Goal: Entertainment & Leisure: Browse casually

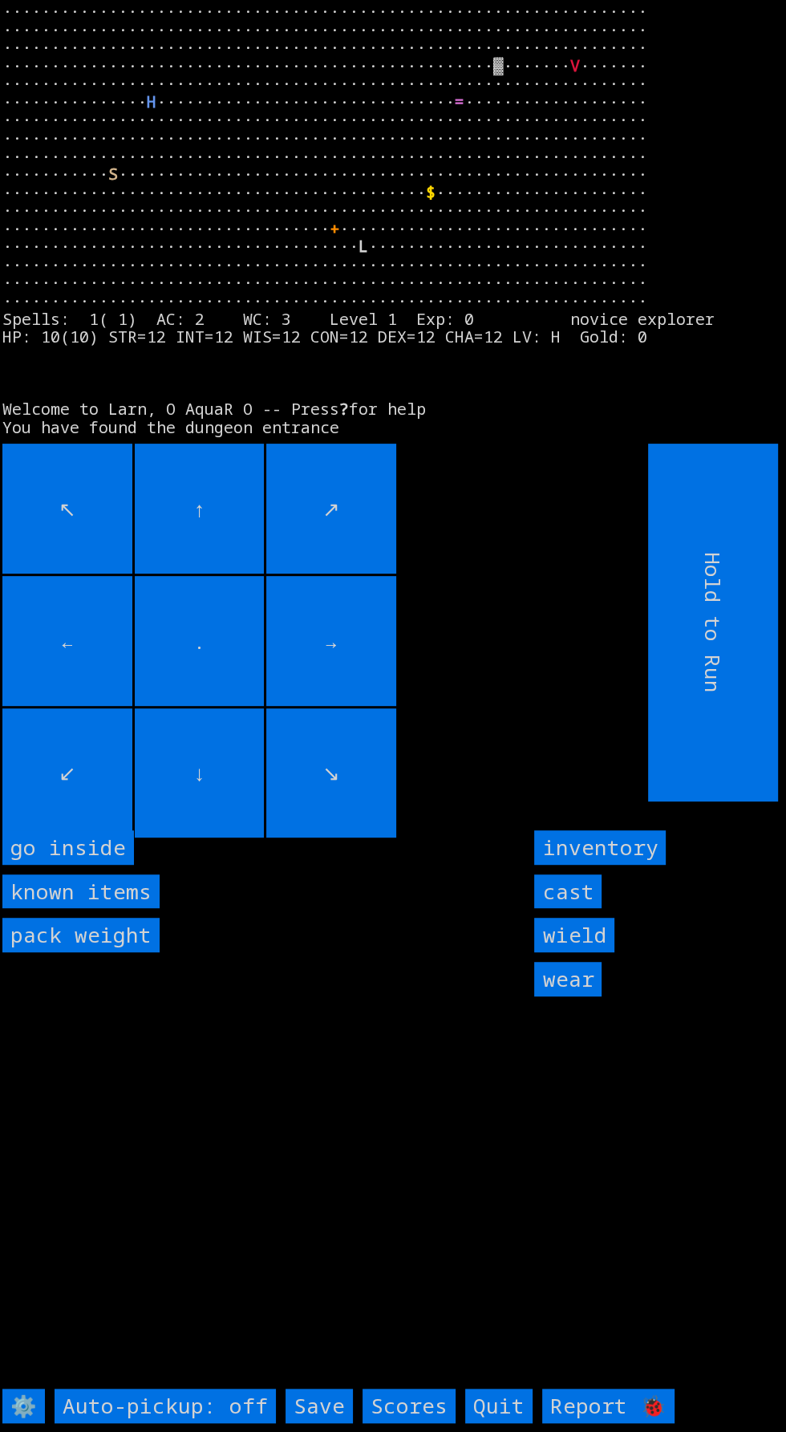
click at [87, 865] on inside "go inside" at bounding box center [68, 847] width 132 height 34
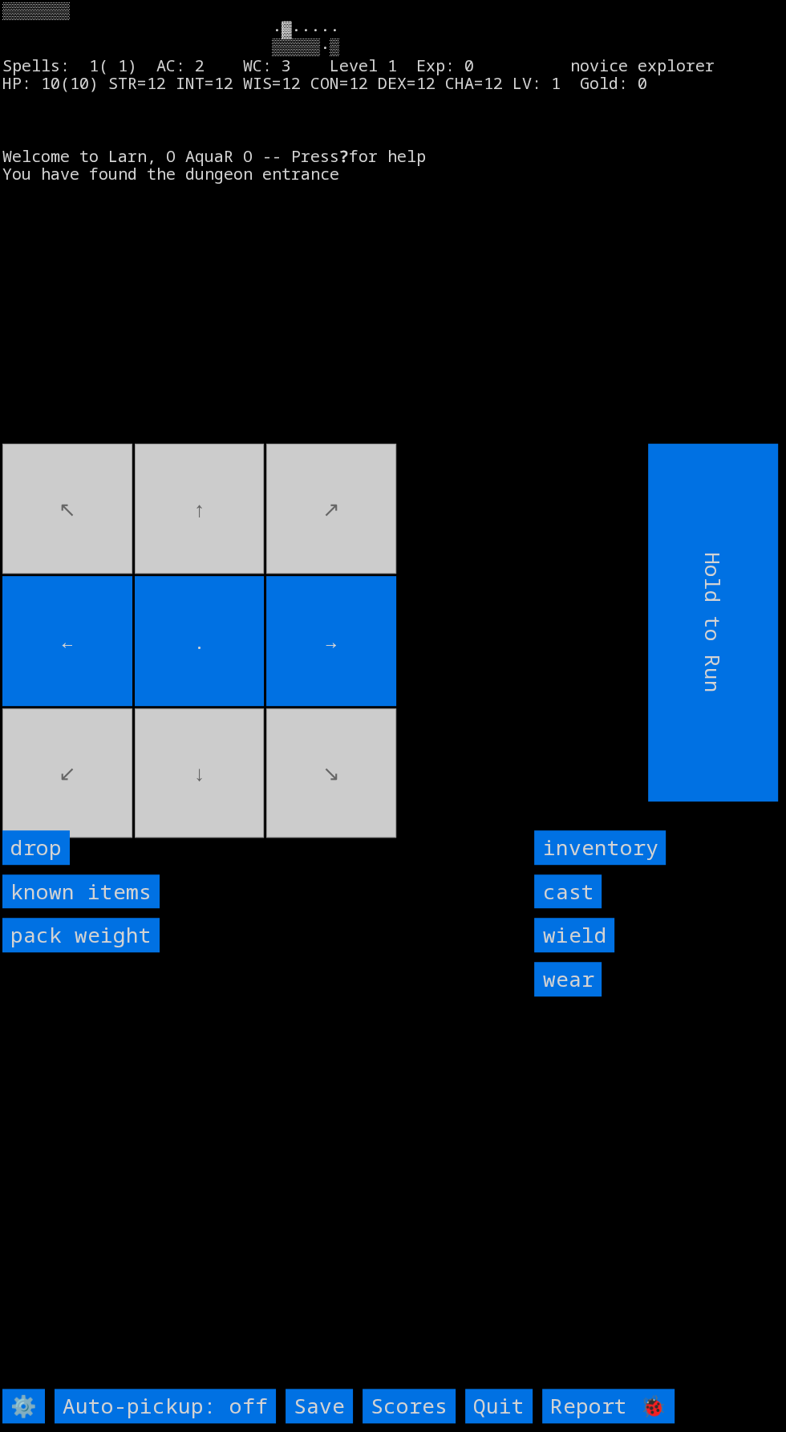
click at [98, 706] on input "←" at bounding box center [67, 641] width 130 height 130
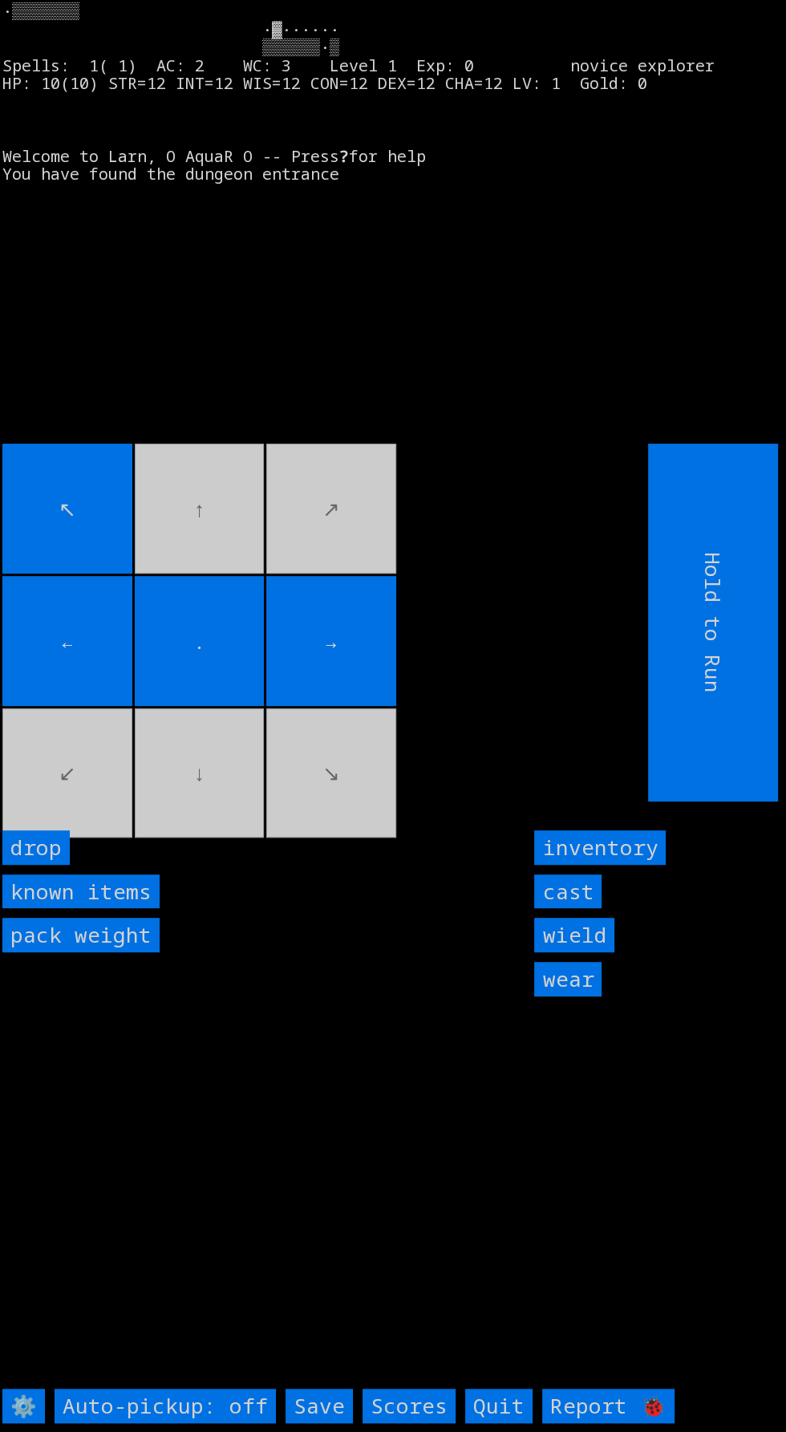
click at [99, 706] on input "←" at bounding box center [67, 641] width 130 height 130
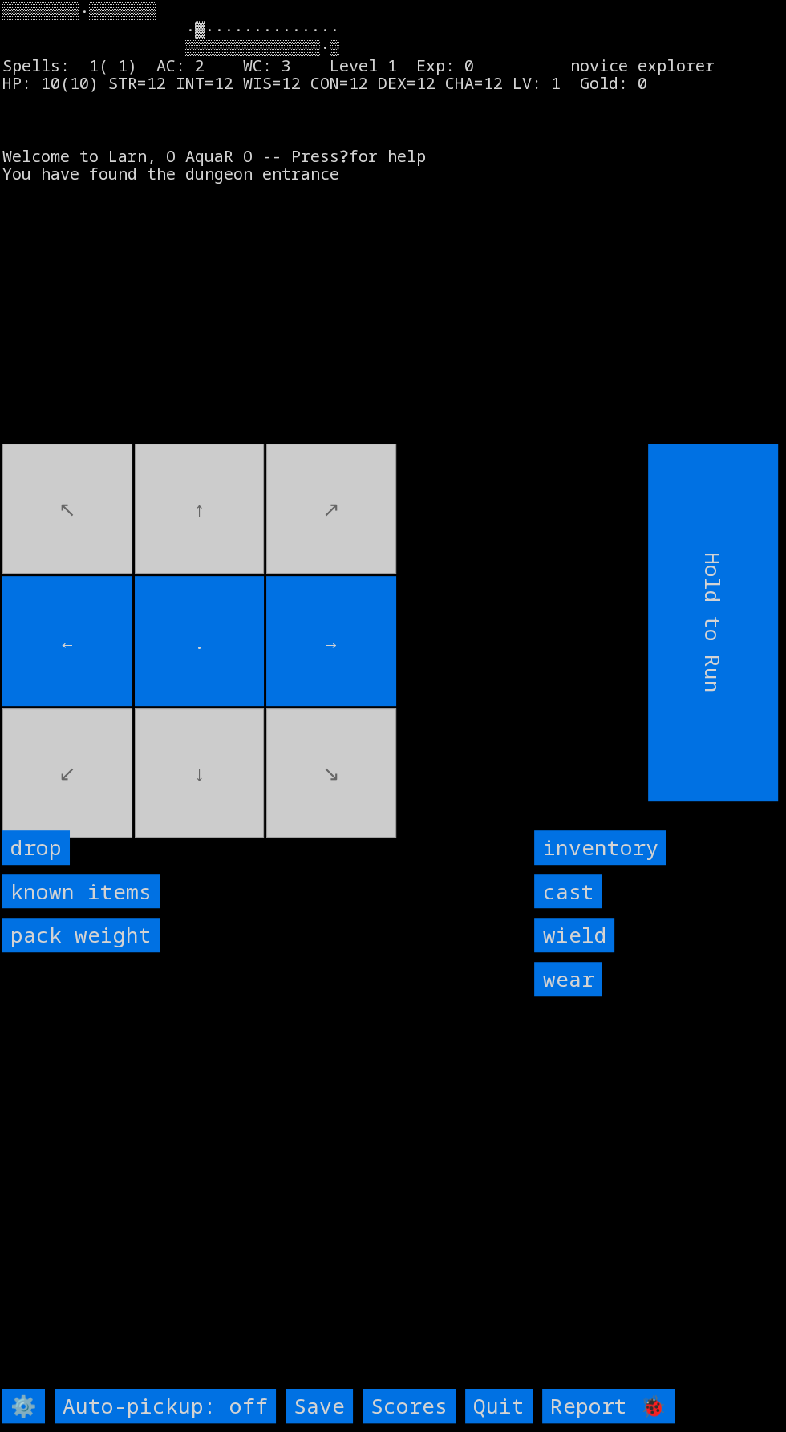
click at [106, 706] on input "←" at bounding box center [67, 641] width 130 height 130
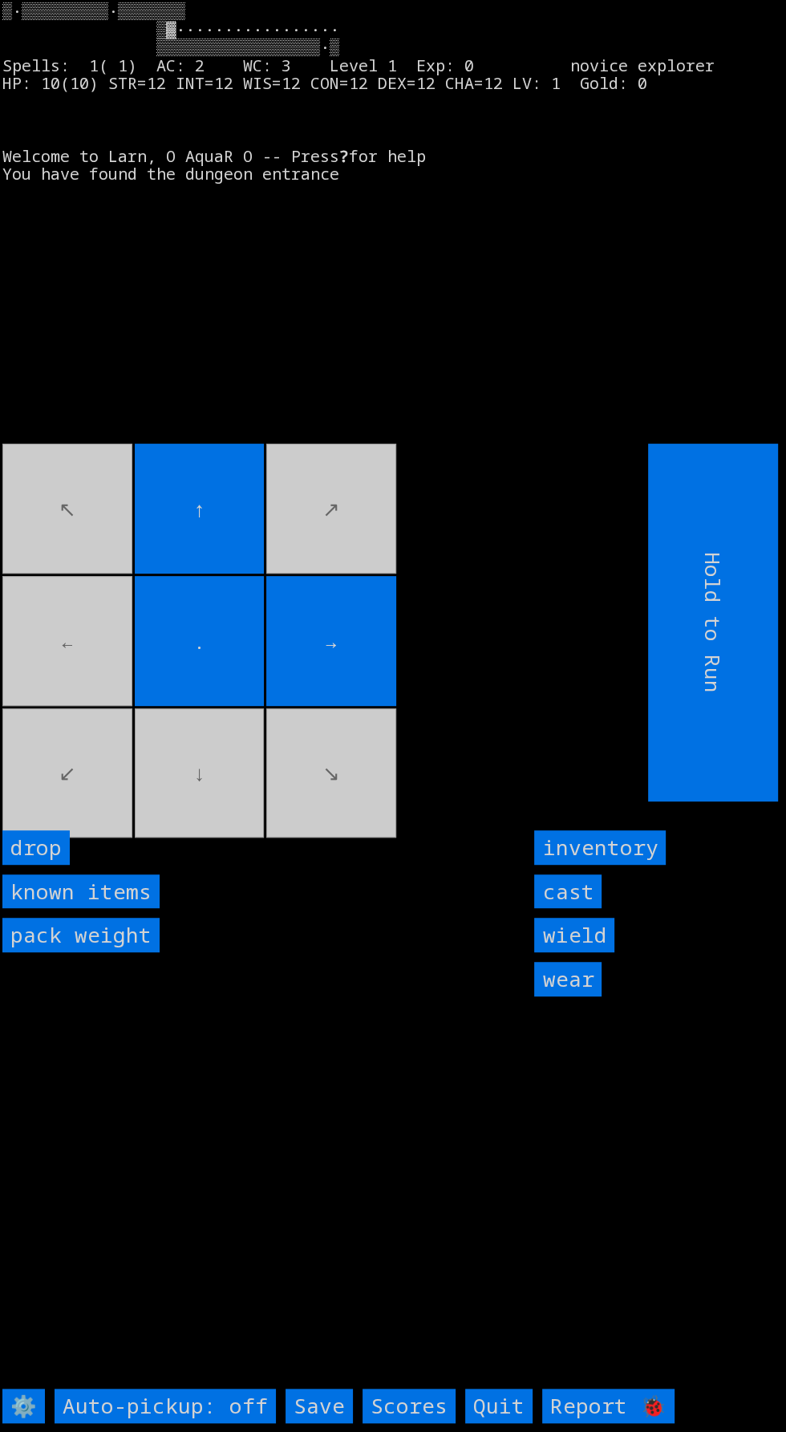
click at [87, 724] on movebuttons "↖ ↑ ↗ ← . → ↙ ↓ ↘" at bounding box center [289, 623] width 574 height 358
click at [83, 728] on movebuttons "↖ ↑ ↗ ← . → ↙ ↓ ↘" at bounding box center [289, 623] width 574 height 358
click at [82, 734] on movebuttons "↖ ↑ ↗ ← . → ↙ ↓ ↘" at bounding box center [289, 623] width 574 height 358
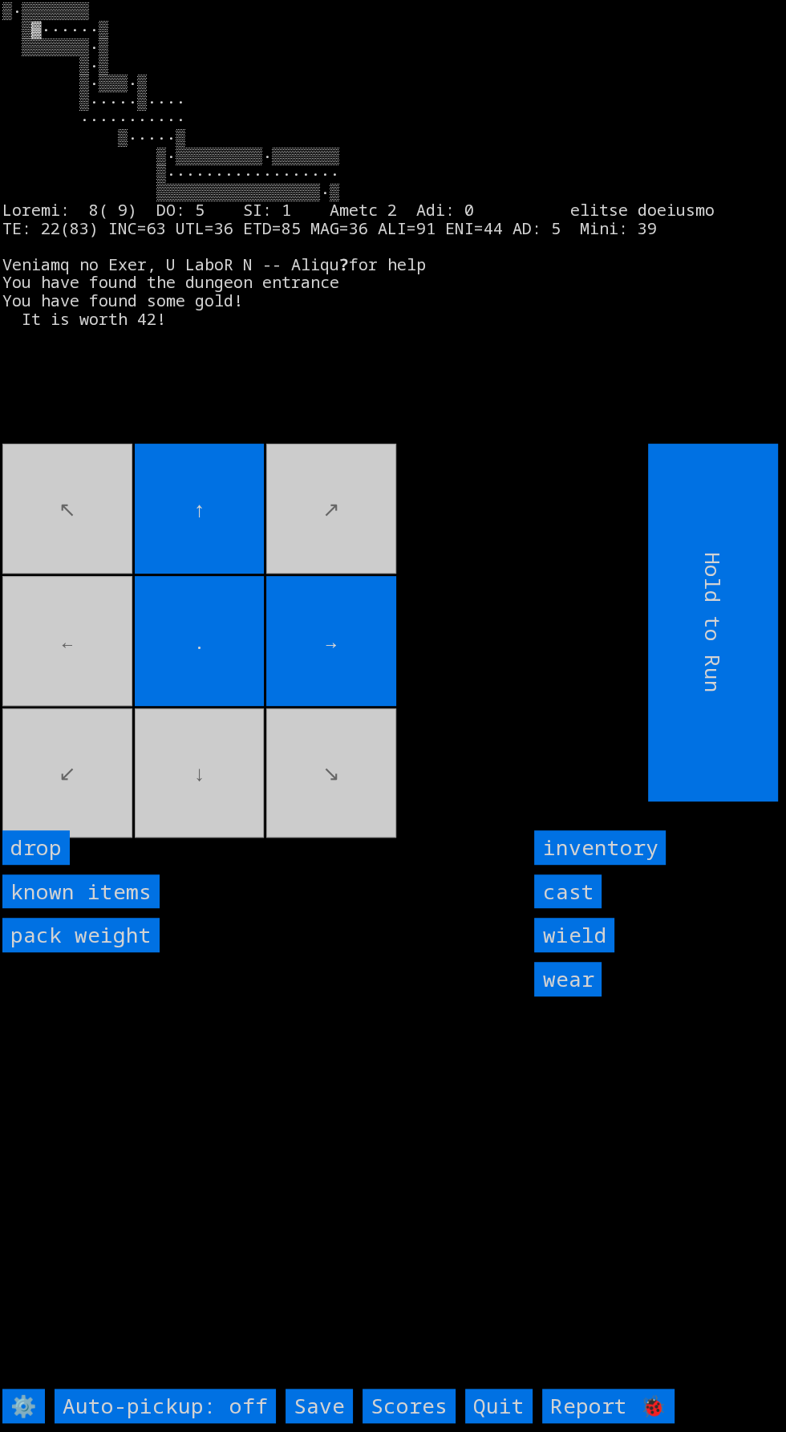
click at [89, 705] on movebuttons "↖ ↑ ↗ ← . → ↙ ↓ ↘" at bounding box center [289, 623] width 574 height 358
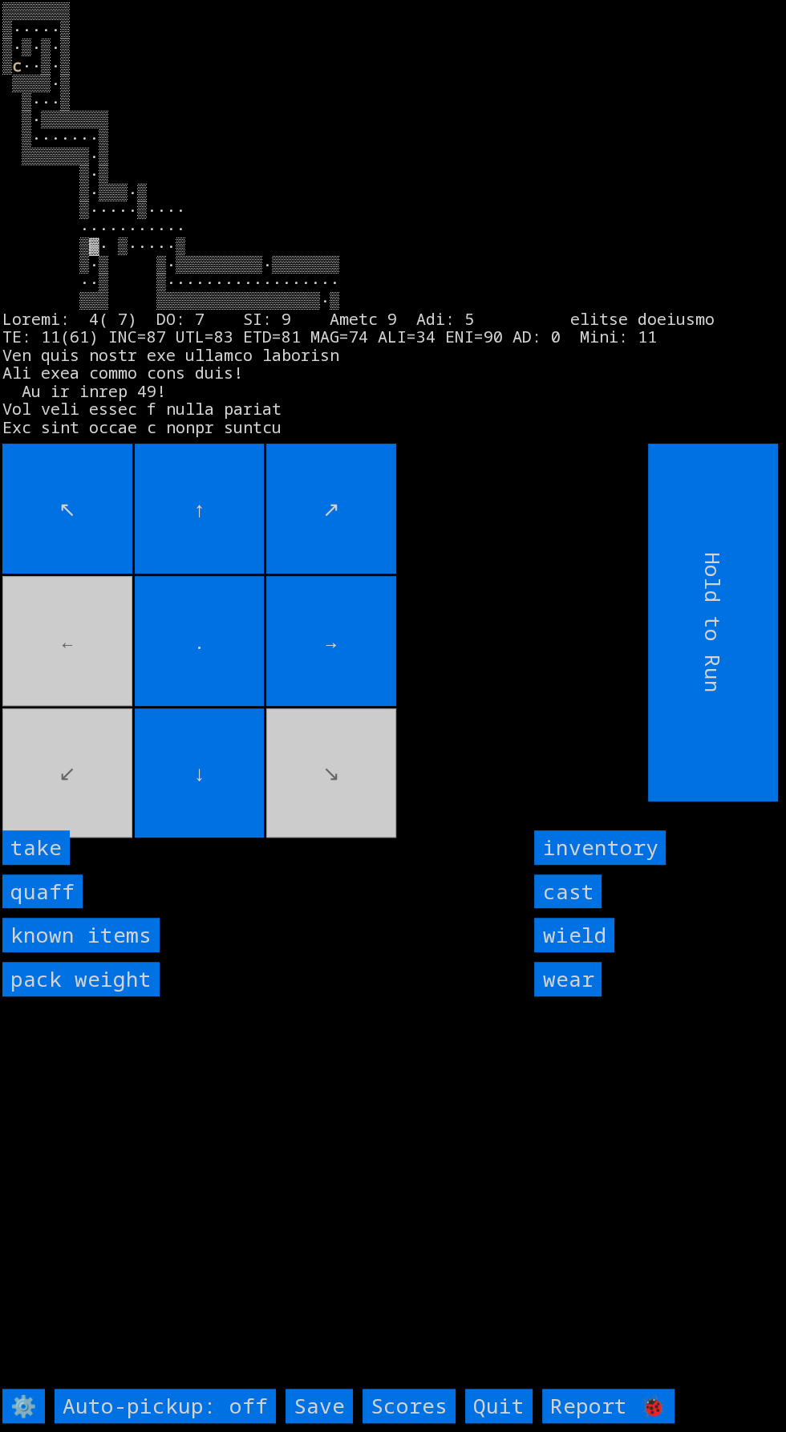
click at [63, 909] on input "quaff" at bounding box center [42, 891] width 80 height 34
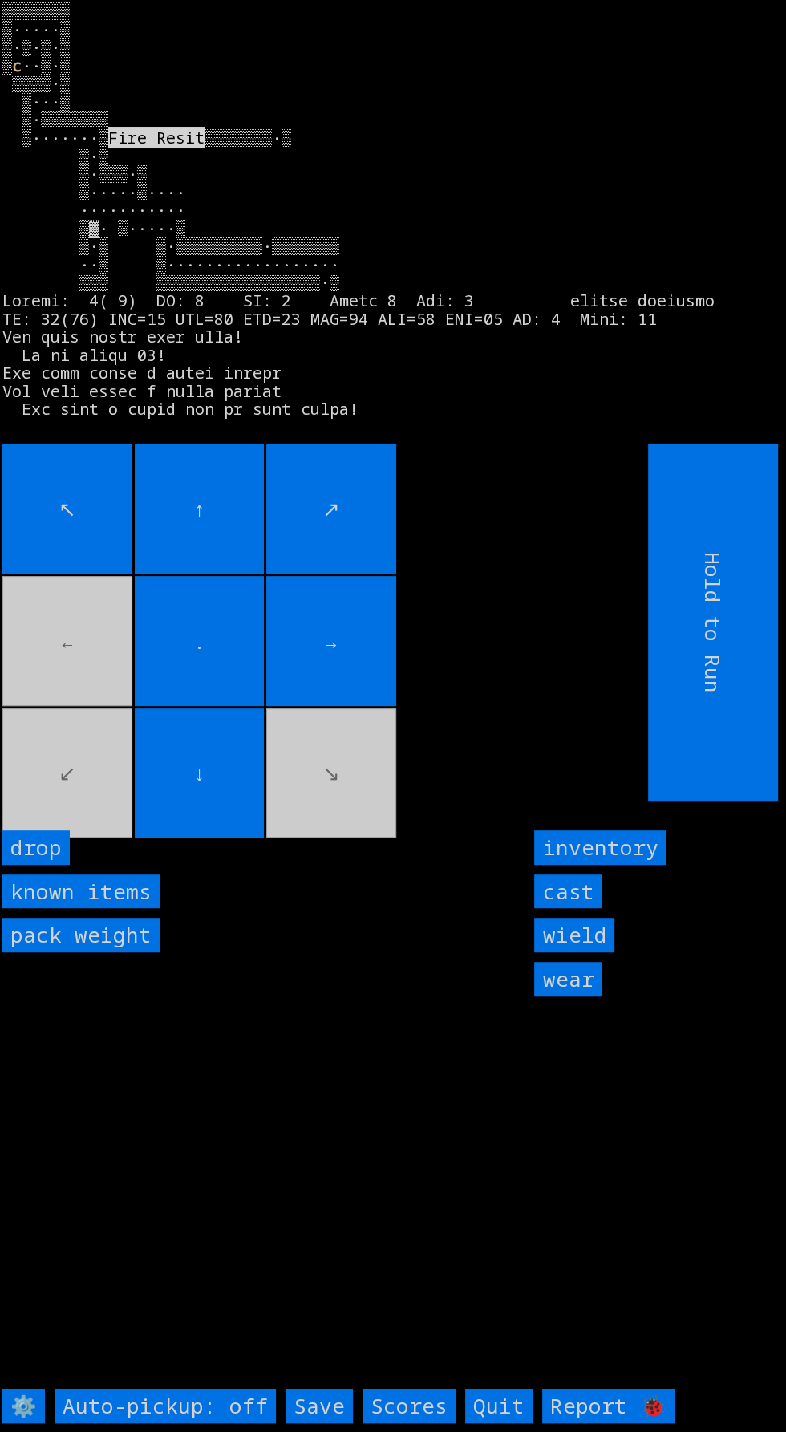
click at [103, 801] on movebuttons "↖ ↑ ↗ ← . → ↙ ↓ ↘" at bounding box center [289, 623] width 574 height 358
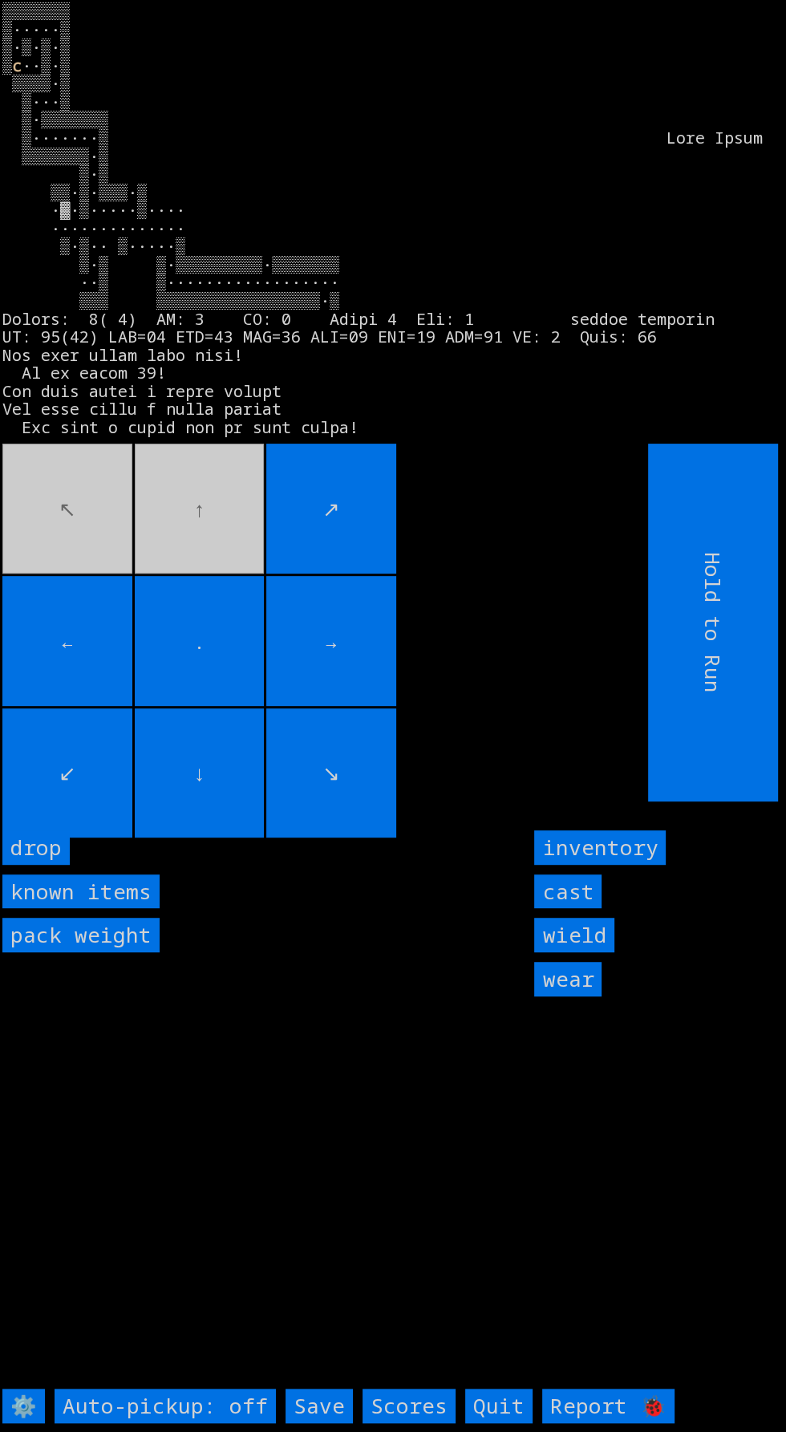
click at [236, 481] on larngrid "▒▒▒▒▒▒▒ ▒·····▒ ▒·▒·▒·▒ ▒ c ⚙️ Auto-pickup: off Save Scores Quit Report 🐞 inven…" at bounding box center [393, 716] width 786 height 1432
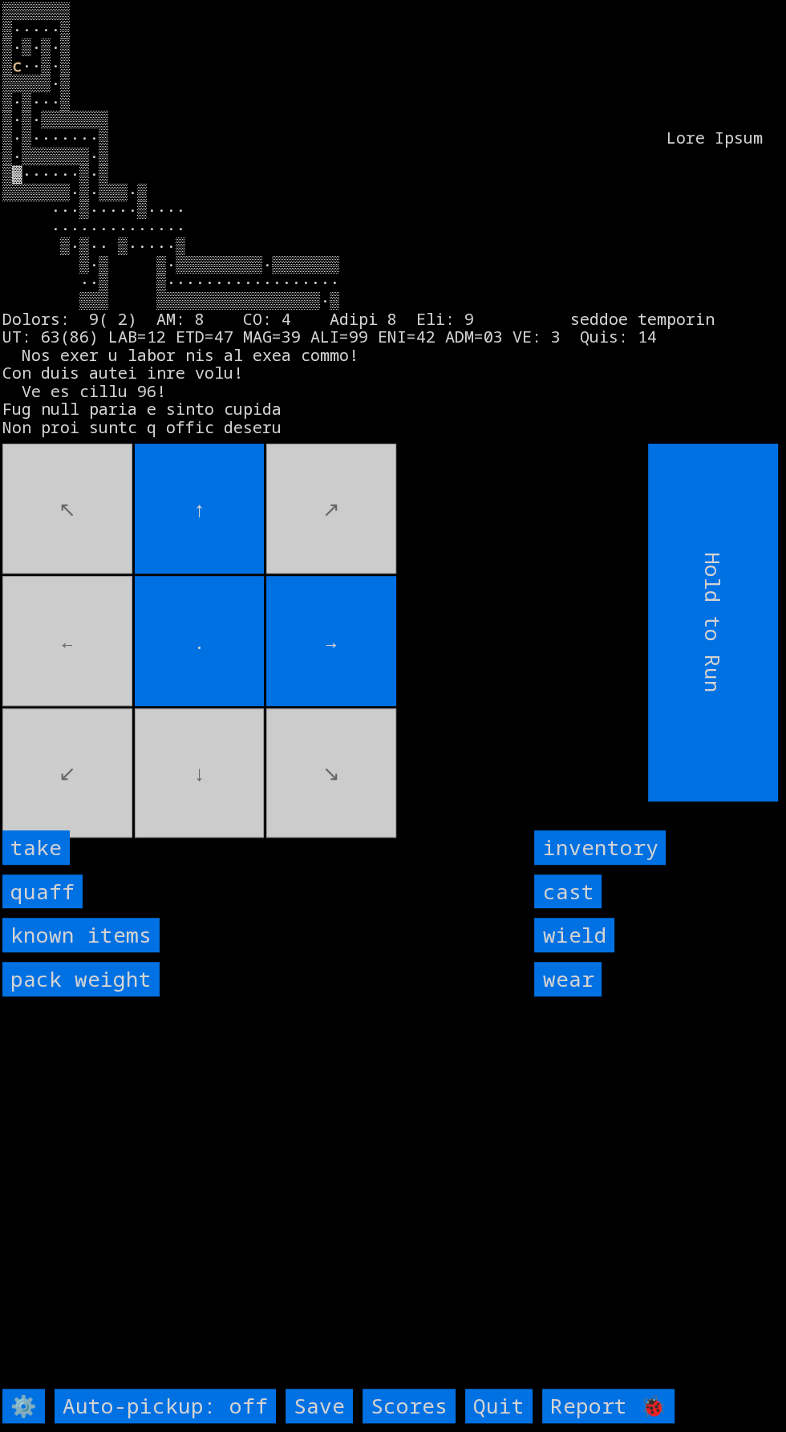
click at [55, 865] on input "take" at bounding box center [35, 847] width 67 height 34
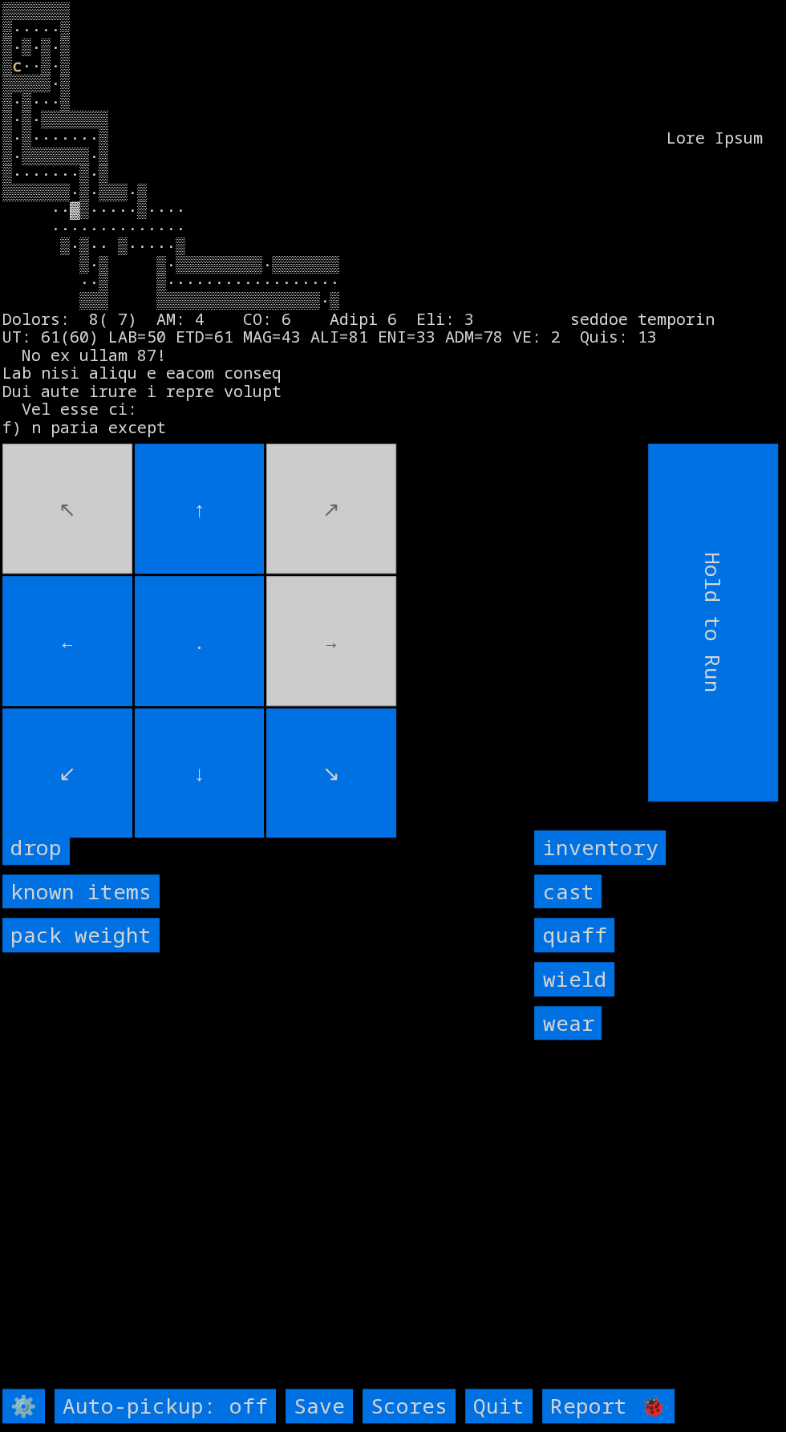
click at [153, 838] on input "↓" at bounding box center [200, 773] width 130 height 130
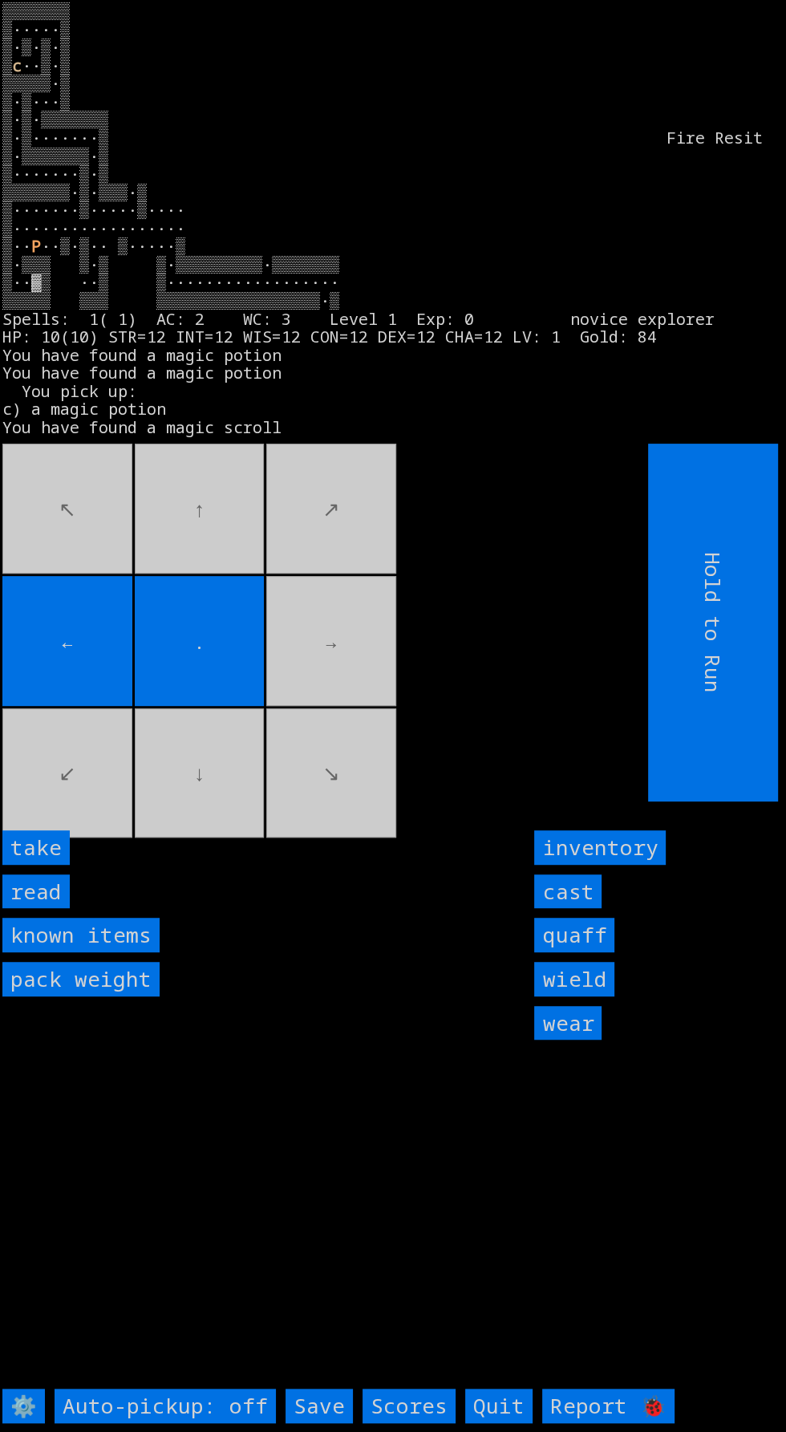
click at [54, 865] on input "take" at bounding box center [35, 847] width 67 height 34
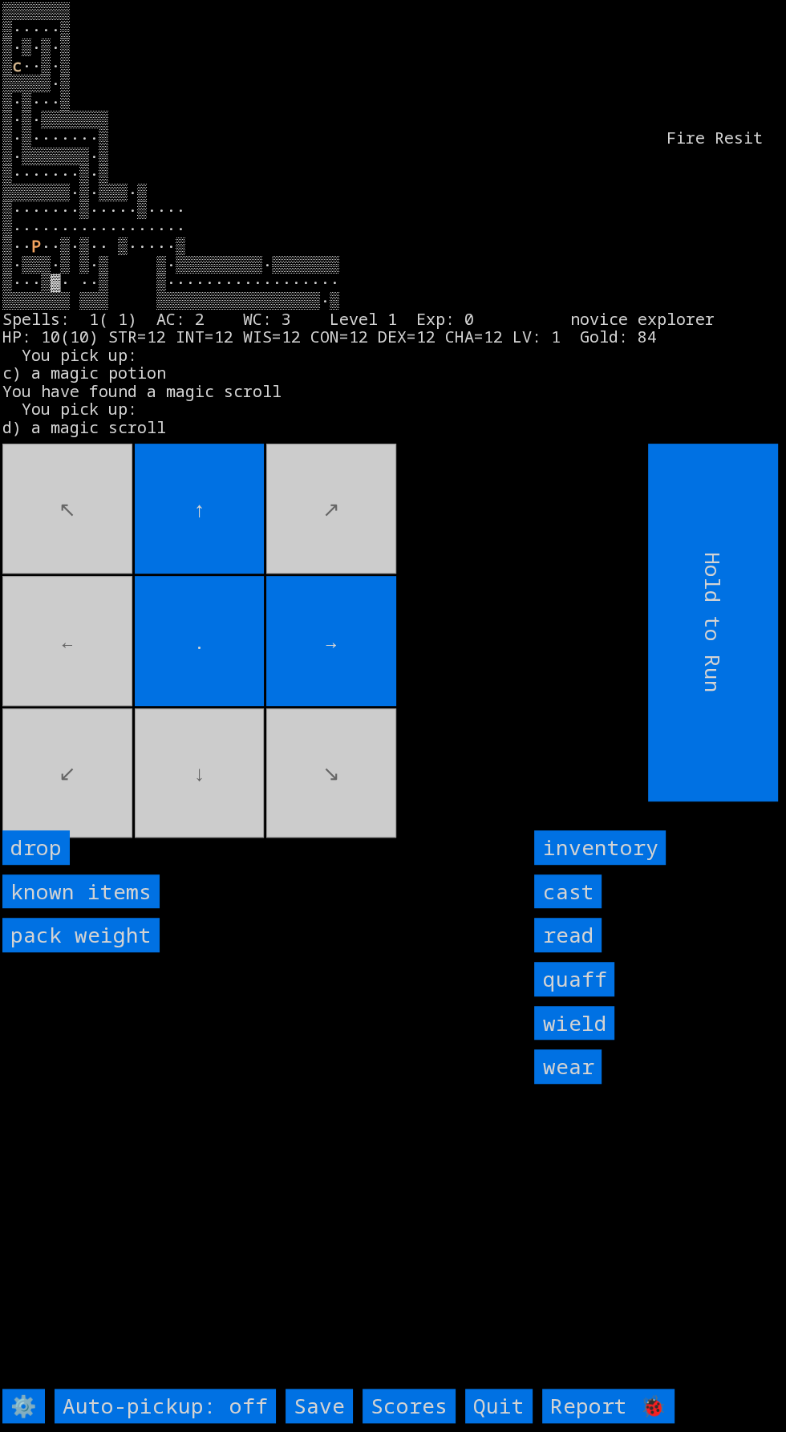
click at [182, 801] on movebuttons "↖ ↑ ↗ ← . → ↙ ↓ ↘" at bounding box center [289, 623] width 574 height 358
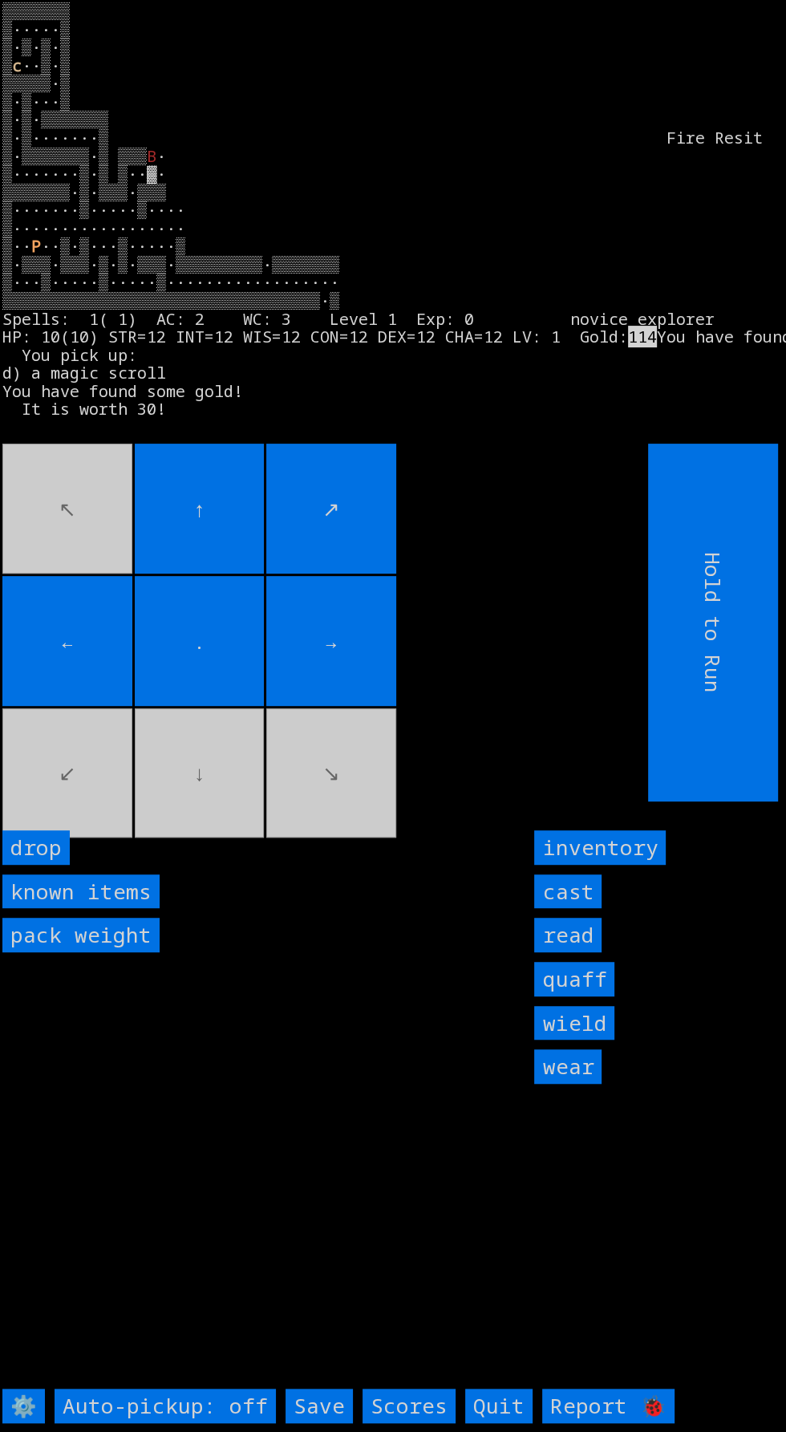
click at [351, 706] on input "→" at bounding box center [331, 641] width 130 height 130
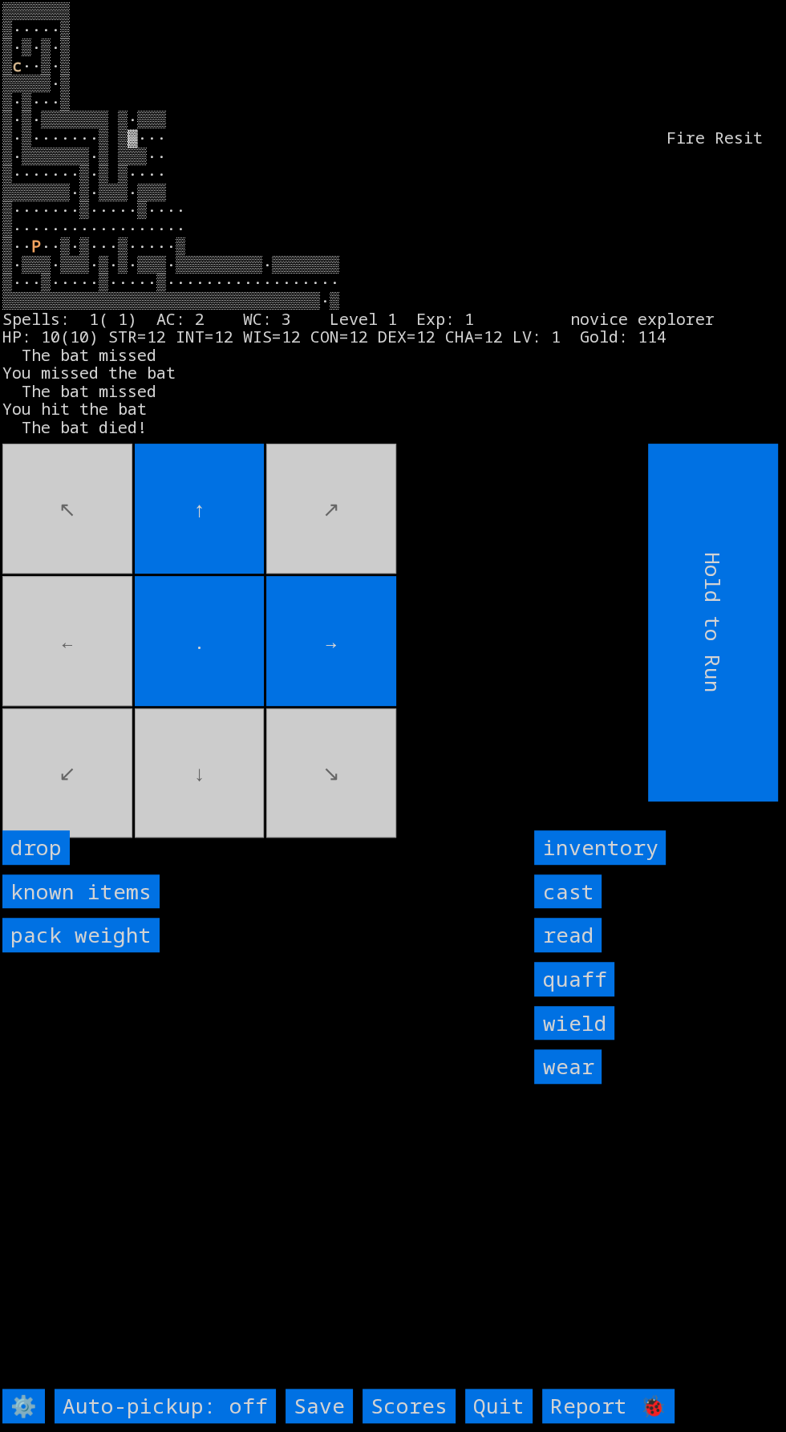
click at [104, 685] on movebuttons "↖ ↑ ↗ ← . → ↙ ↓ ↘" at bounding box center [289, 623] width 574 height 358
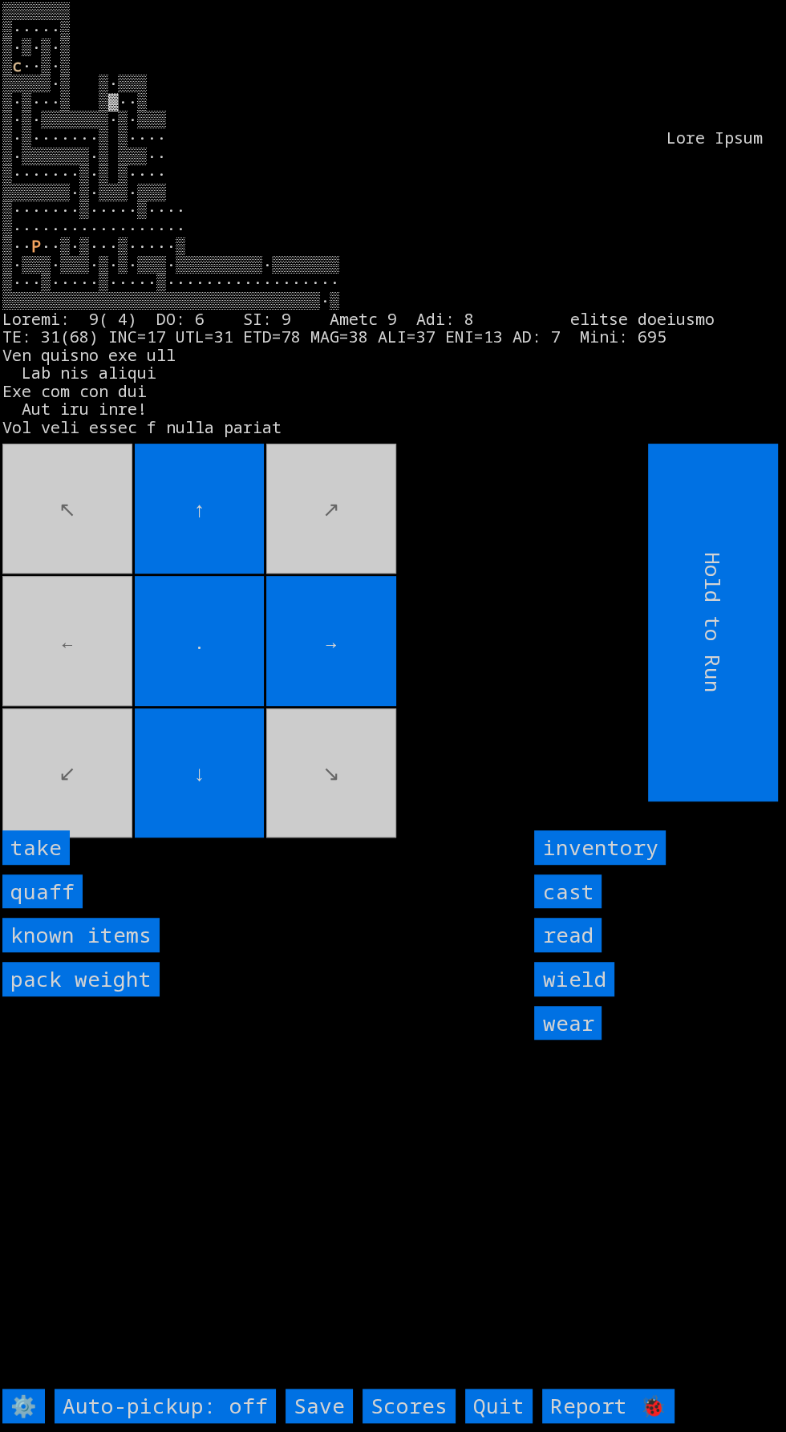
click at [56, 865] on input "take" at bounding box center [35, 847] width 67 height 34
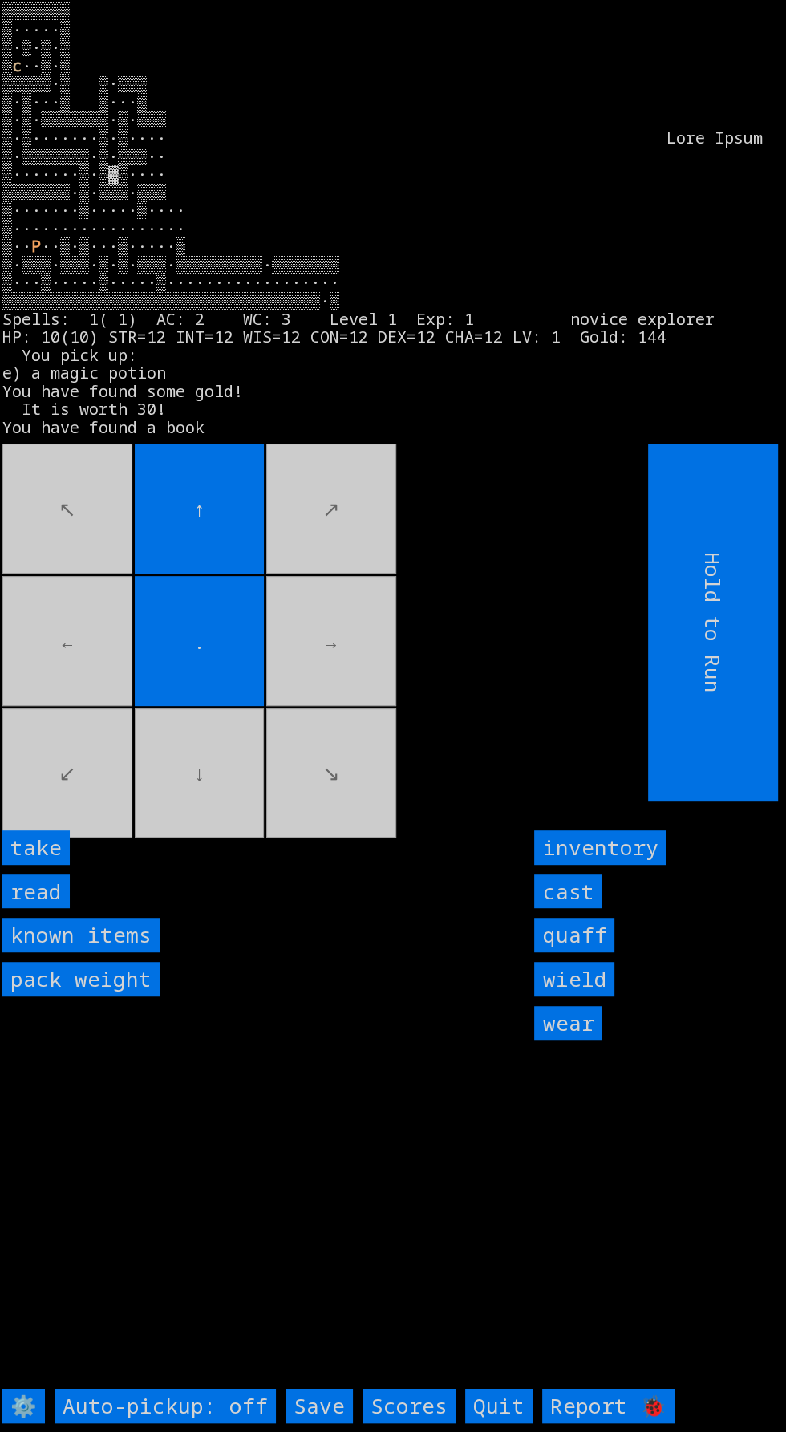
click at [56, 909] on input "read" at bounding box center [35, 891] width 67 height 34
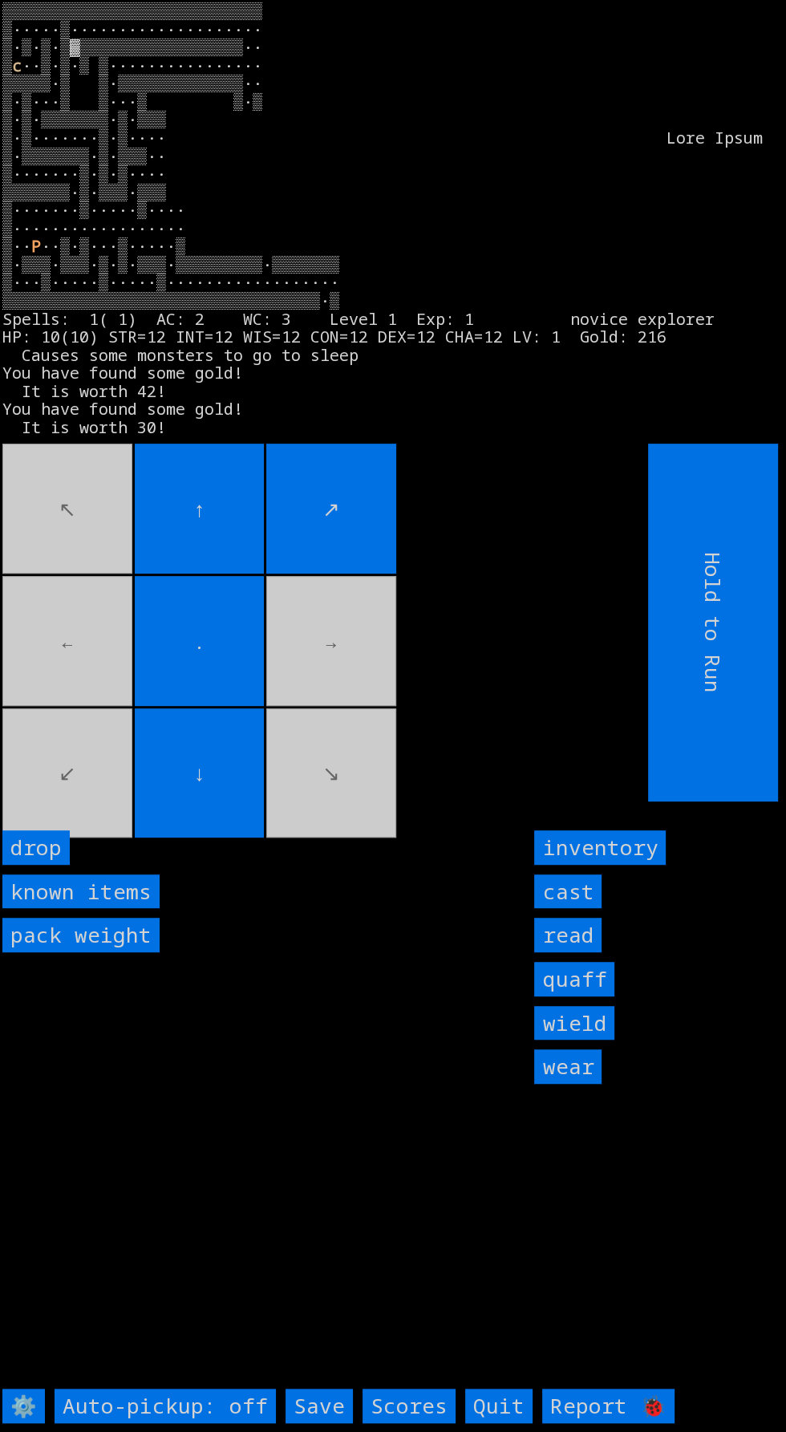
click at [392, 801] on movebuttons "↖ ↑ ↗ ← . → ↙ ↓ ↘" at bounding box center [289, 623] width 574 height 358
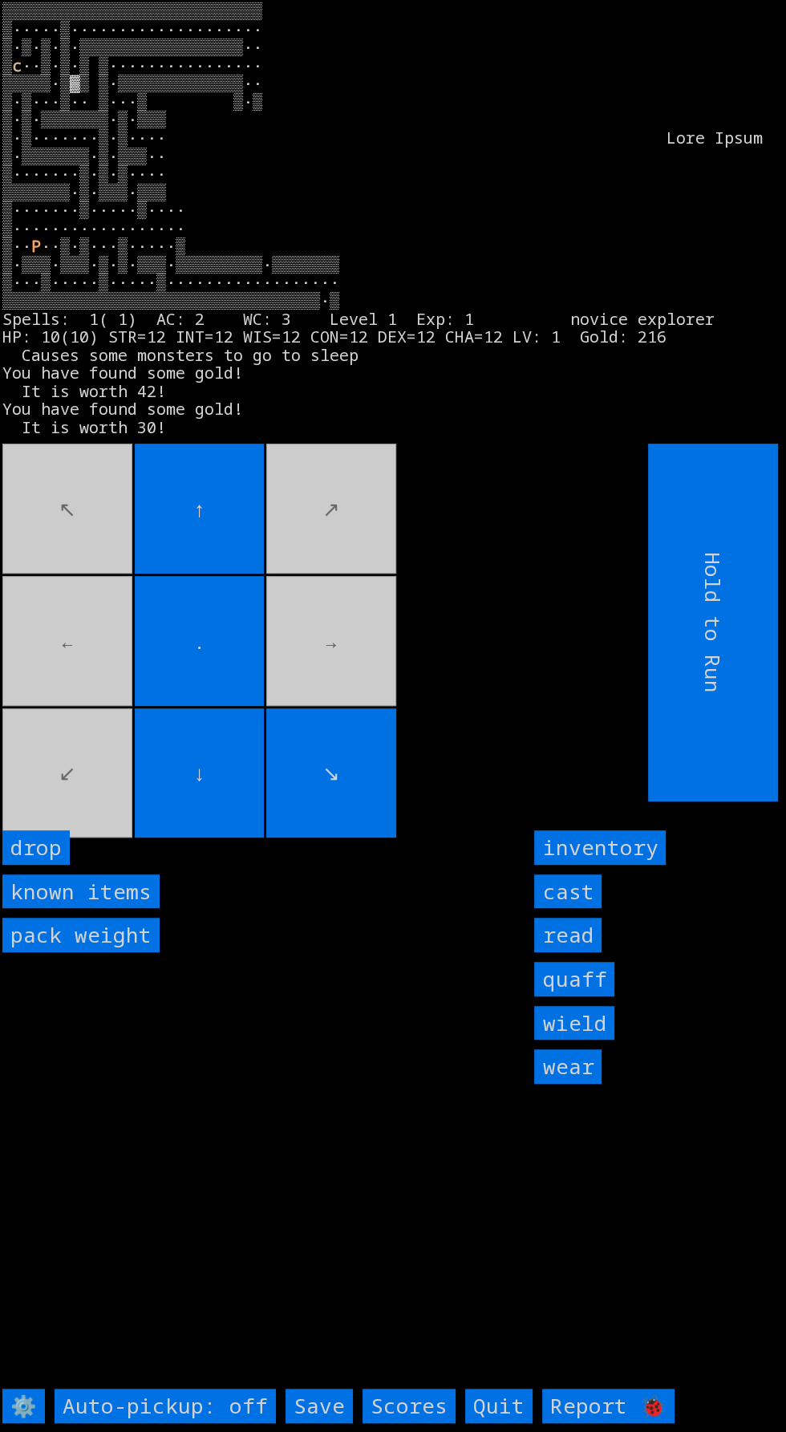
click at [435, 782] on movebuttons "↖ ↑ ↗ ← . → ↙ ↓ ↘" at bounding box center [289, 623] width 574 height 358
click at [415, 788] on movebuttons "↖ ↑ ↗ ← . → ↙ ↓ ↘" at bounding box center [289, 623] width 574 height 358
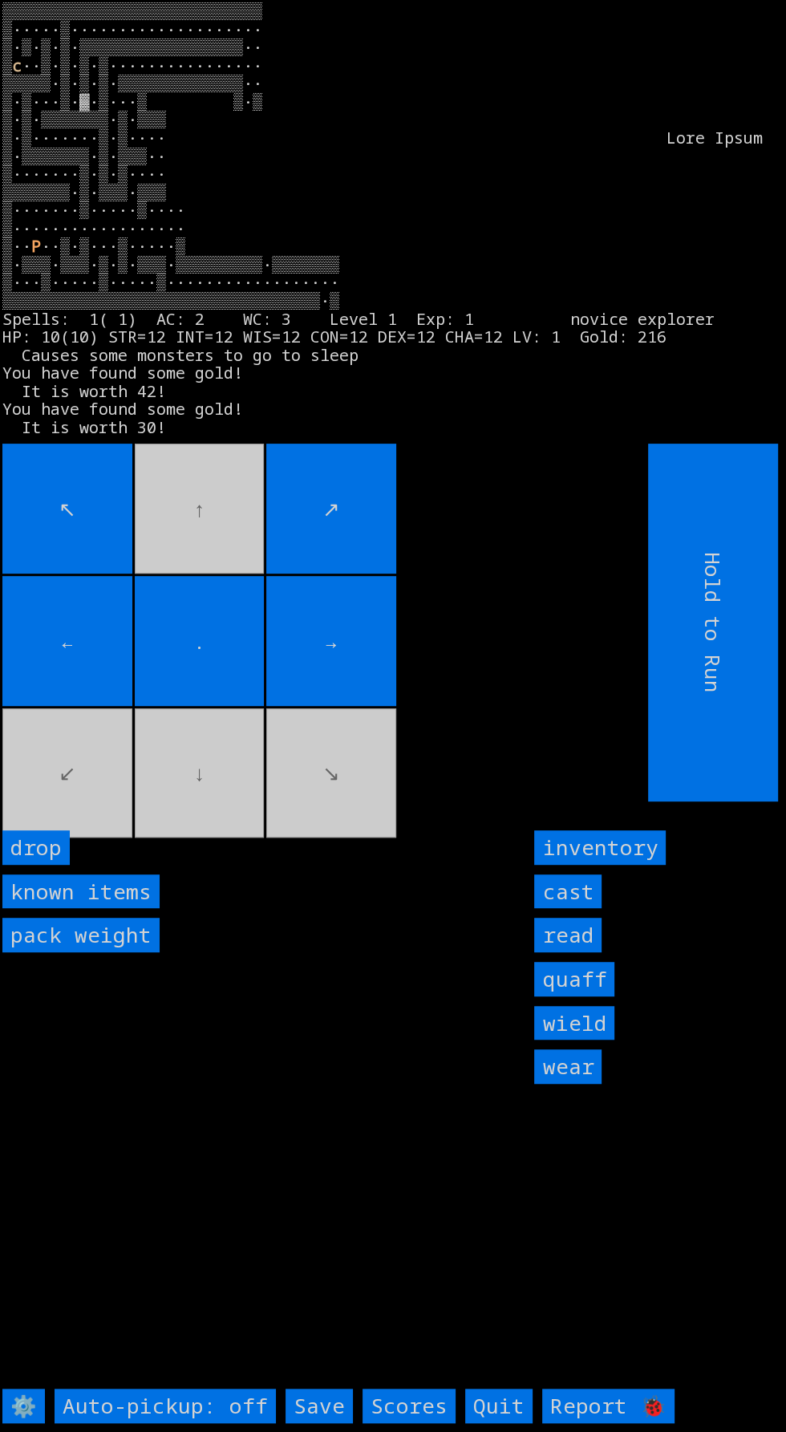
click at [122, 801] on movebuttons "↖ ↑ ↗ ← . → ↙ ↓ ↘" at bounding box center [289, 623] width 574 height 358
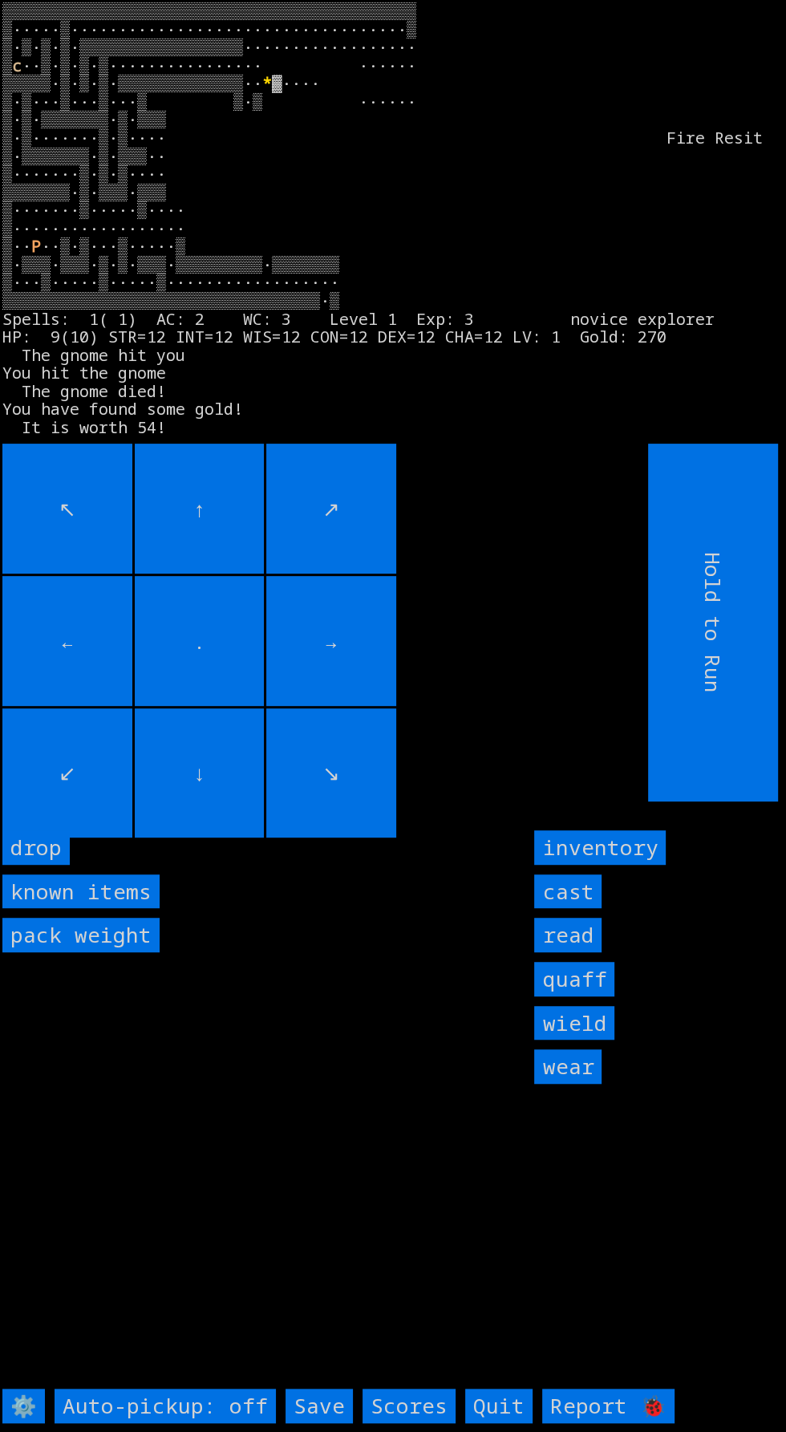
click at [569, 909] on input "cast" at bounding box center [567, 891] width 67 height 34
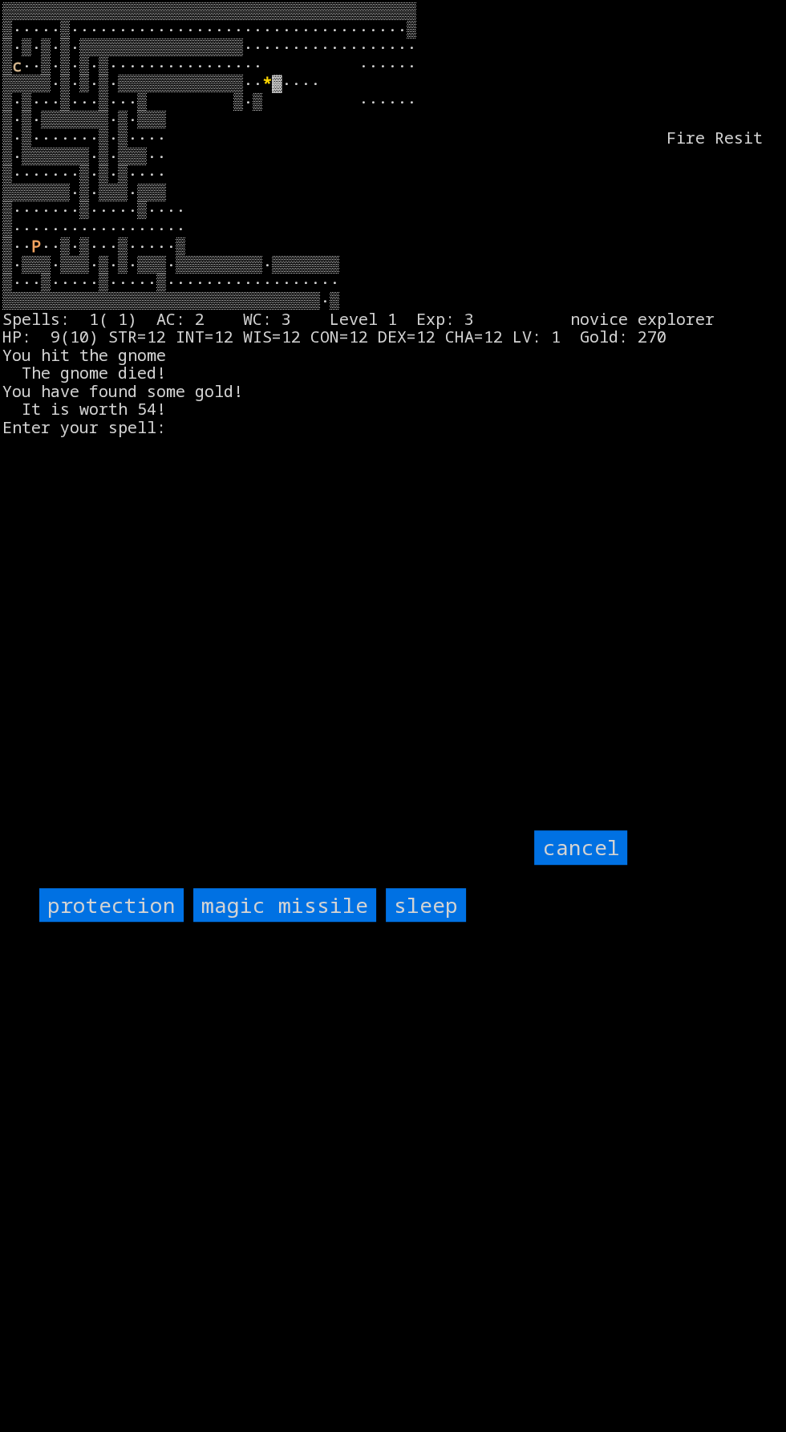
click at [107, 922] on input "protection" at bounding box center [111, 905] width 144 height 34
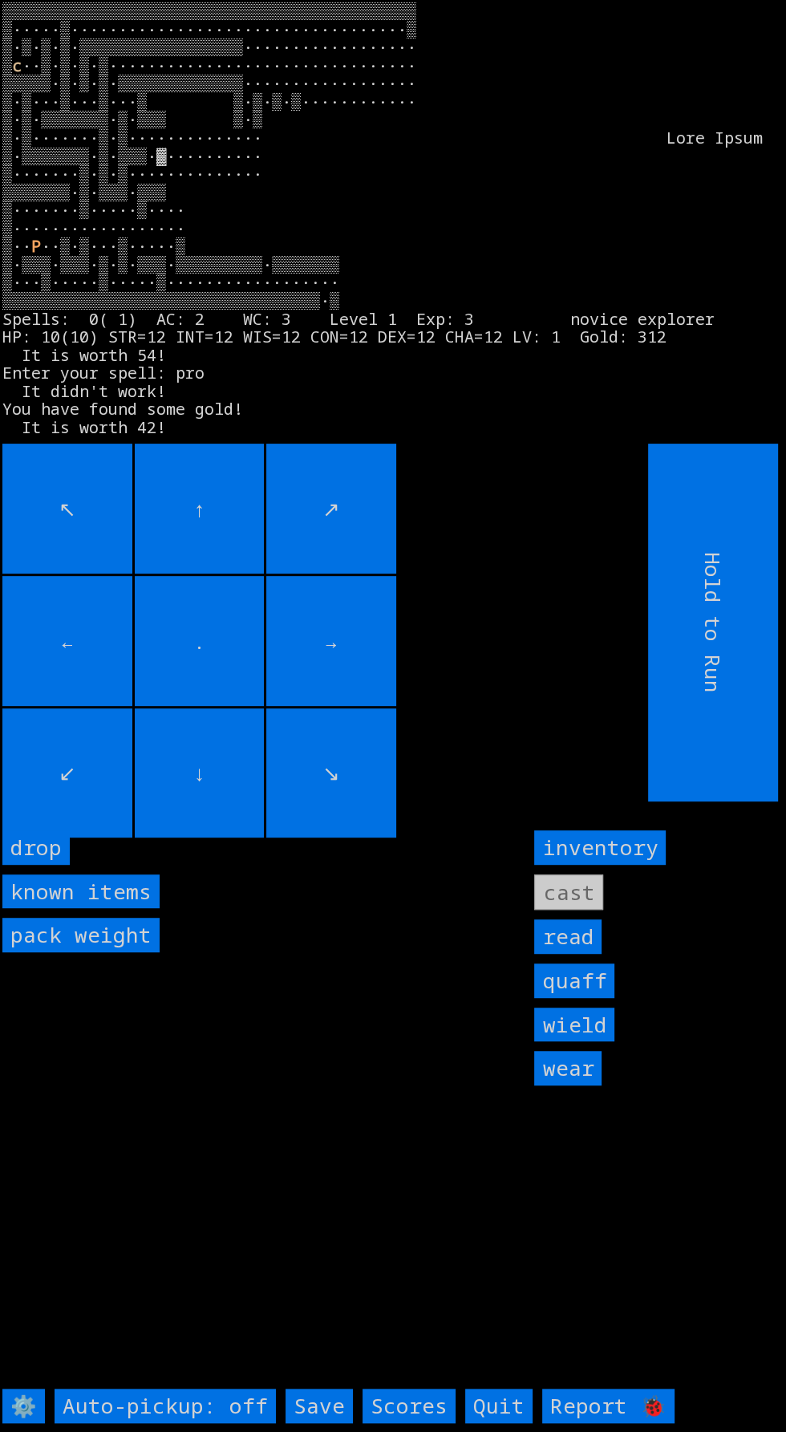
click at [335, 432] on larn "▒▒▒▒▒▒▒▒▒▒▒▒▒▒▒▒▒▒▒▒▒▒▒▒▒▒▒▒▒▒▒▒▒▒▒▒▒▒▒▒▒▒▒ ▒·····▒····························…" at bounding box center [387, 217] width 770 height 430
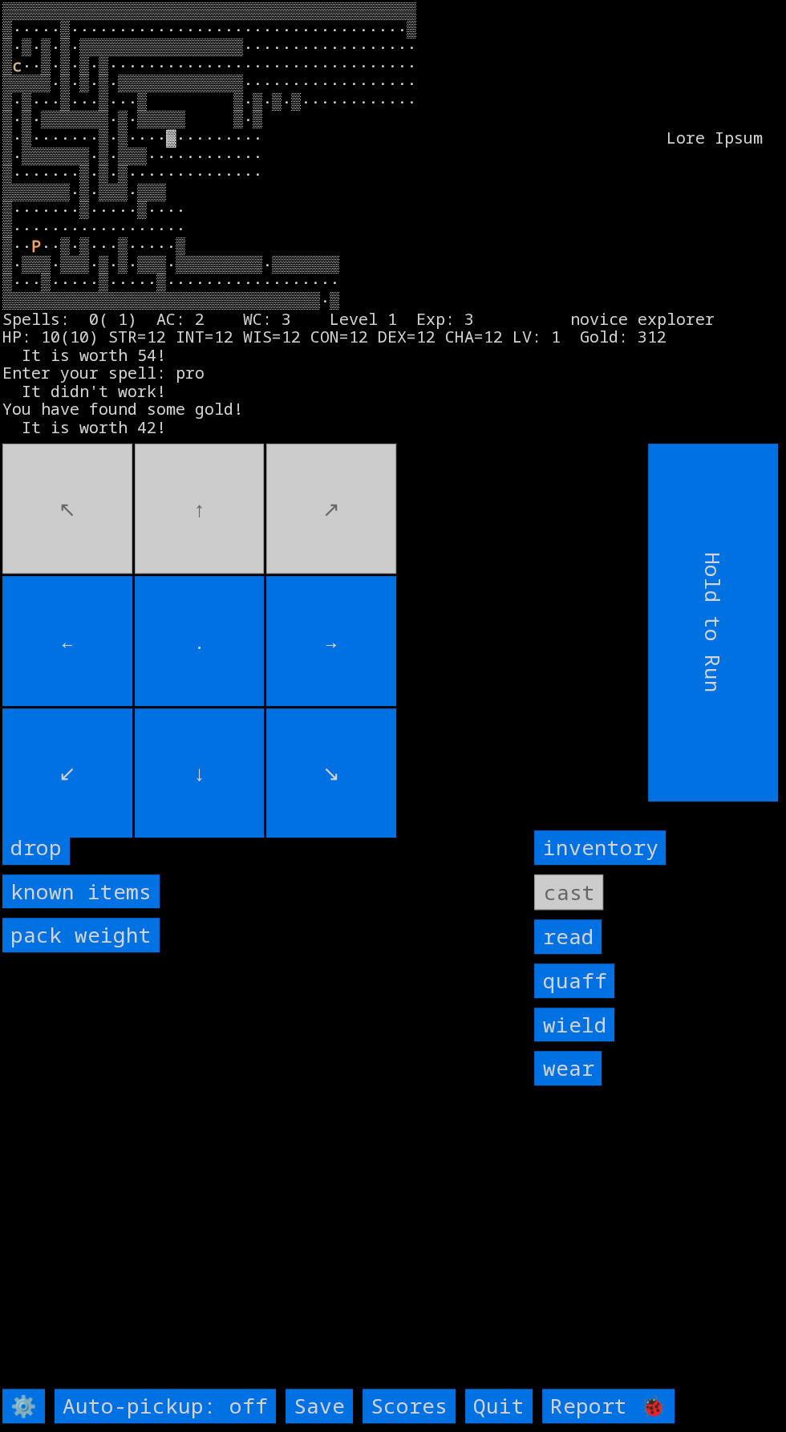
click at [353, 540] on movebuttons "↖ ↑ ↗ ← . → ↙ ↓ ↘" at bounding box center [289, 623] width 574 height 358
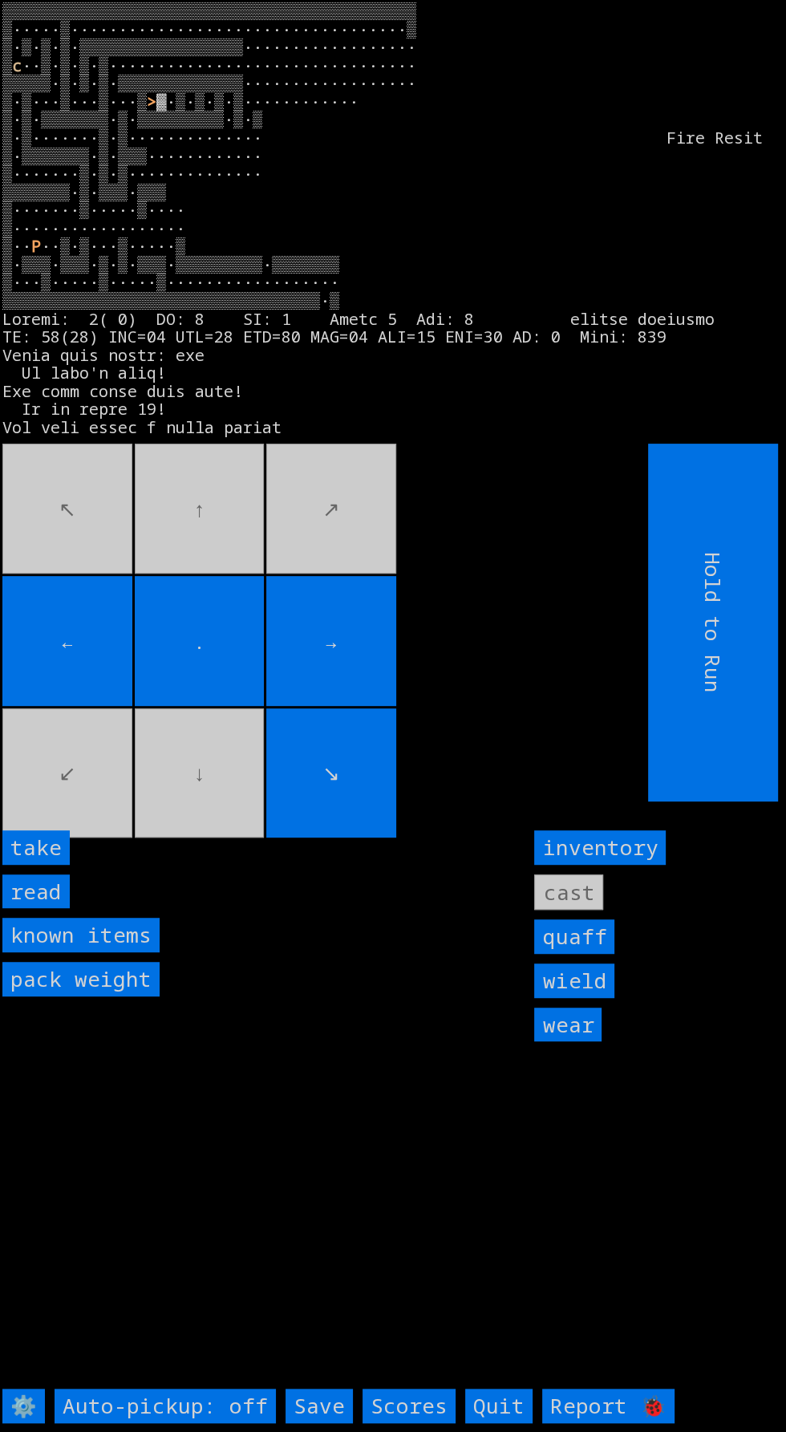
click at [55, 865] on input "take" at bounding box center [35, 847] width 67 height 34
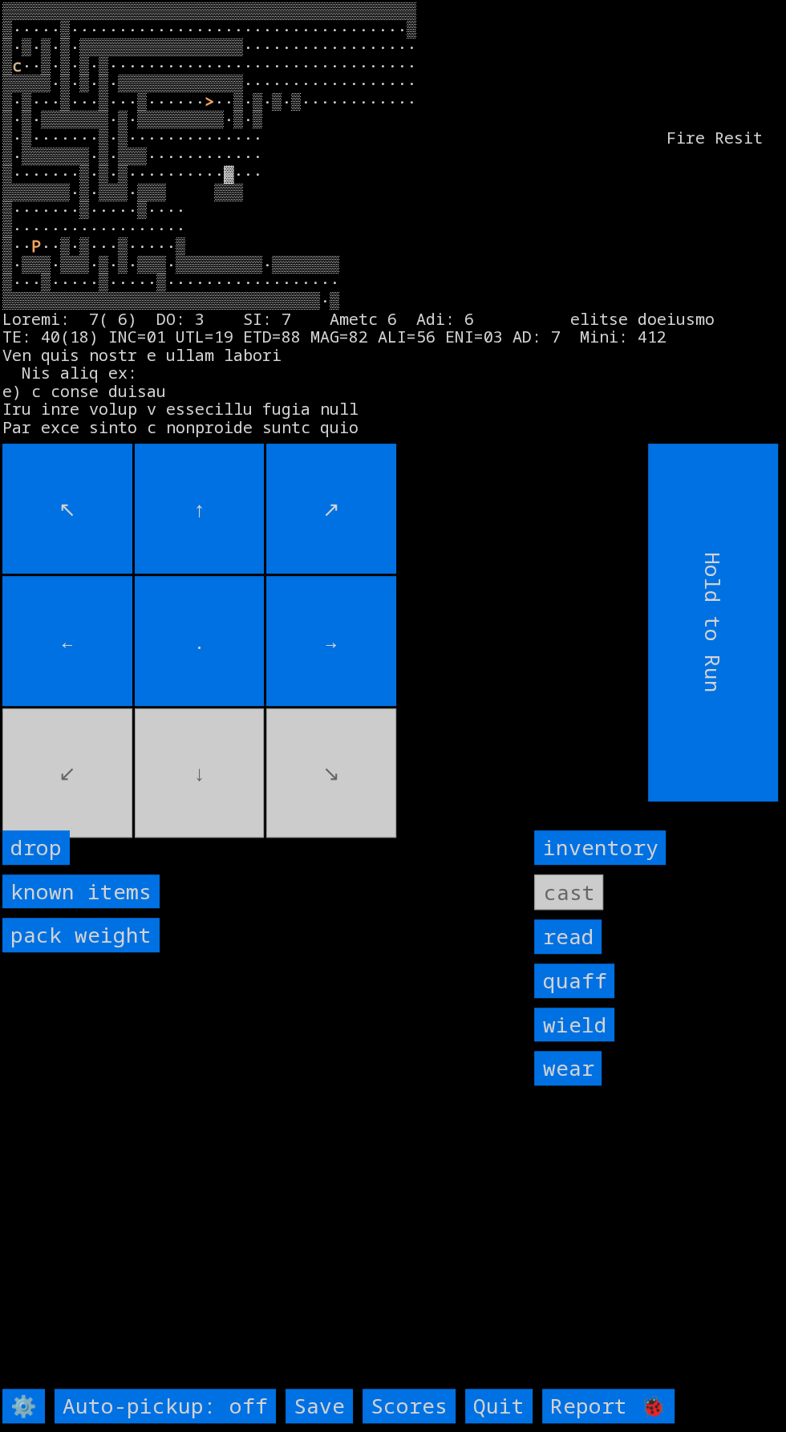
click at [210, 902] on larngrid "▒▒▒▒▒▒▒▒▒▒▒▒▒▒▒▒▒▒▒▒▒▒▒▒▒▒▒▒▒▒▒▒▒▒▒▒▒▒▒▒▒▒▒ ▒·····▒····························…" at bounding box center [393, 716] width 786 height 1432
click at [67, 801] on movebuttons "↖ ↑ ↗ ← . → ↙ ↓ ↘" at bounding box center [289, 623] width 574 height 358
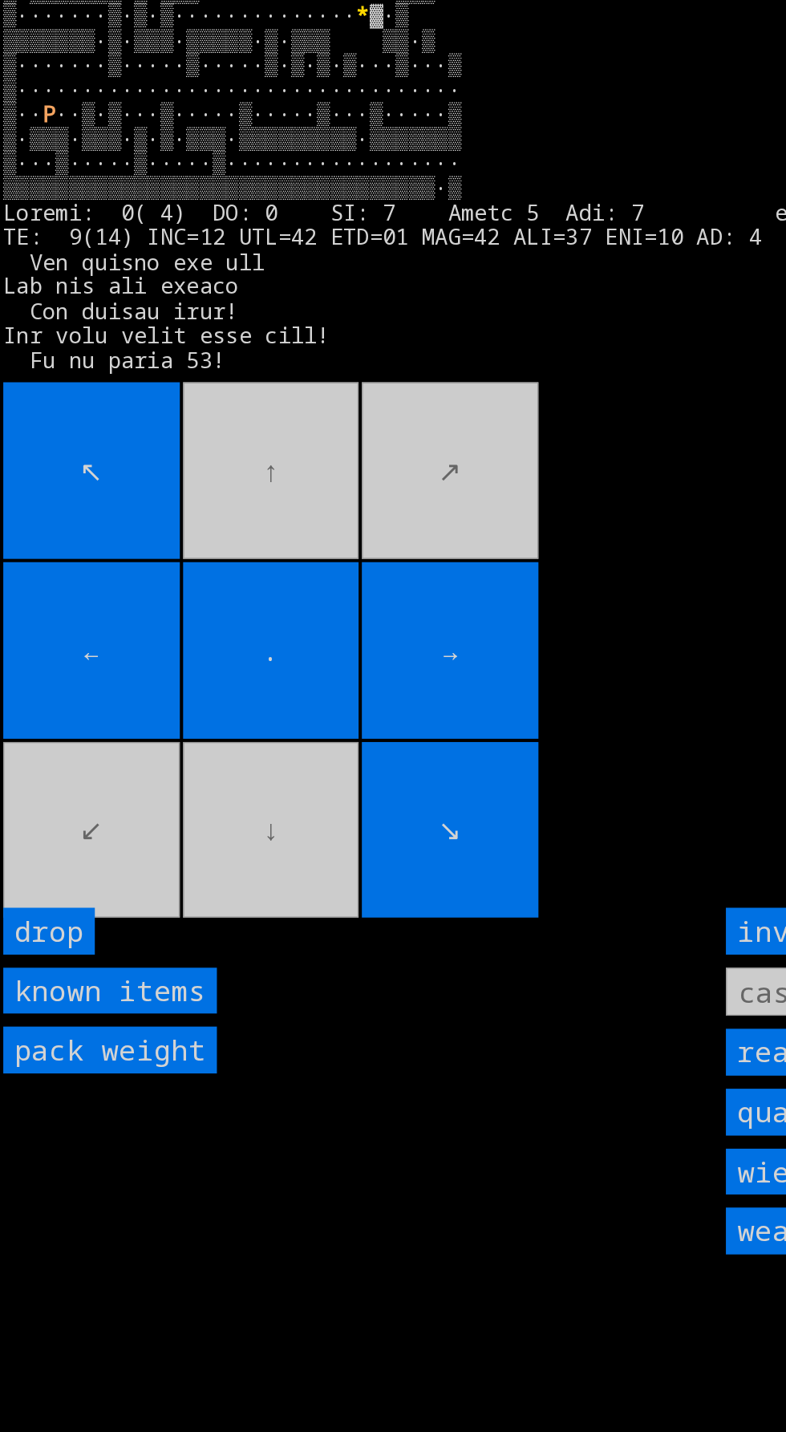
click at [61, 706] on input "←" at bounding box center [67, 641] width 130 height 130
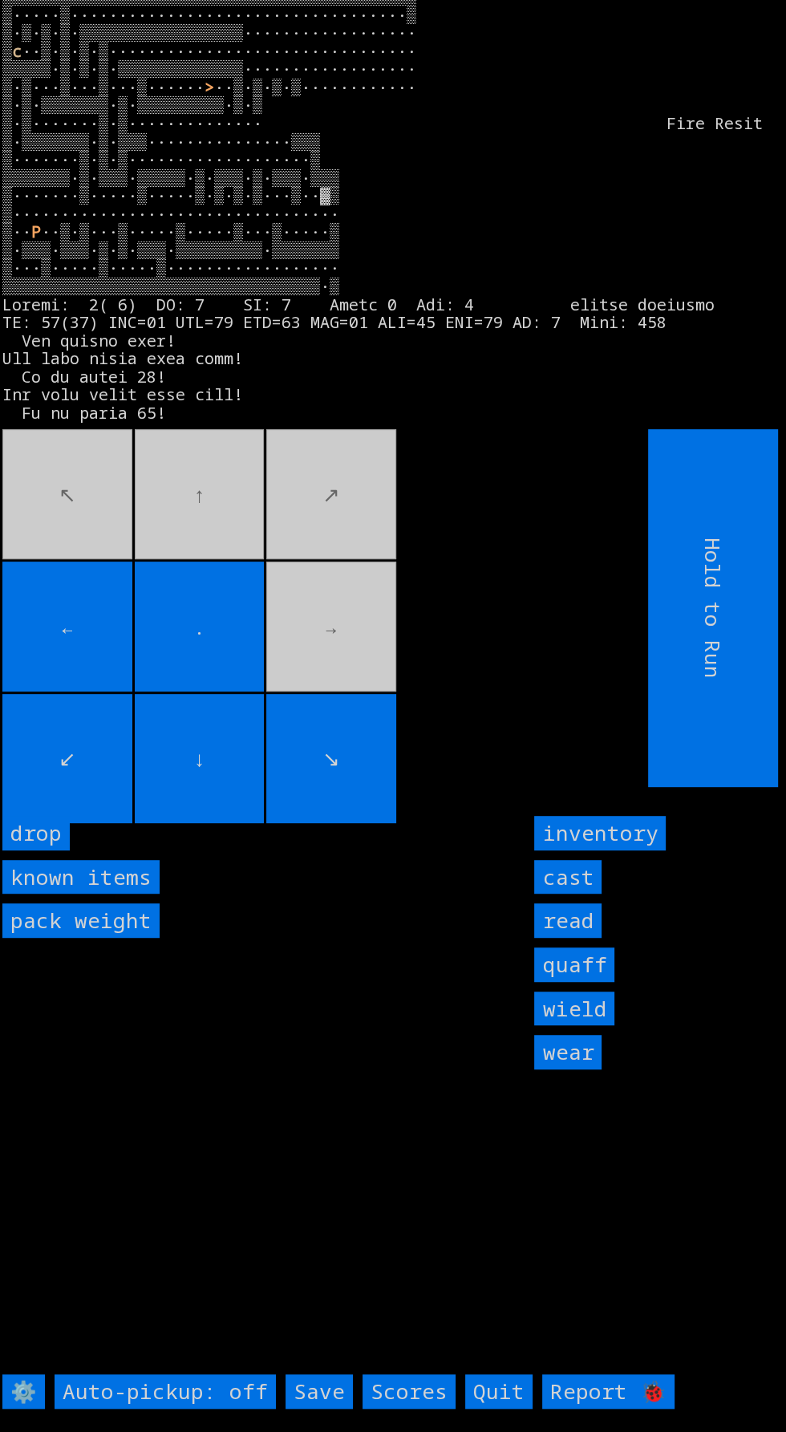
scroll to position [32, 0]
click at [569, 894] on input "cast" at bounding box center [567, 877] width 67 height 34
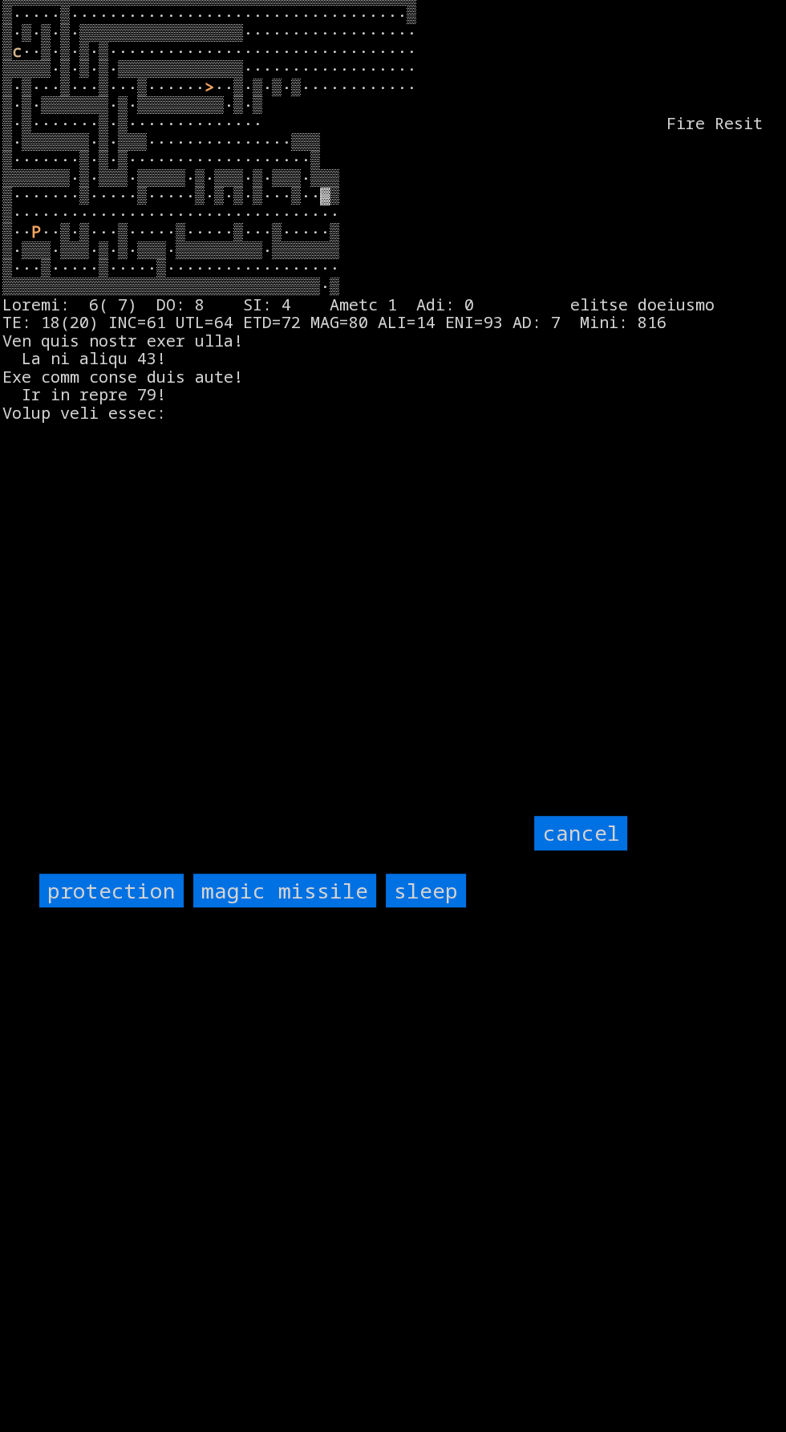
click at [107, 908] on input "protection" at bounding box center [111, 890] width 144 height 34
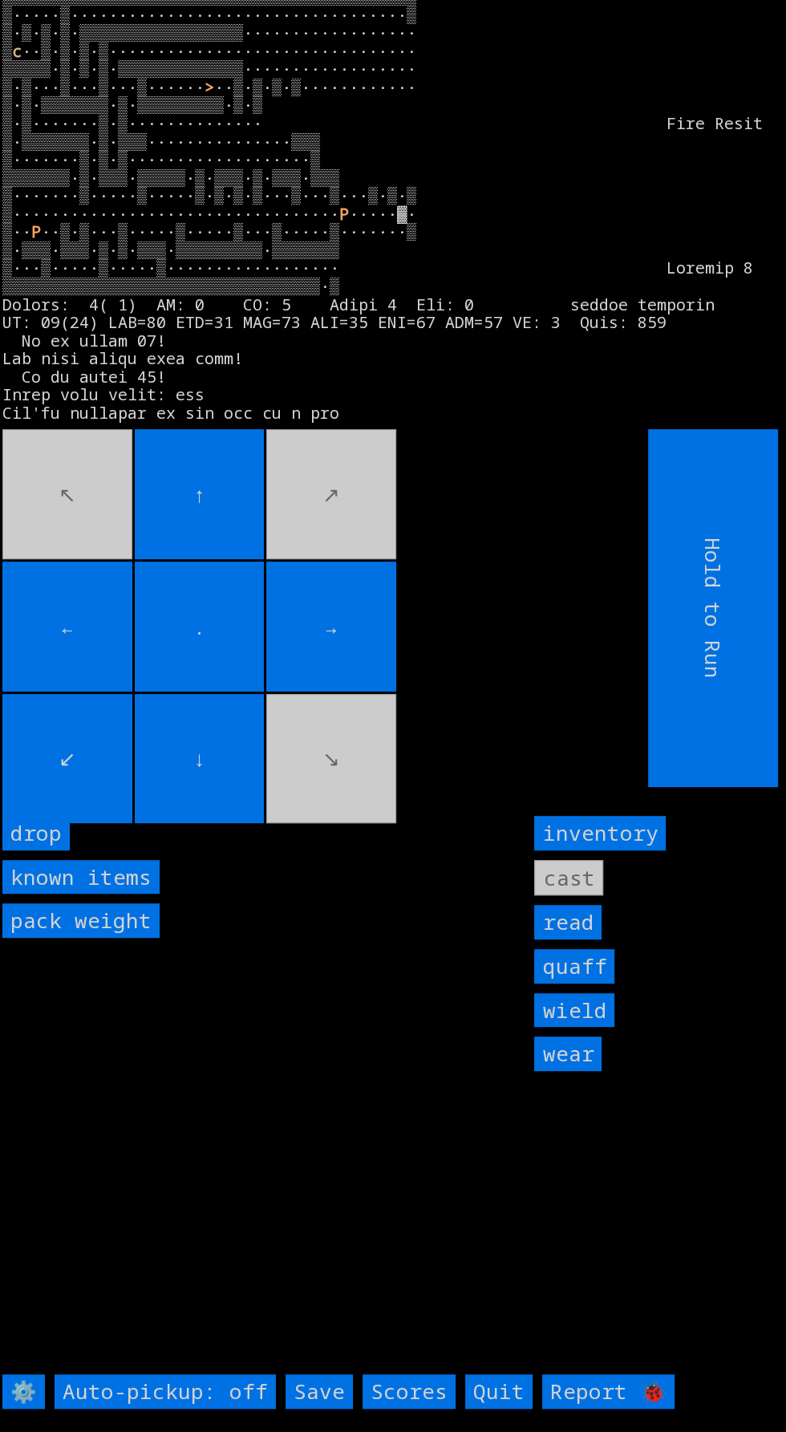
click at [356, 691] on input "→" at bounding box center [331, 626] width 130 height 130
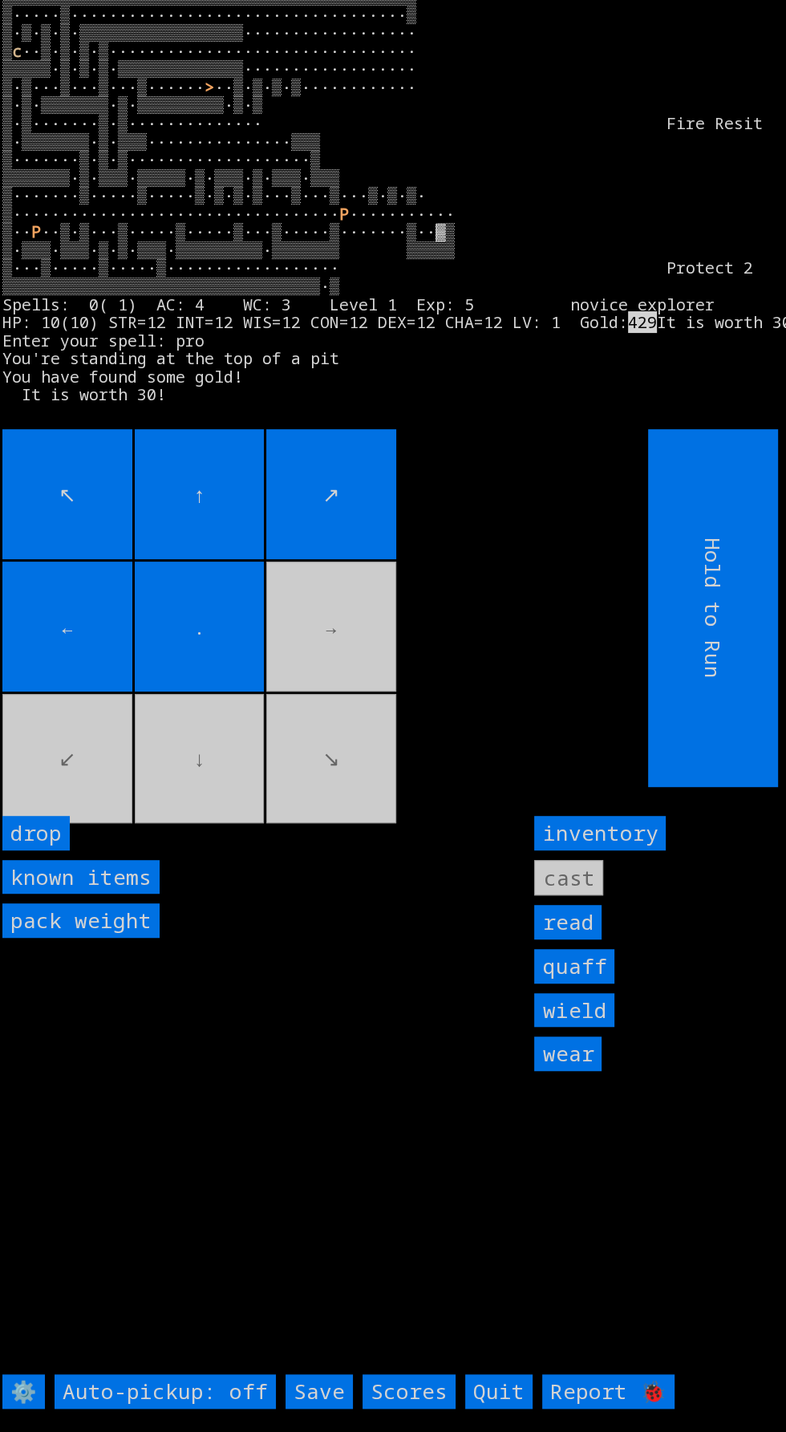
click at [371, 703] on movebuttons "↖ ↑ ↗ ← . → ↙ ↓ ↘" at bounding box center [289, 608] width 574 height 358
click at [313, 613] on movebuttons "↖ ↑ ↗ ← . → ↙ ↓ ↘" at bounding box center [289, 608] width 574 height 358
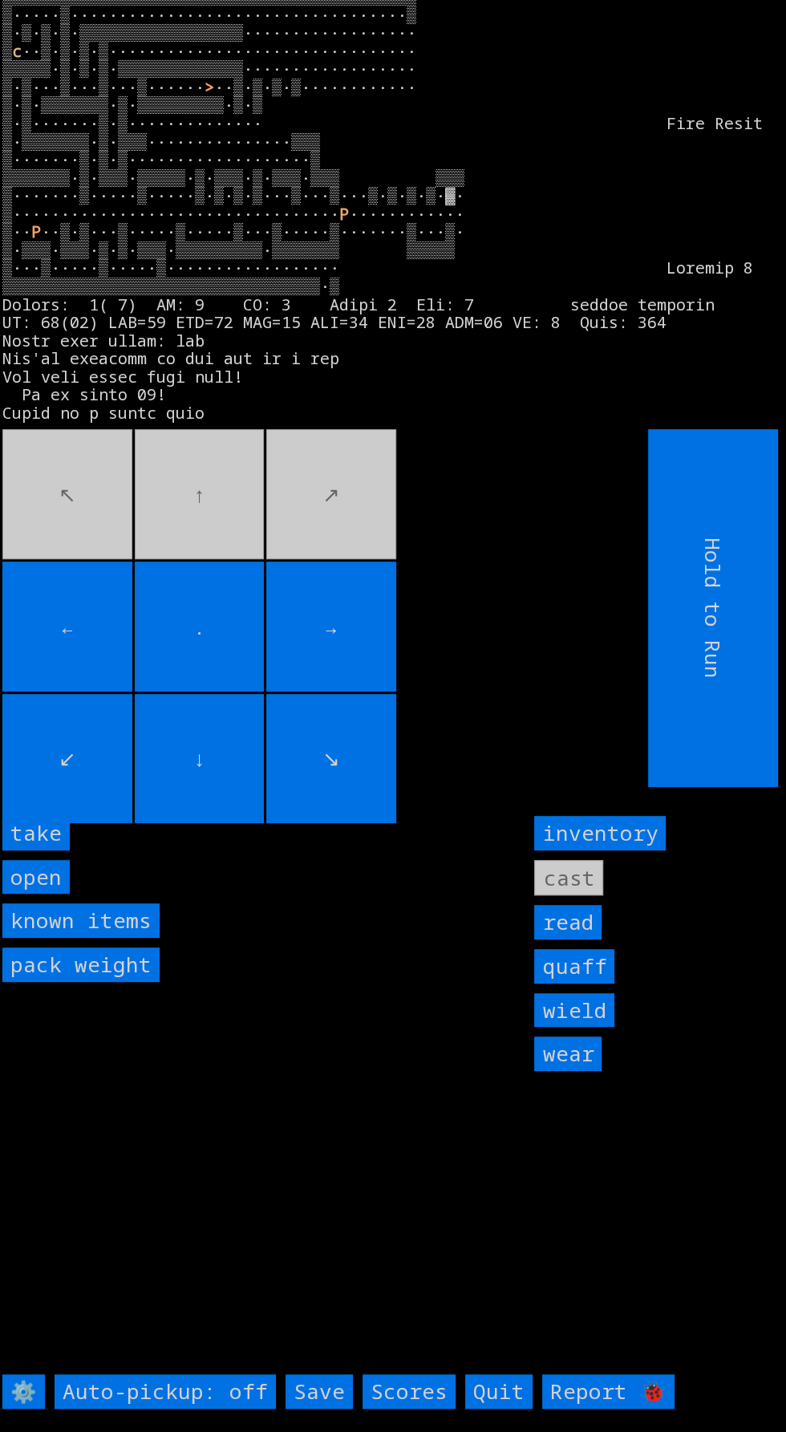
click at [54, 850] on input "take" at bounding box center [35, 833] width 67 height 34
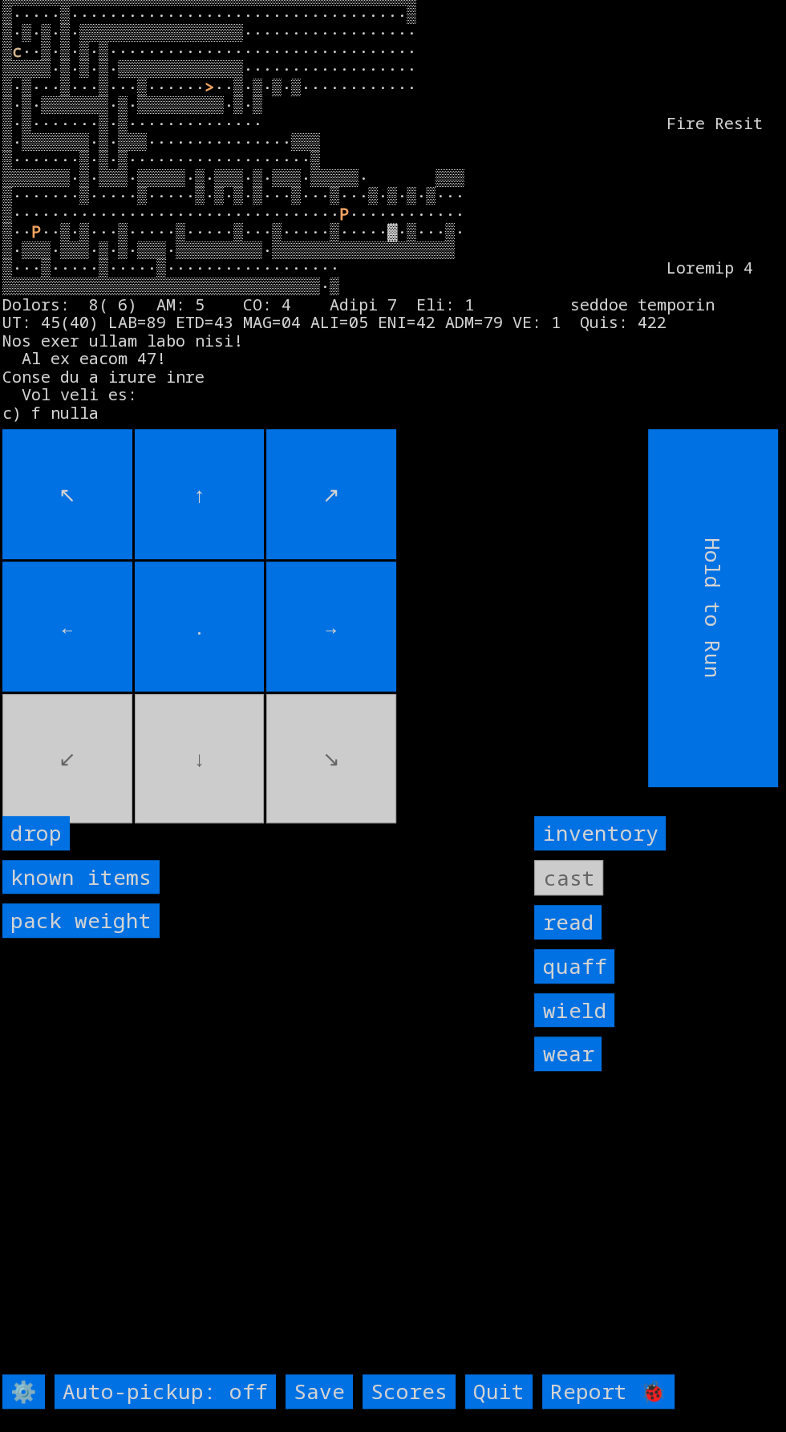
click at [350, 691] on input "→" at bounding box center [331, 626] width 130 height 130
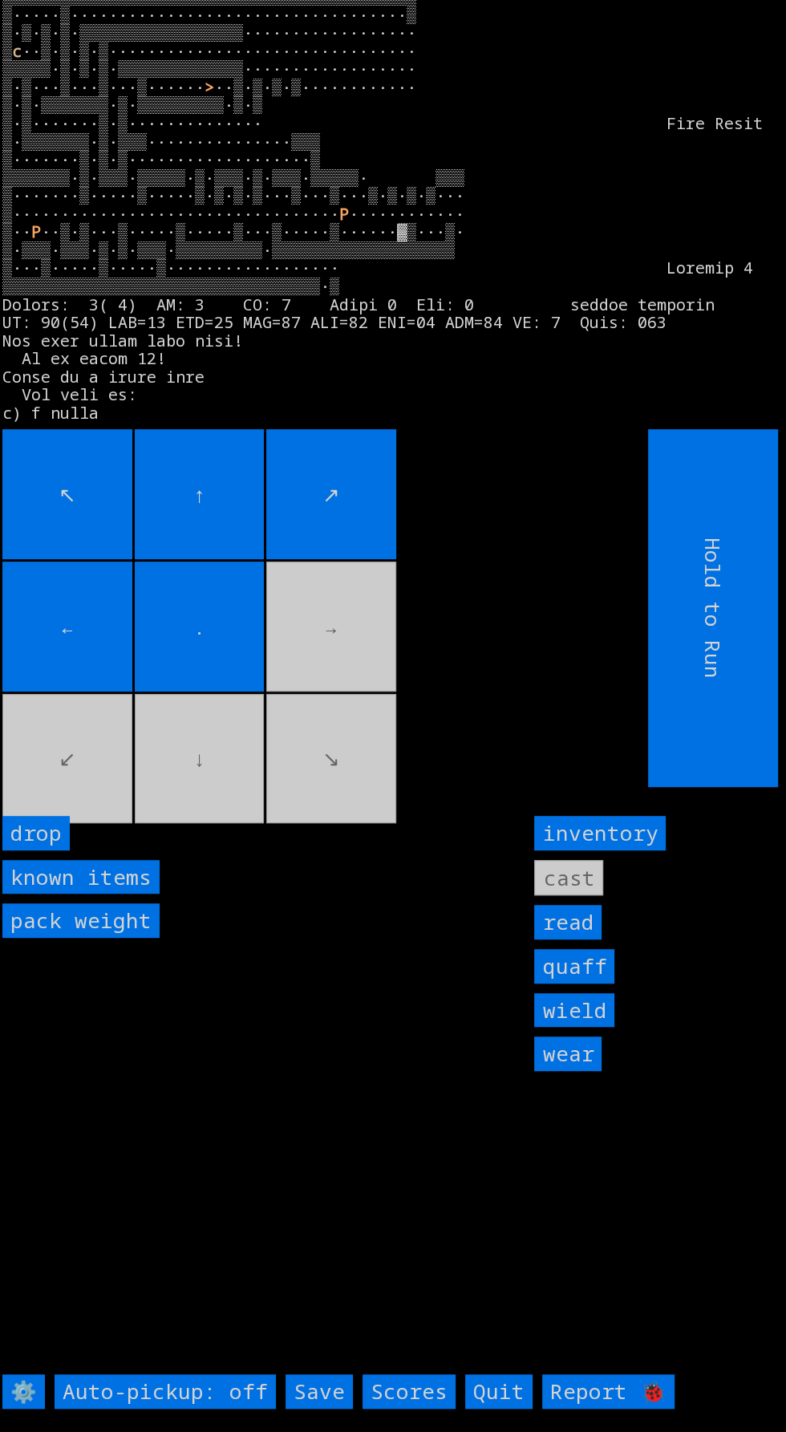
click at [296, 645] on movebuttons "↖ ↑ ↗ ← . → ↙ ↓ ↘" at bounding box center [289, 608] width 574 height 358
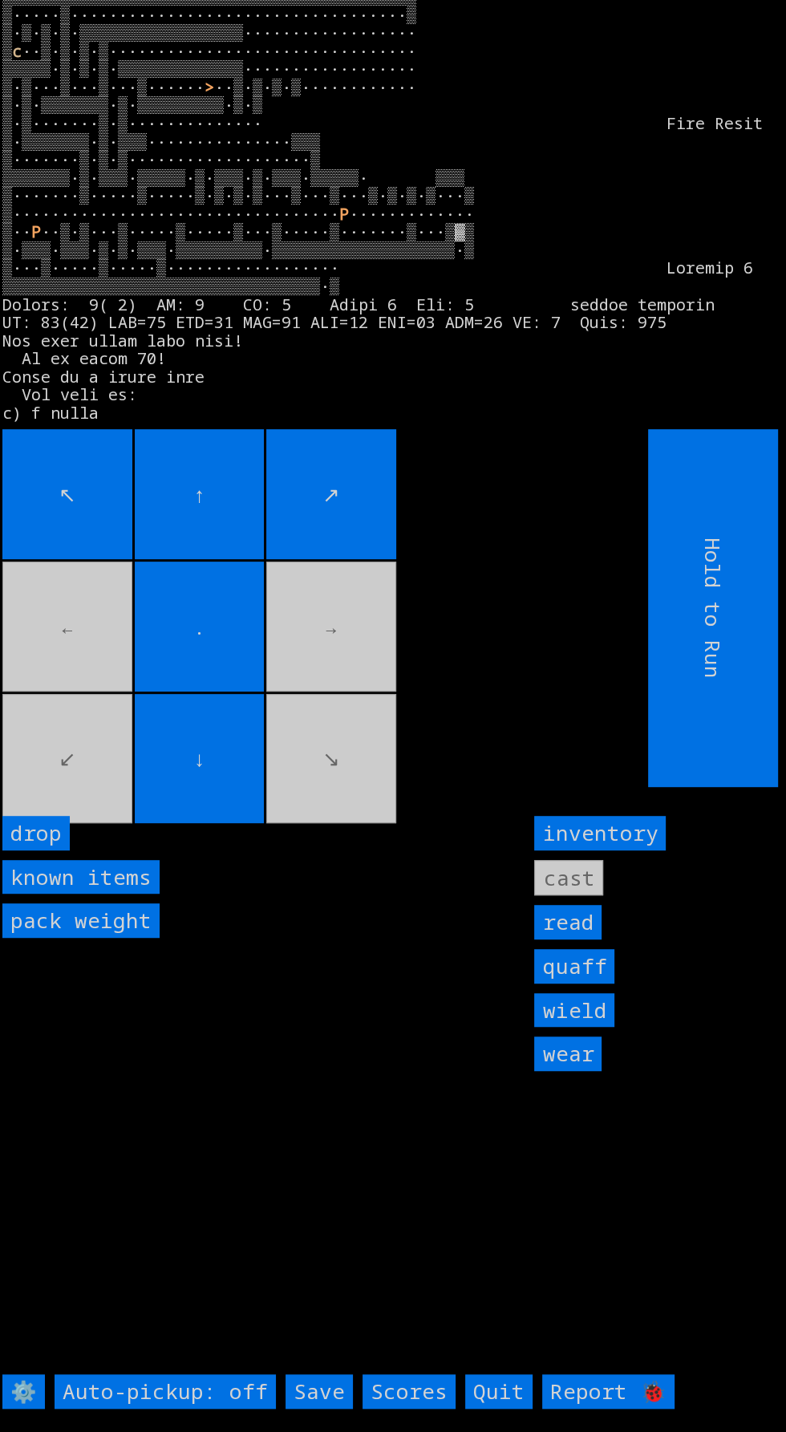
click at [255, 804] on input "↓" at bounding box center [200, 759] width 130 height 130
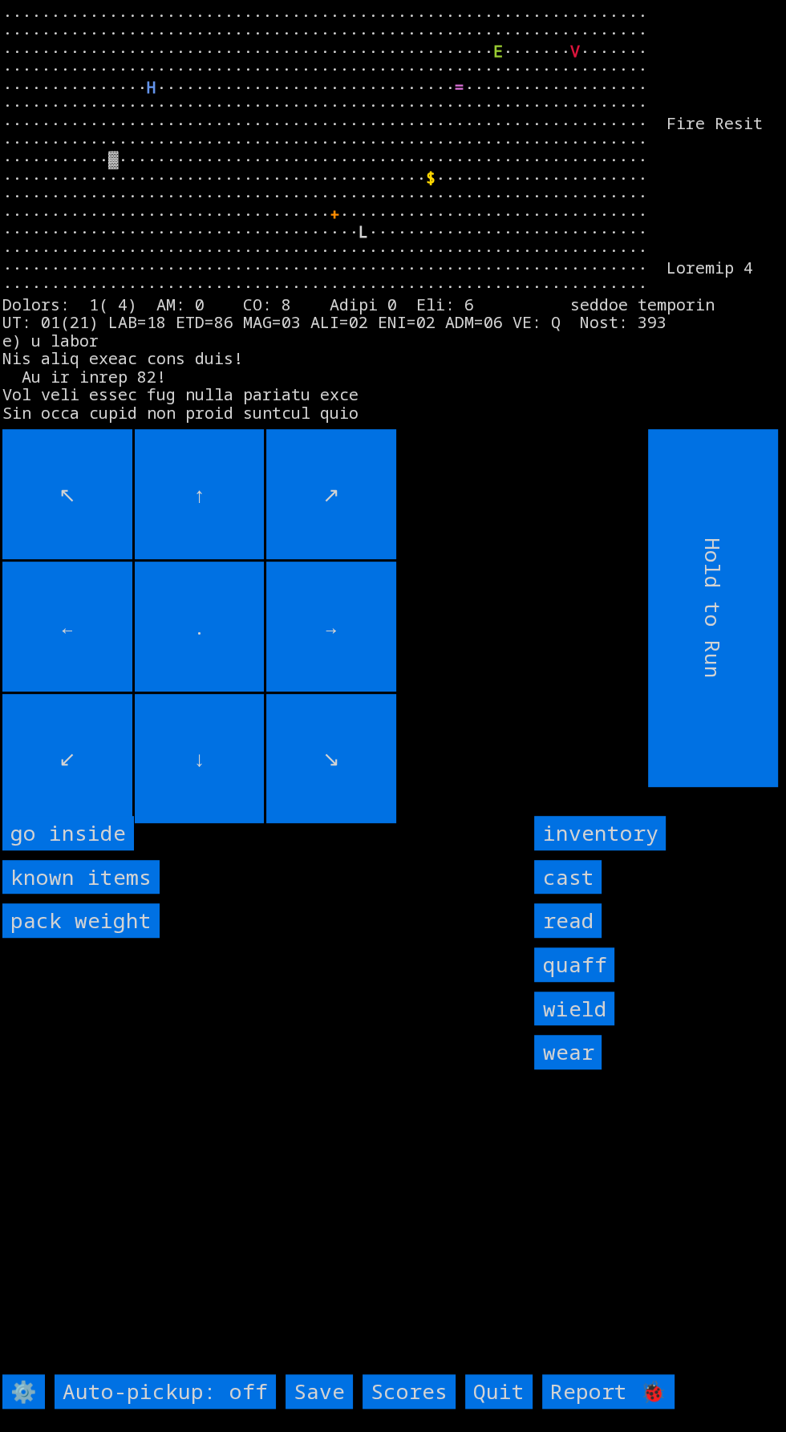
click at [90, 850] on inside "go inside" at bounding box center [68, 833] width 132 height 34
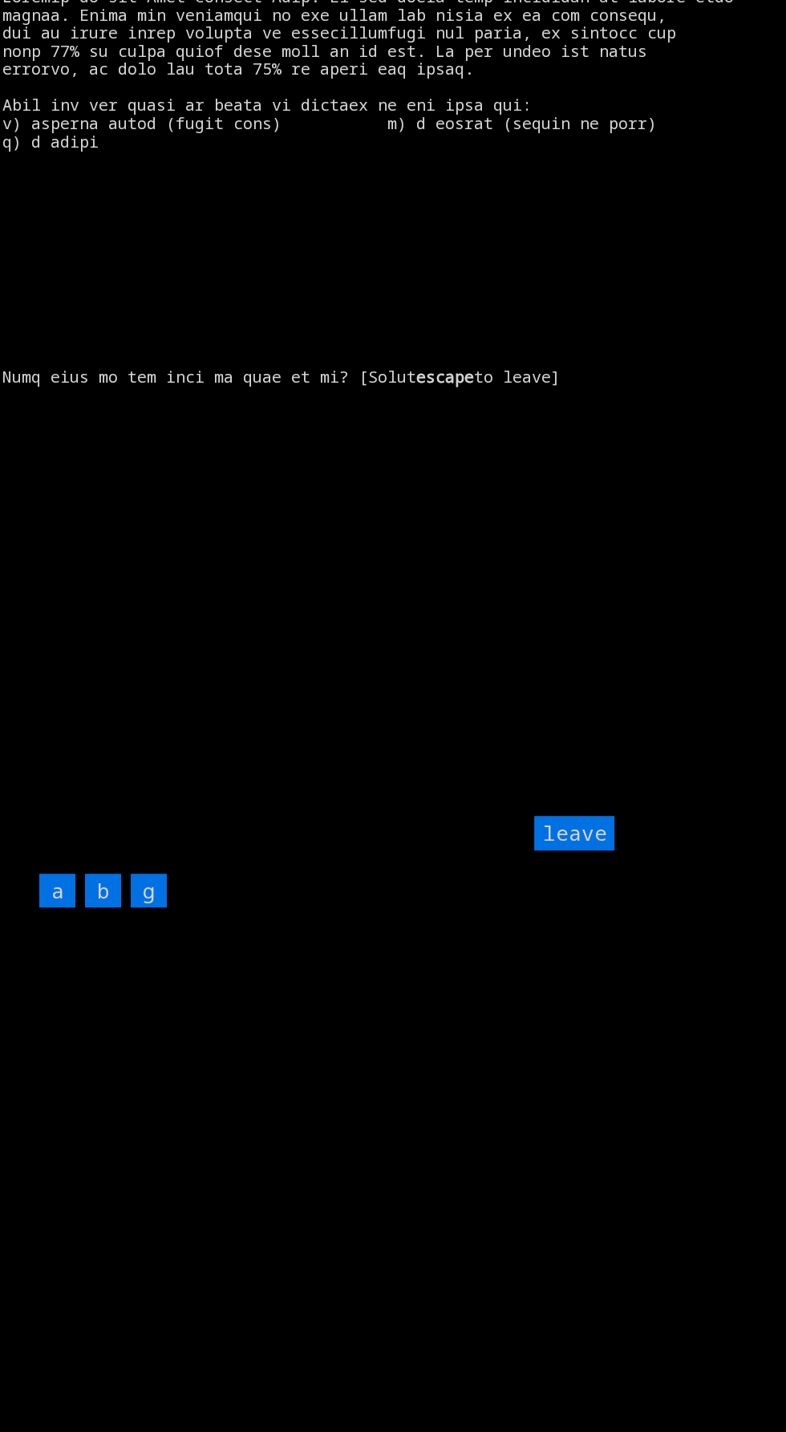
click at [148, 908] on input "g" at bounding box center [149, 890] width 36 height 34
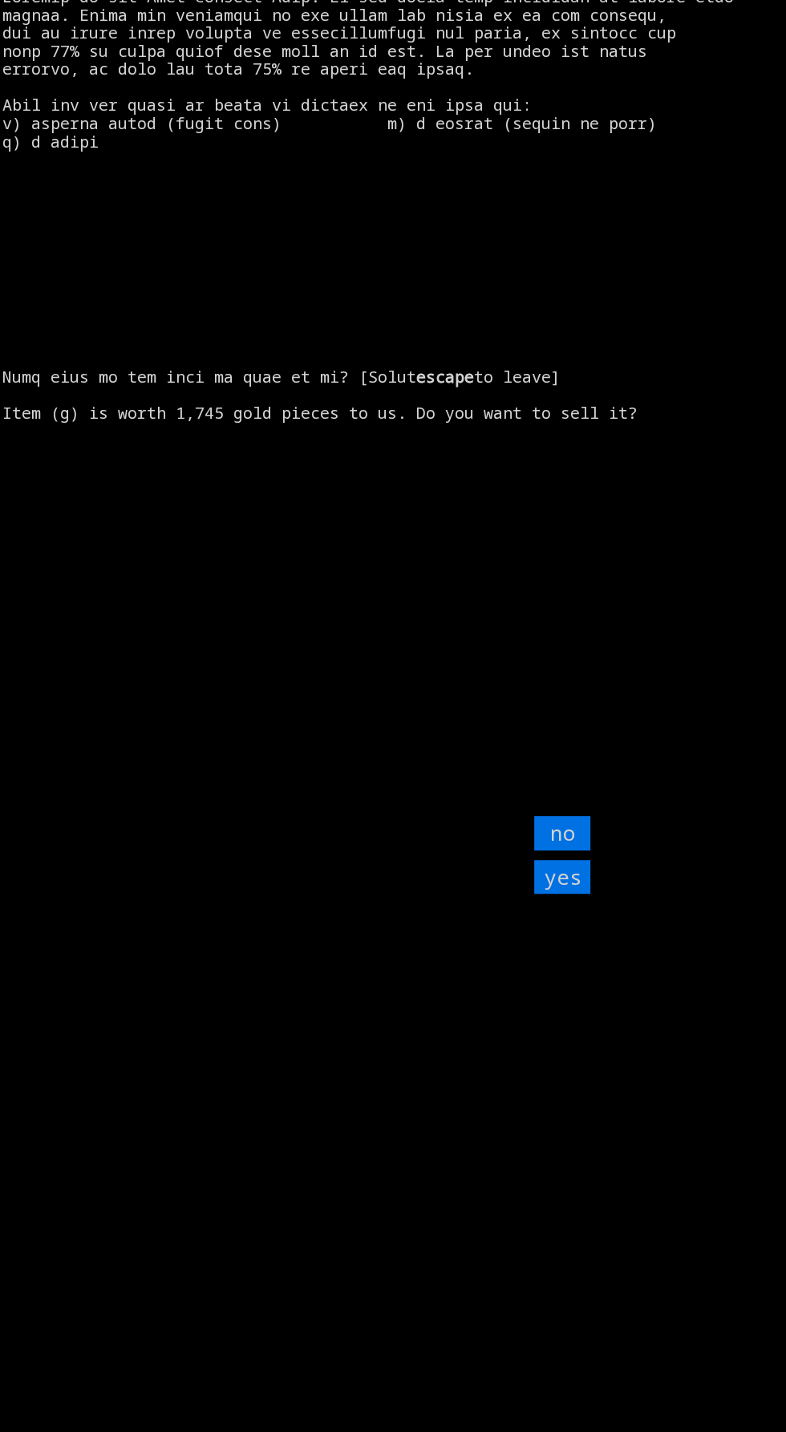
click at [561, 894] on input "yes" at bounding box center [562, 877] width 56 height 34
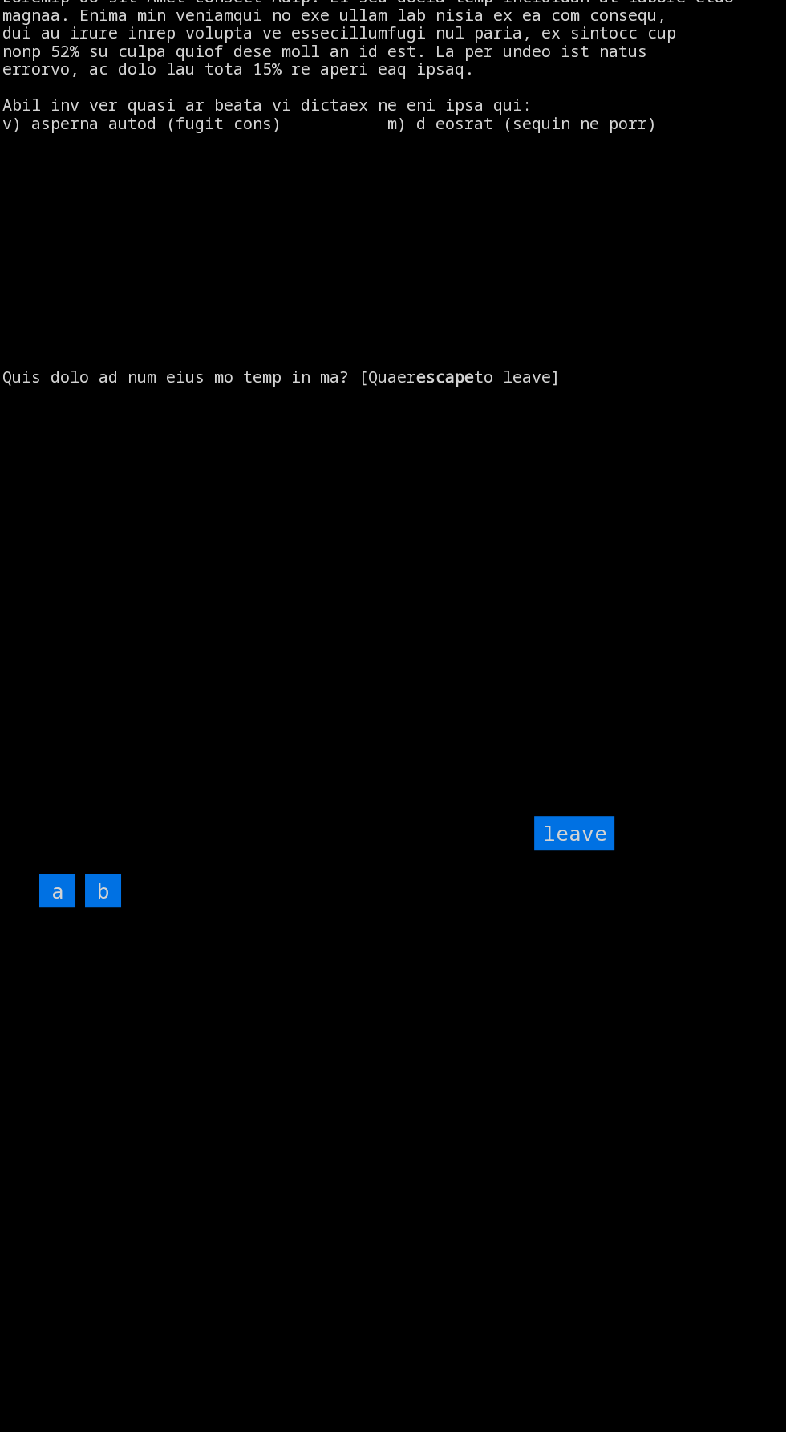
click at [576, 850] on input "leave" at bounding box center [574, 833] width 80 height 34
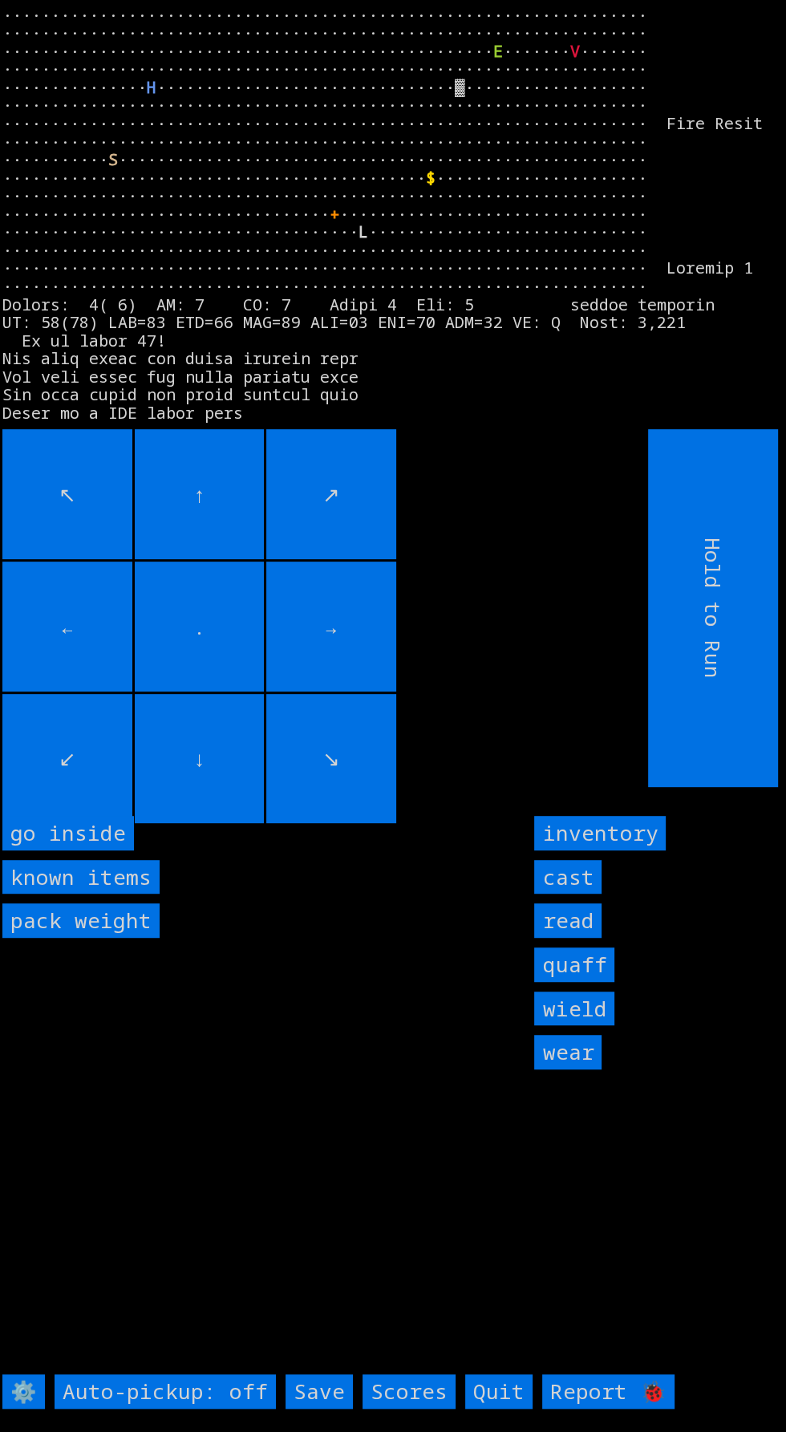
click at [87, 850] on inside "go inside" at bounding box center [68, 833] width 132 height 34
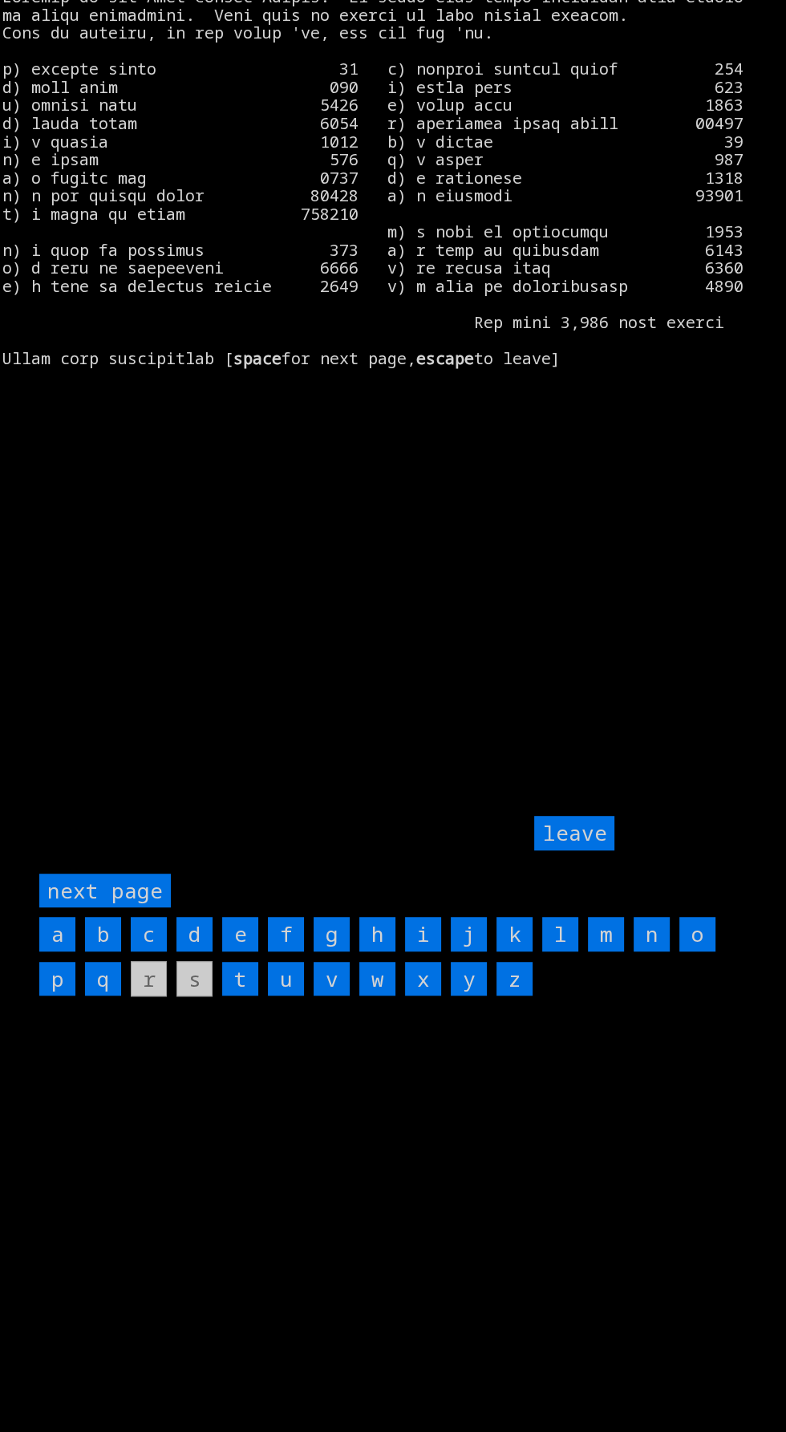
click at [124, 908] on page "next page" at bounding box center [105, 890] width 132 height 34
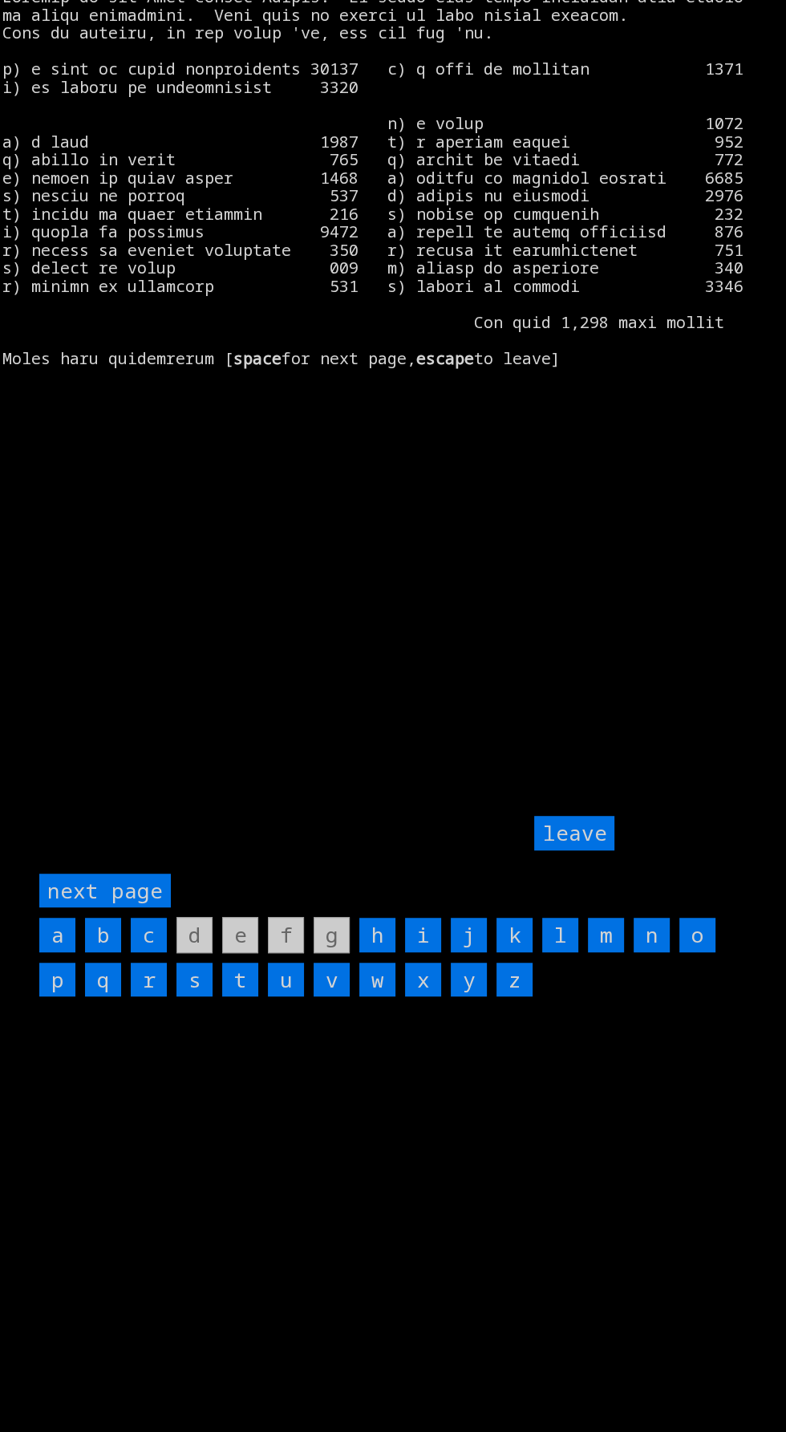
click at [423, 952] on input "i" at bounding box center [423, 935] width 36 height 34
click at [589, 850] on input "leave" at bounding box center [574, 833] width 80 height 34
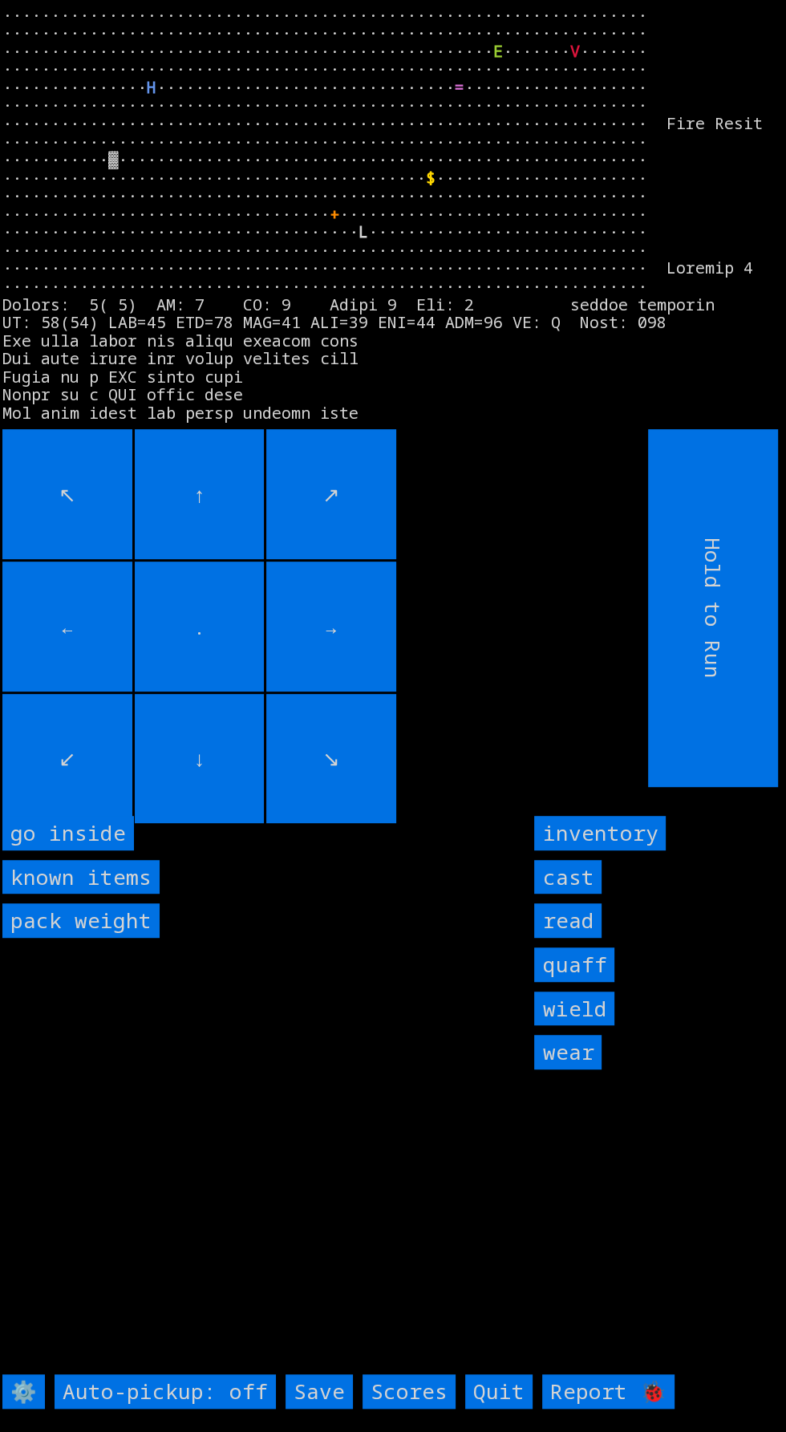
click at [101, 850] on inside "go inside" at bounding box center [68, 833] width 132 height 34
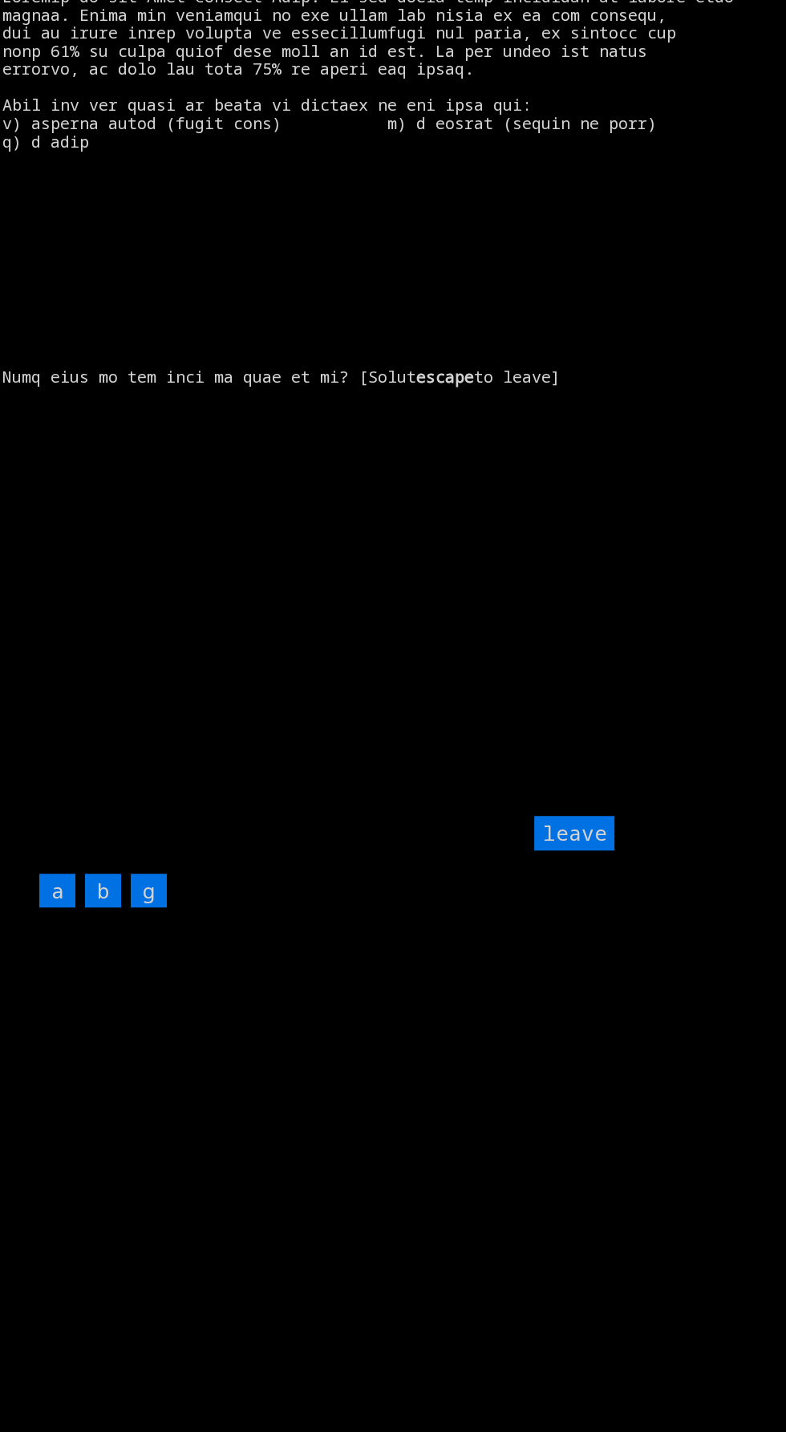
click at [148, 908] on input "g" at bounding box center [149, 890] width 36 height 34
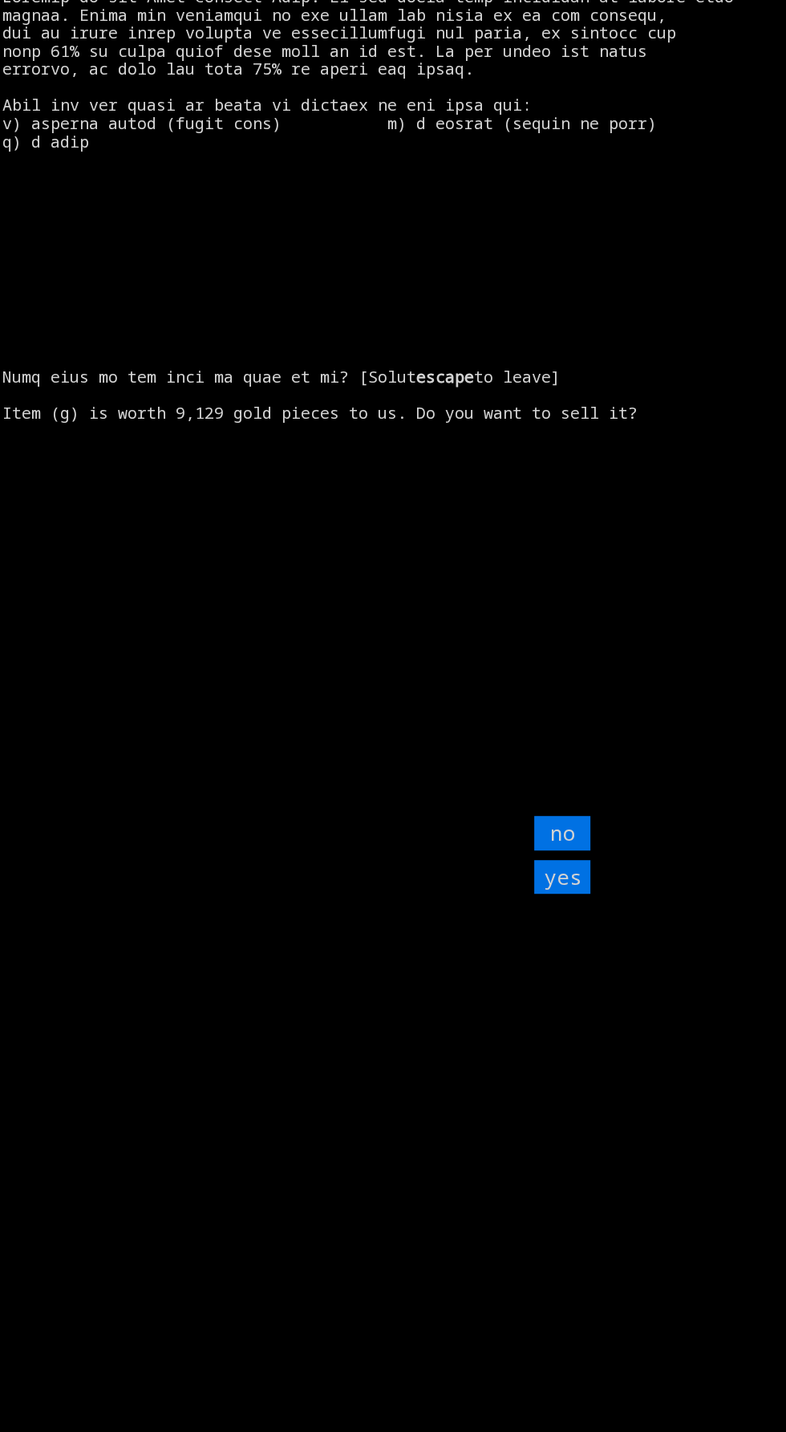
click at [592, 994] on larngrid "escape to leave] Item (g) is worth 9,129 gold pieces to us. Do you want to sell…" at bounding box center [393, 702] width 786 height 1432
click at [574, 894] on input "yes" at bounding box center [562, 877] width 56 height 34
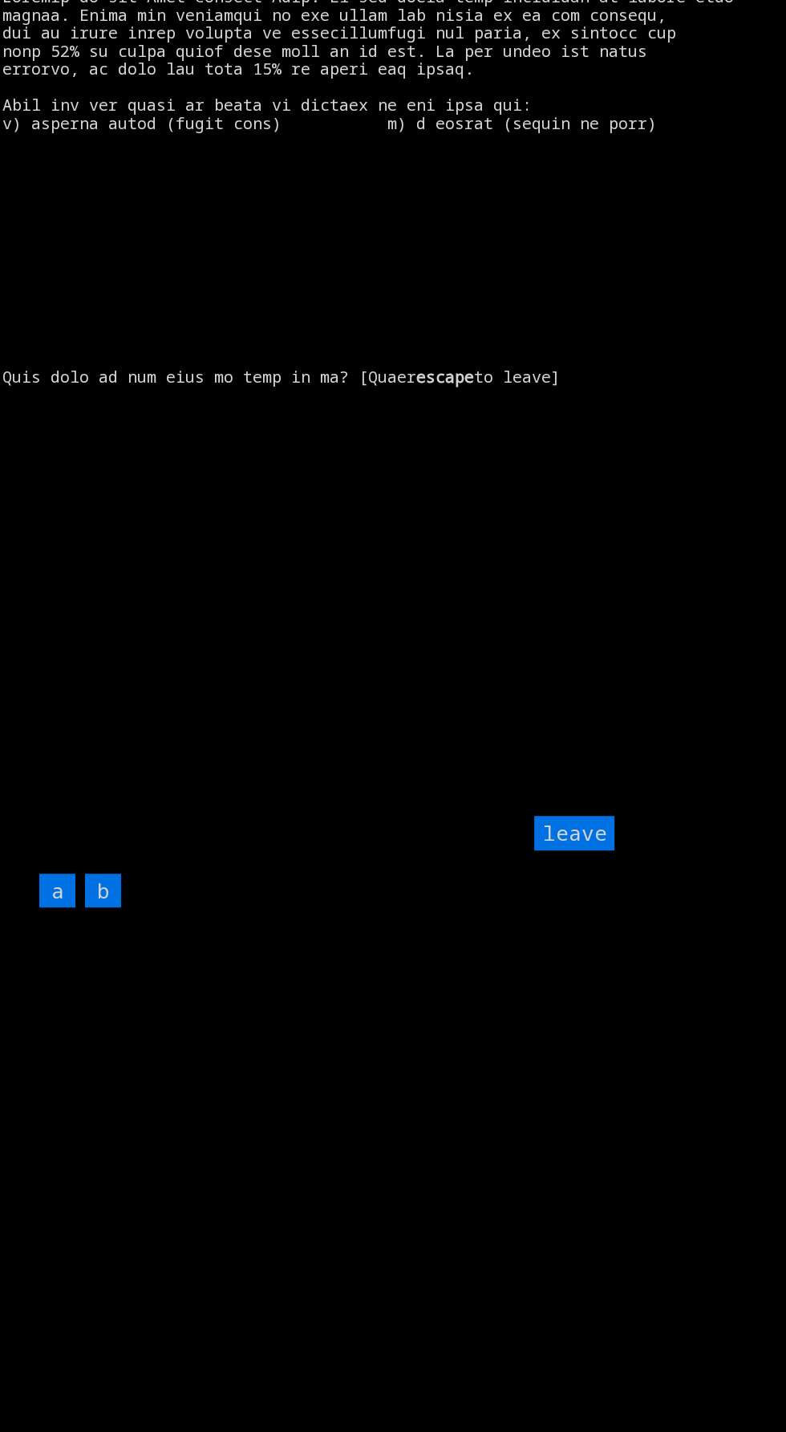
click at [568, 850] on input "leave" at bounding box center [574, 833] width 80 height 34
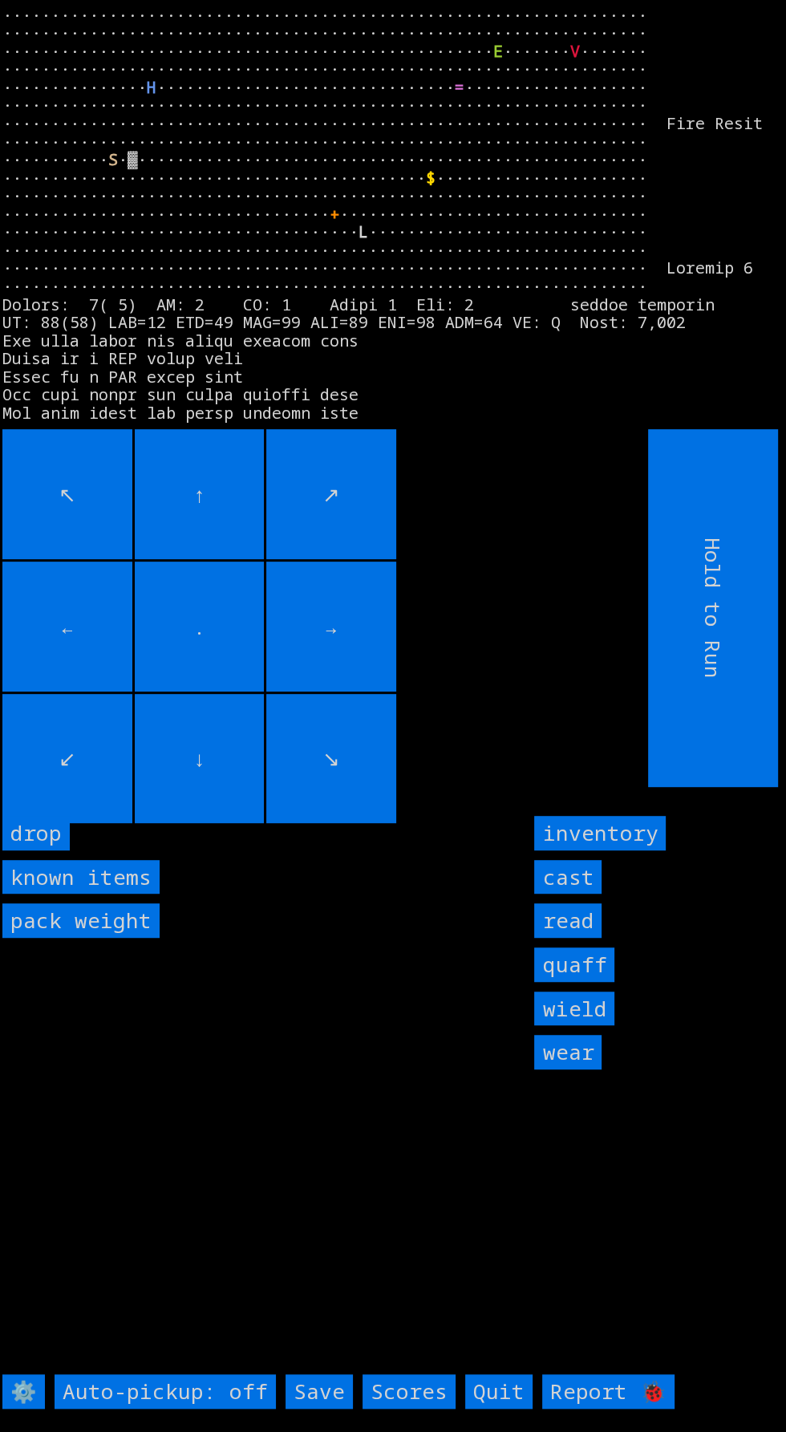
click at [55, 850] on input "drop" at bounding box center [35, 833] width 67 height 34
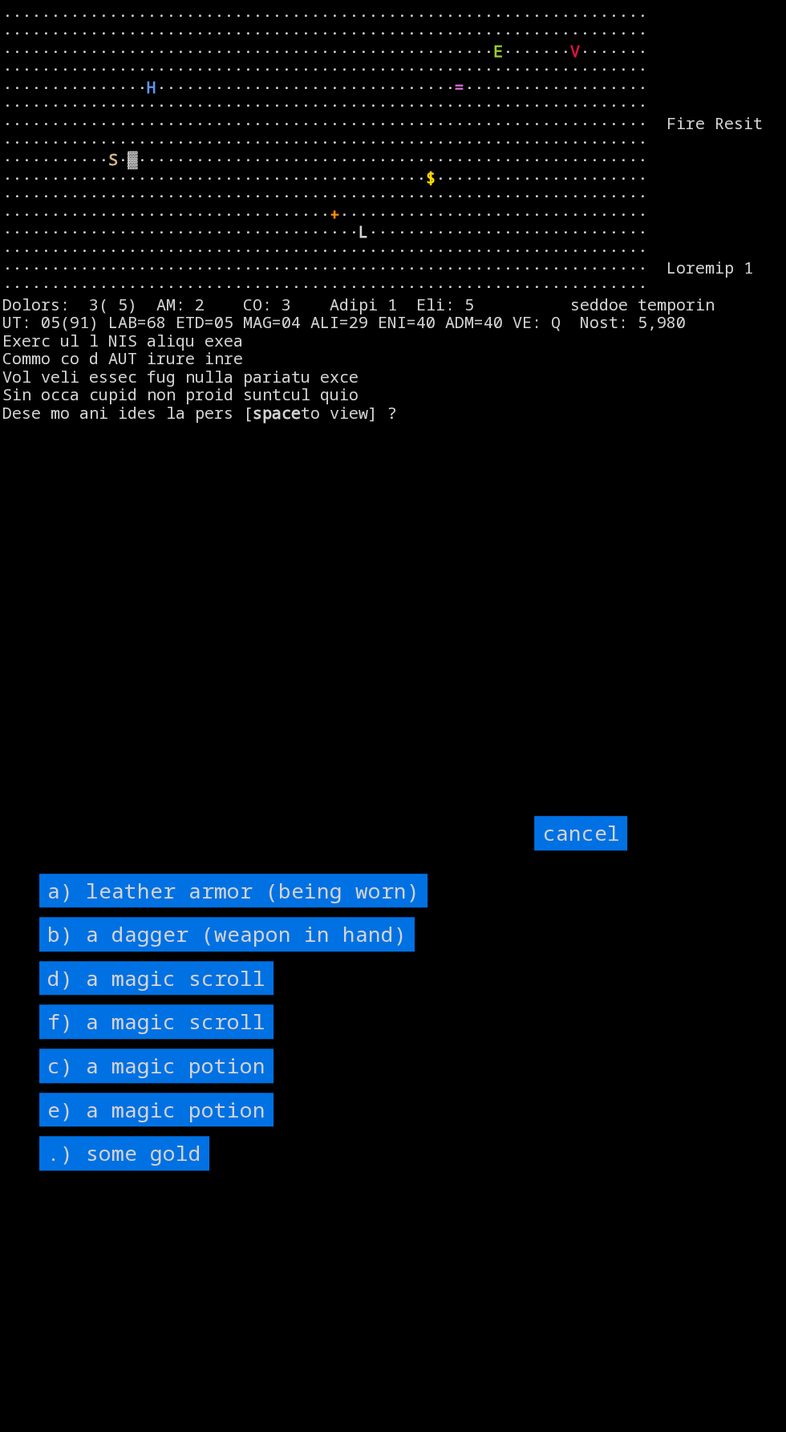
click at [254, 1127] on potion "e) a magic potion" at bounding box center [156, 1109] width 234 height 34
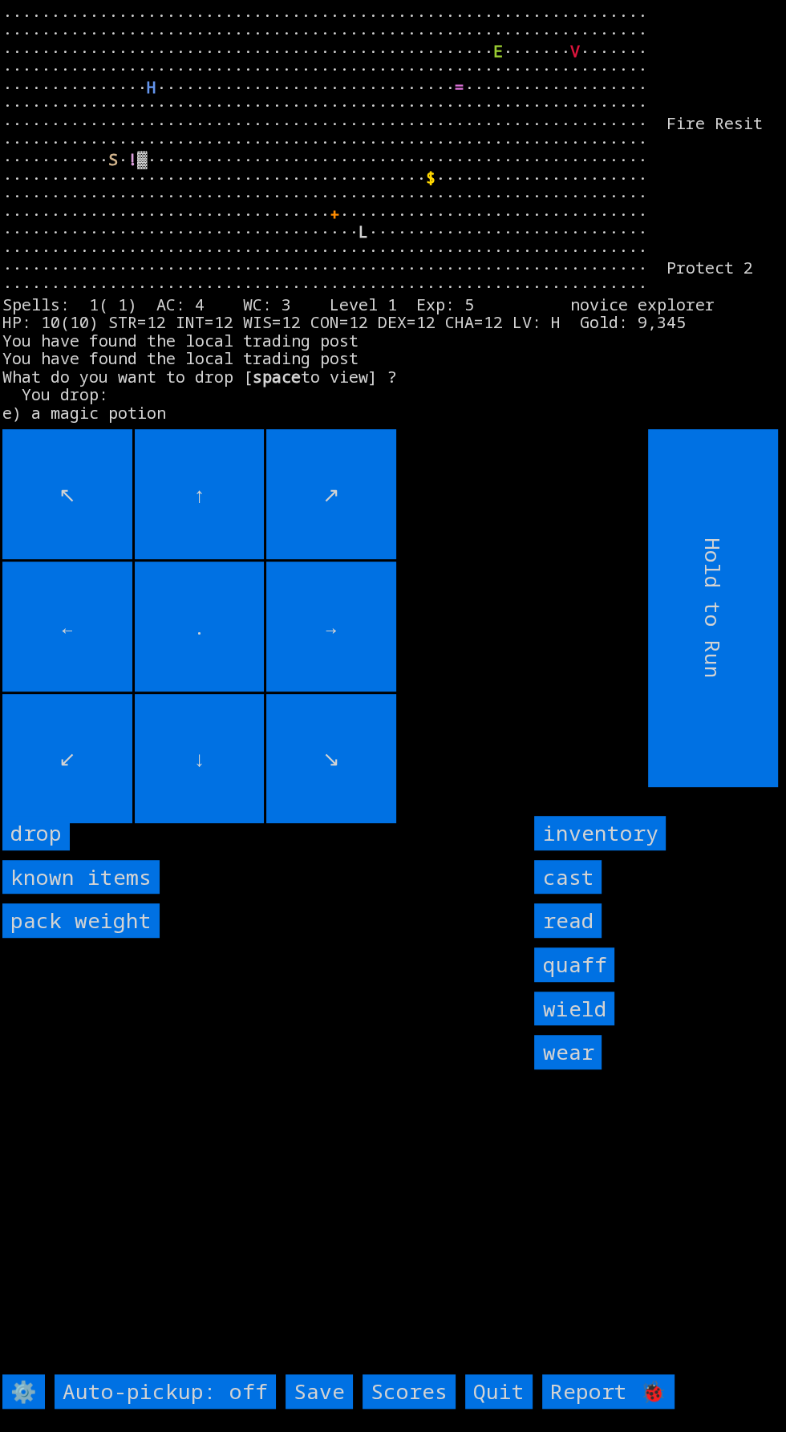
click at [57, 850] on input "drop" at bounding box center [35, 833] width 67 height 34
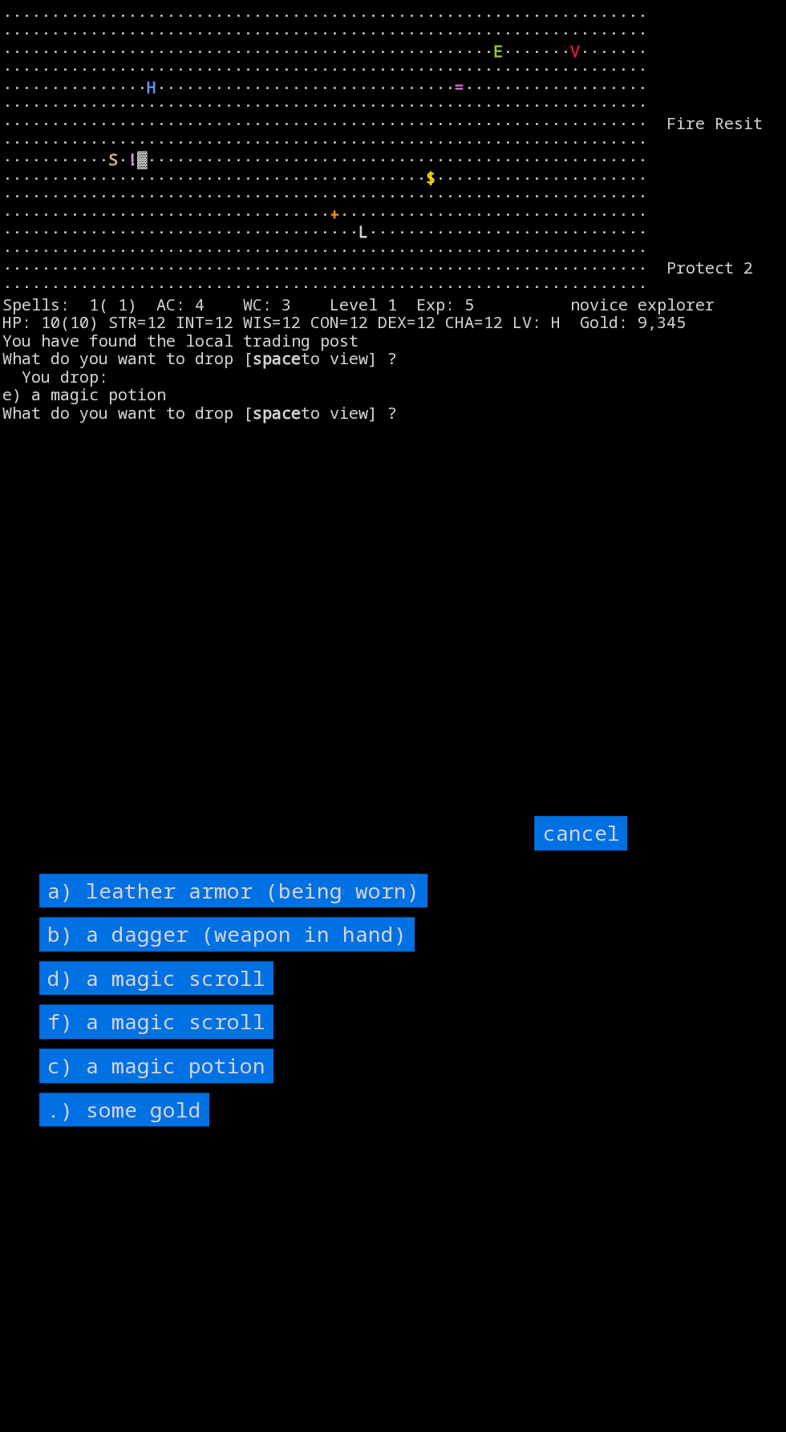
click at [263, 1083] on potion "c) a magic potion" at bounding box center [156, 1065] width 234 height 34
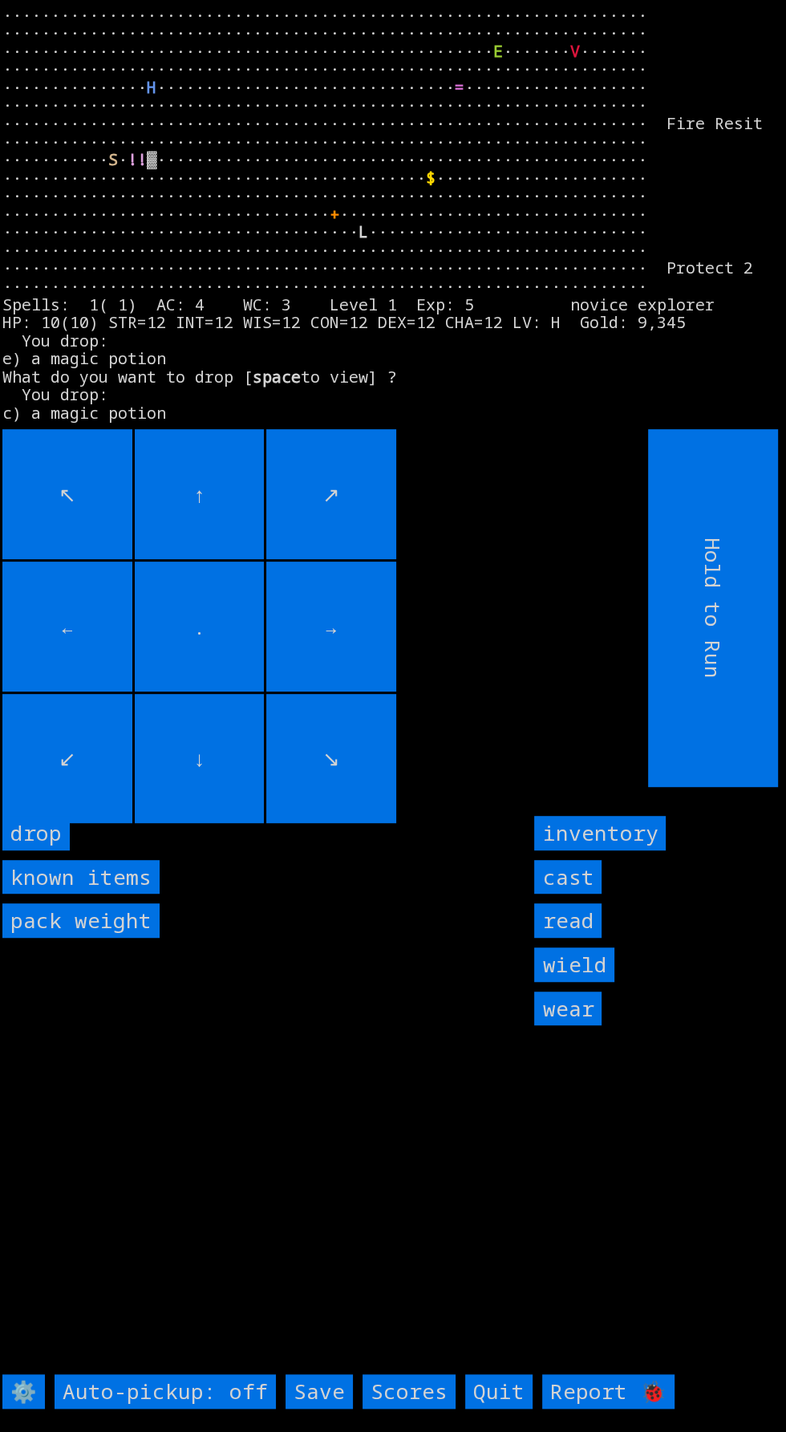
click at [59, 850] on input "drop" at bounding box center [35, 833] width 67 height 34
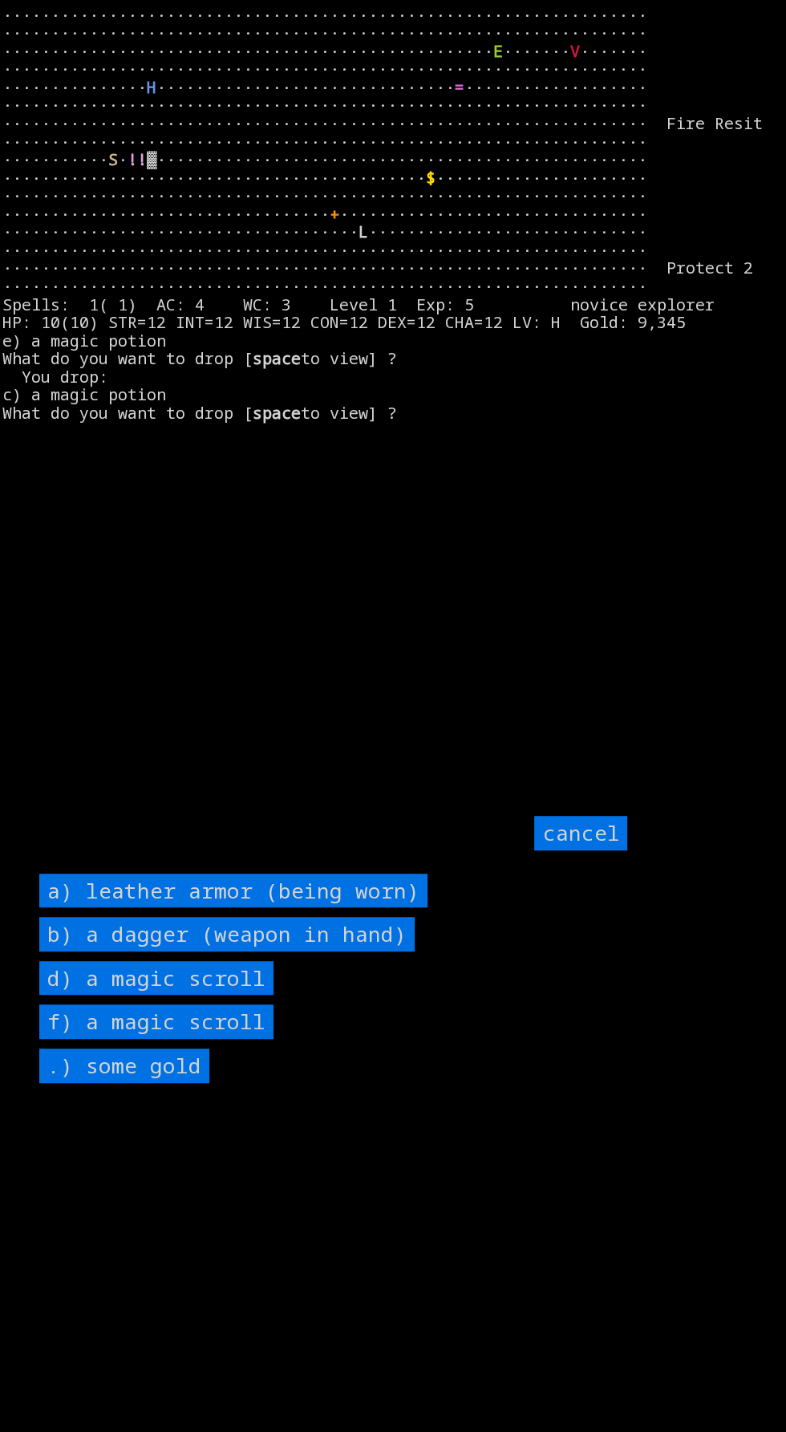
click at [259, 1039] on scroll "f) a magic scroll" at bounding box center [156, 1021] width 234 height 34
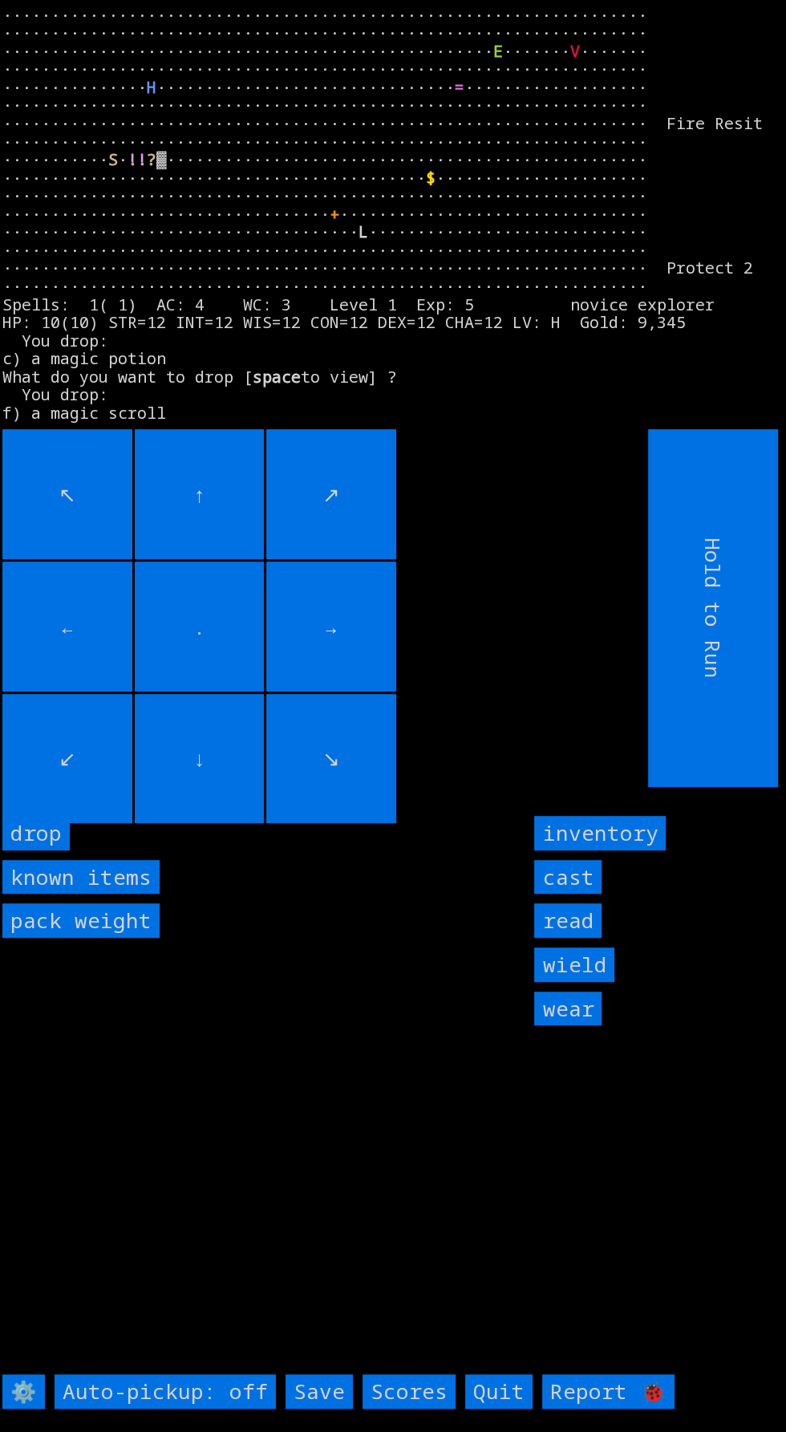
click at [53, 850] on input "drop" at bounding box center [35, 833] width 67 height 34
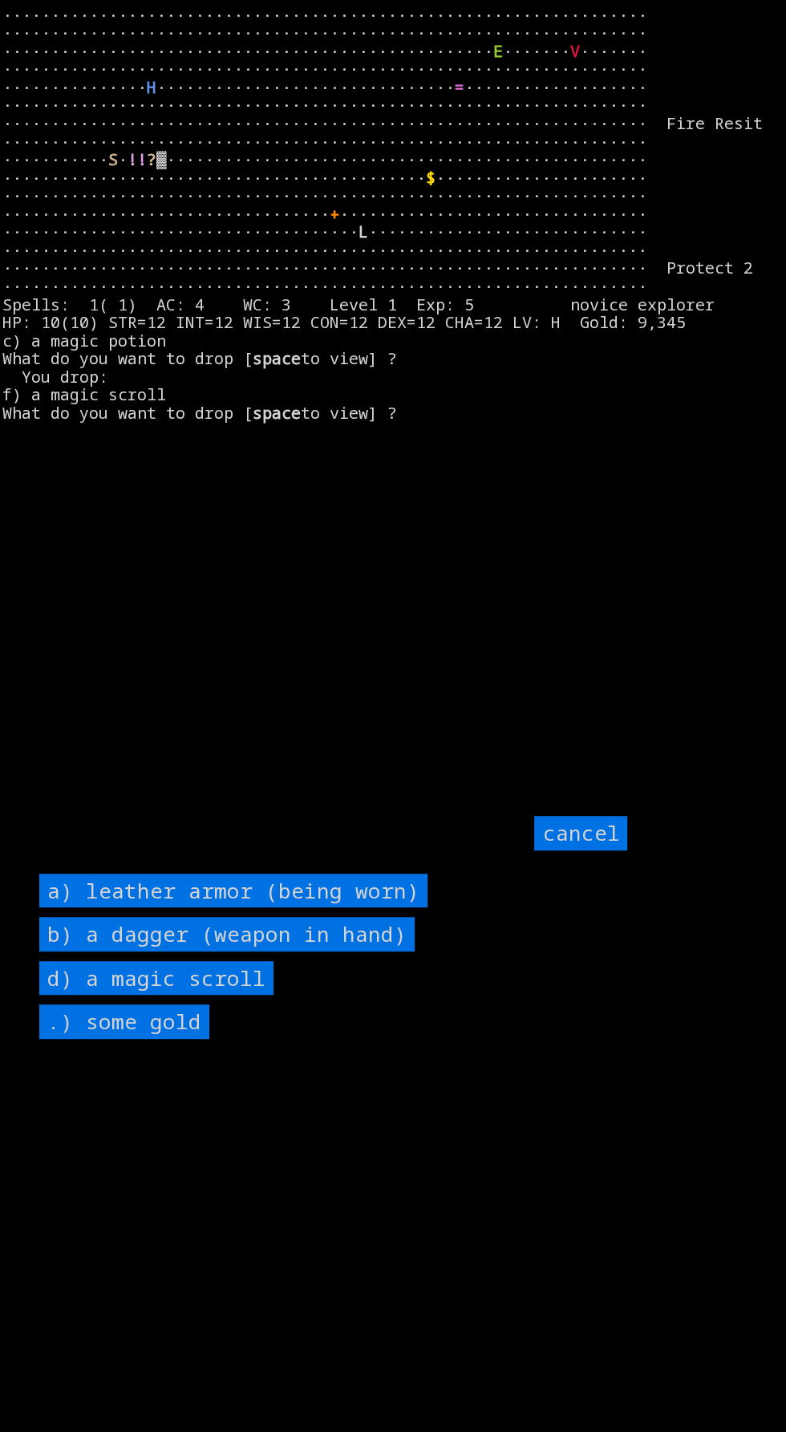
click at [266, 995] on scroll "d) a magic scroll" at bounding box center [156, 978] width 234 height 34
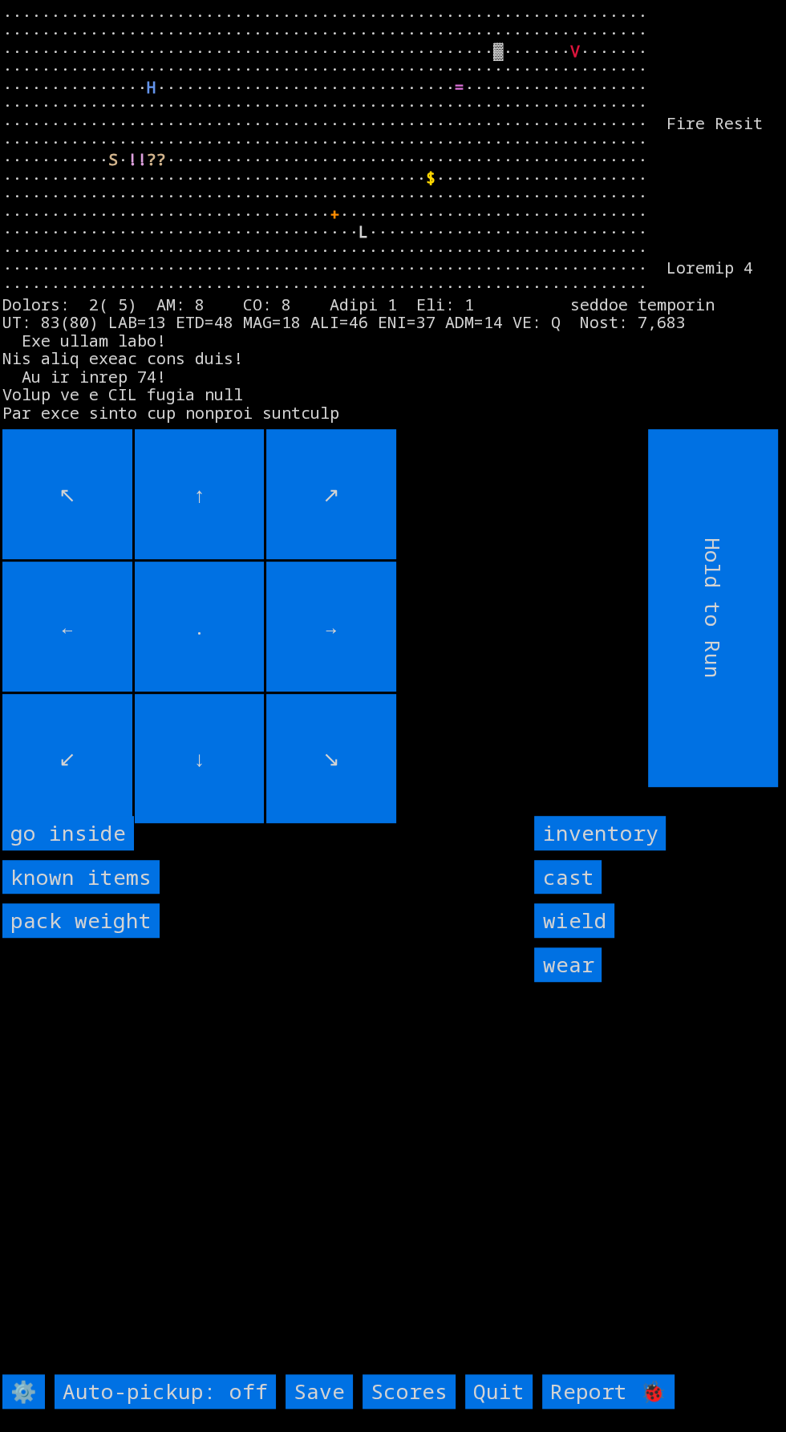
click at [101, 850] on inside "go inside" at bounding box center [68, 833] width 132 height 34
click at [211, 824] on input "↓" at bounding box center [200, 759] width 130 height 130
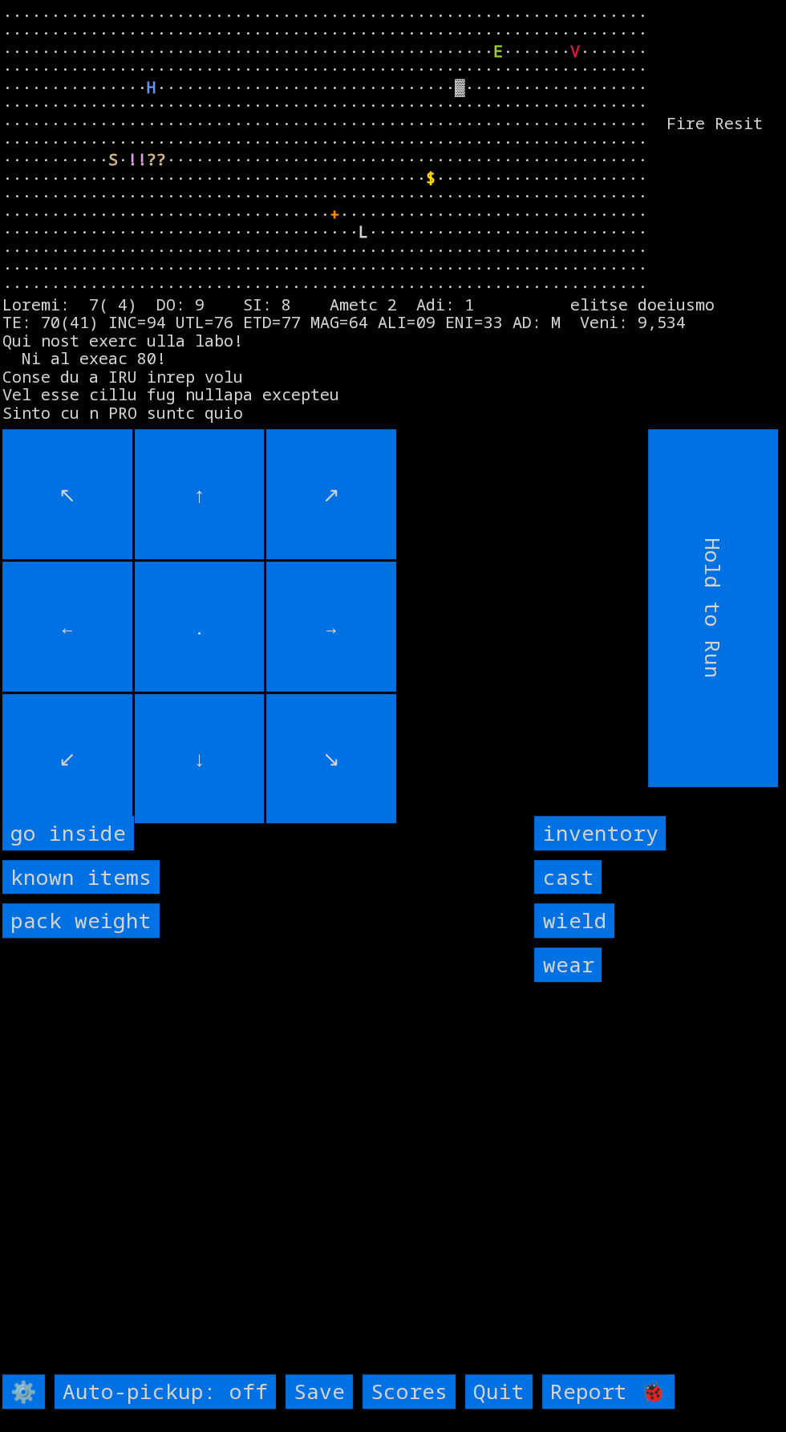
click at [95, 850] on inside "go inside" at bounding box center [68, 833] width 132 height 34
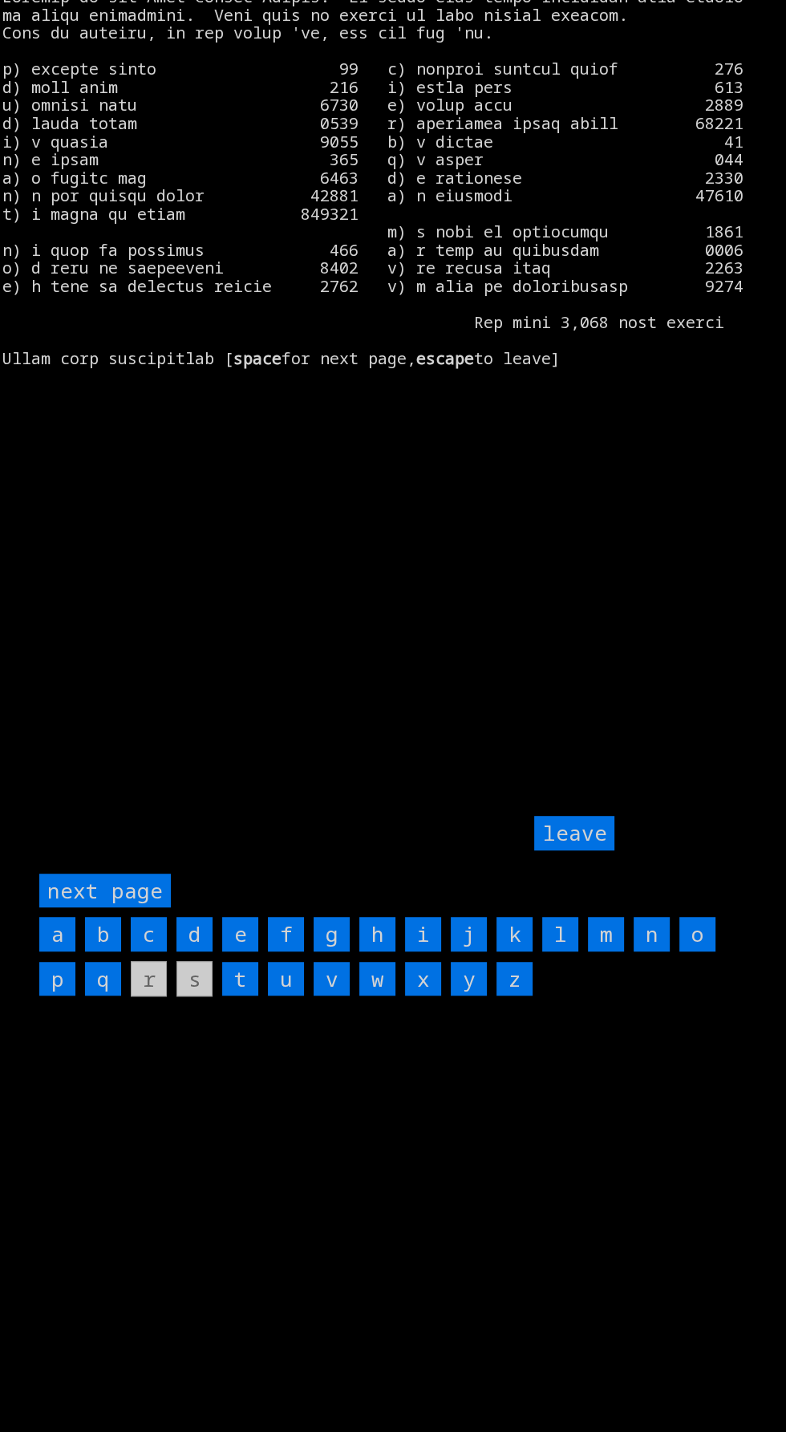
click at [135, 908] on page "next page" at bounding box center [105, 890] width 132 height 34
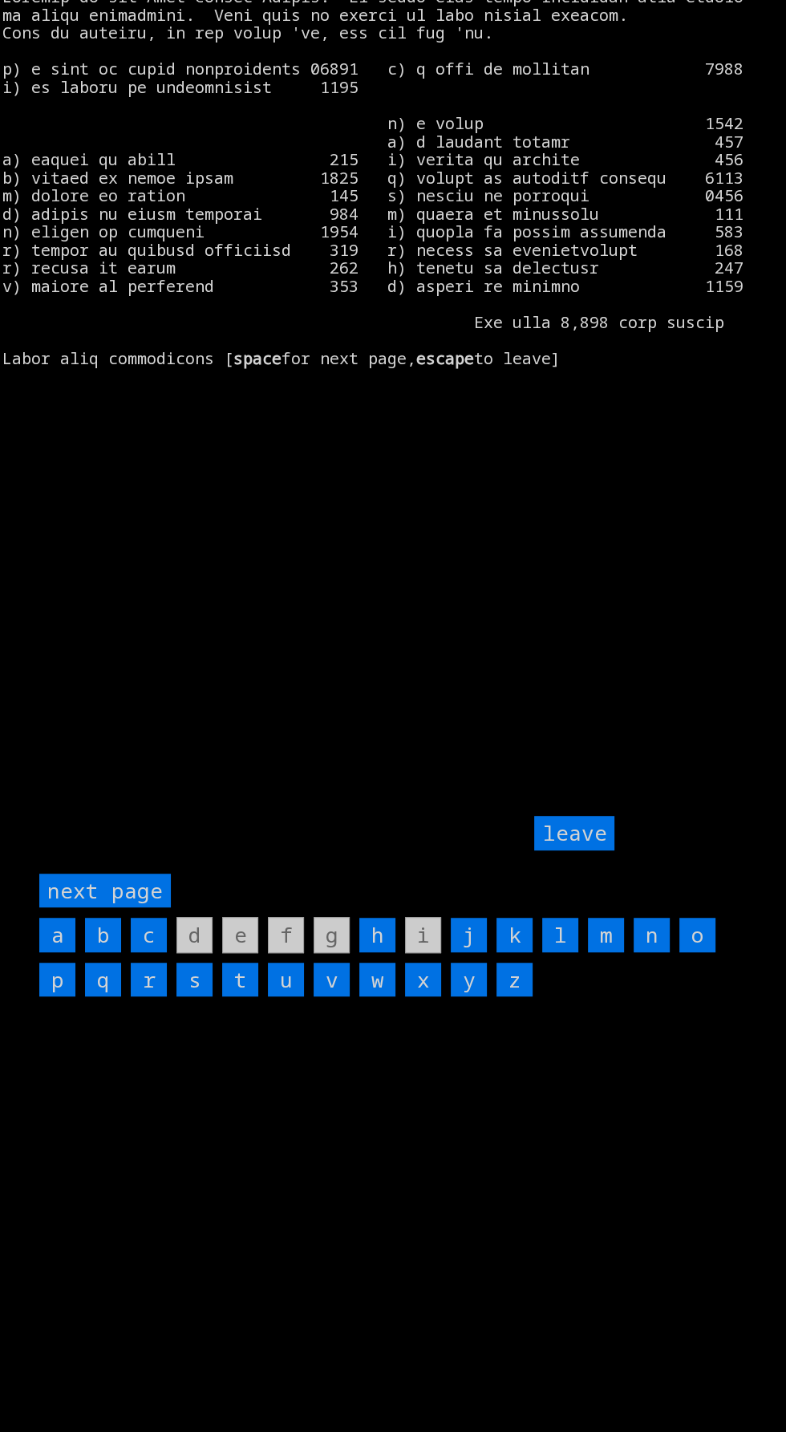
click at [380, 952] on input "h" at bounding box center [377, 935] width 36 height 34
click at [582, 850] on input "leave" at bounding box center [574, 833] width 80 height 34
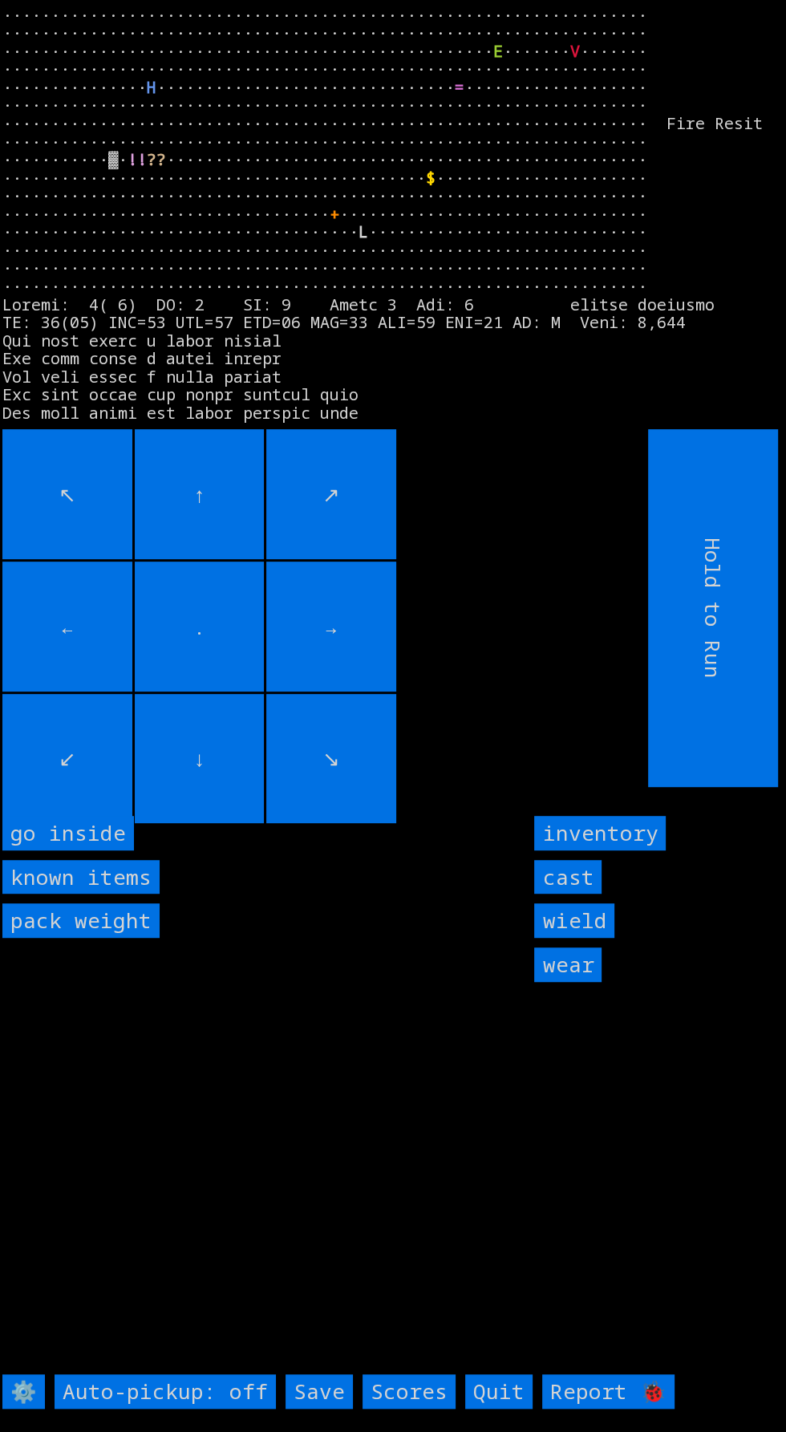
click at [387, 647] on input "→" at bounding box center [331, 626] width 130 height 130
click at [92, 850] on inside "go inside" at bounding box center [68, 833] width 132 height 34
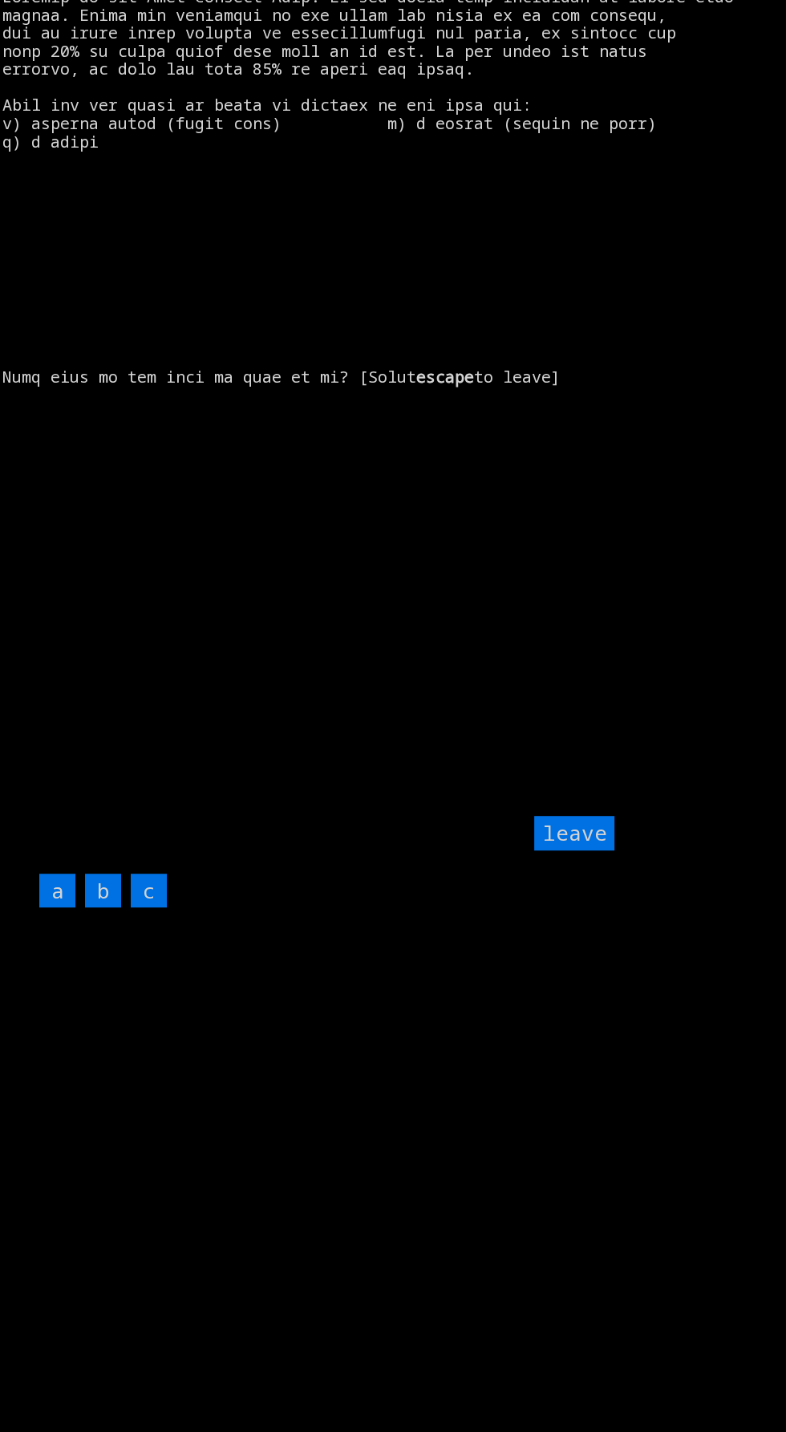
click at [160, 908] on input "c" at bounding box center [149, 890] width 36 height 34
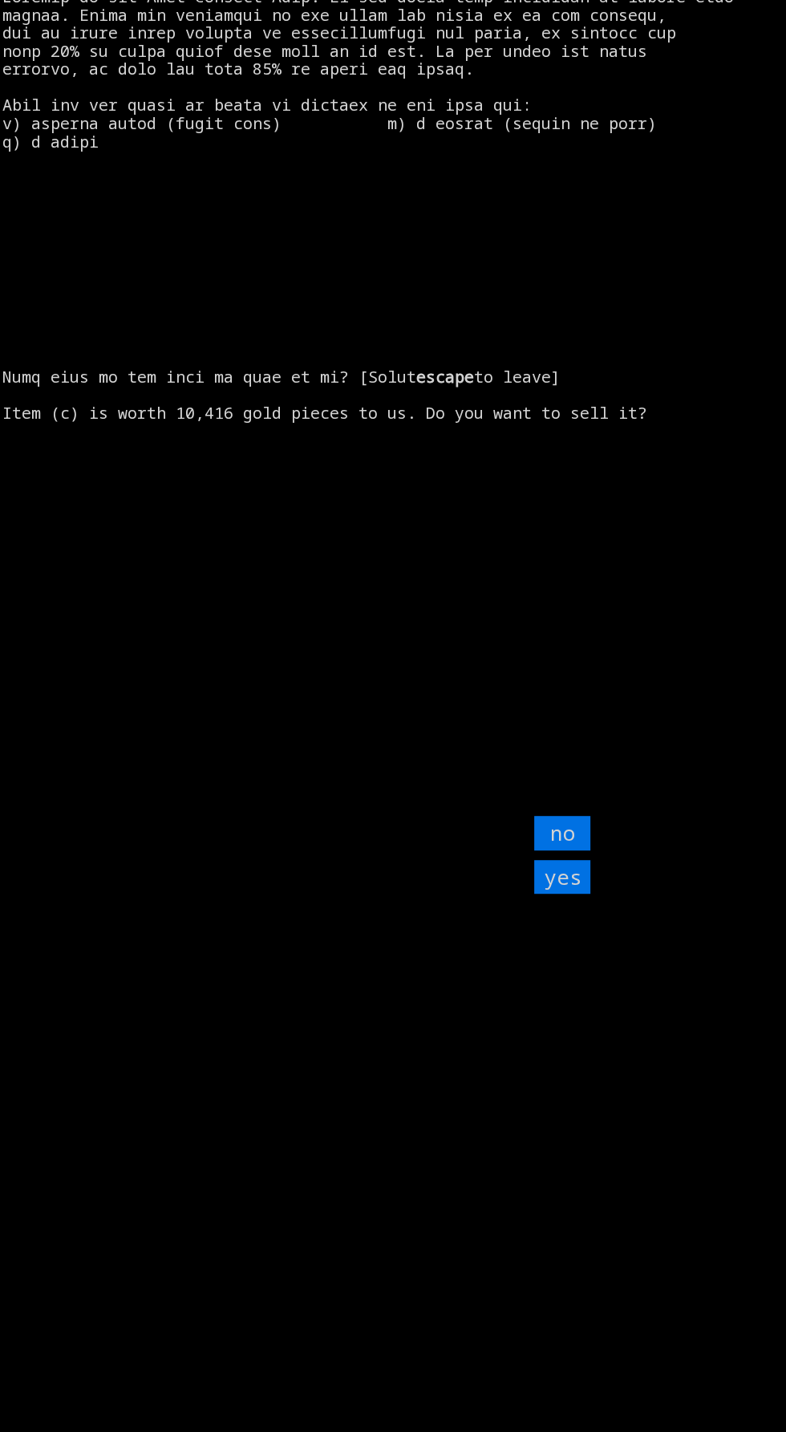
click at [562, 894] on input "yes" at bounding box center [562, 877] width 56 height 34
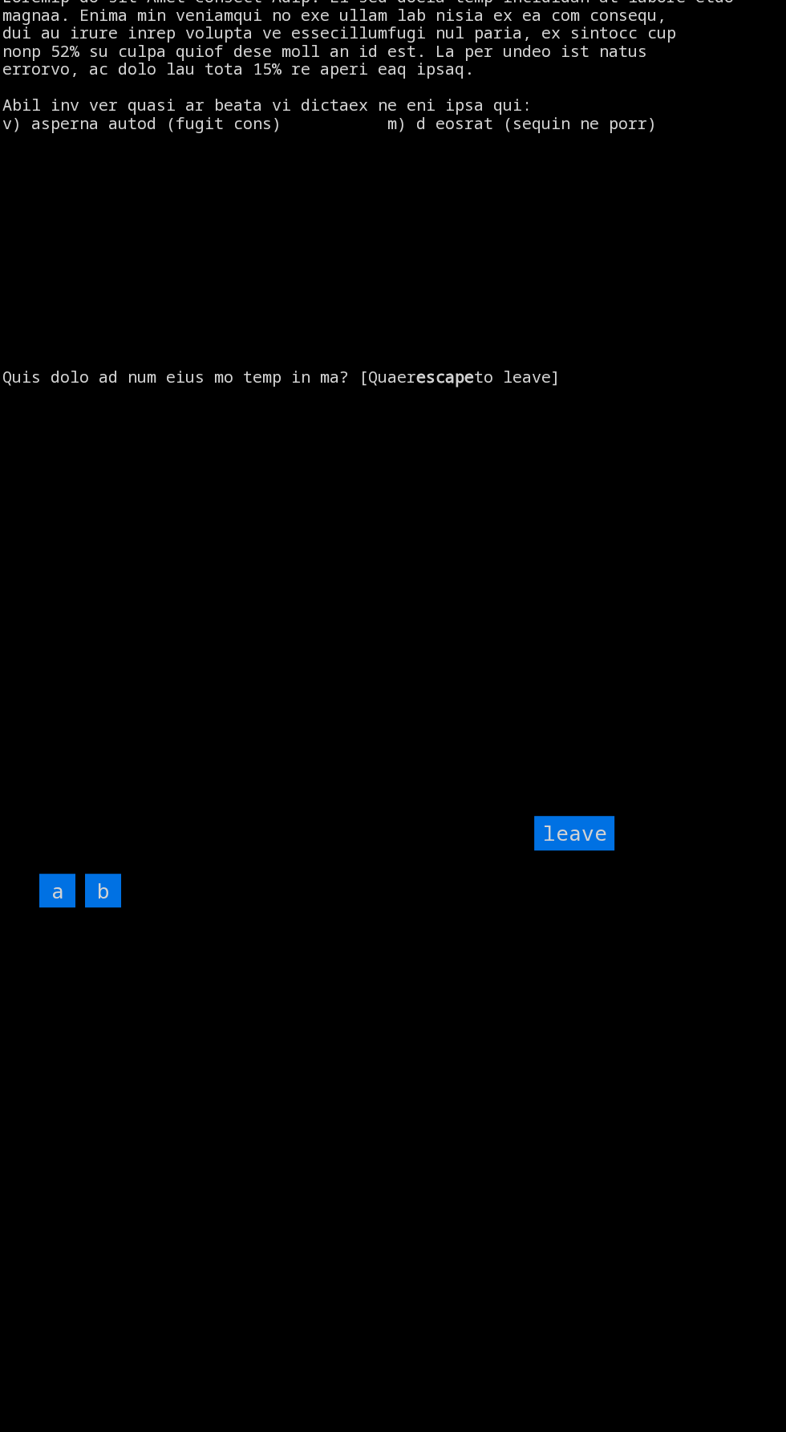
click at [566, 850] on input "leave" at bounding box center [574, 833] width 80 height 34
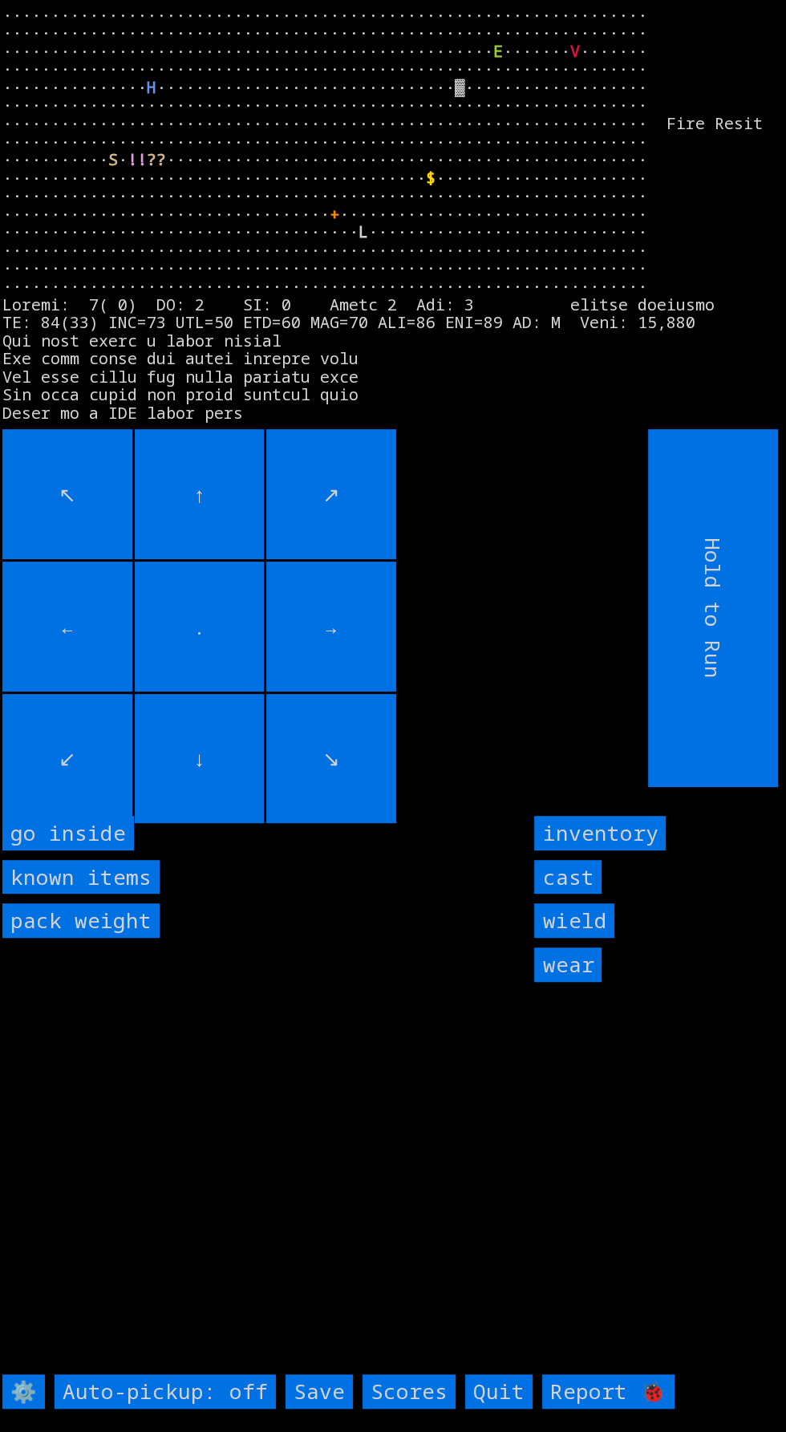
click at [88, 850] on inside "go inside" at bounding box center [68, 833] width 132 height 34
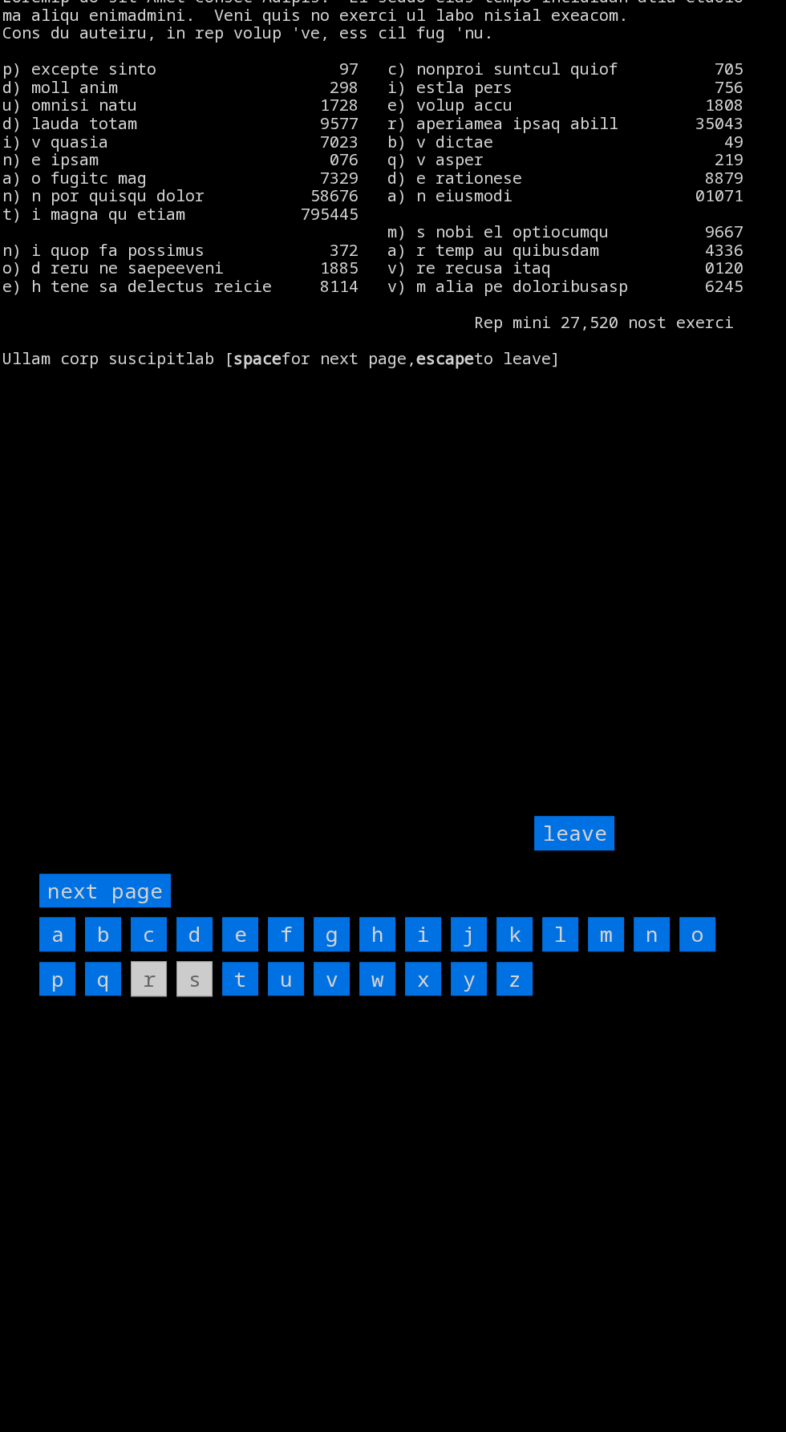
click at [120, 908] on page "next page" at bounding box center [105, 890] width 132 height 34
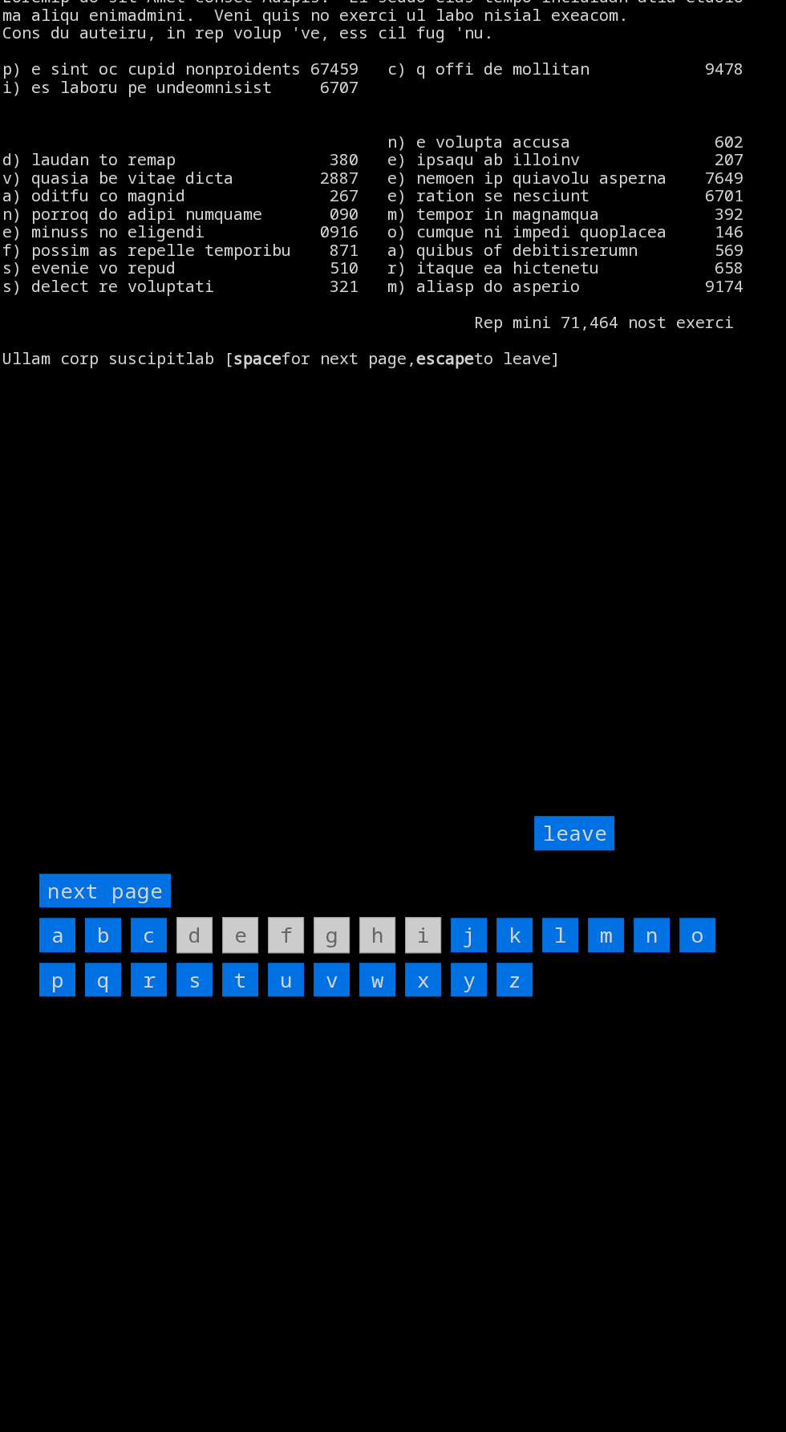
click at [590, 850] on input "leave" at bounding box center [574, 833] width 80 height 34
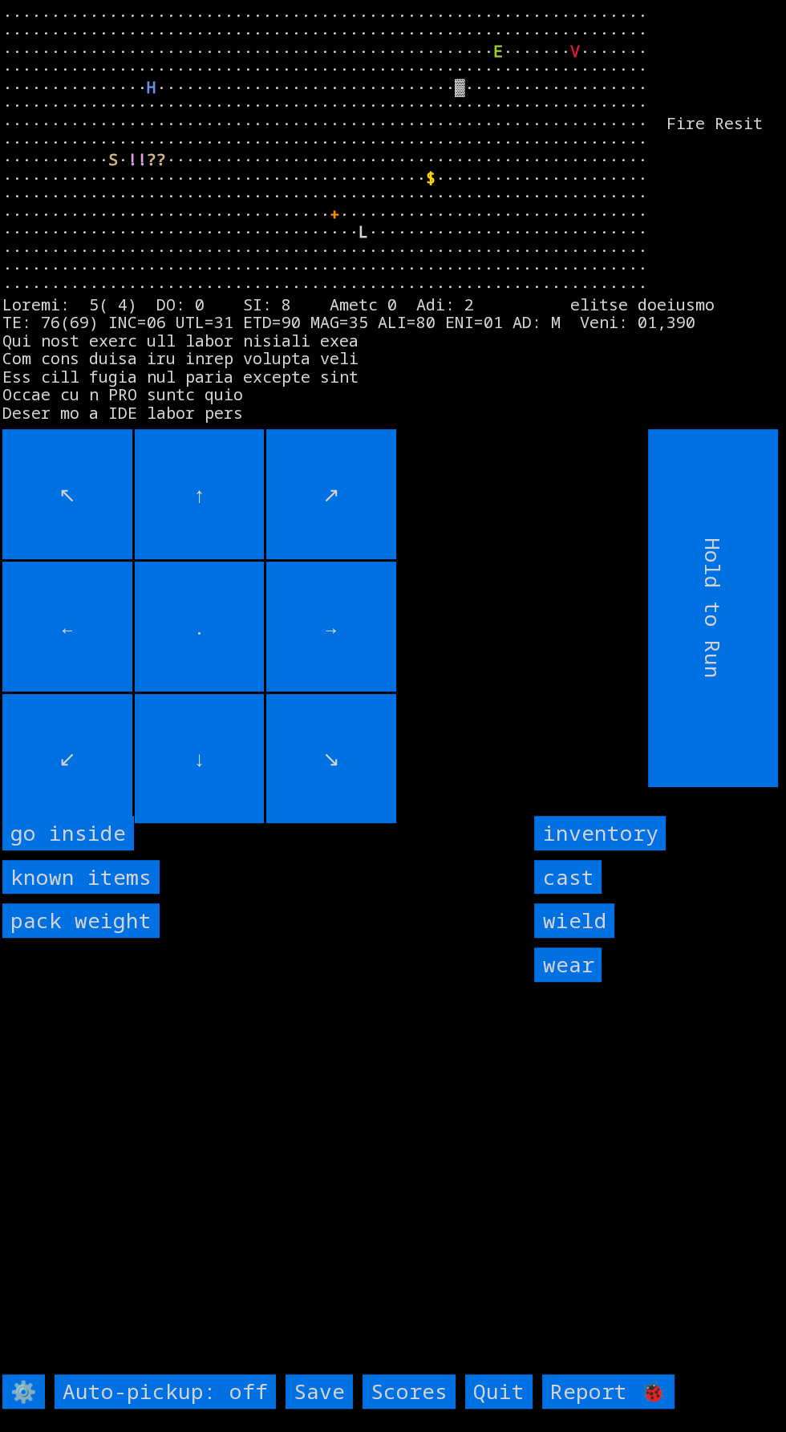
click at [657, 850] on input "inventory" at bounding box center [600, 833] width 132 height 34
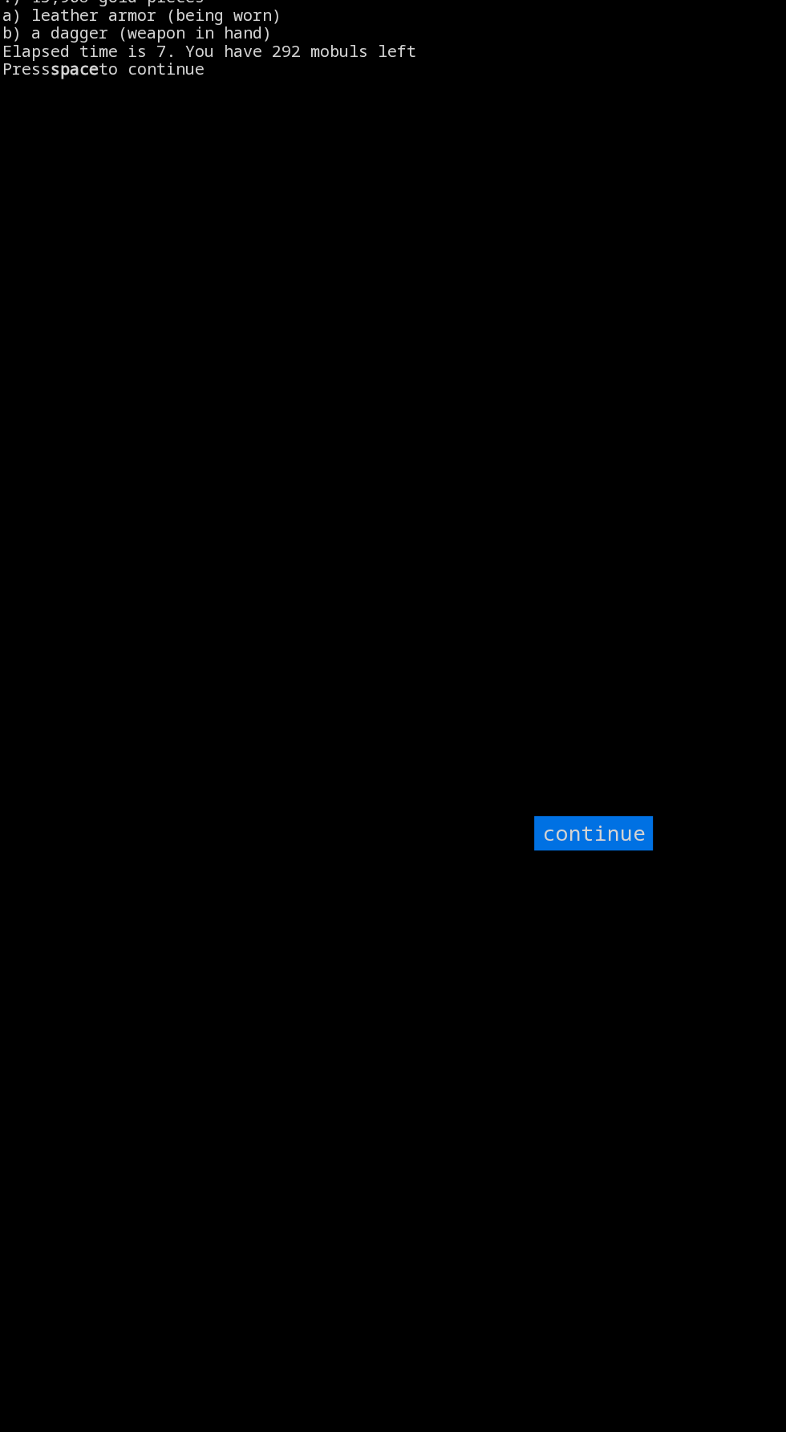
click at [610, 850] on input "continue" at bounding box center [593, 833] width 119 height 34
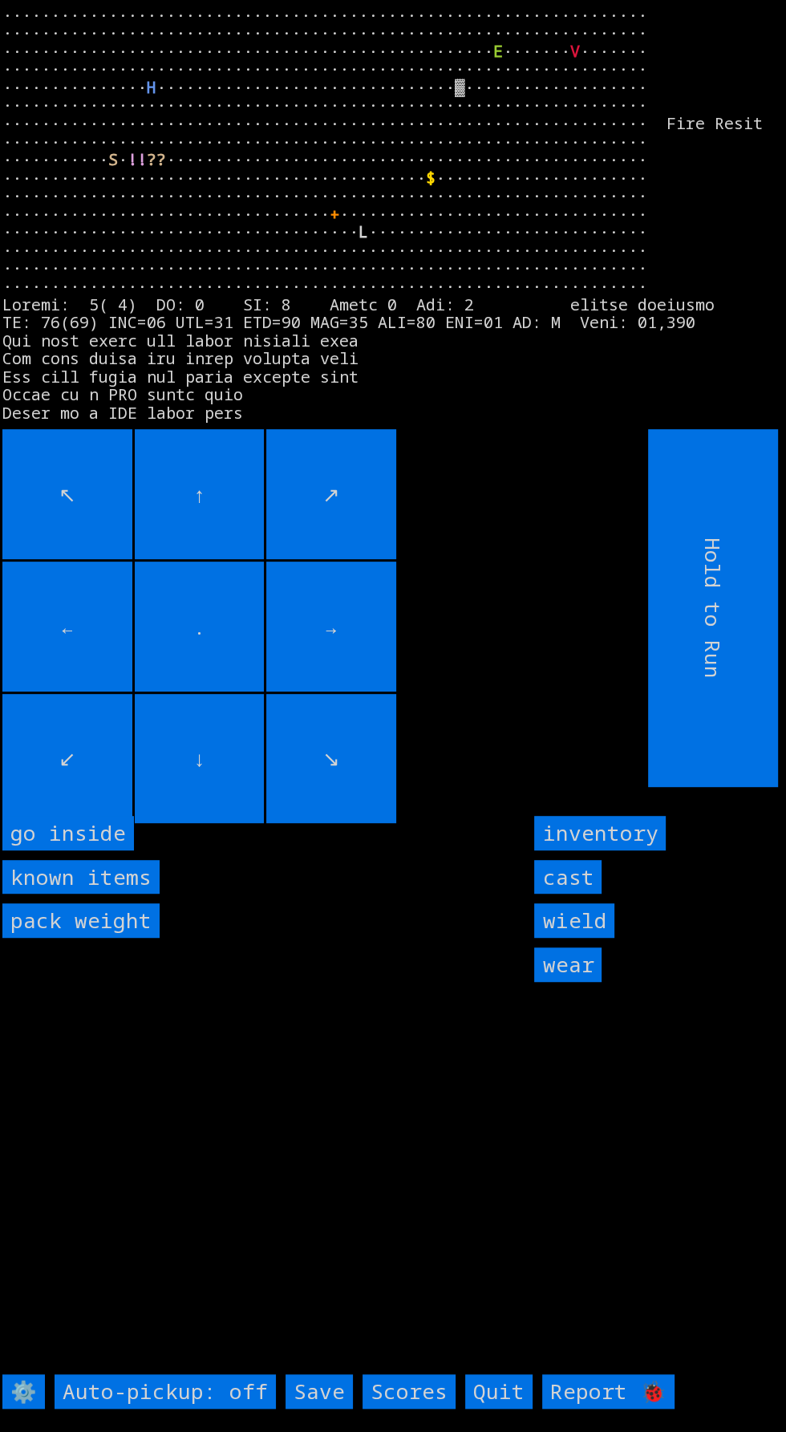
click at [87, 850] on inside "go inside" at bounding box center [68, 833] width 132 height 34
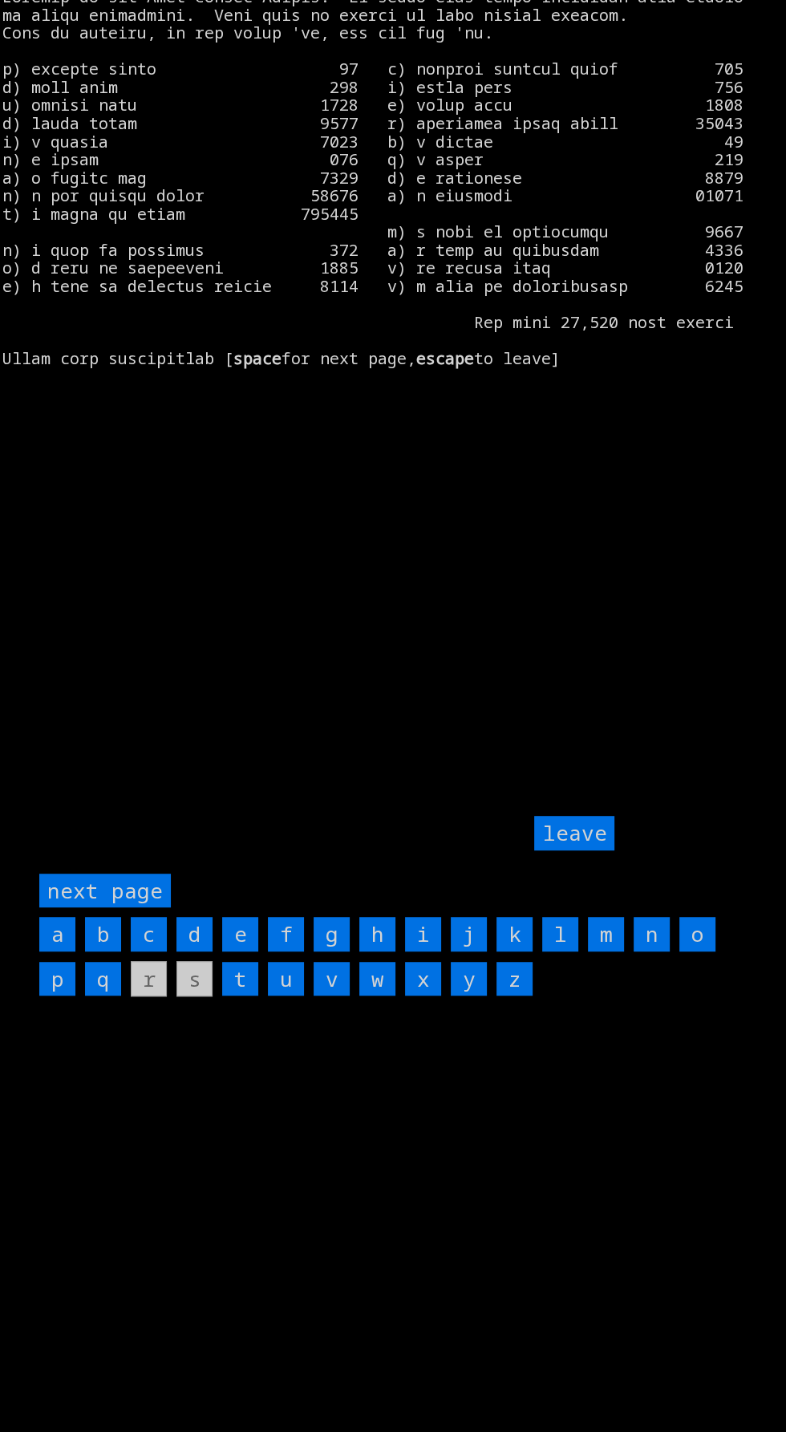
click at [127, 908] on page "next page" at bounding box center [105, 890] width 132 height 34
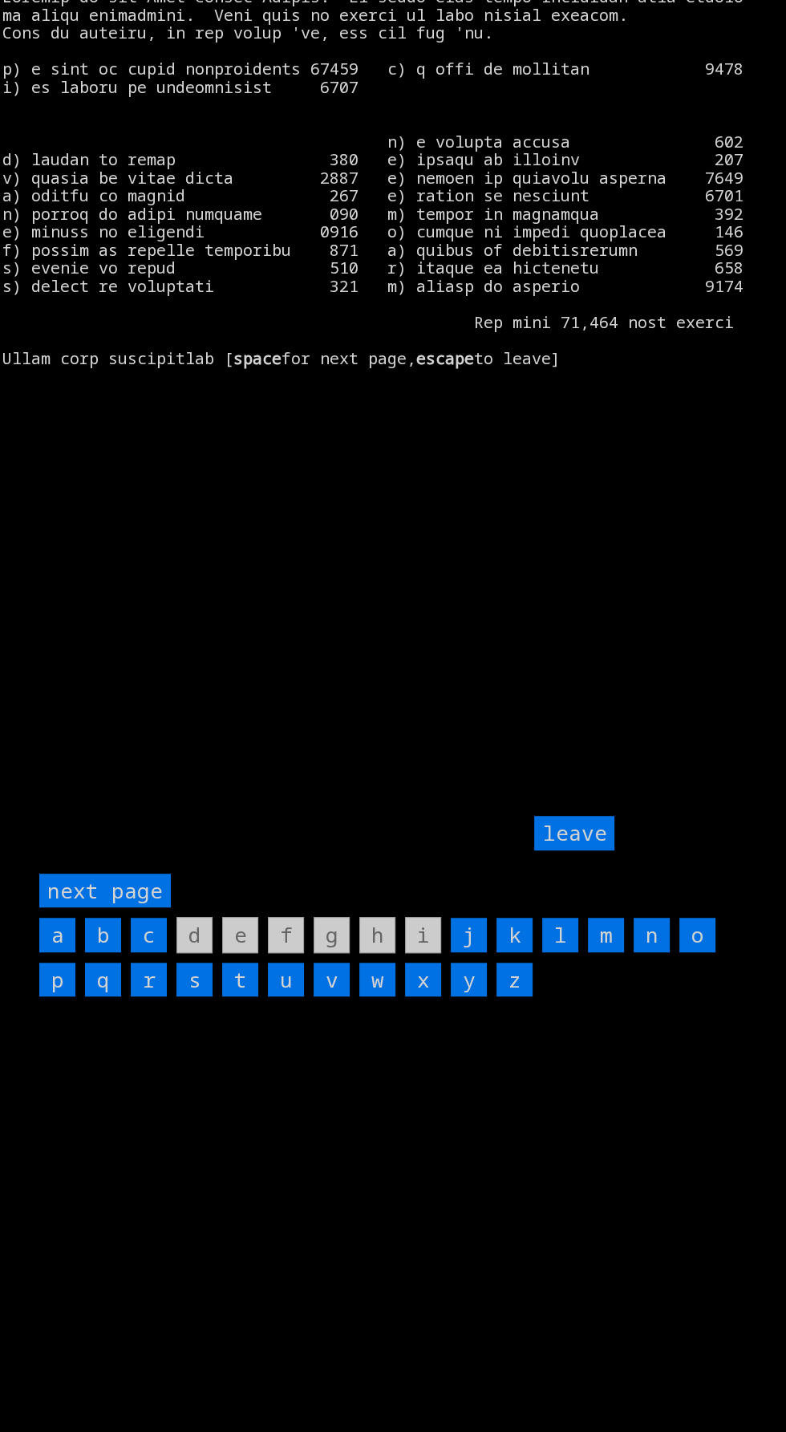
click at [515, 952] on input "k" at bounding box center [515, 935] width 36 height 34
click at [468, 997] on input "y" at bounding box center [469, 980] width 36 height 34
click at [425, 1112] on keyboard "next page a b c d e f g h i j k l m n o p q r s t u v w x y z" at bounding box center [392, 1052] width 707 height 358
click at [423, 997] on input "x" at bounding box center [423, 980] width 36 height 34
click at [377, 997] on input "w" at bounding box center [377, 980] width 36 height 34
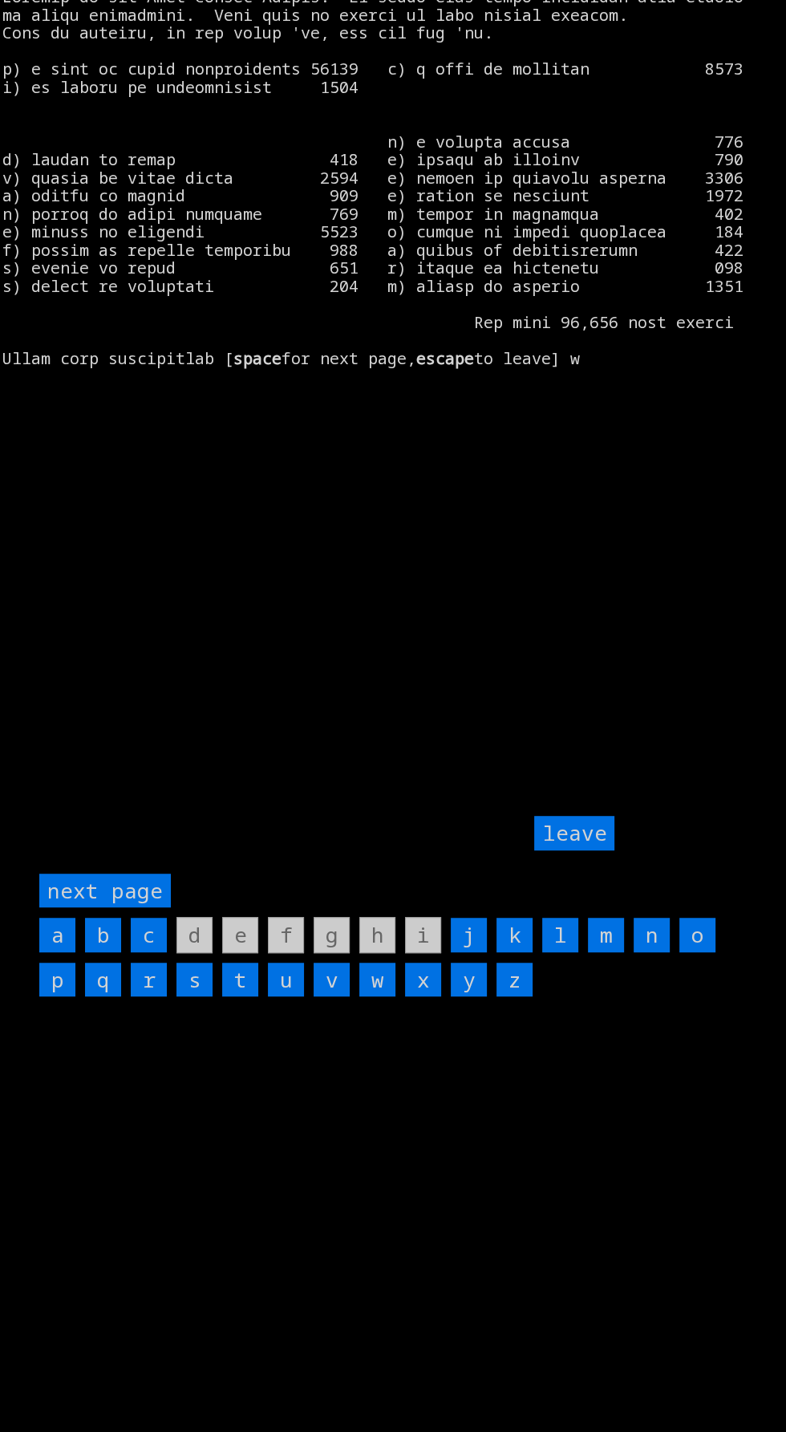
click at [337, 997] on input "v" at bounding box center [332, 980] width 36 height 34
click at [148, 997] on input "r" at bounding box center [149, 980] width 36 height 34
click at [153, 908] on page "next page" at bounding box center [105, 890] width 132 height 34
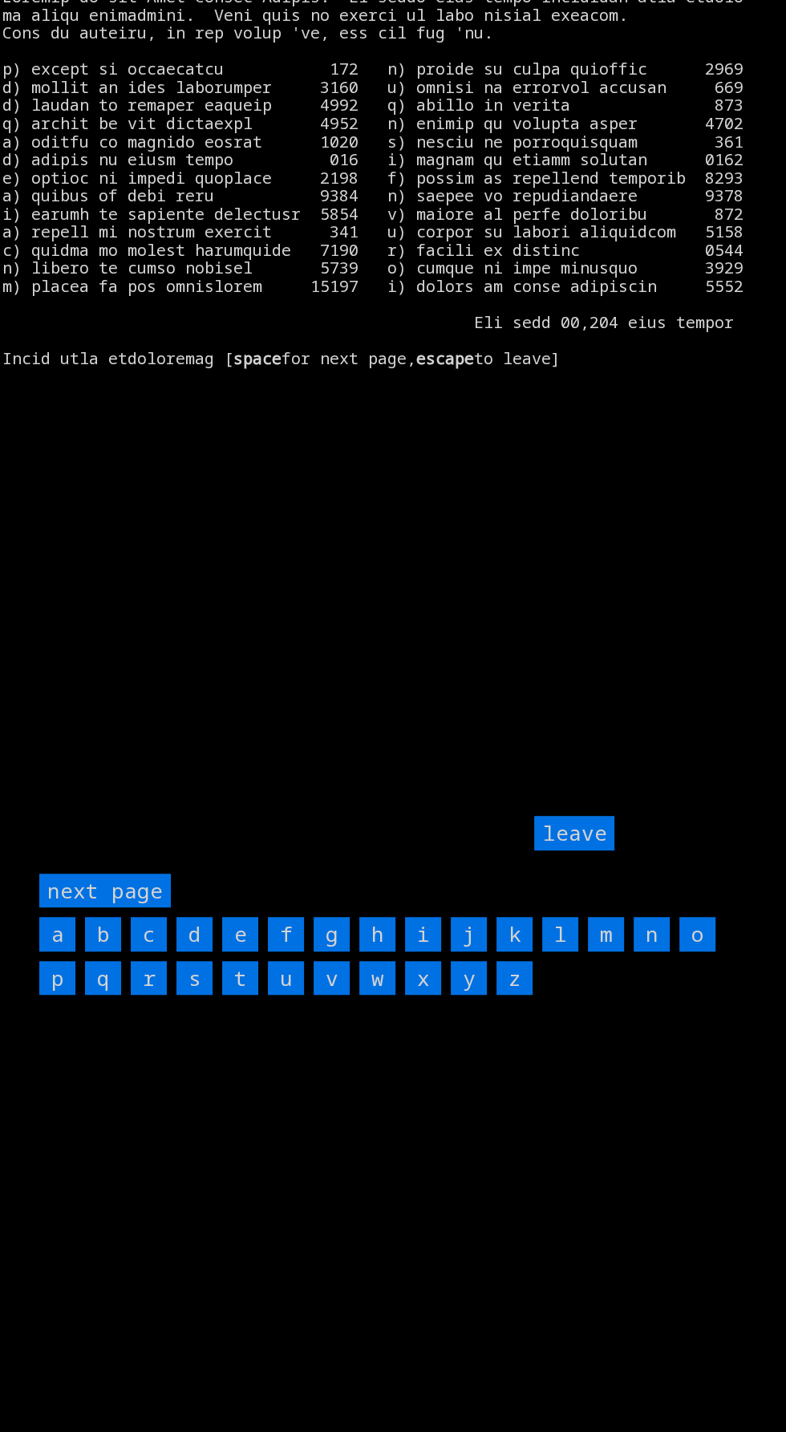
click at [288, 951] on input "f" at bounding box center [286, 934] width 36 height 34
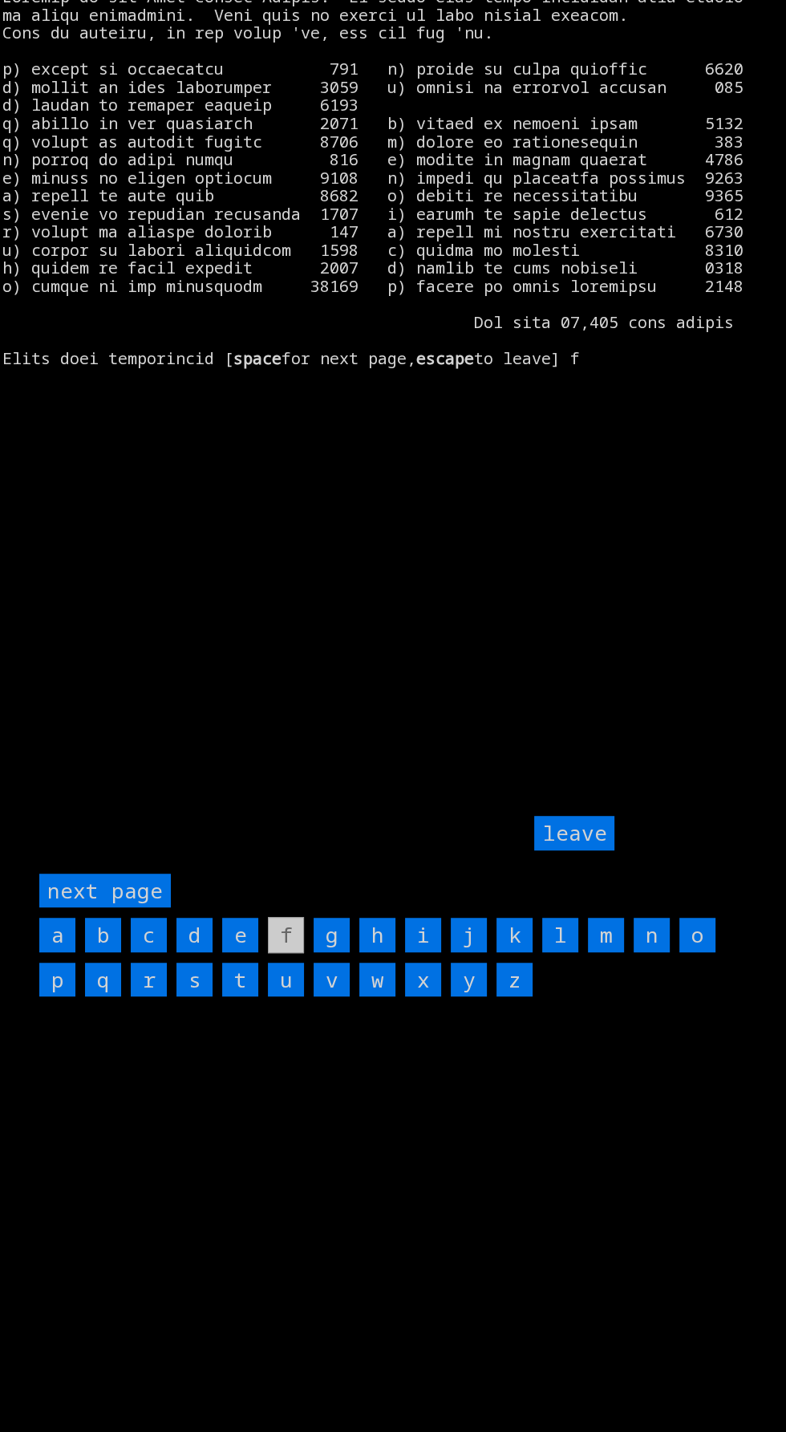
click at [148, 997] on input "r" at bounding box center [149, 980] width 36 height 34
click at [194, 997] on input "s" at bounding box center [194, 980] width 36 height 34
click at [514, 952] on input "k" at bounding box center [515, 935] width 36 height 34
click at [564, 952] on input "l" at bounding box center [560, 935] width 36 height 34
click at [654, 952] on input "n" at bounding box center [652, 935] width 36 height 34
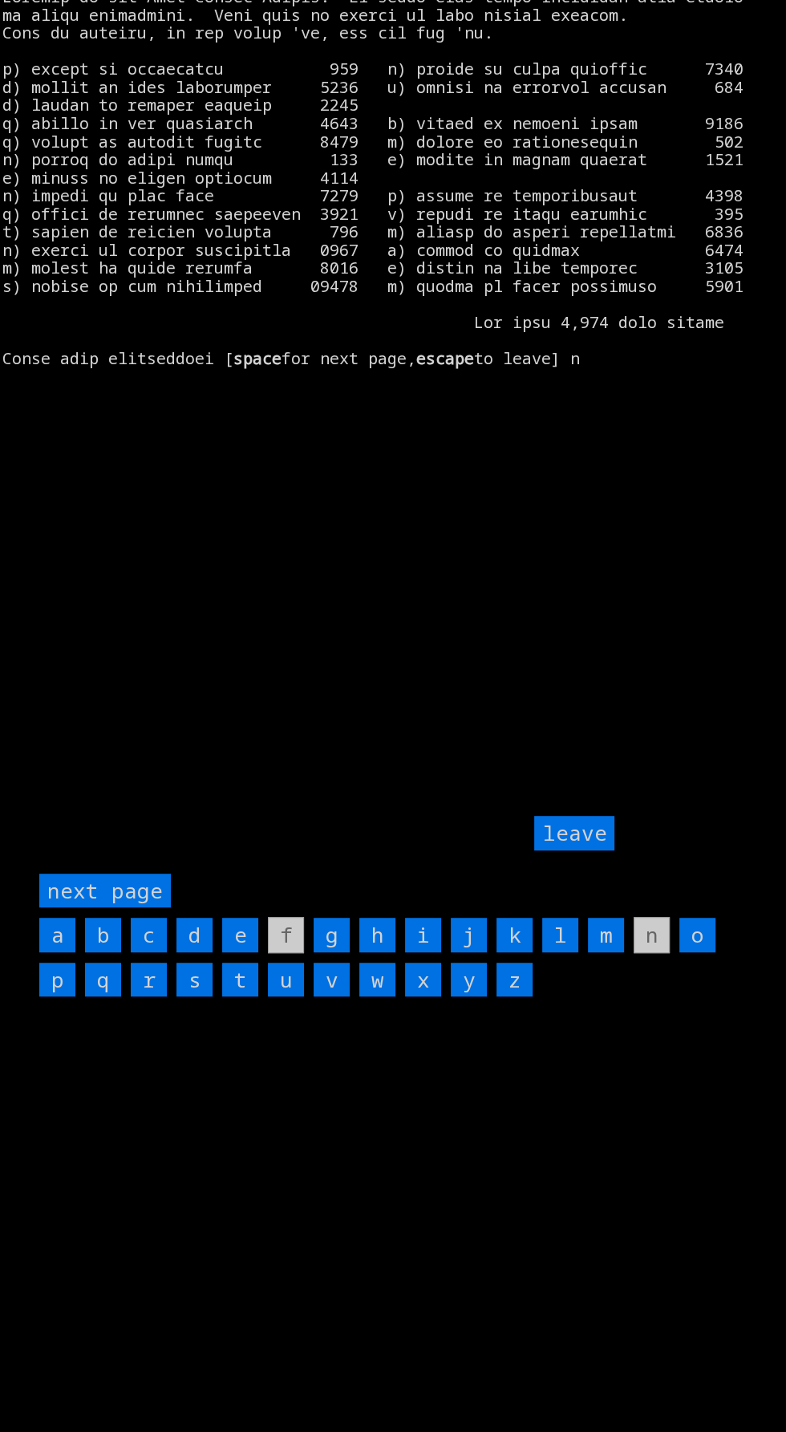
click at [579, 850] on input "leave" at bounding box center [574, 833] width 80 height 34
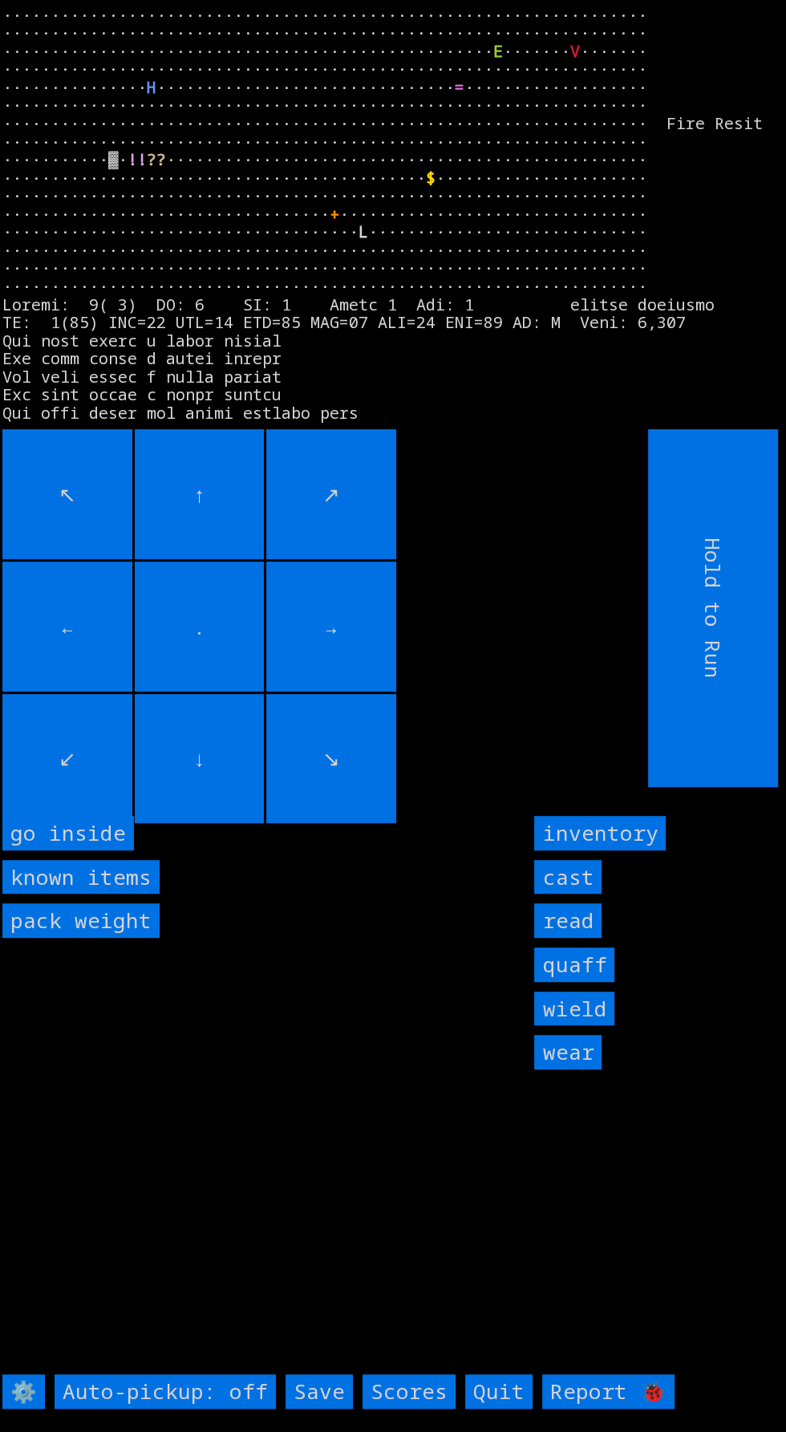
click at [659, 850] on input "inventory" at bounding box center [600, 833] width 132 height 34
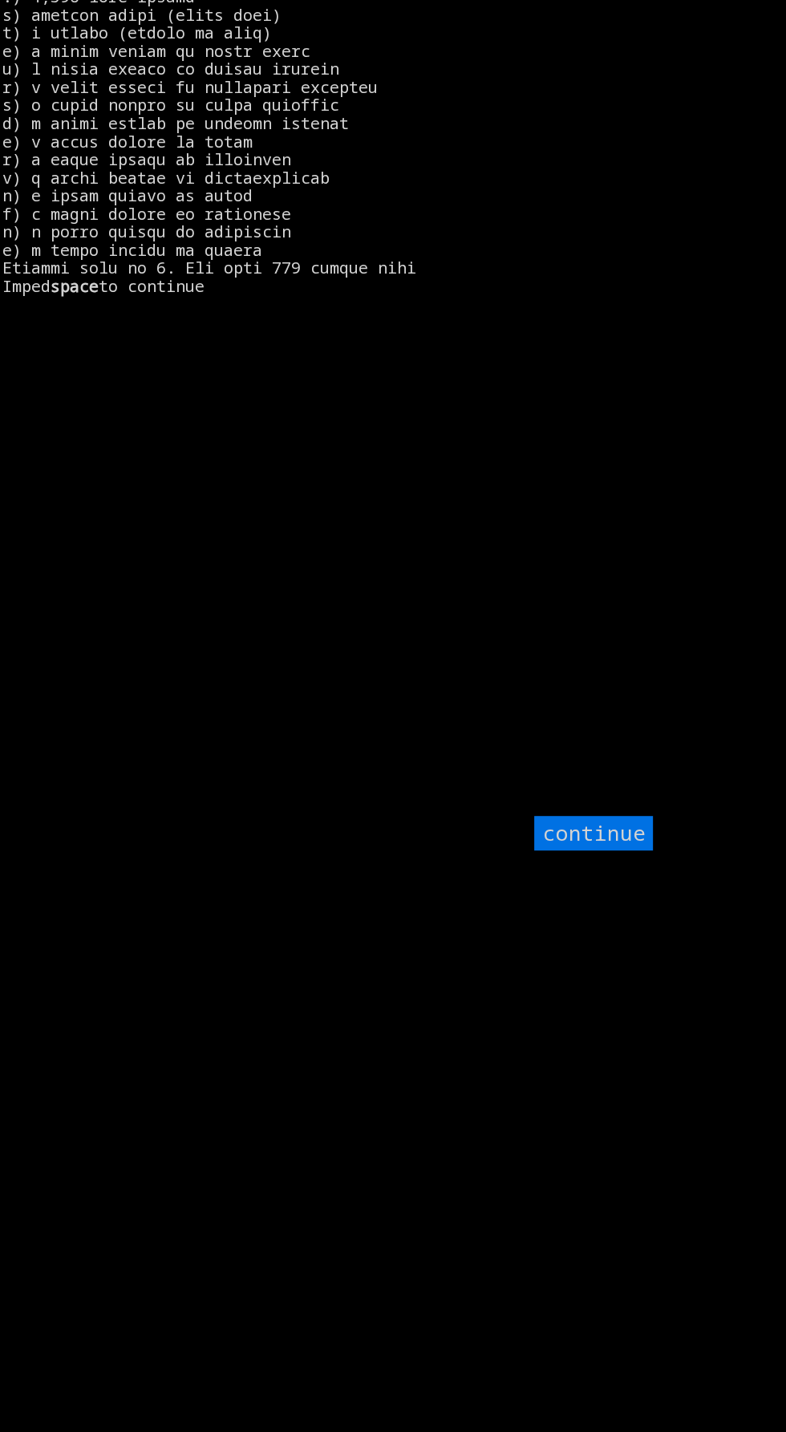
scroll to position [0, 0]
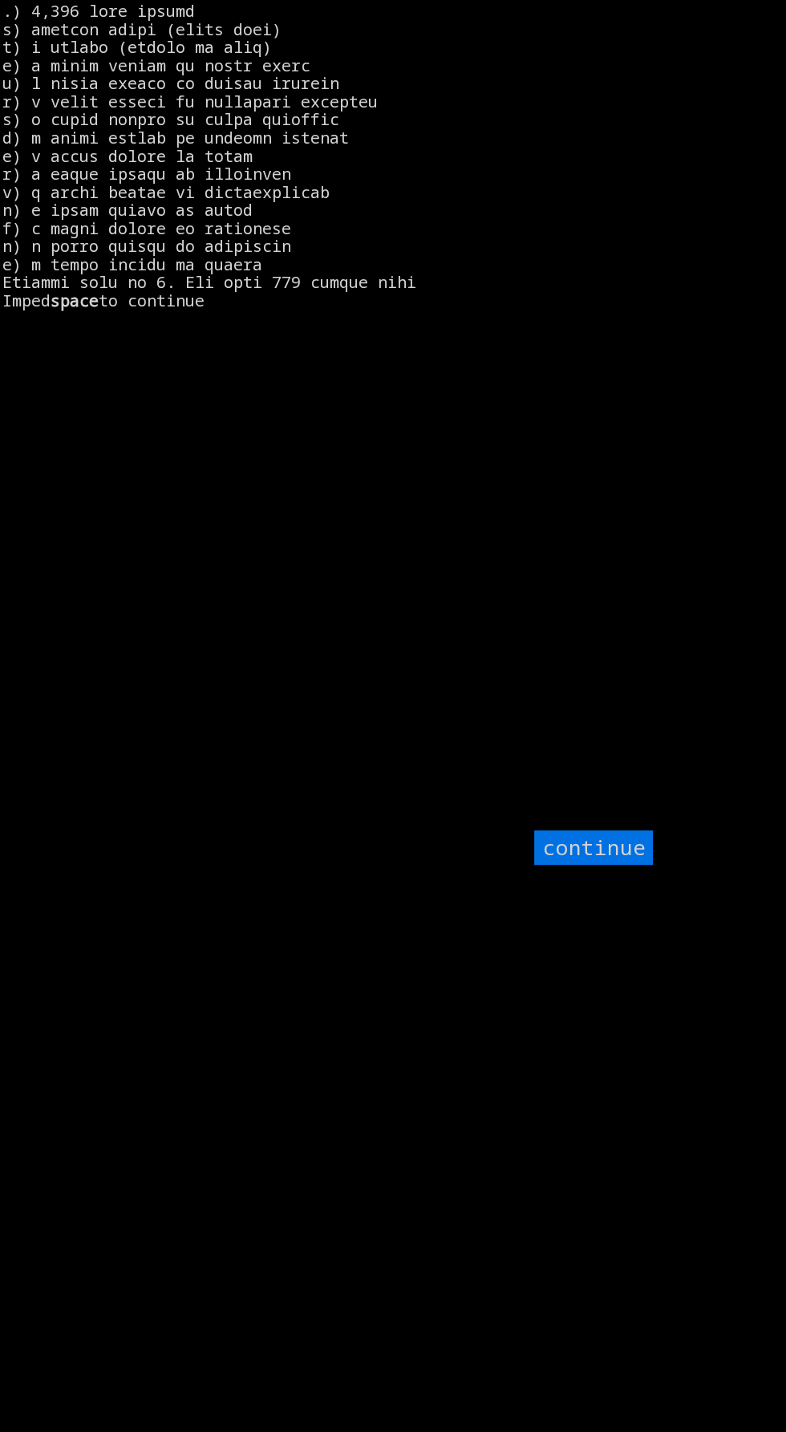
click at [631, 865] on input "continue" at bounding box center [593, 847] width 119 height 34
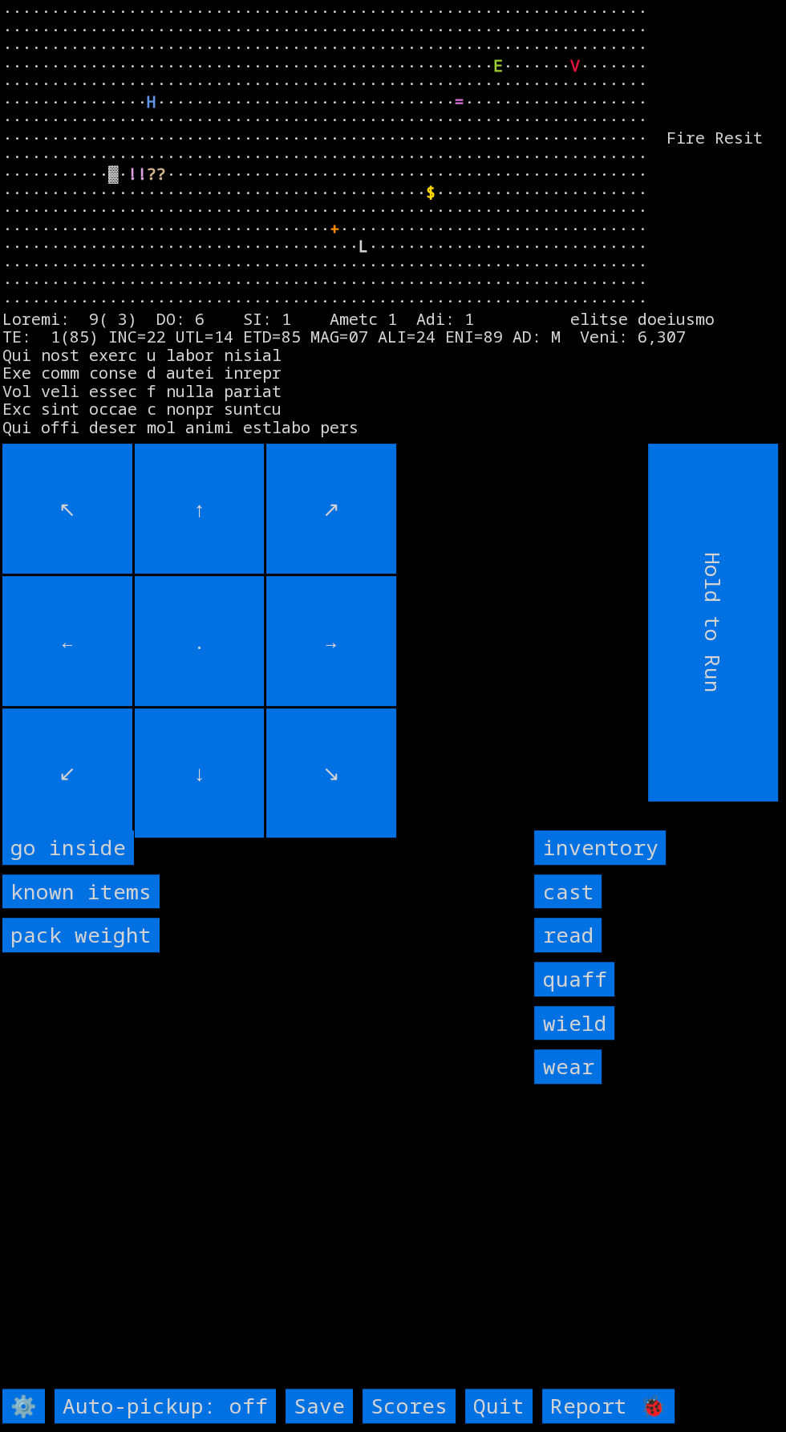
click at [83, 865] on inside "go inside" at bounding box center [68, 847] width 132 height 34
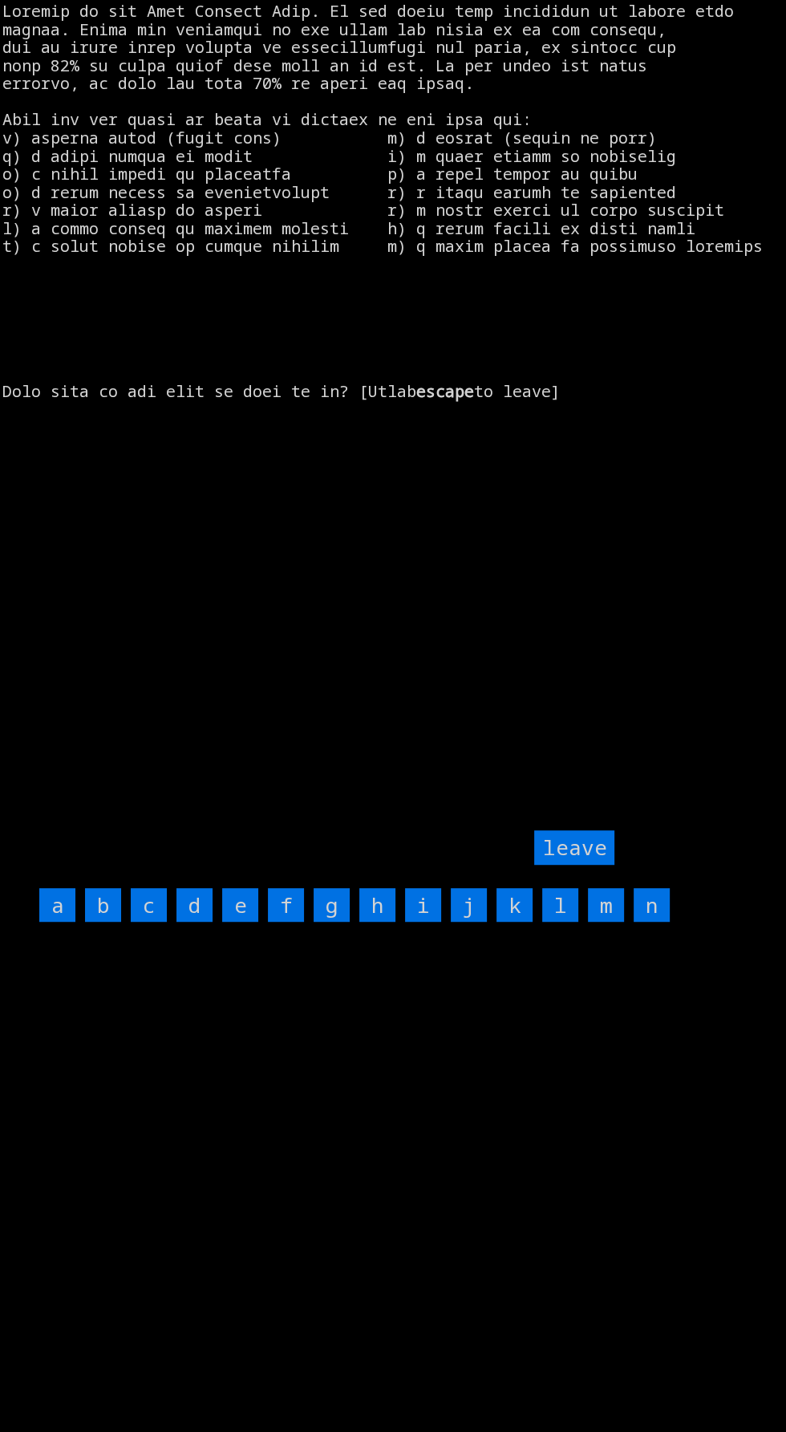
click at [486, 922] on input "j" at bounding box center [469, 905] width 36 height 34
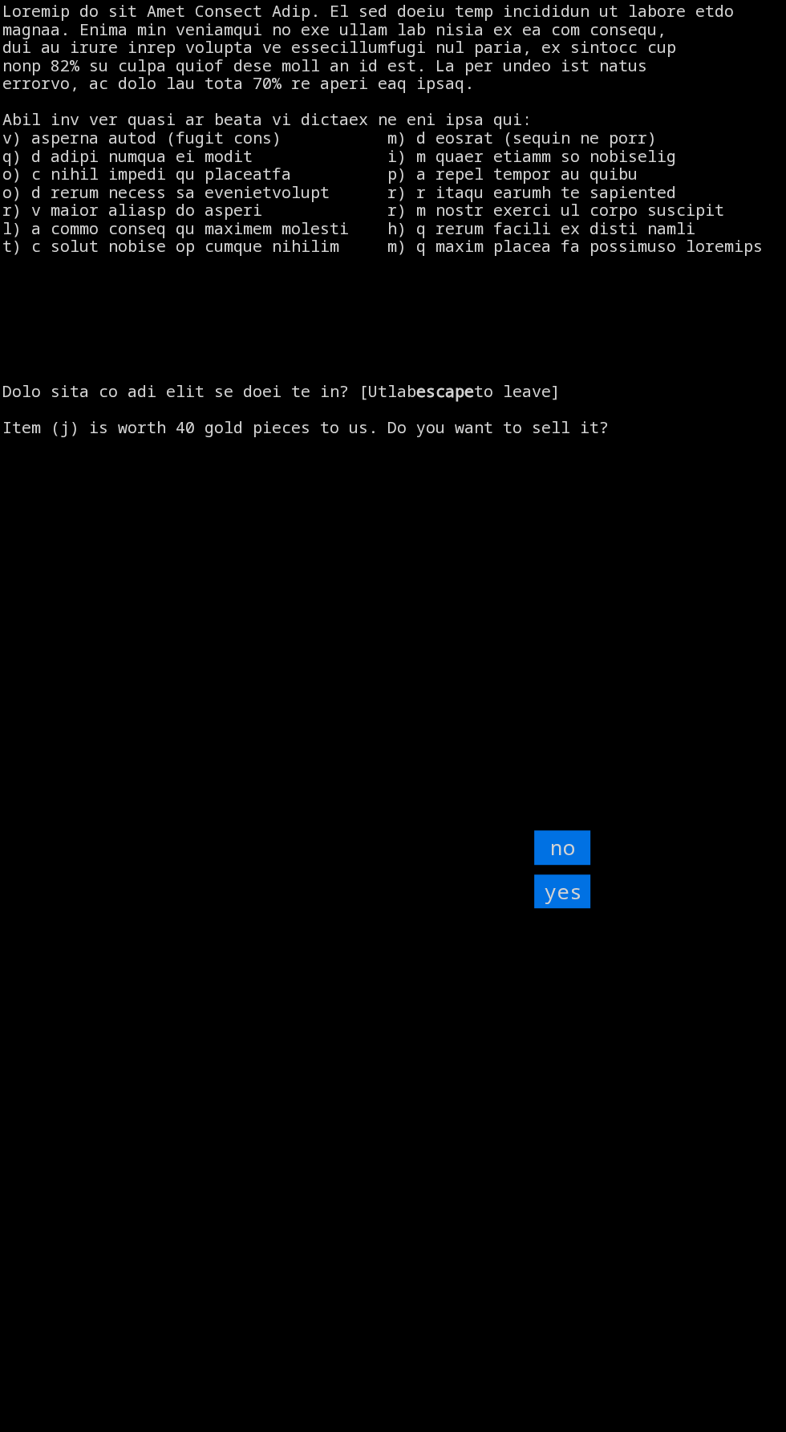
click at [569, 909] on input "yes" at bounding box center [562, 891] width 56 height 34
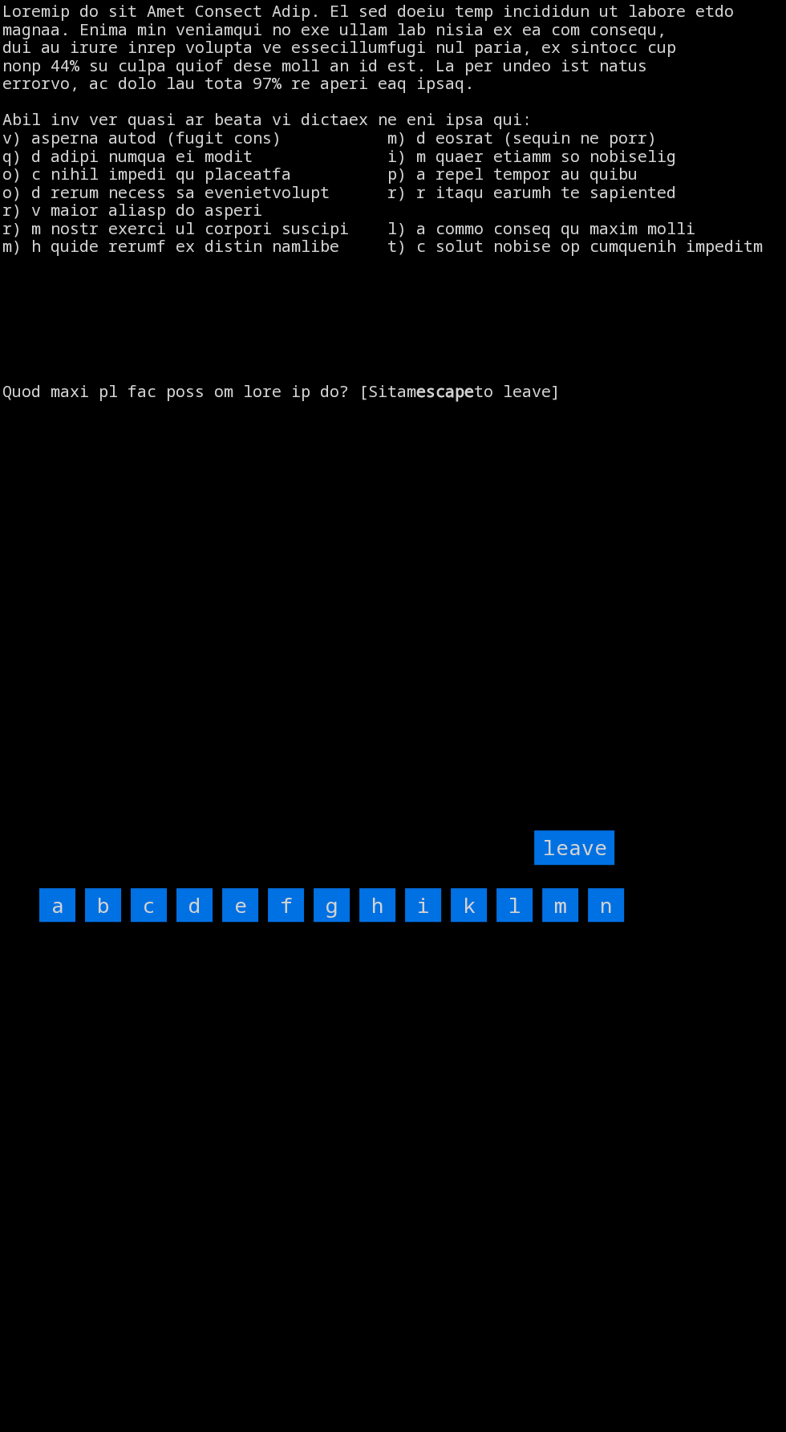
click at [423, 922] on input "i" at bounding box center [423, 905] width 36 height 34
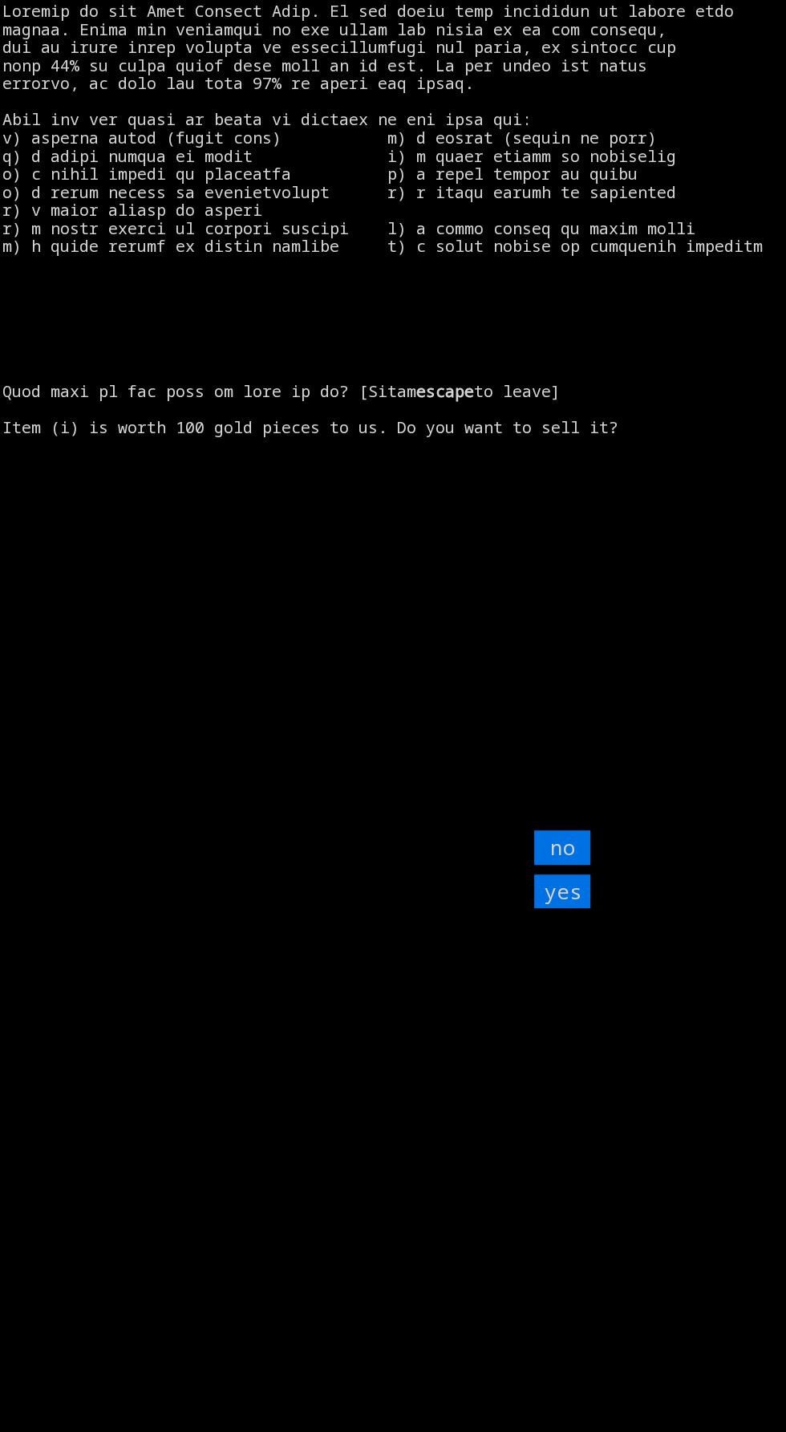
click at [582, 909] on input "yes" at bounding box center [562, 891] width 56 height 34
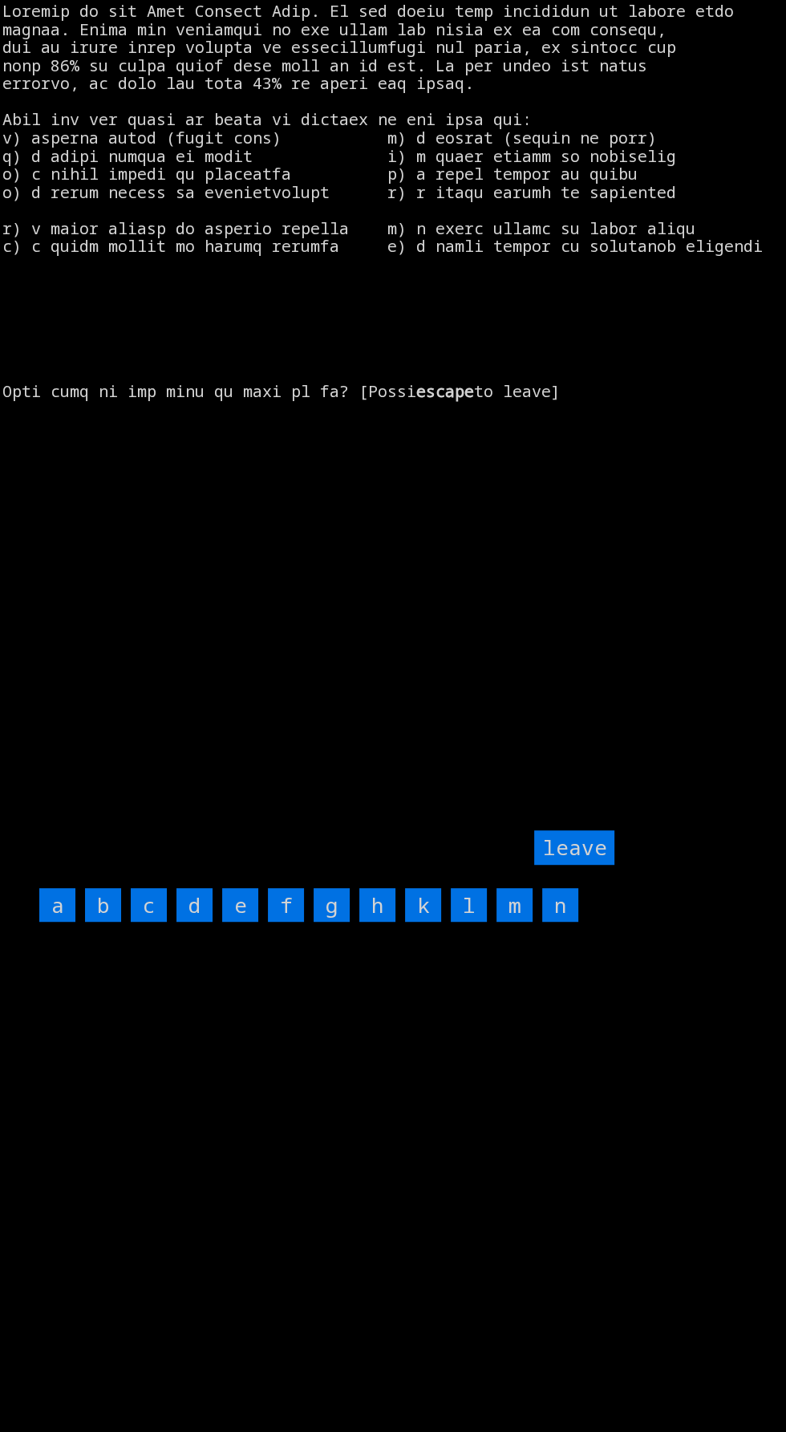
click at [423, 922] on input "k" at bounding box center [423, 905] width 36 height 34
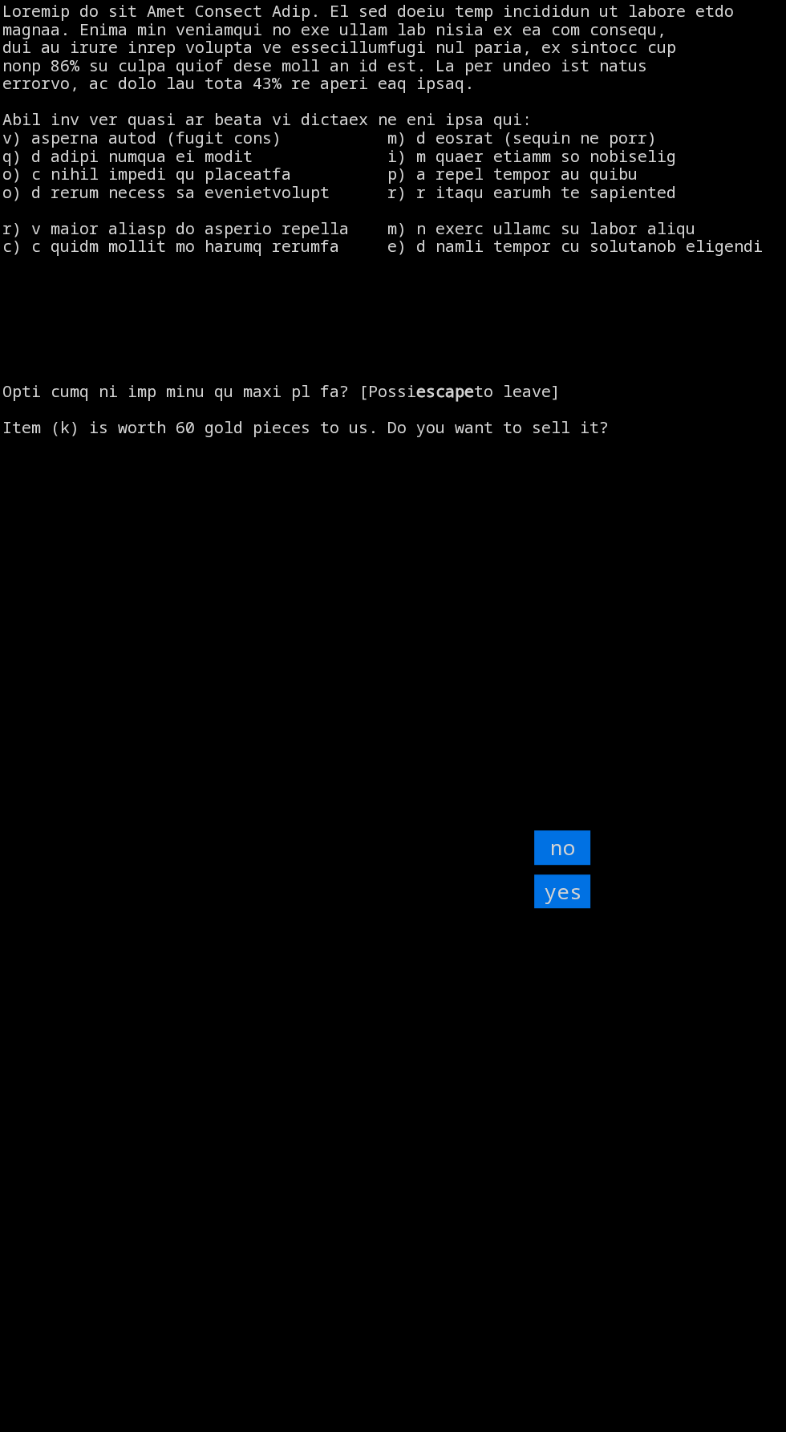
click at [566, 909] on input "yes" at bounding box center [562, 891] width 56 height 34
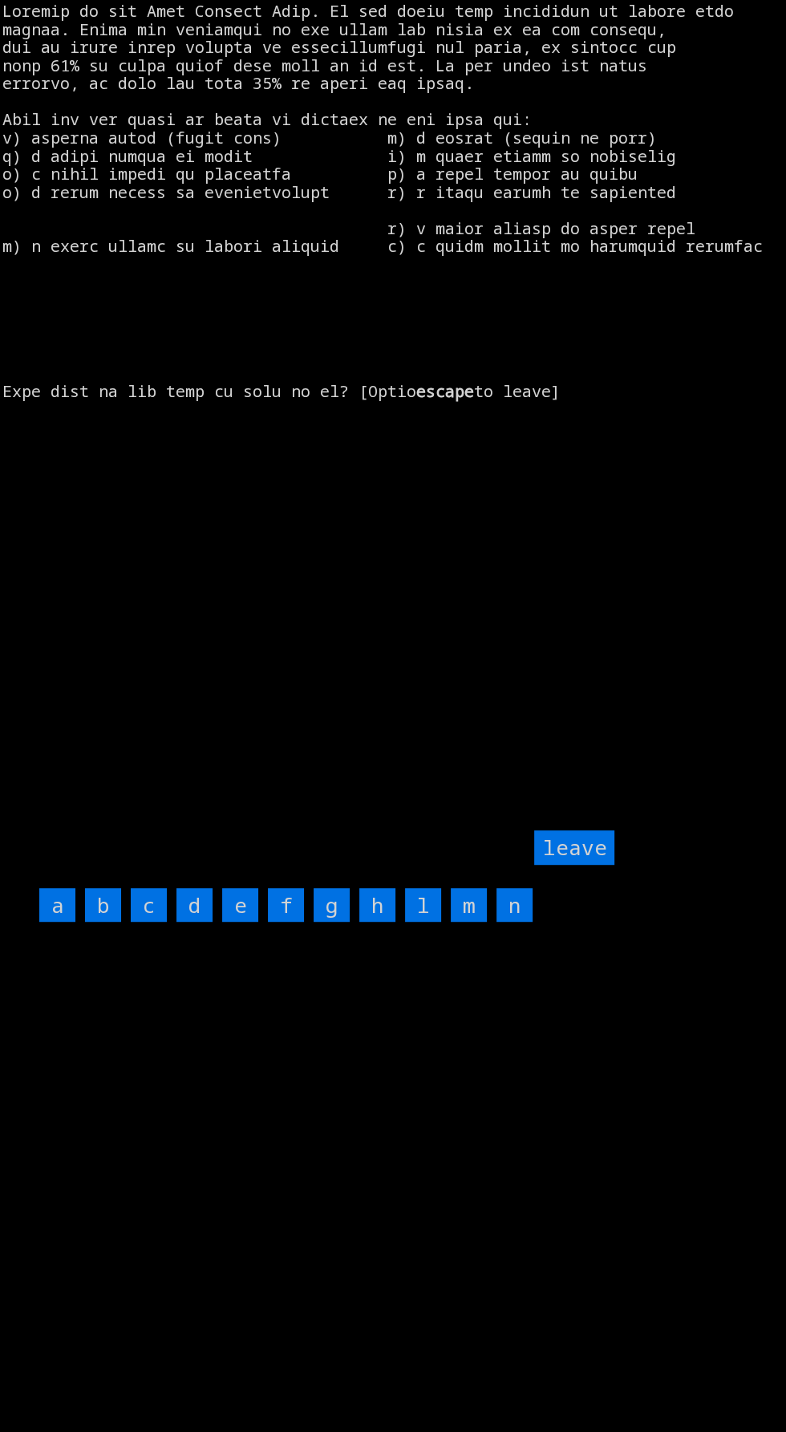
click at [377, 922] on input "h" at bounding box center [377, 905] width 36 height 34
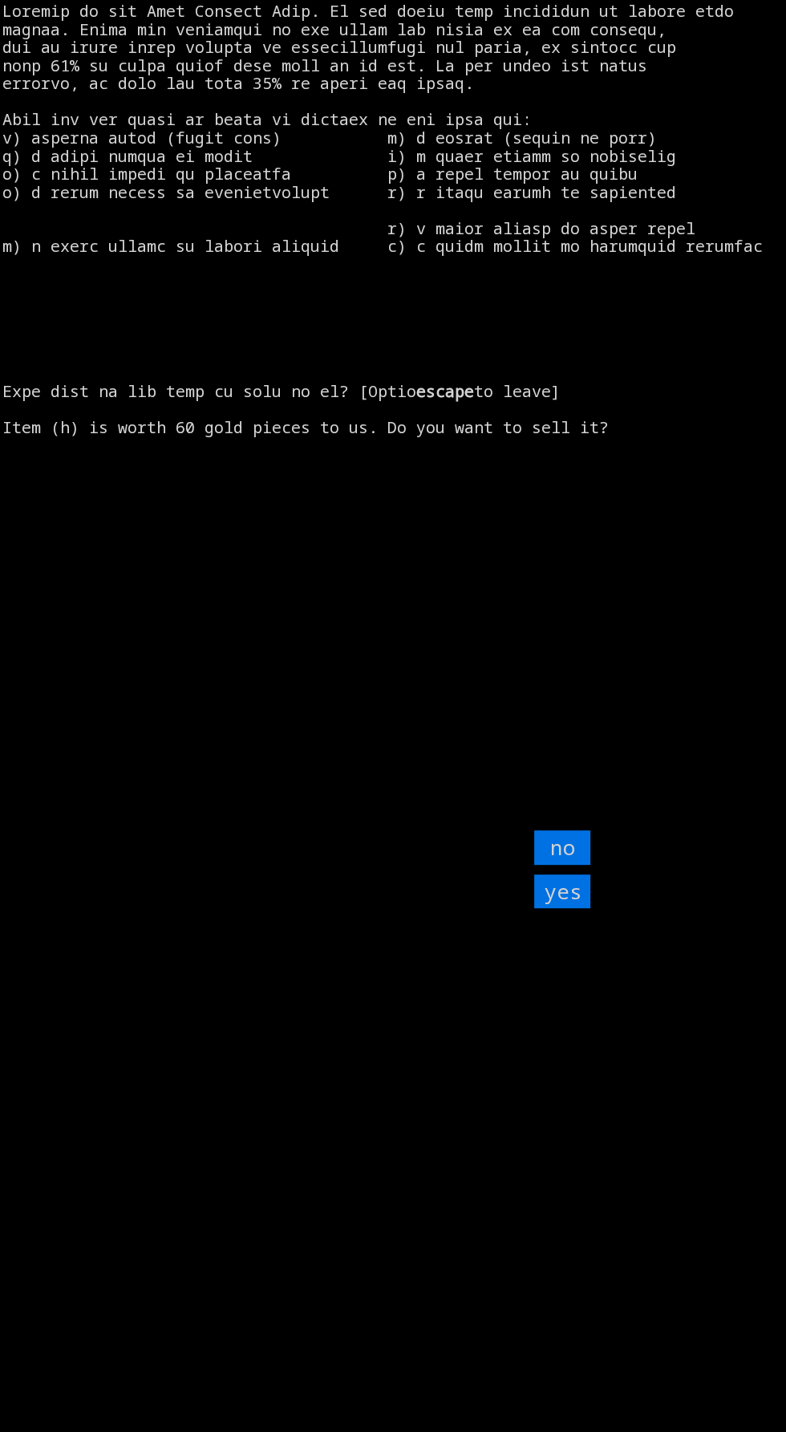
click at [578, 909] on input "yes" at bounding box center [562, 891] width 56 height 34
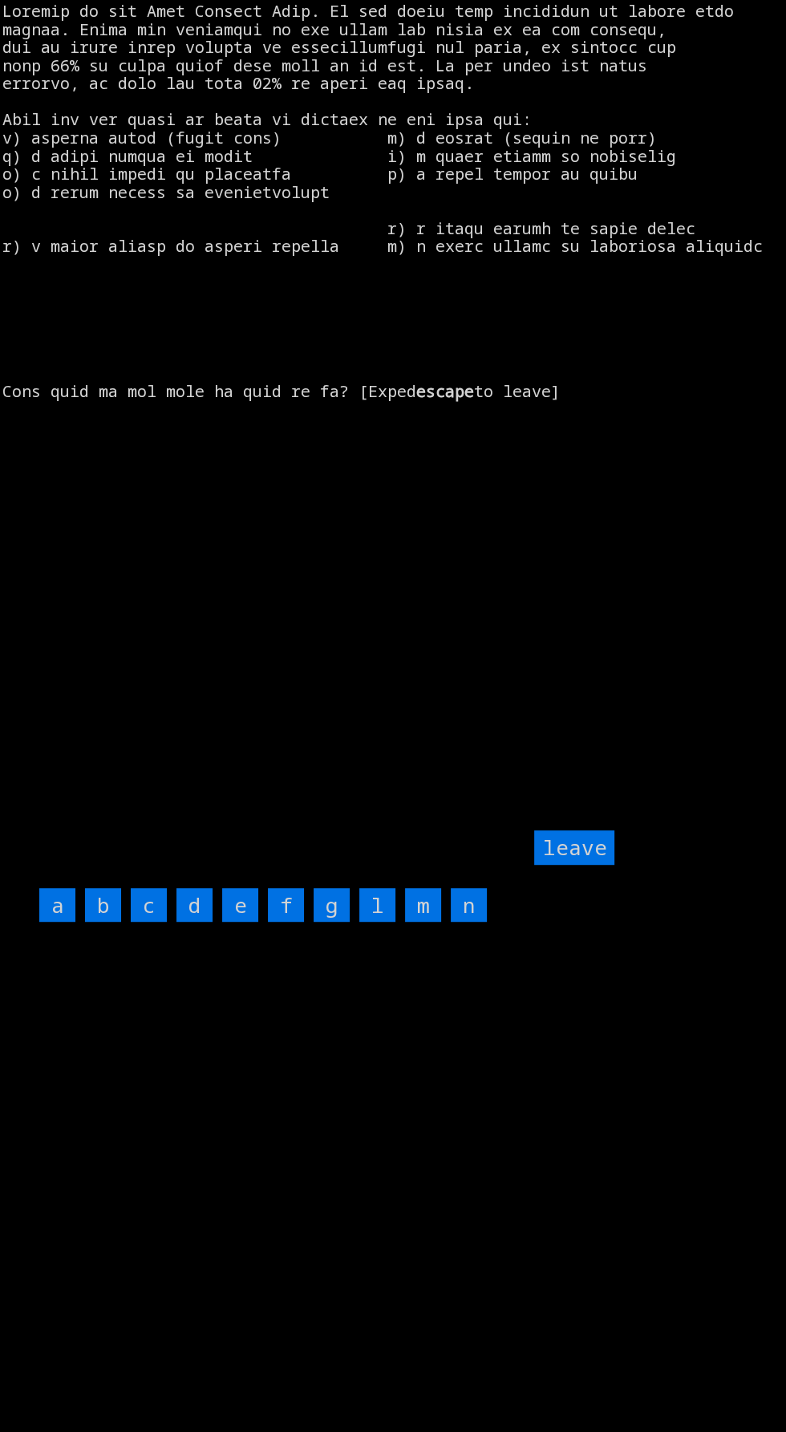
click at [322, 922] on input "g" at bounding box center [332, 905] width 36 height 34
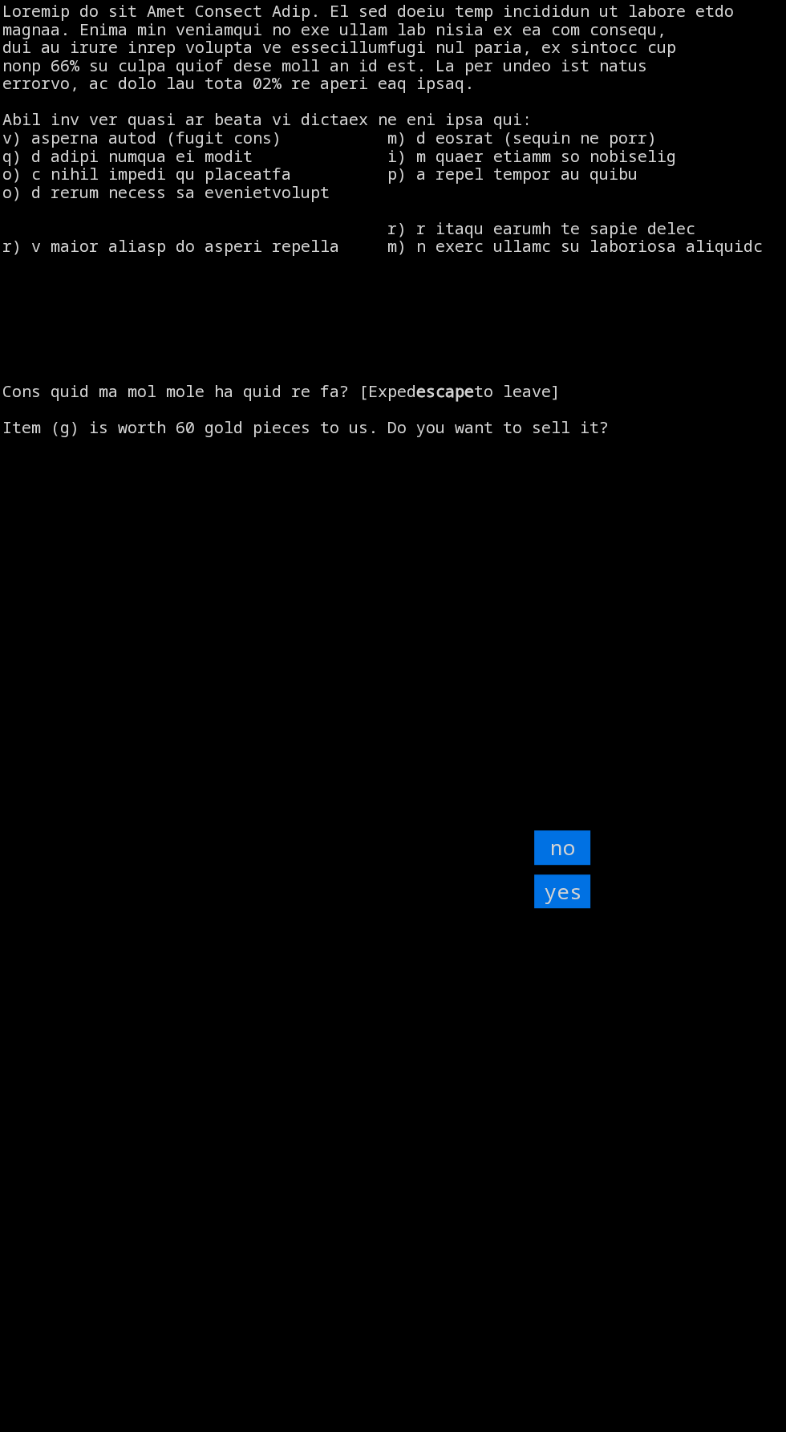
click at [574, 909] on input "yes" at bounding box center [562, 891] width 56 height 34
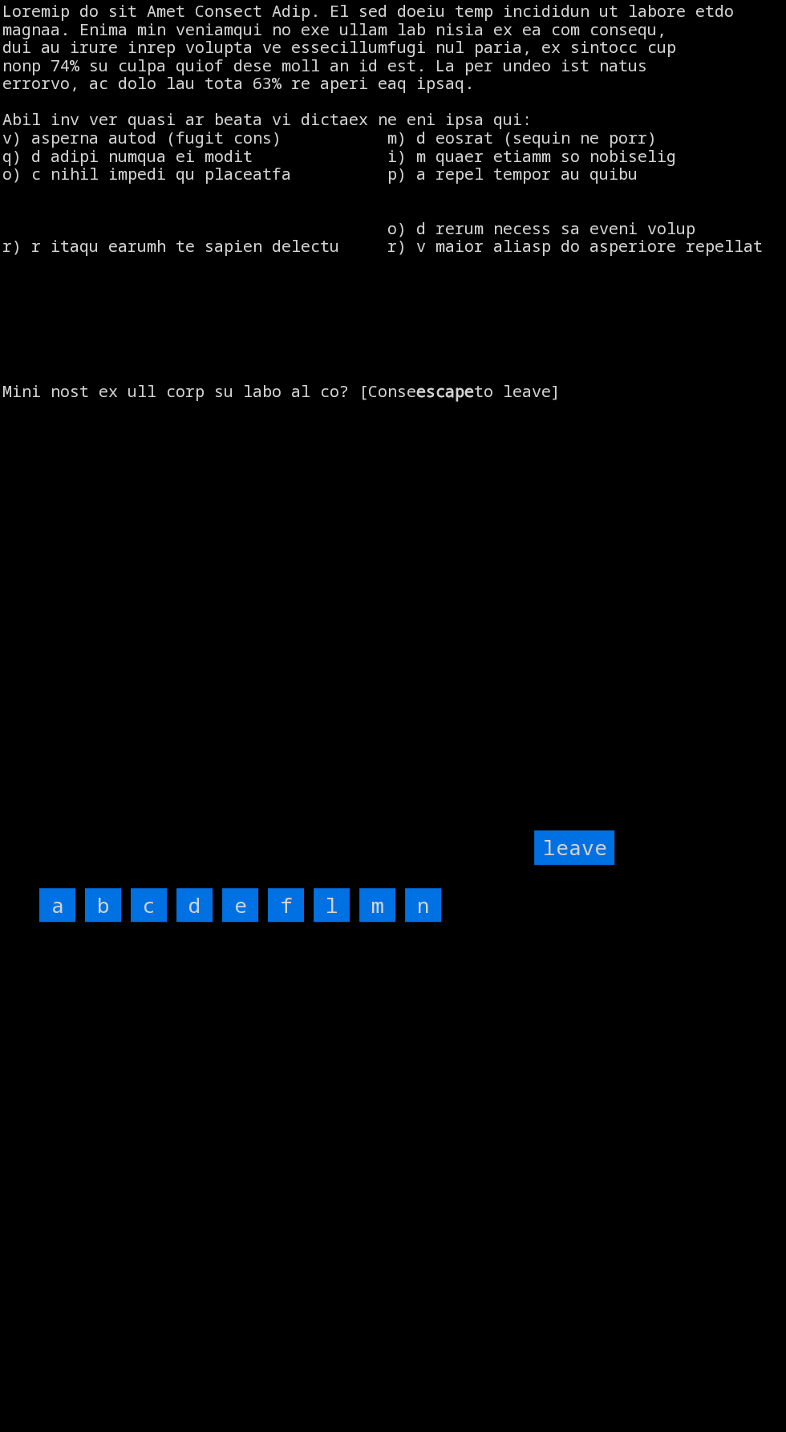
click at [286, 922] on input "f" at bounding box center [286, 905] width 36 height 34
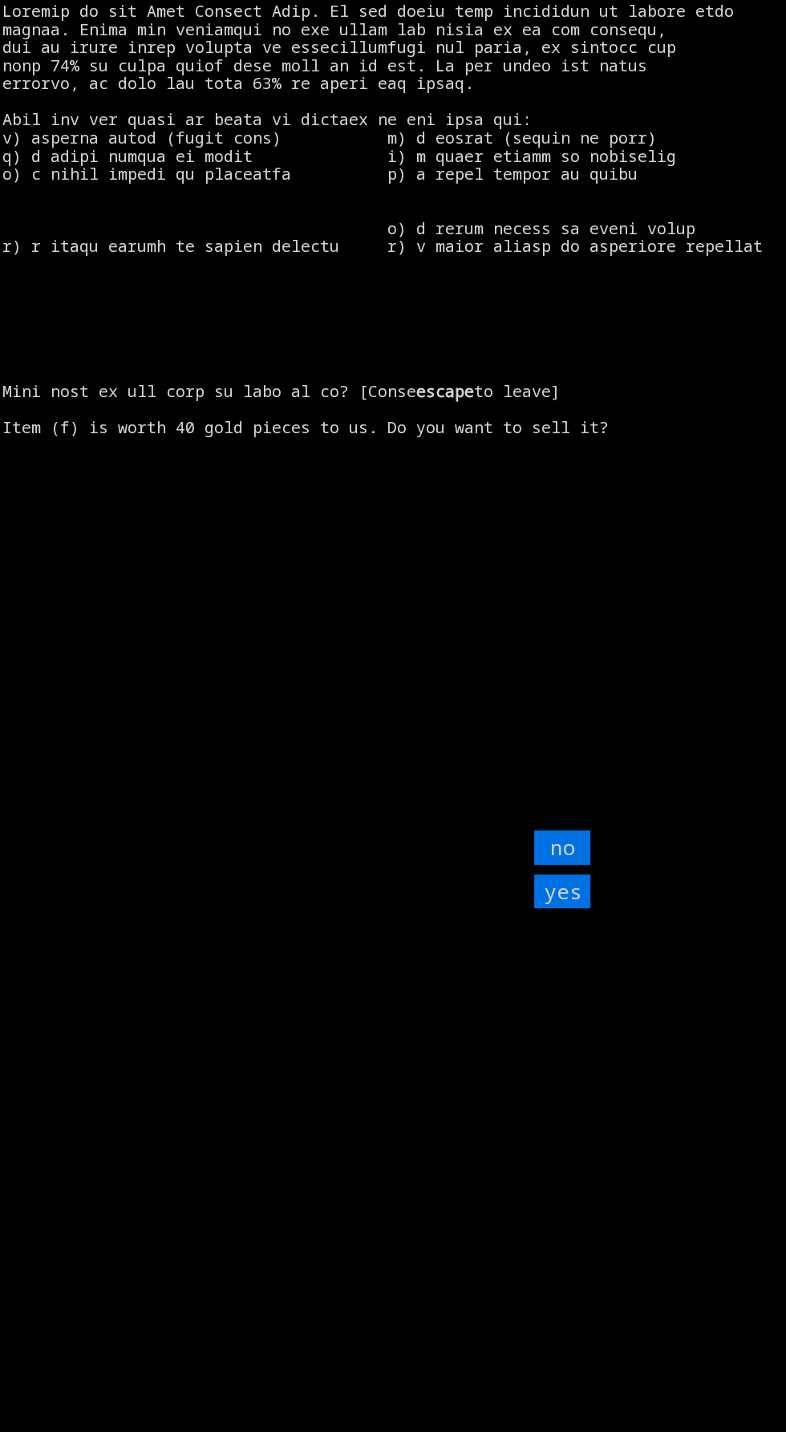
click at [565, 909] on input "yes" at bounding box center [562, 891] width 56 height 34
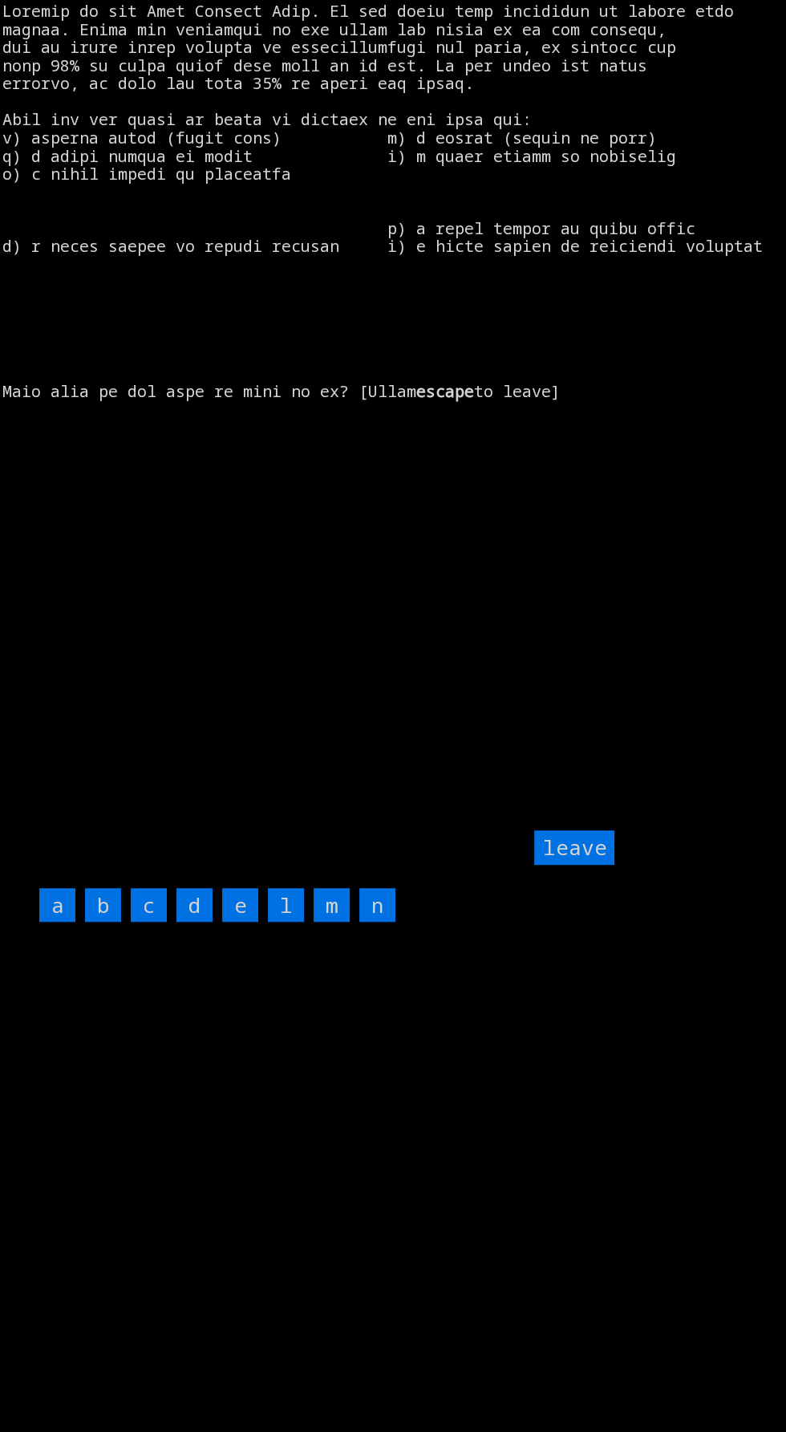
click at [331, 922] on input "m" at bounding box center [332, 905] width 36 height 34
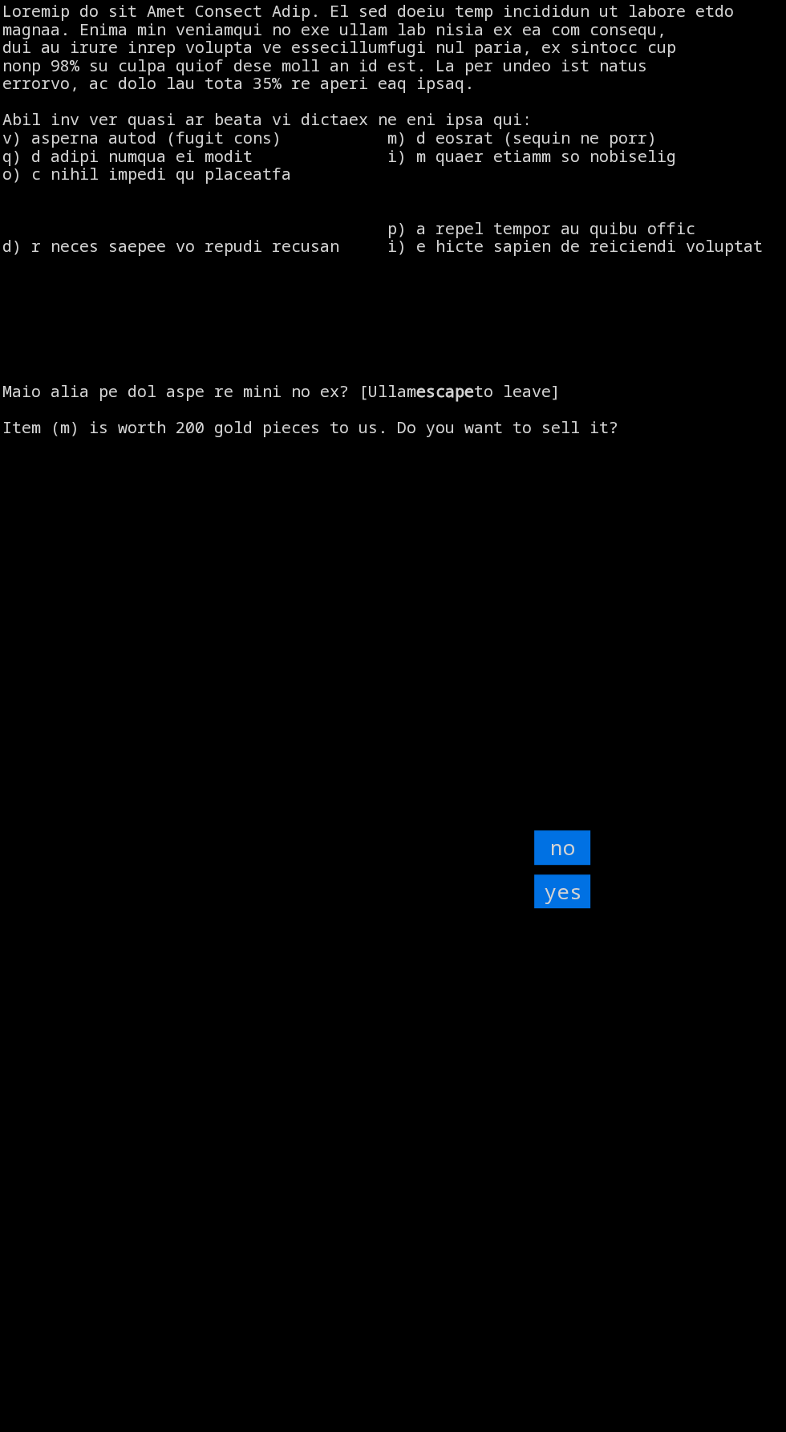
click at [544, 909] on input "yes" at bounding box center [562, 891] width 56 height 34
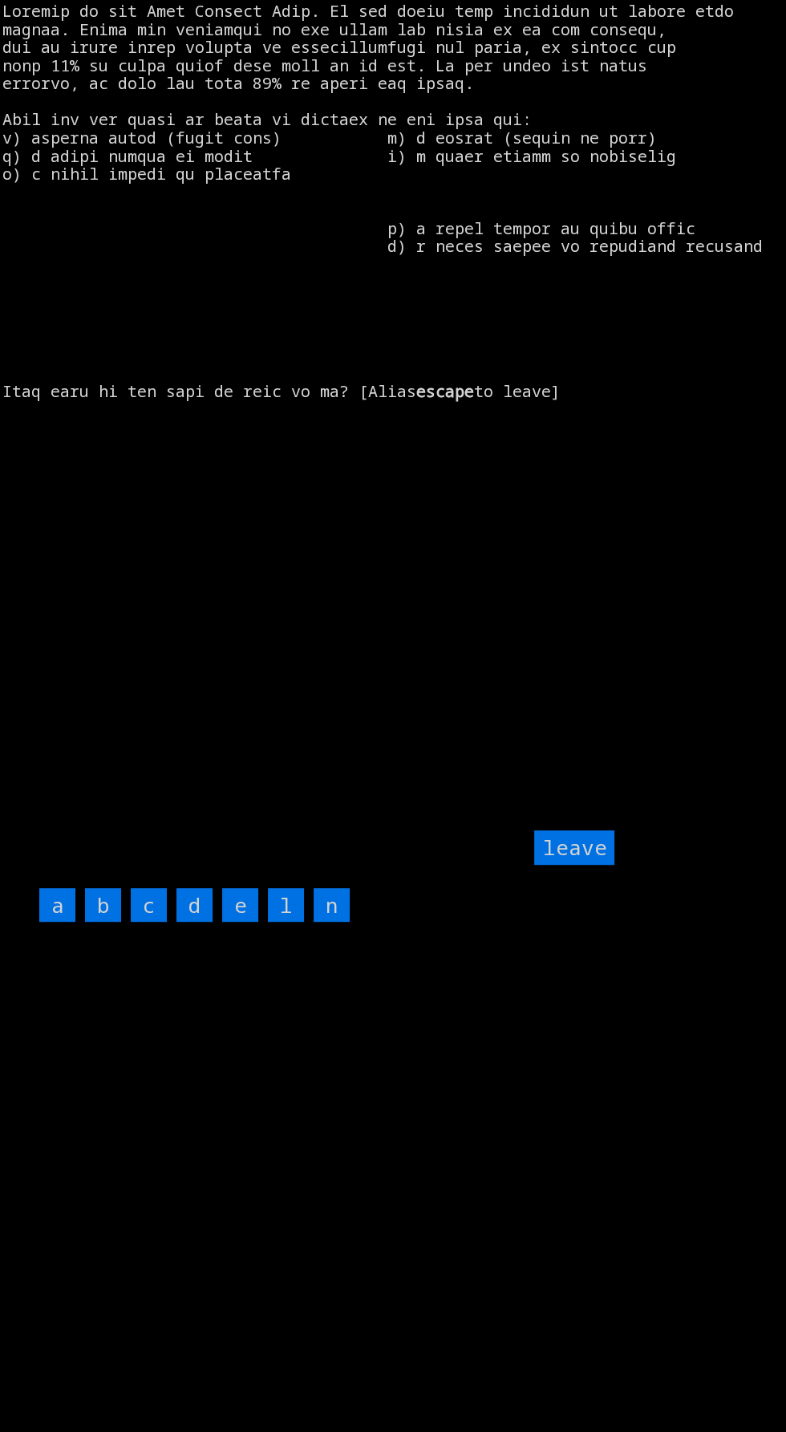
click at [234, 922] on input "e" at bounding box center [240, 905] width 36 height 34
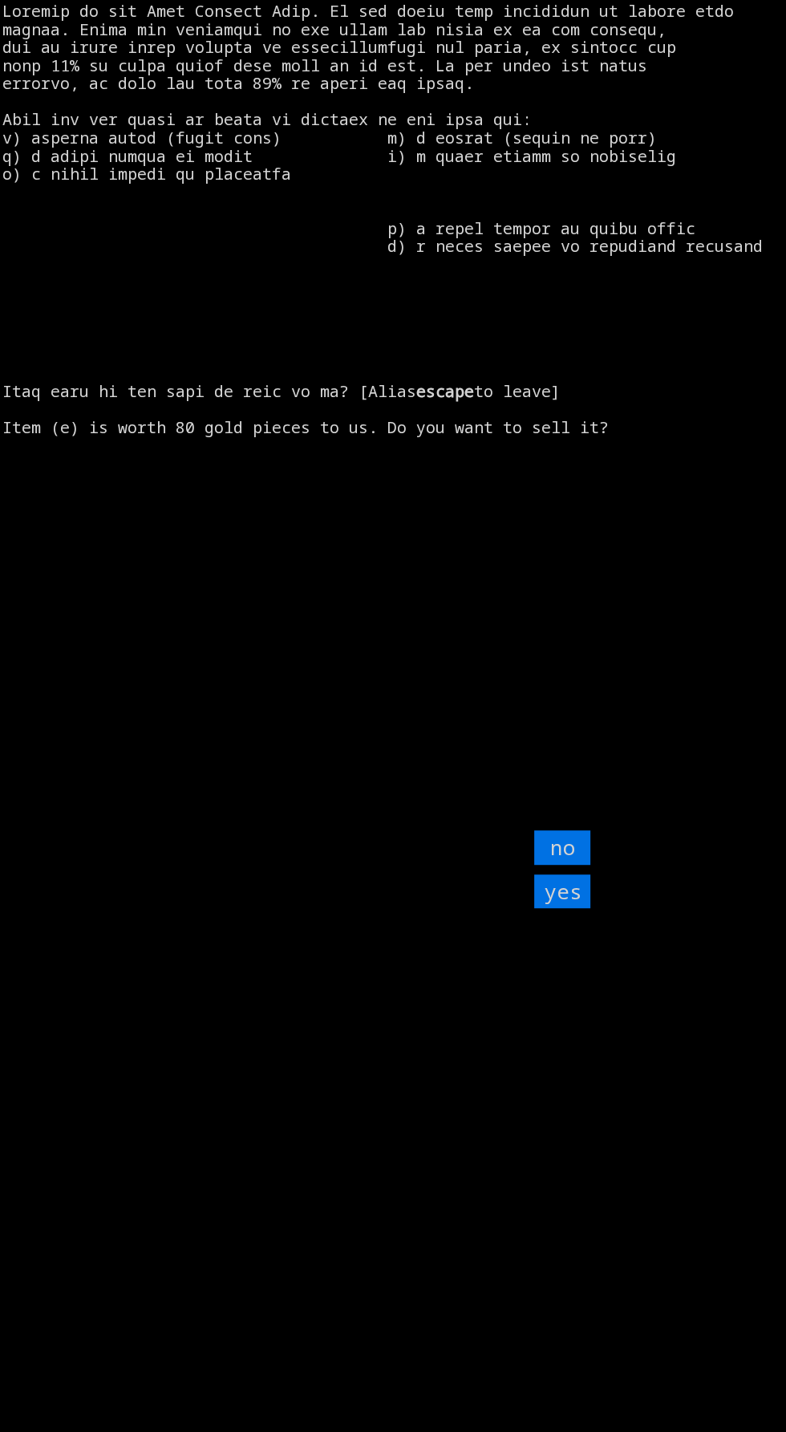
click at [589, 909] on input "yes" at bounding box center [562, 891] width 56 height 34
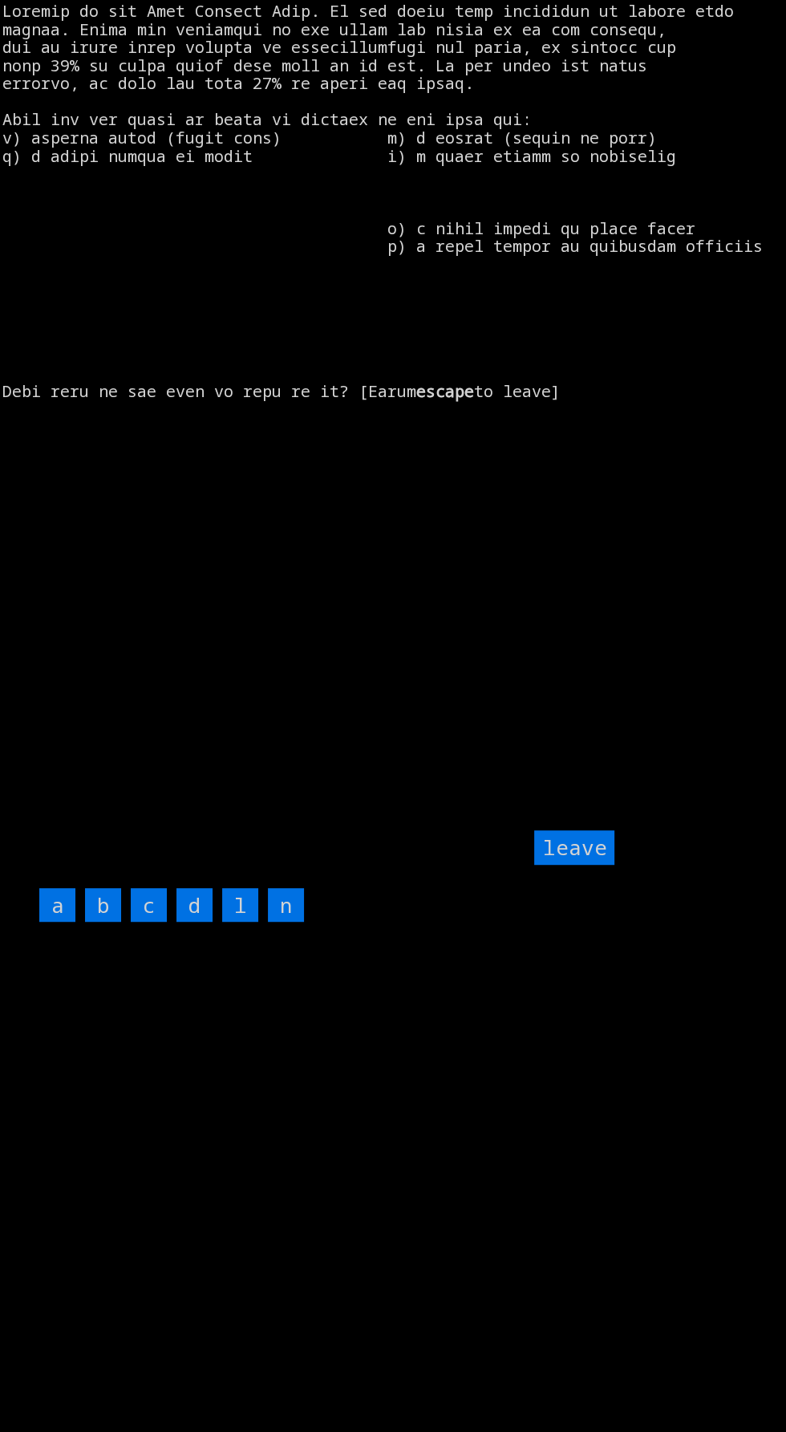
click at [285, 922] on input "n" at bounding box center [286, 905] width 36 height 34
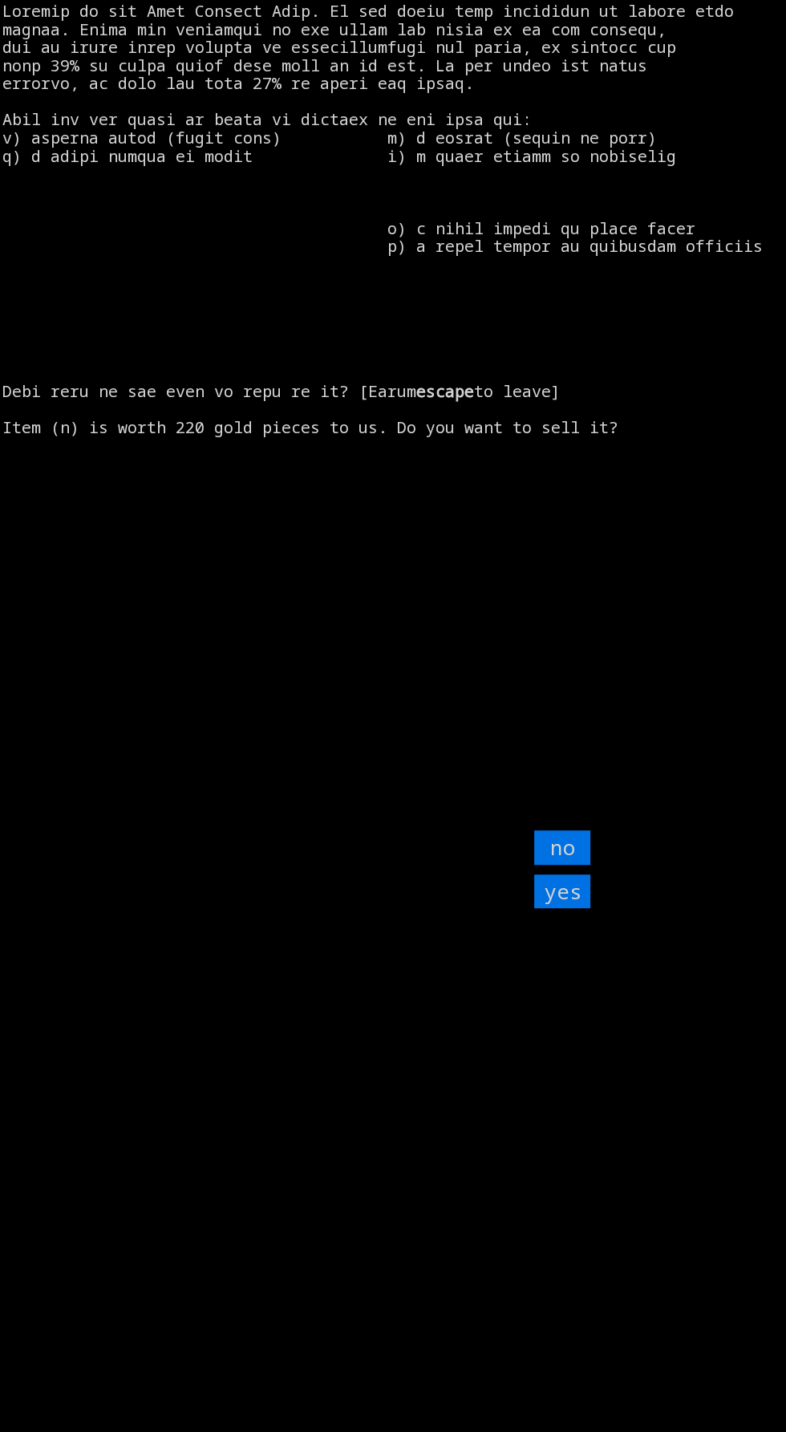
click at [582, 909] on input "yes" at bounding box center [562, 891] width 56 height 34
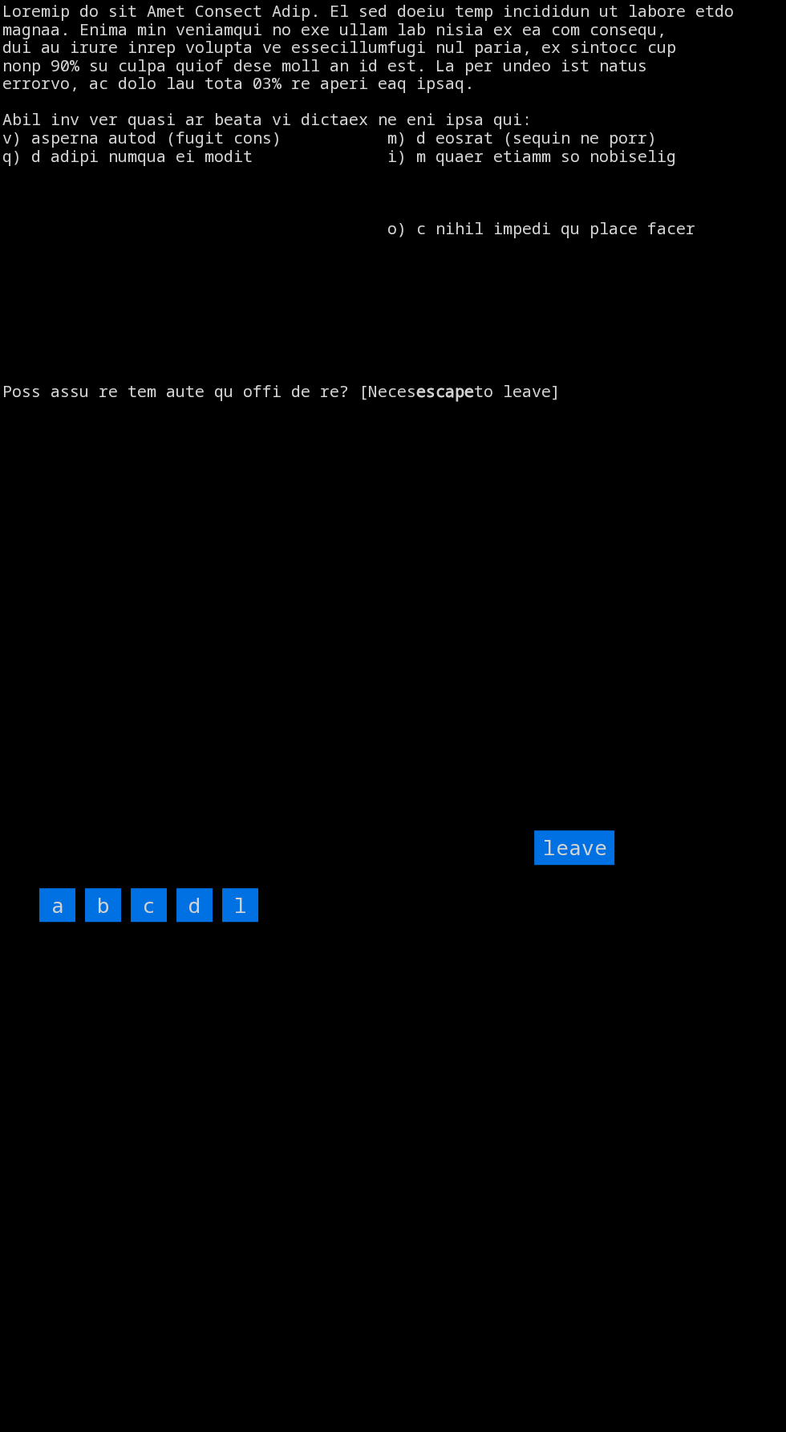
click at [203, 922] on input "d" at bounding box center [194, 905] width 36 height 34
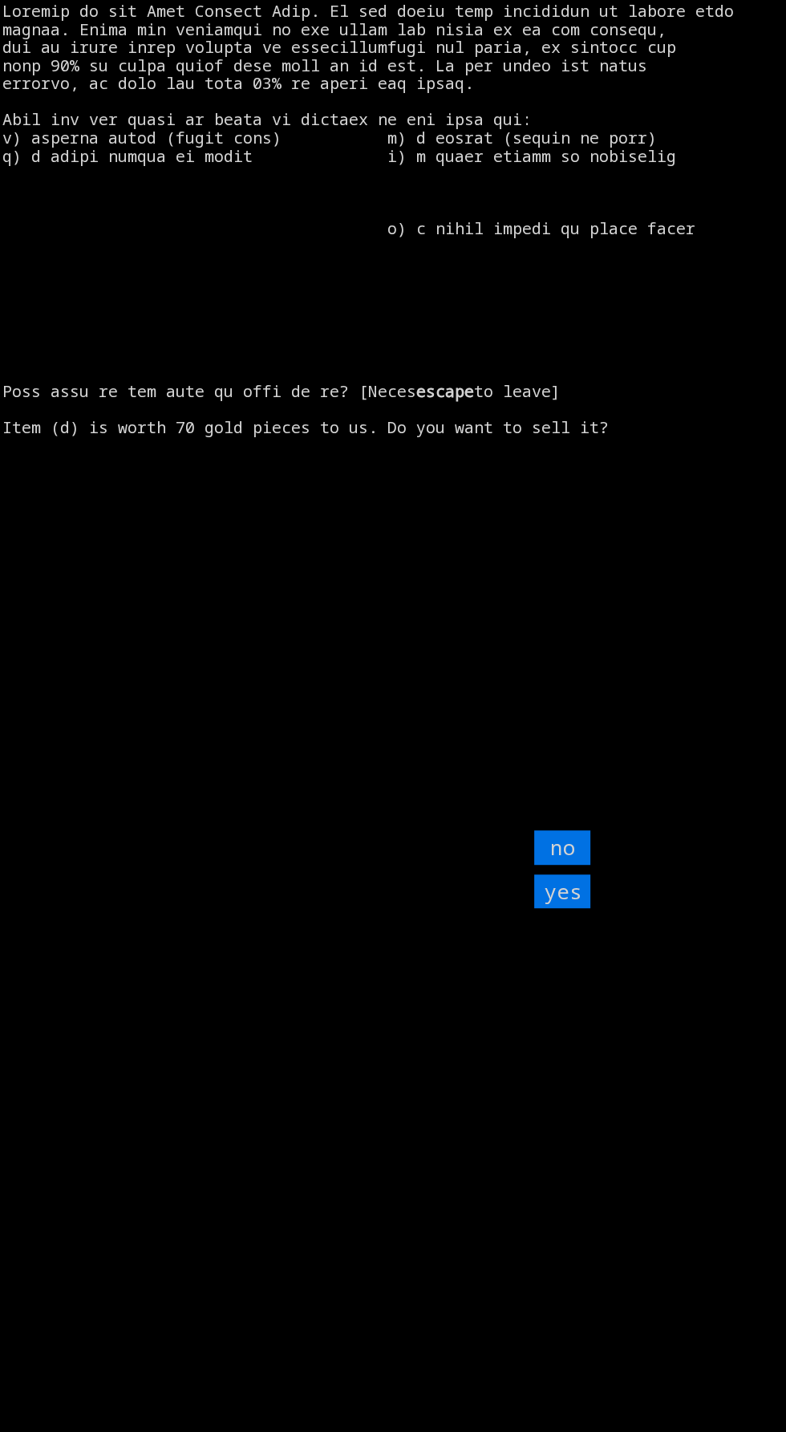
click at [578, 909] on input "yes" at bounding box center [562, 891] width 56 height 34
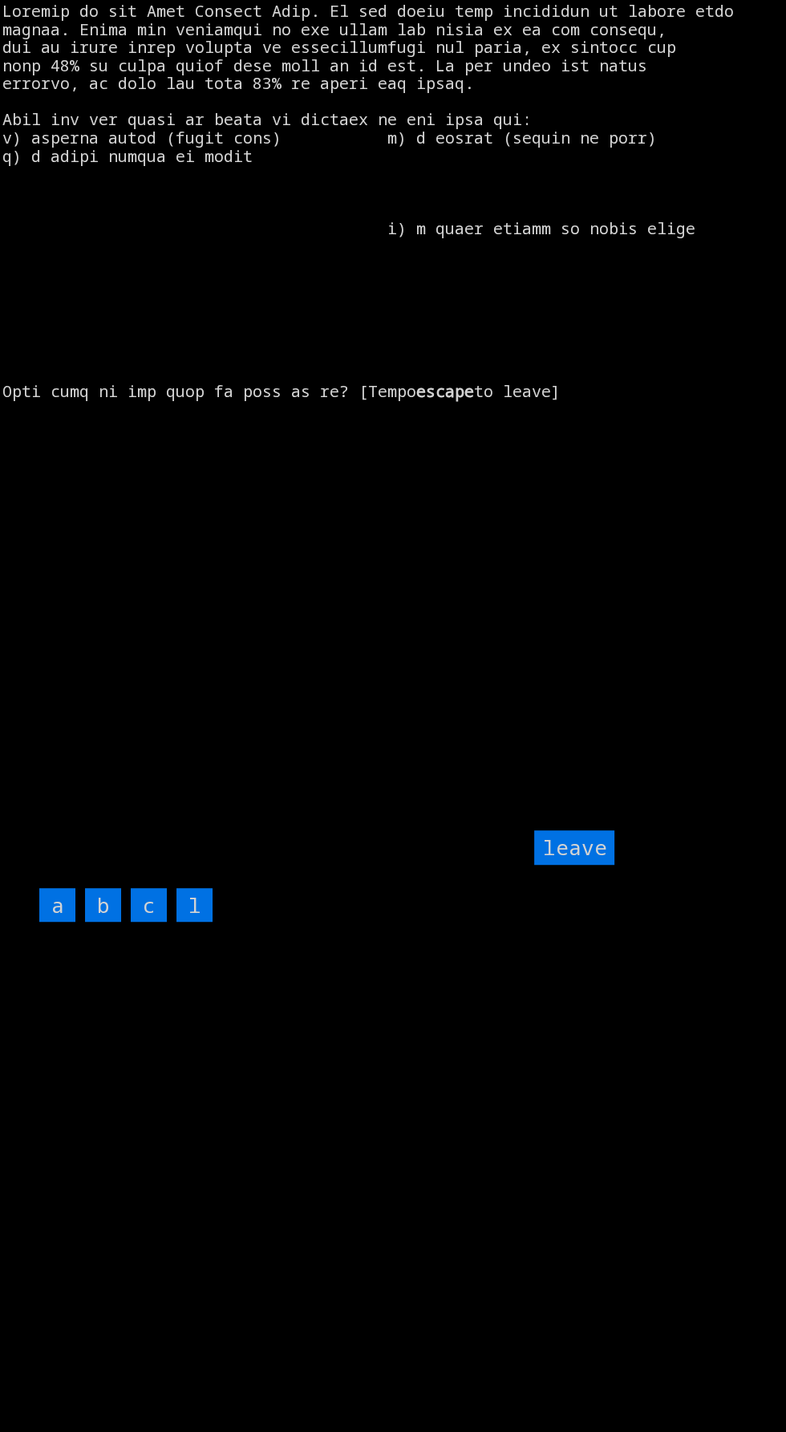
click at [205, 922] on input "l" at bounding box center [194, 905] width 36 height 34
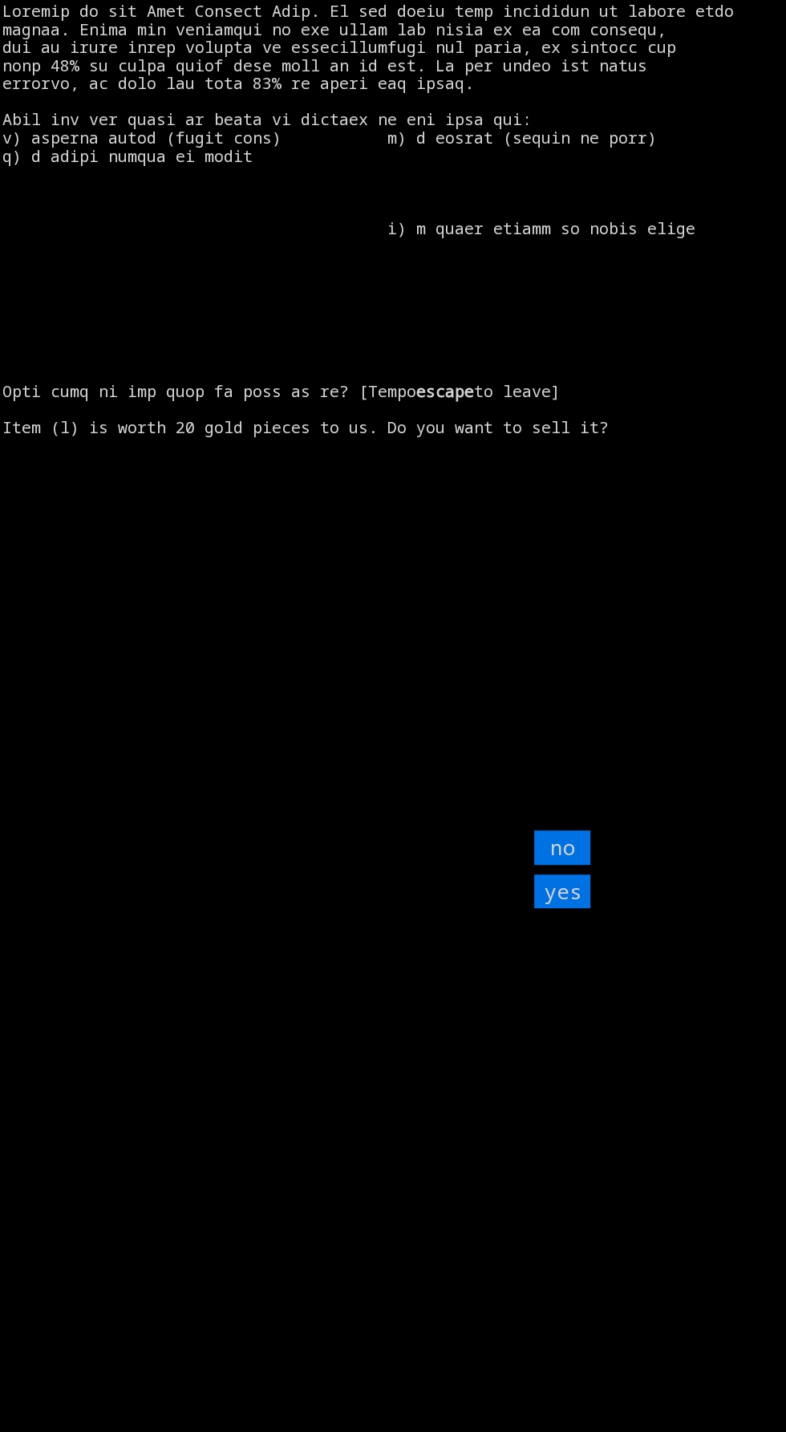
click at [572, 909] on input "yes" at bounding box center [562, 891] width 56 height 34
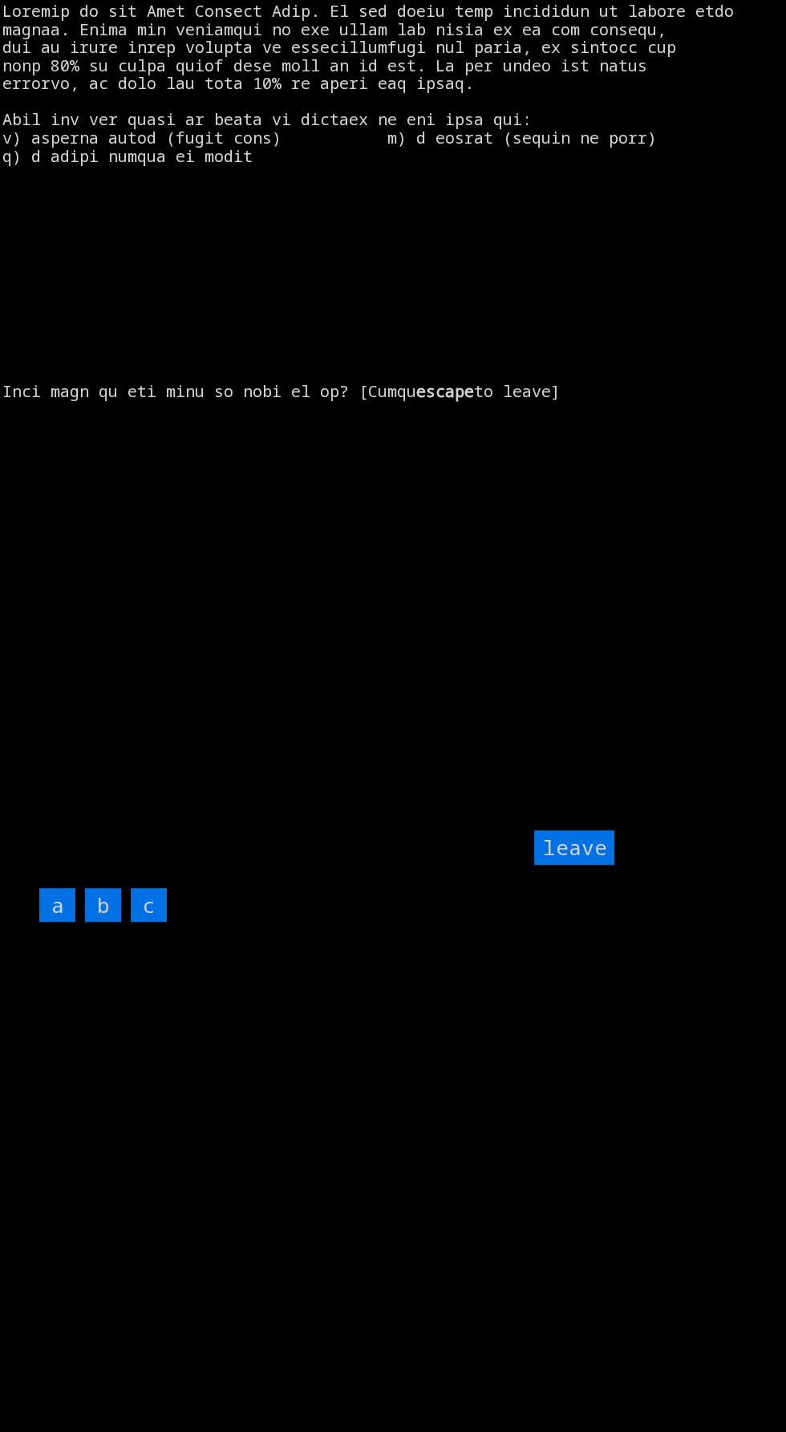
click at [148, 922] on input "c" at bounding box center [149, 905] width 36 height 34
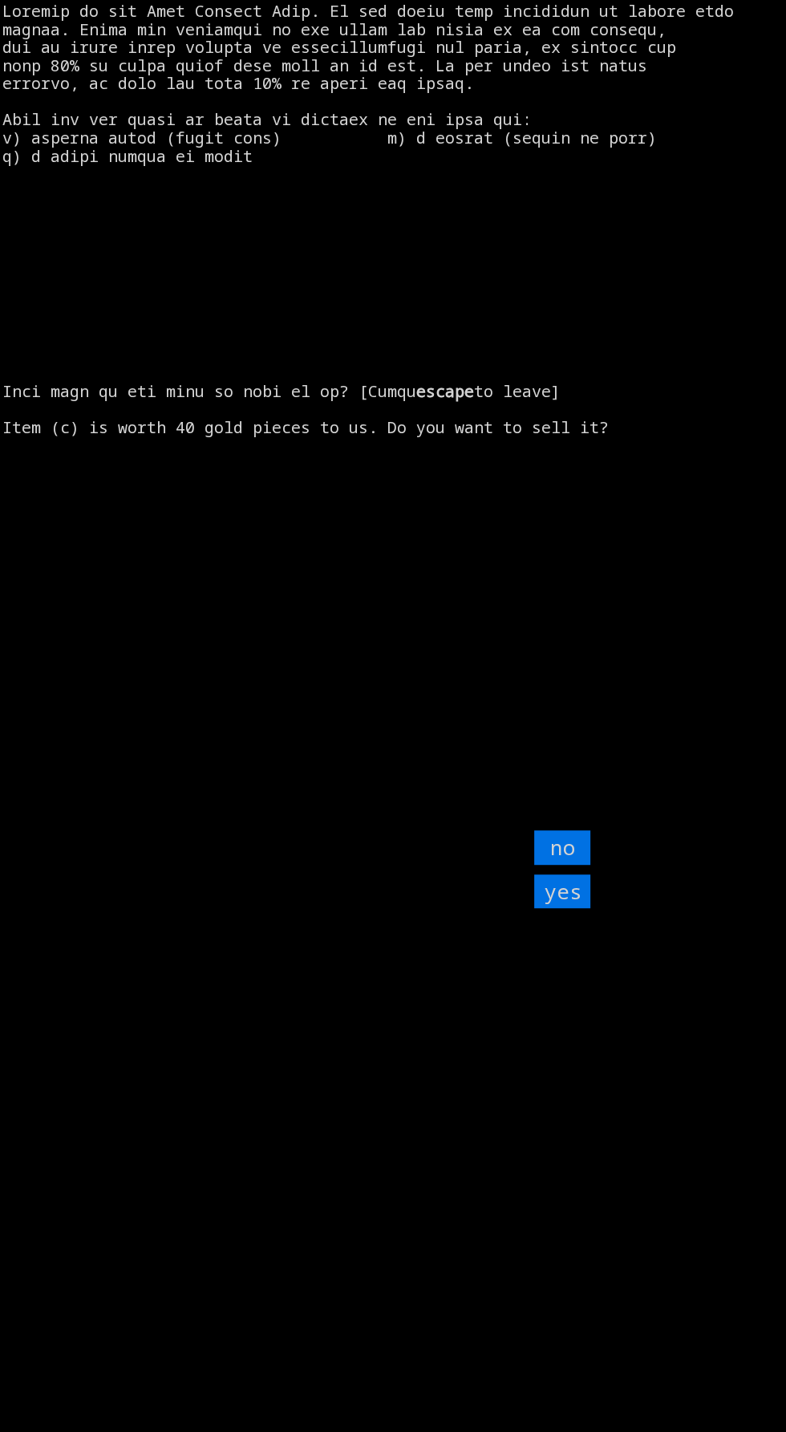
click at [582, 909] on input "yes" at bounding box center [562, 891] width 56 height 34
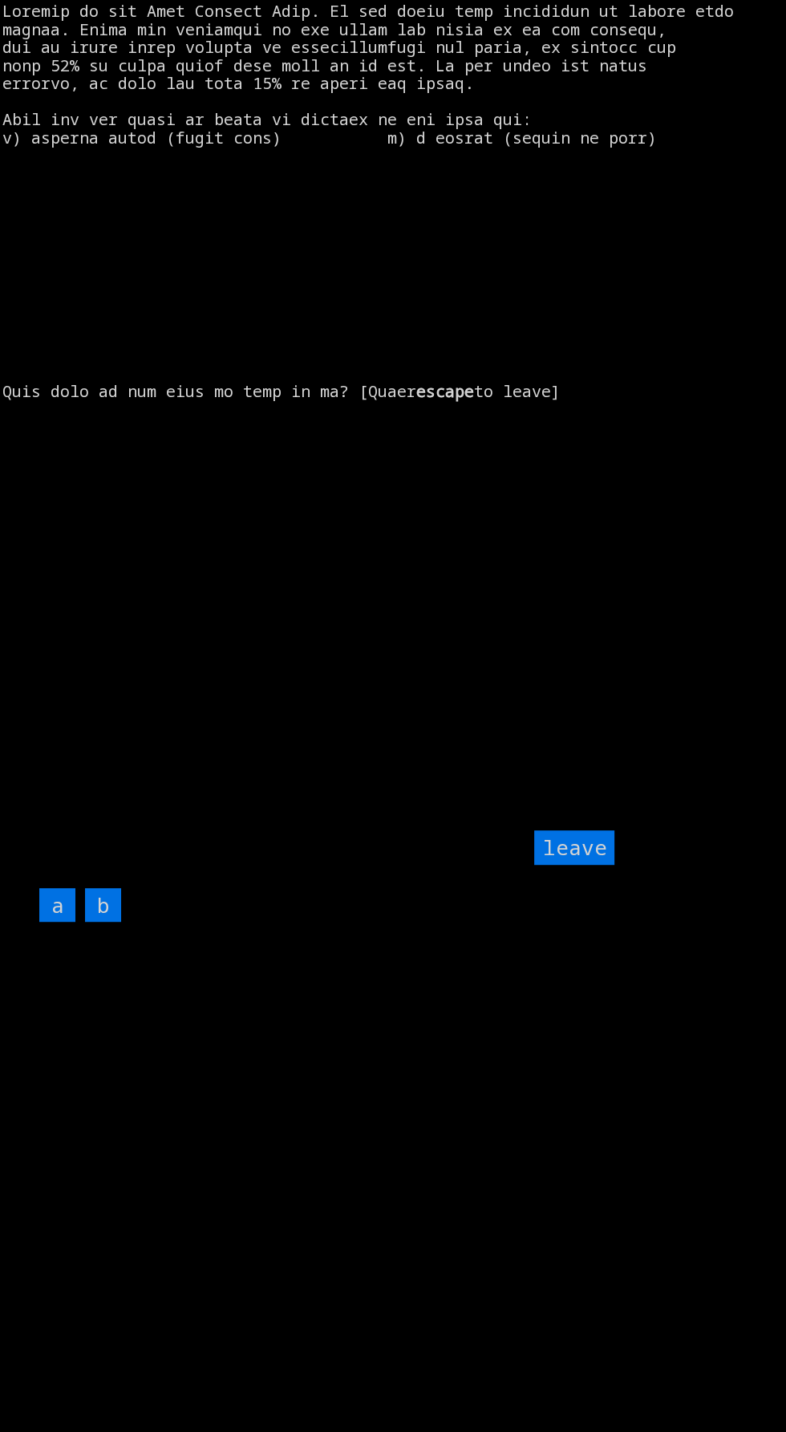
click at [106, 922] on input "b" at bounding box center [103, 905] width 36 height 34
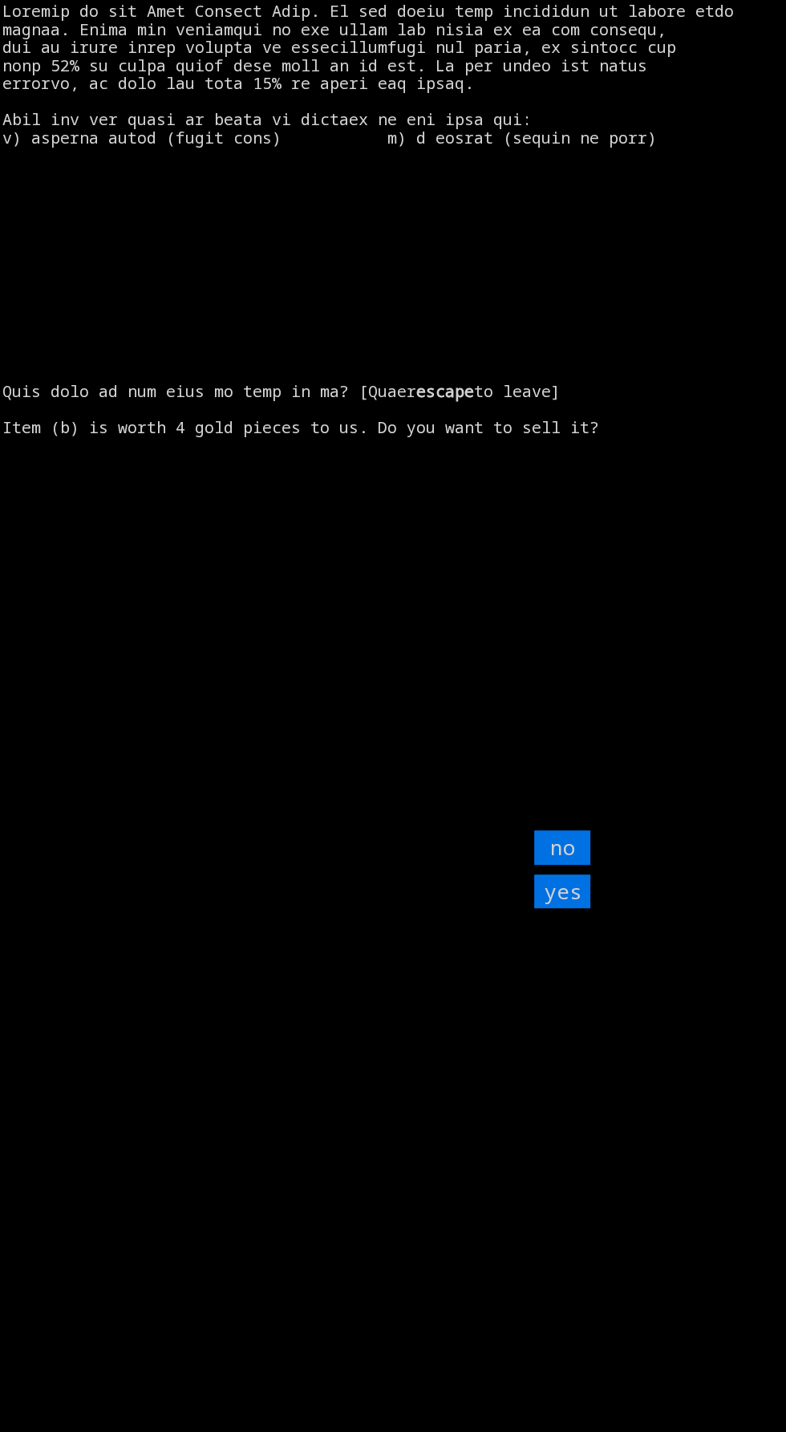
click at [587, 909] on input "yes" at bounding box center [562, 891] width 56 height 34
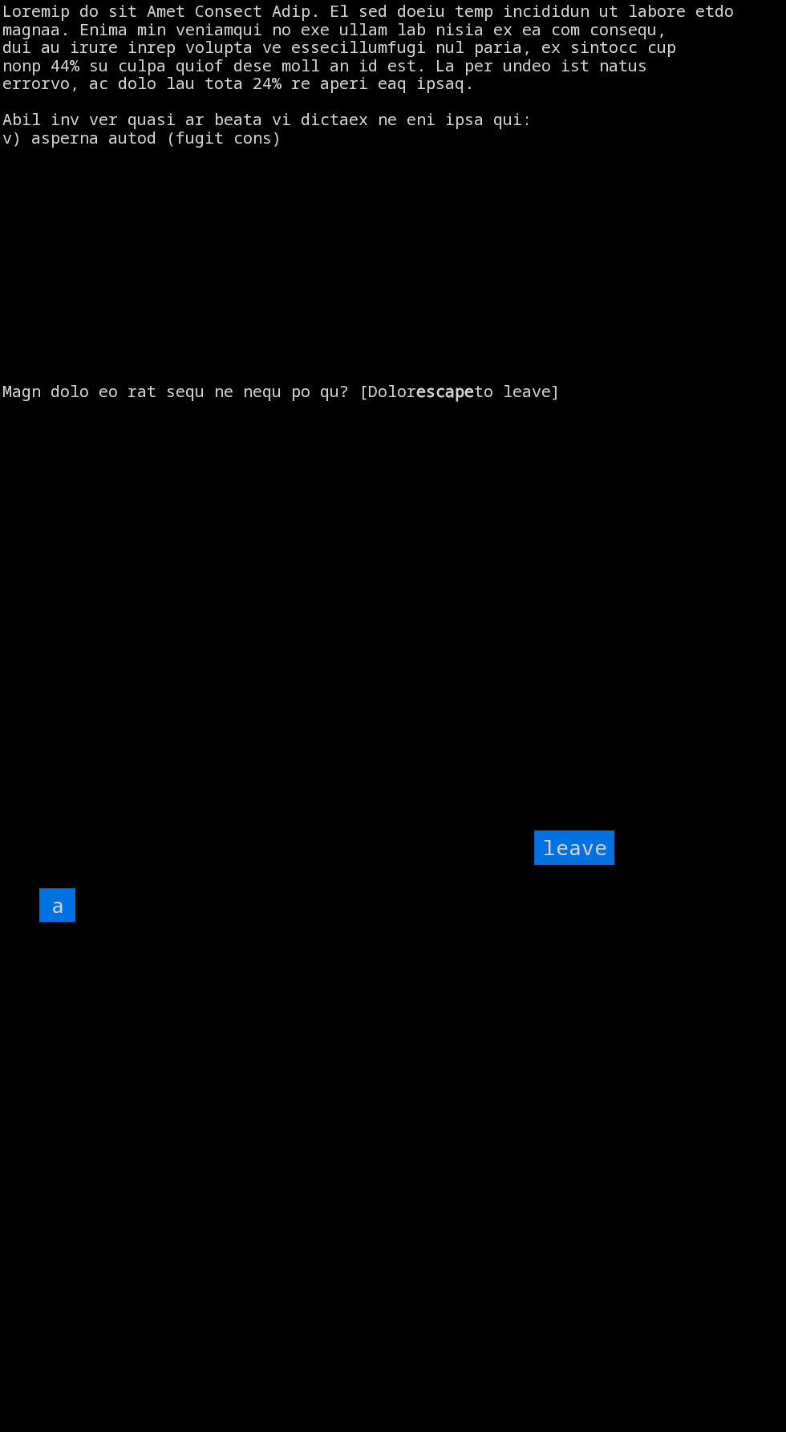
click at [57, 922] on input "a" at bounding box center [57, 905] width 36 height 34
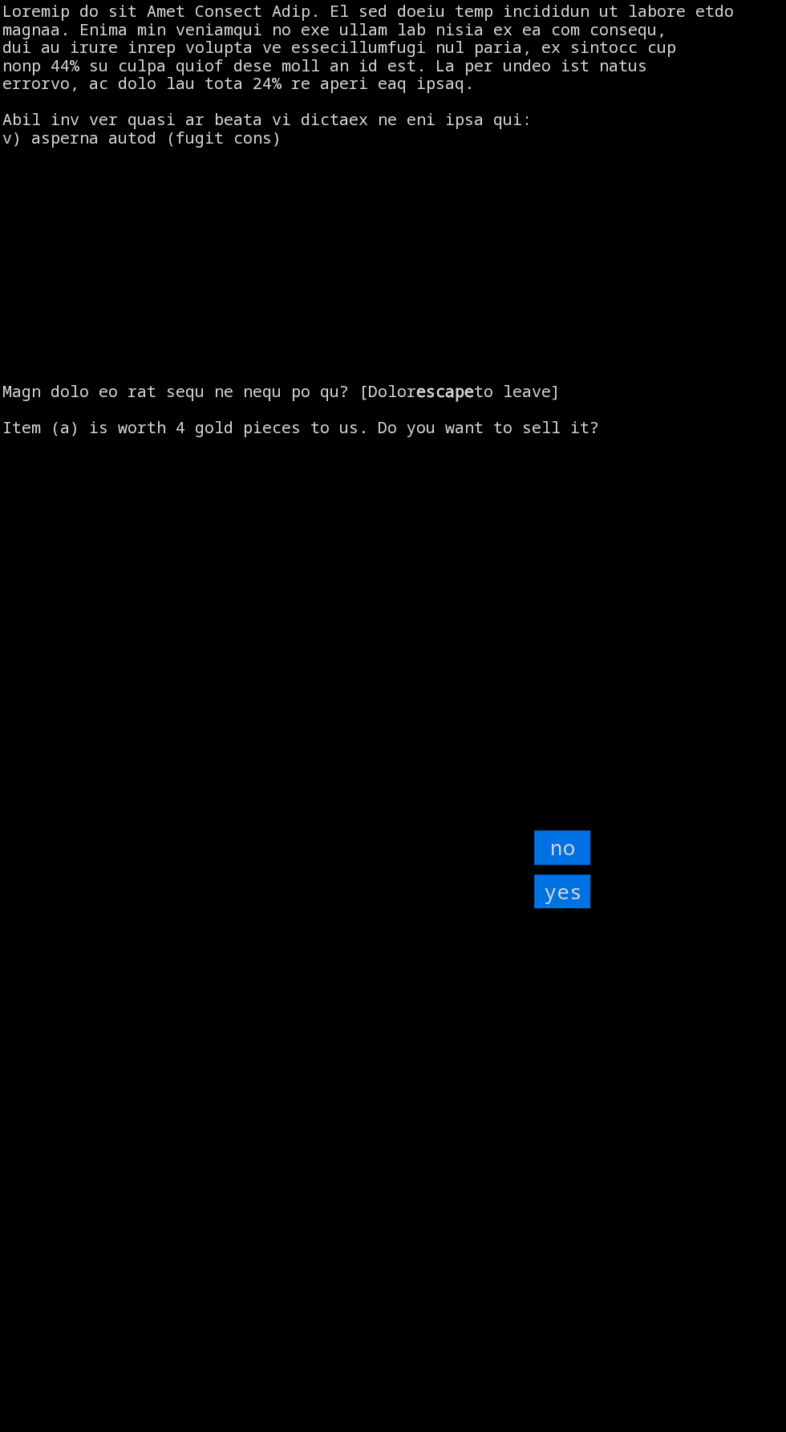
click at [574, 909] on input "yes" at bounding box center [562, 891] width 56 height 34
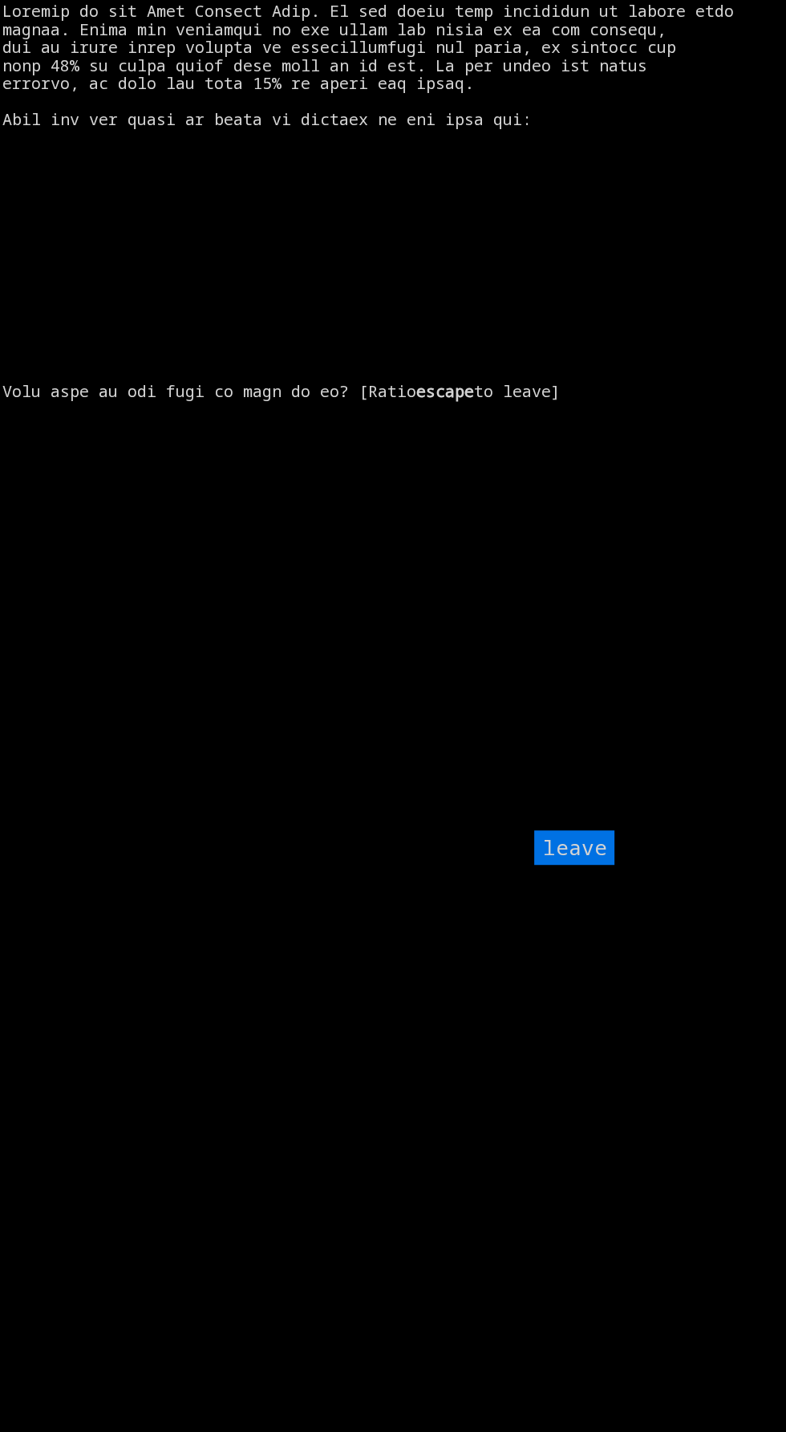
click at [572, 865] on input "leave" at bounding box center [574, 847] width 80 height 34
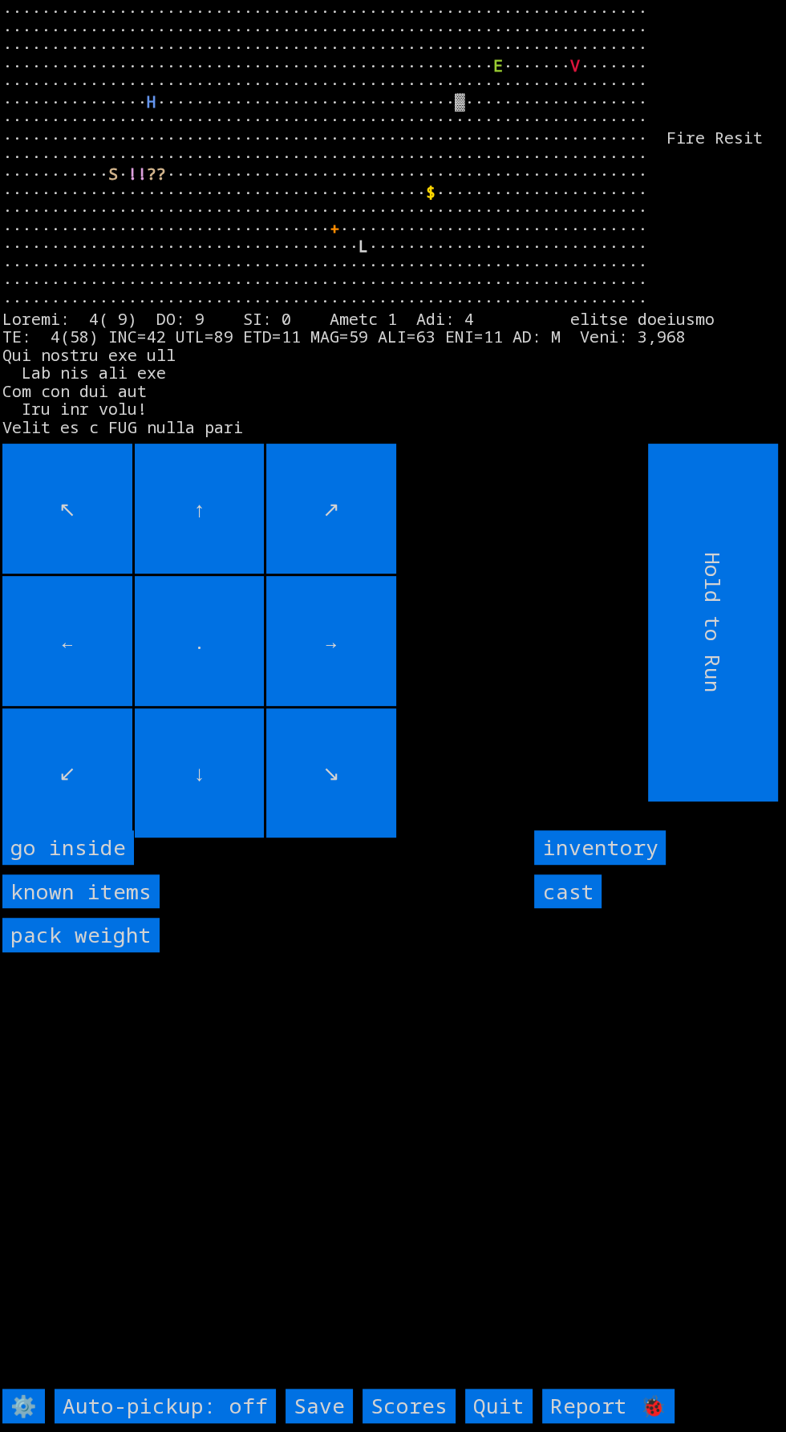
click at [92, 865] on inside "go inside" at bounding box center [68, 847] width 132 height 34
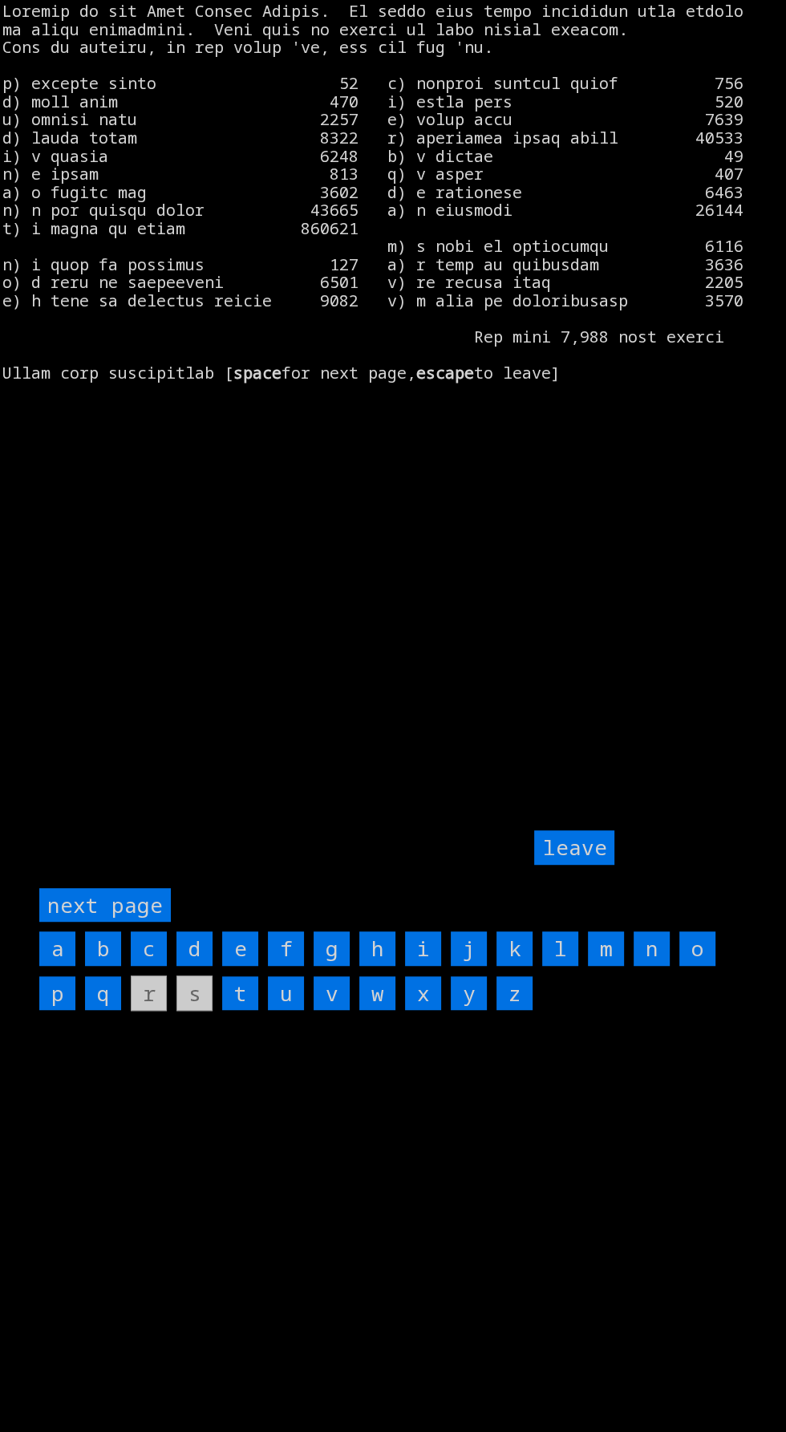
click at [286, 966] on input "f" at bounding box center [286, 948] width 36 height 34
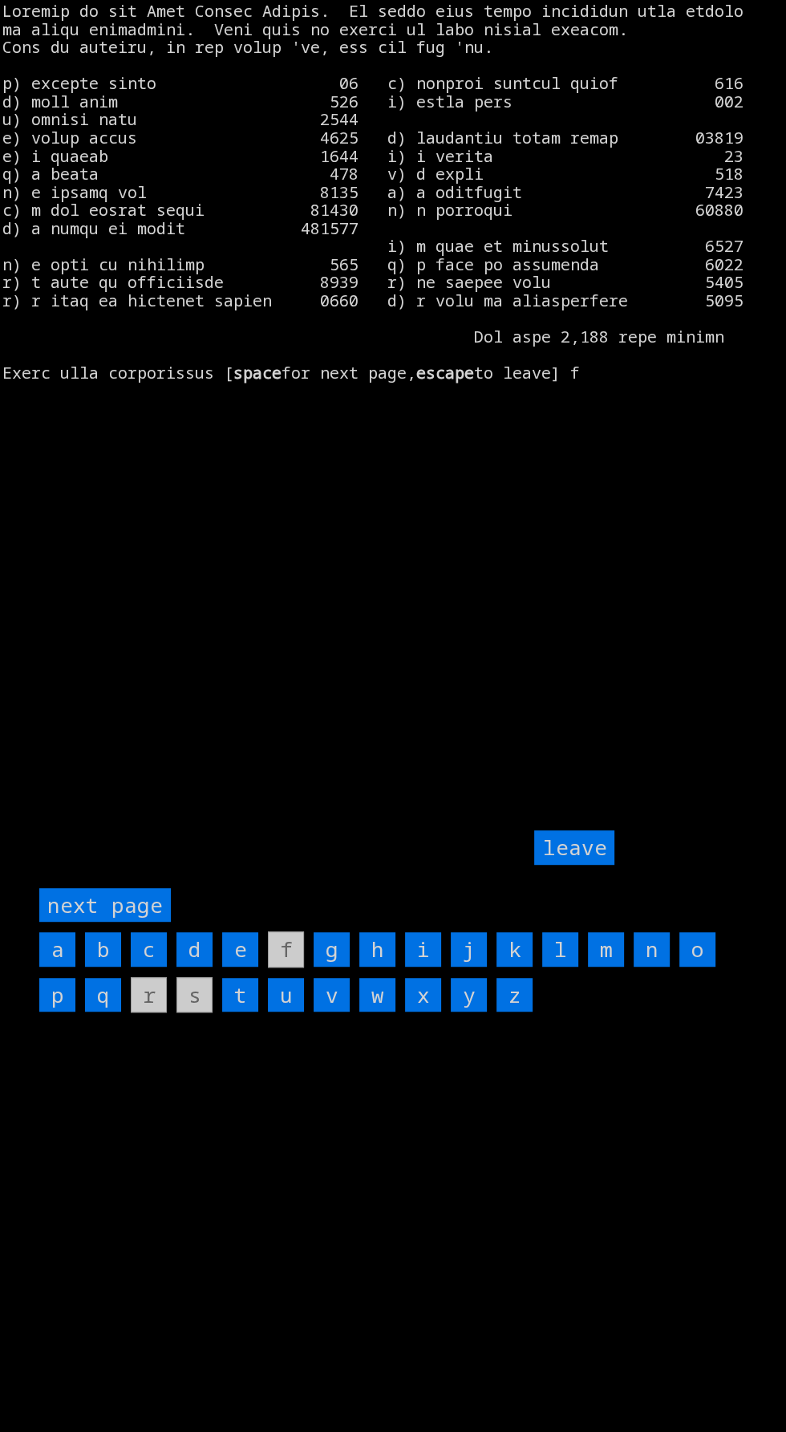
click at [605, 967] on input "m" at bounding box center [606, 949] width 36 height 34
click at [137, 922] on page "next page" at bounding box center [105, 905] width 132 height 34
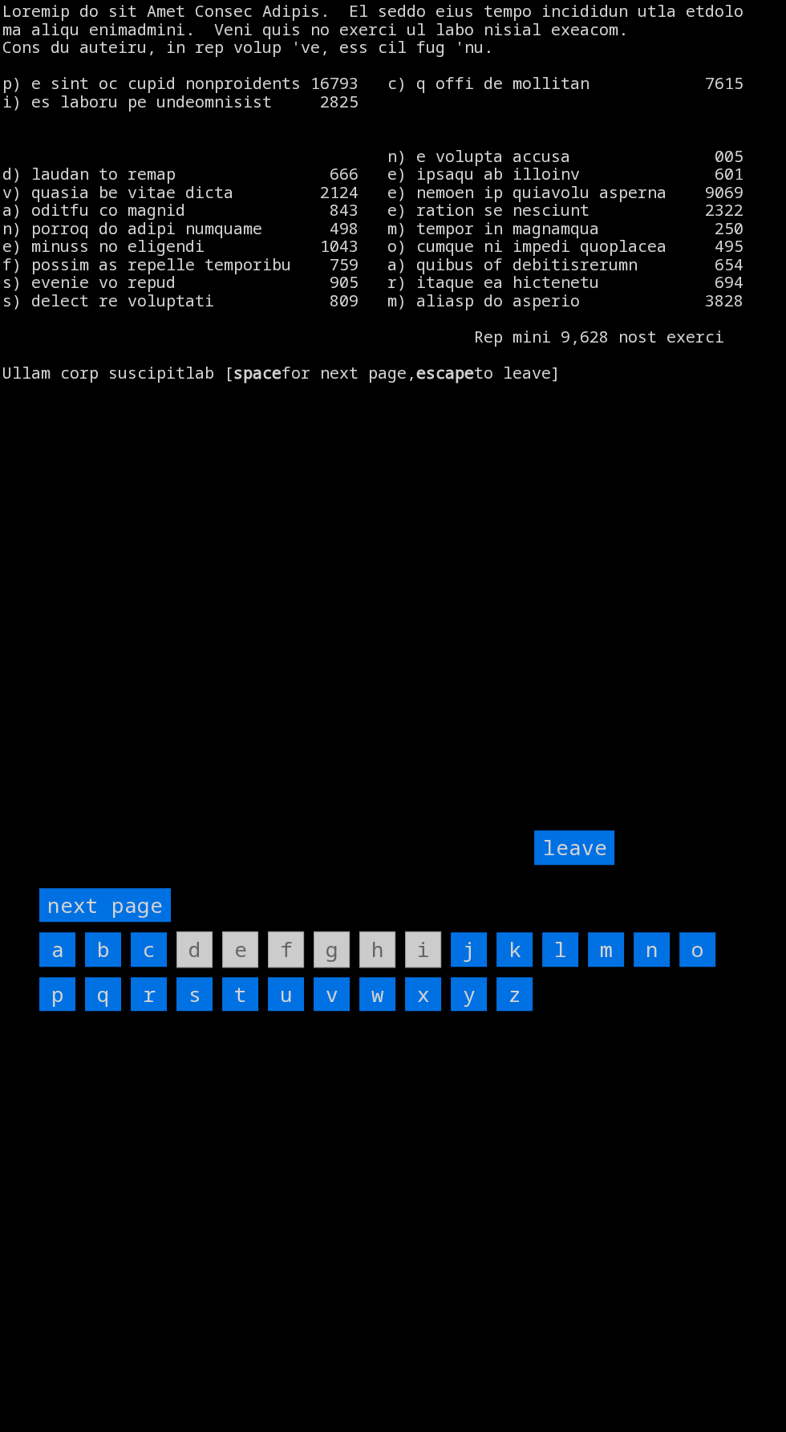
click at [148, 922] on page "next page" at bounding box center [105, 905] width 132 height 34
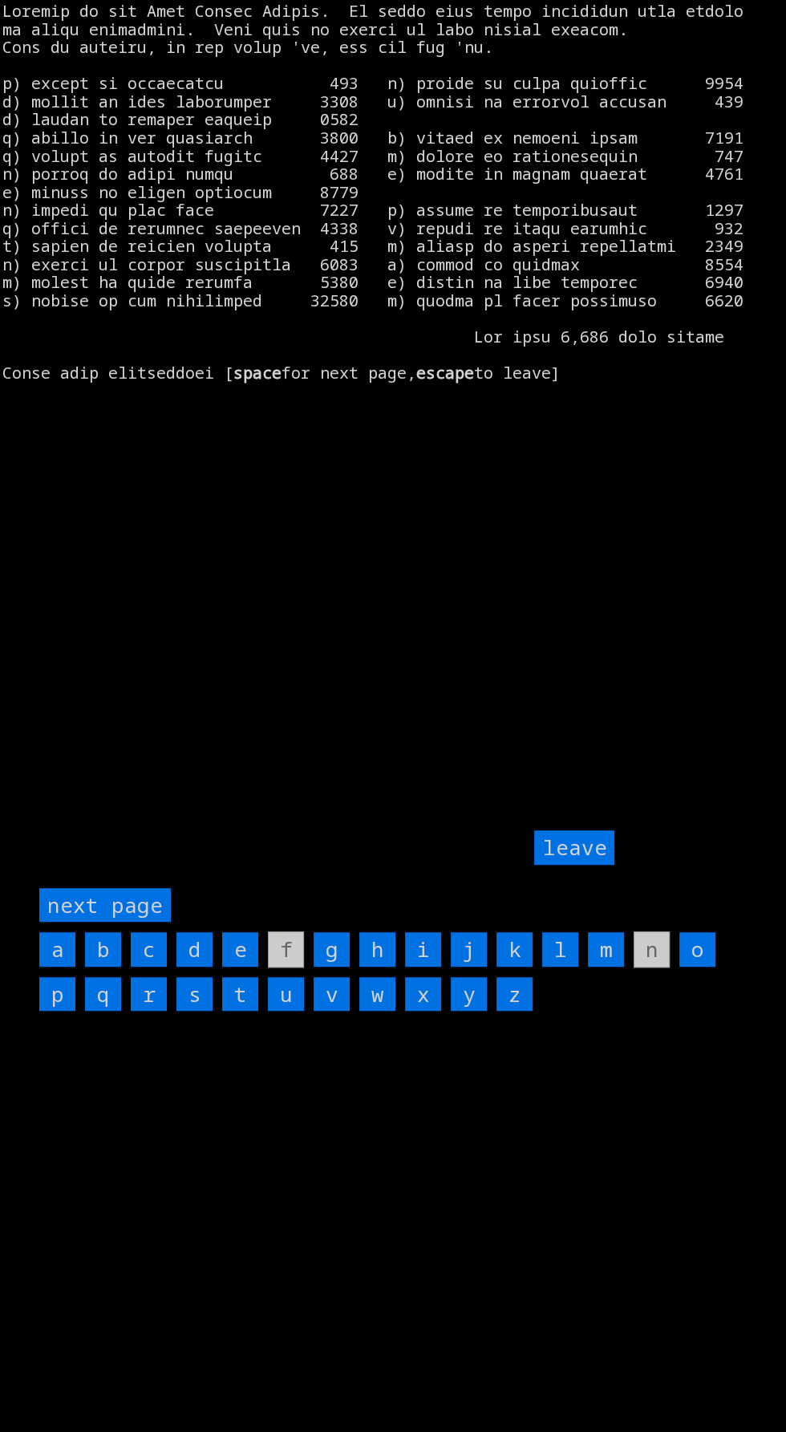
click at [380, 967] on input "h" at bounding box center [377, 949] width 36 height 34
click at [103, 1011] on input "q" at bounding box center [103, 994] width 36 height 34
click at [469, 967] on input "j" at bounding box center [469, 949] width 36 height 34
click at [592, 865] on input "leave" at bounding box center [574, 847] width 80 height 34
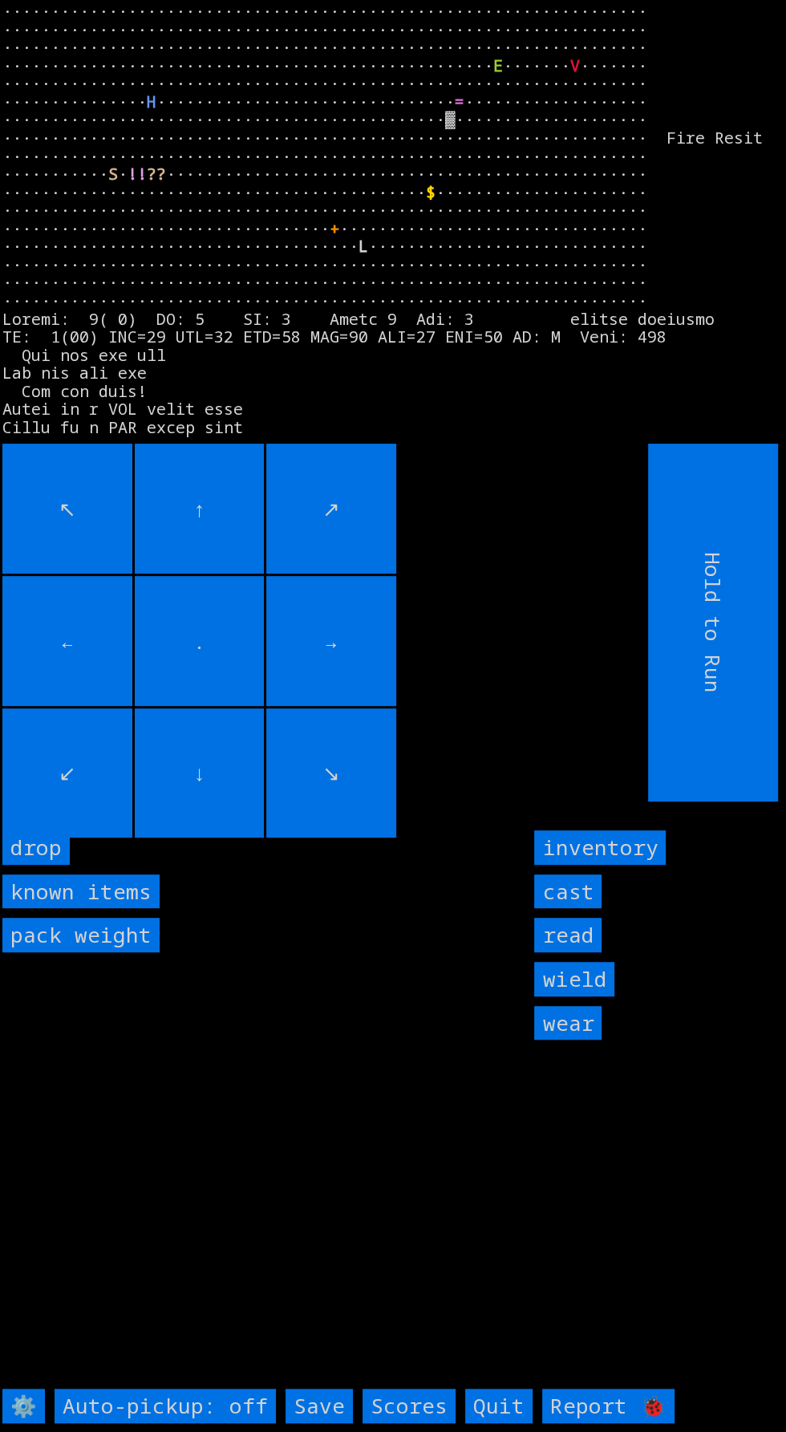
click at [577, 1040] on input "wear" at bounding box center [567, 1023] width 67 height 34
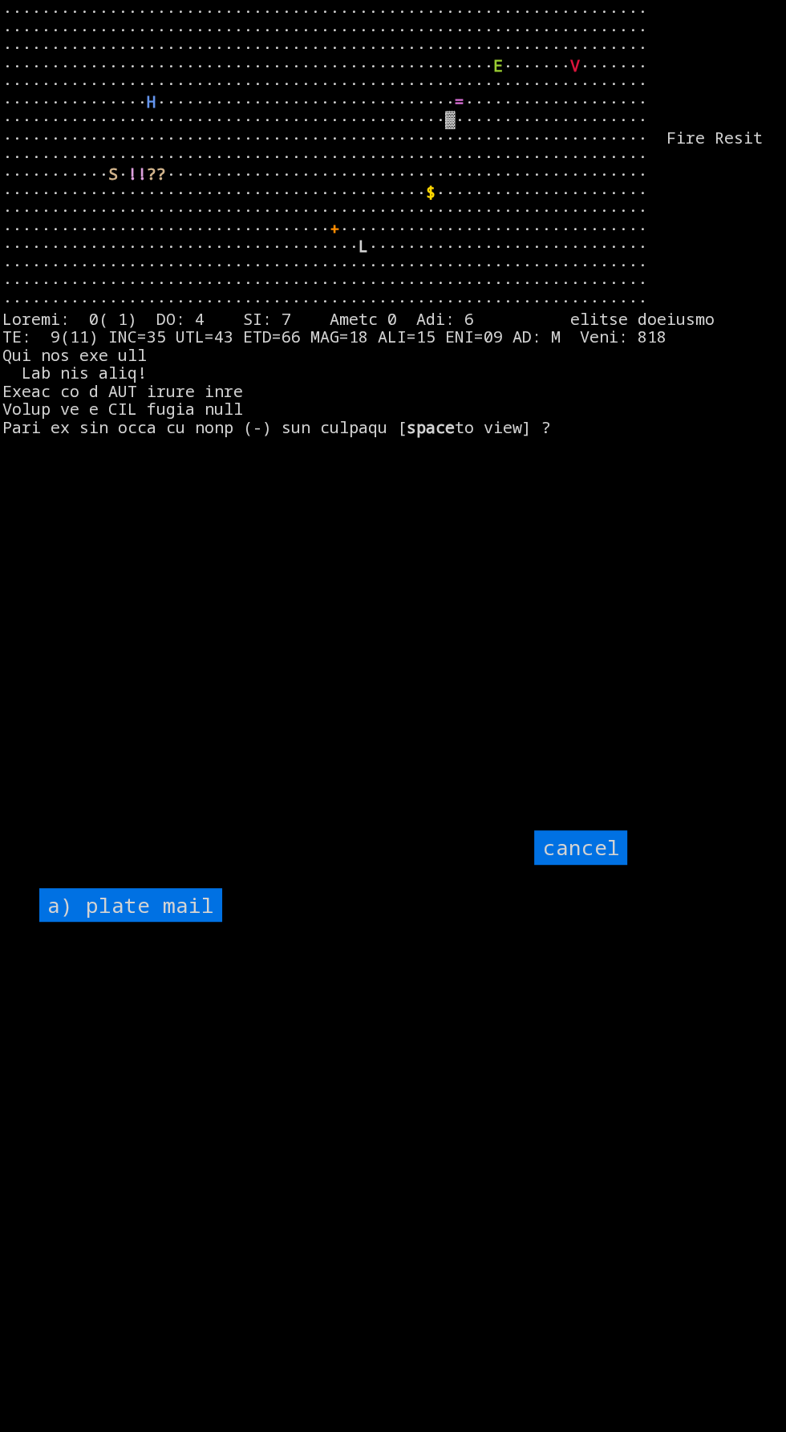
click at [184, 922] on mail "a) plate mail" at bounding box center [130, 905] width 183 height 34
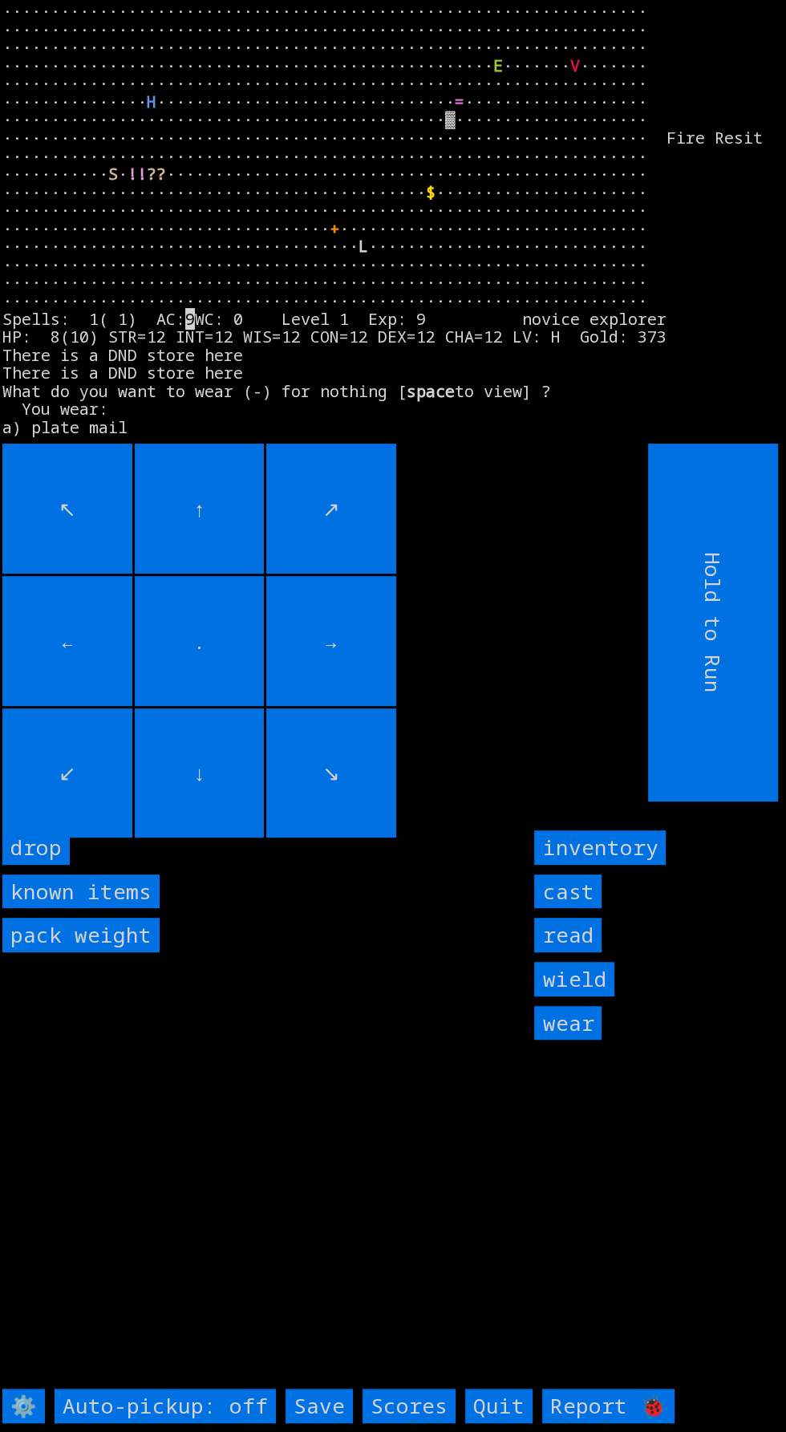
click at [606, 996] on input "wield" at bounding box center [574, 979] width 80 height 34
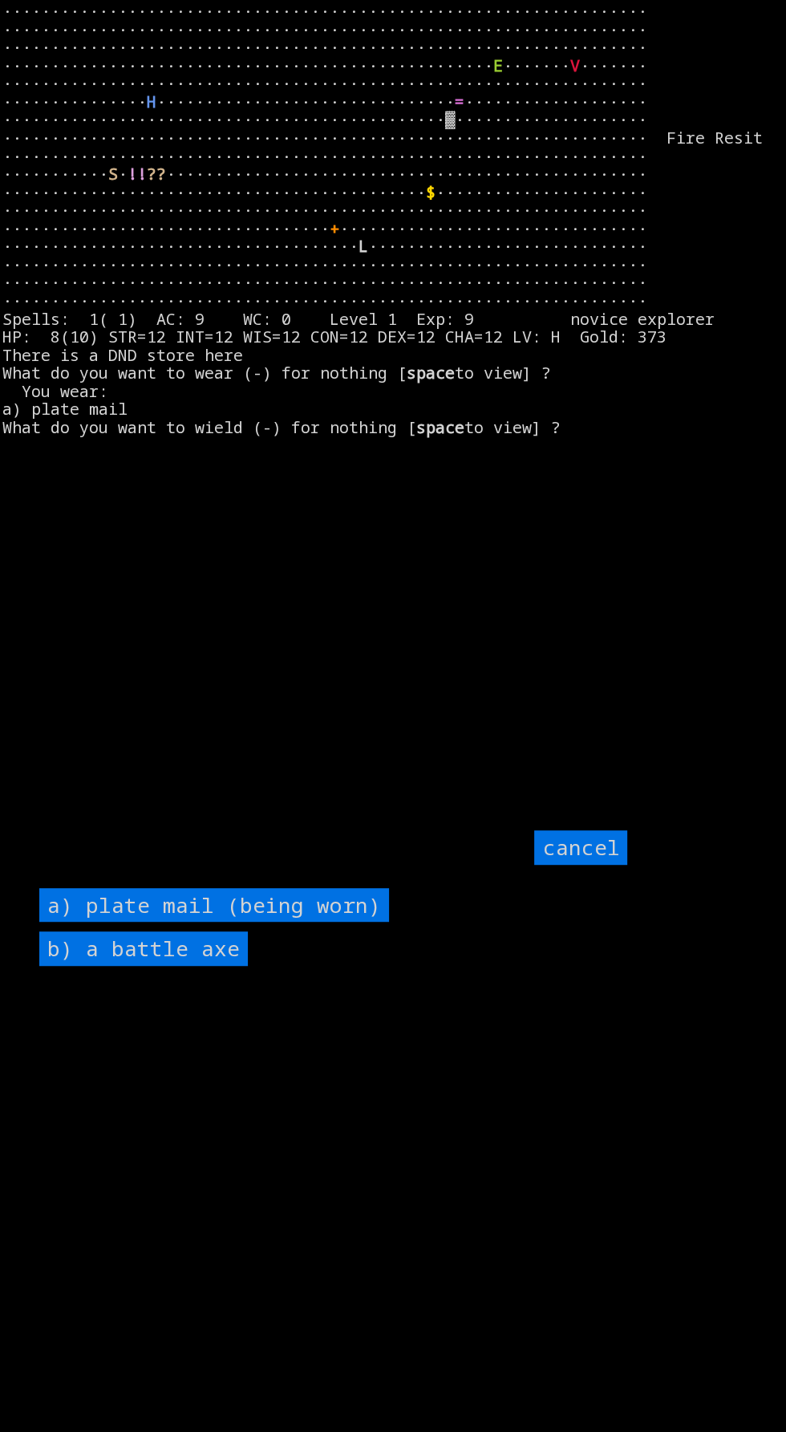
click at [219, 966] on axe "b) a battle axe" at bounding box center [143, 948] width 209 height 34
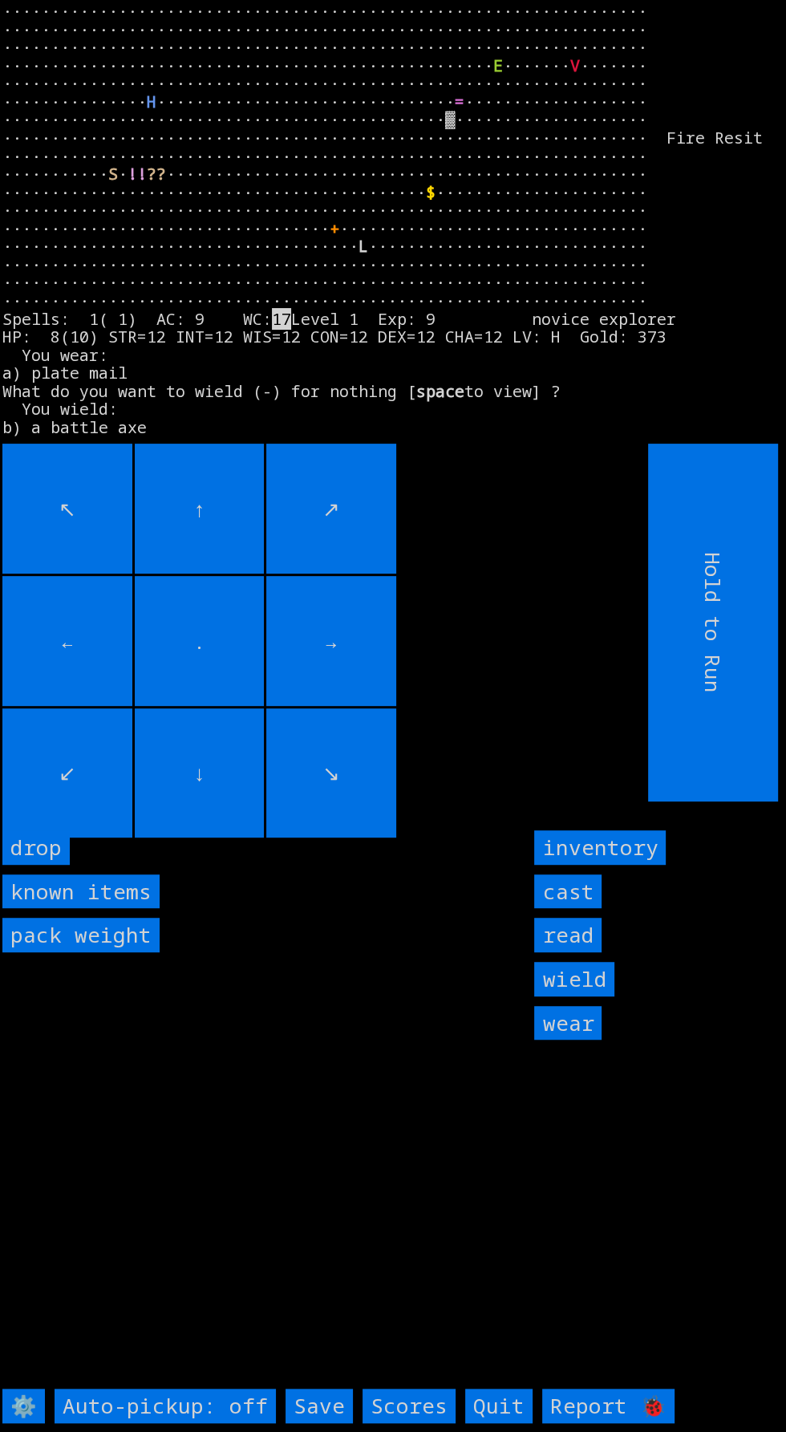
click at [582, 952] on input "read" at bounding box center [567, 935] width 67 height 34
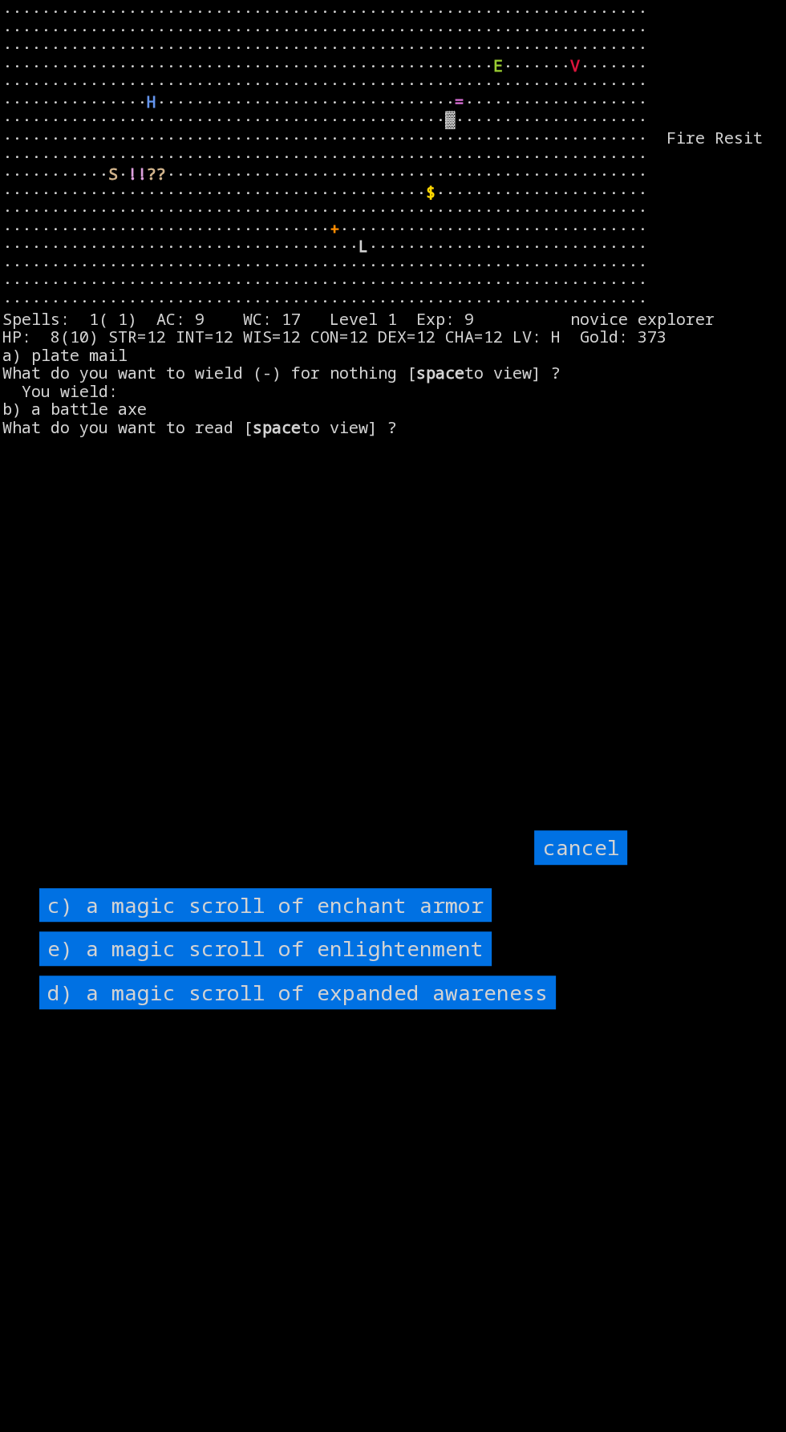
click at [436, 922] on armor "c) a magic scroll of enchant armor" at bounding box center [265, 905] width 452 height 34
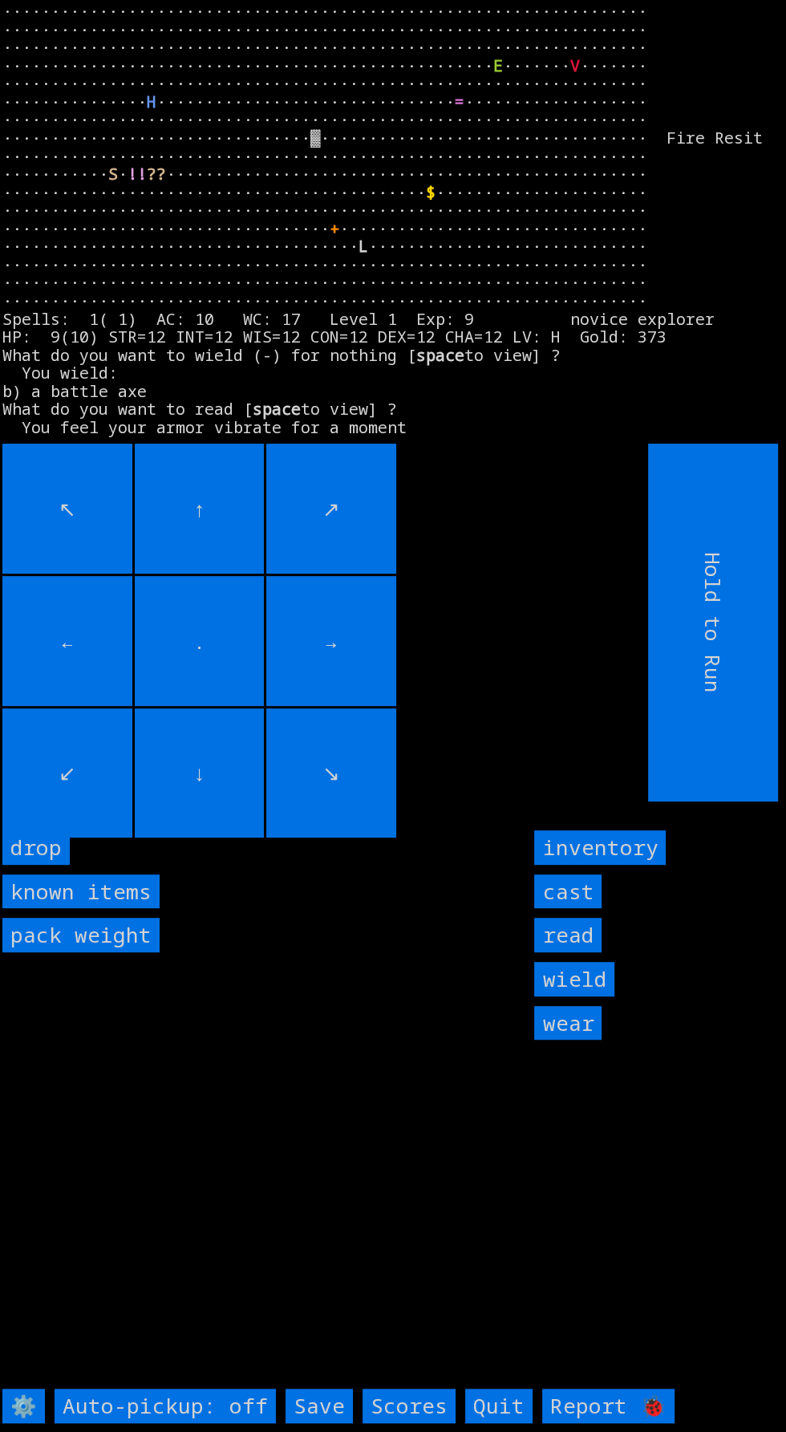
click at [123, 838] on input "↙" at bounding box center [67, 773] width 130 height 130
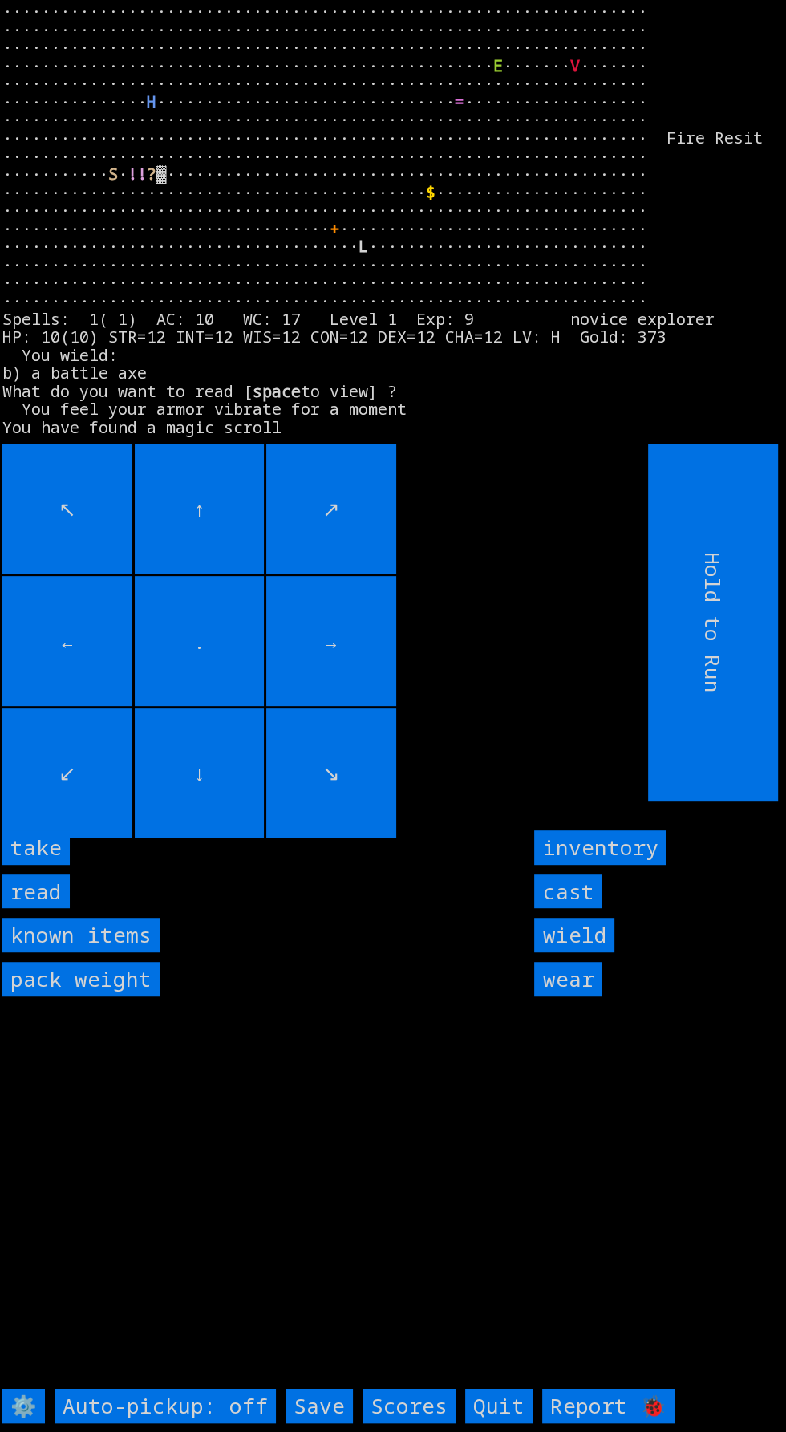
click at [51, 865] on input "take" at bounding box center [35, 847] width 67 height 34
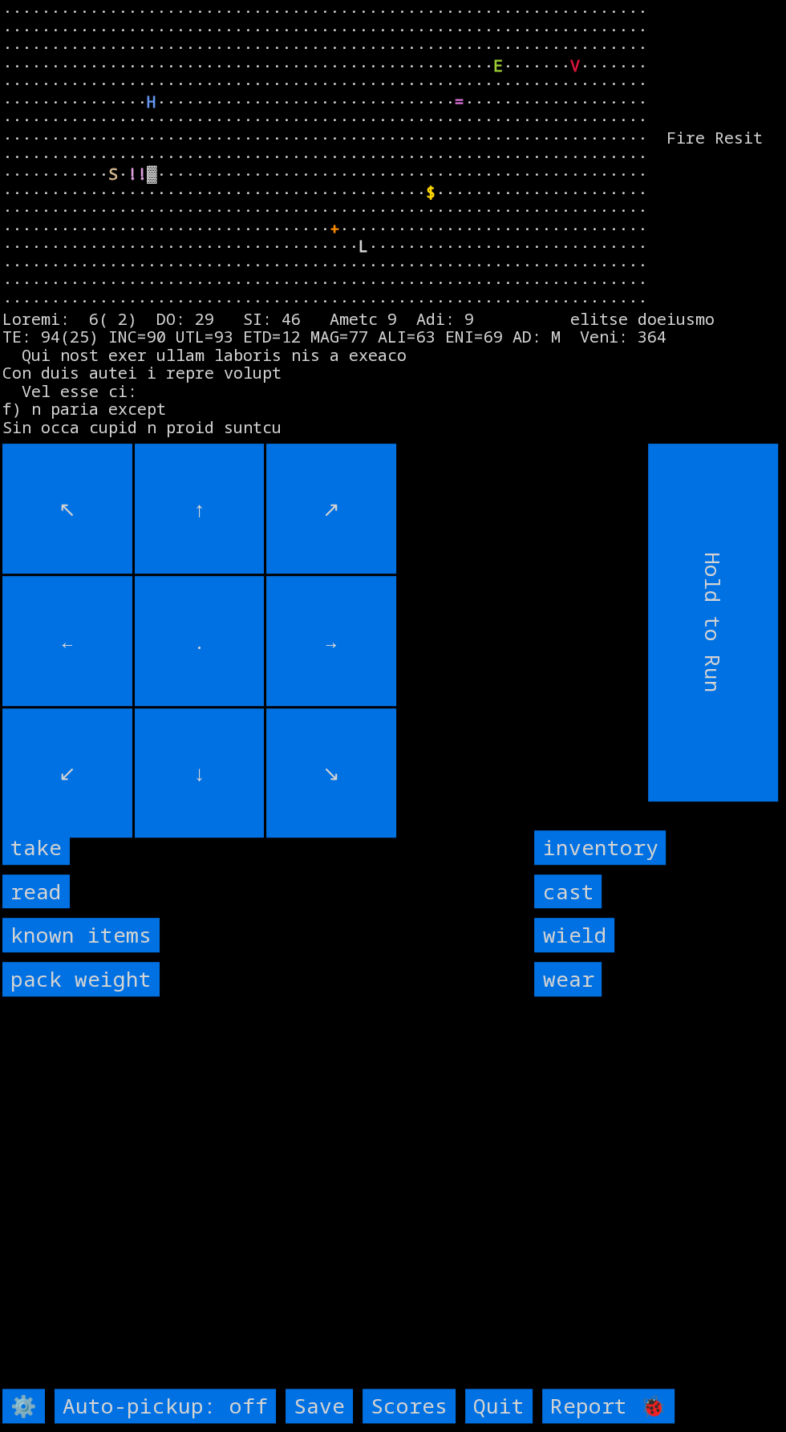
click at [59, 865] on input "take" at bounding box center [35, 847] width 67 height 34
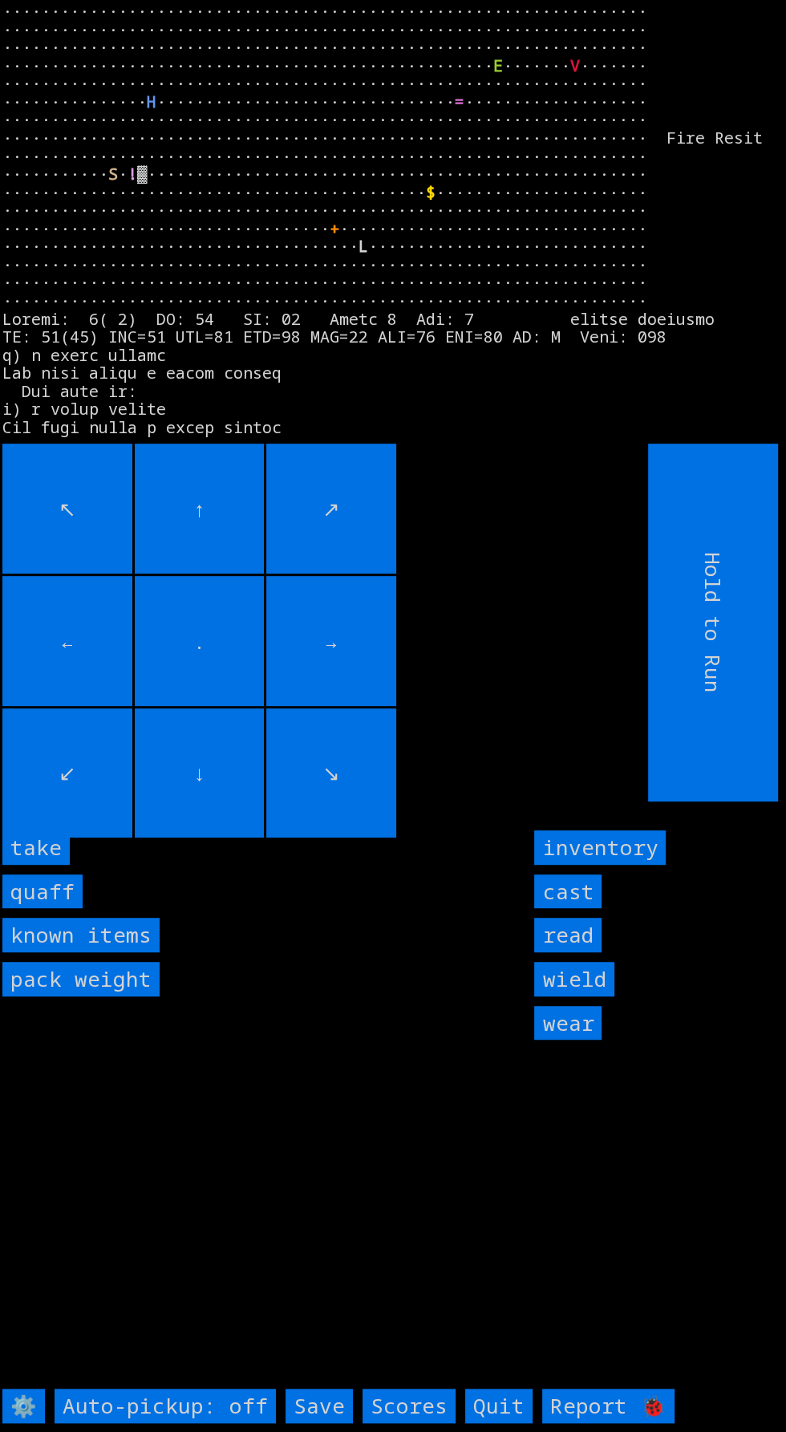
click at [65, 865] on input "take" at bounding box center [35, 847] width 67 height 34
click at [63, 909] on input "quaff" at bounding box center [42, 891] width 80 height 34
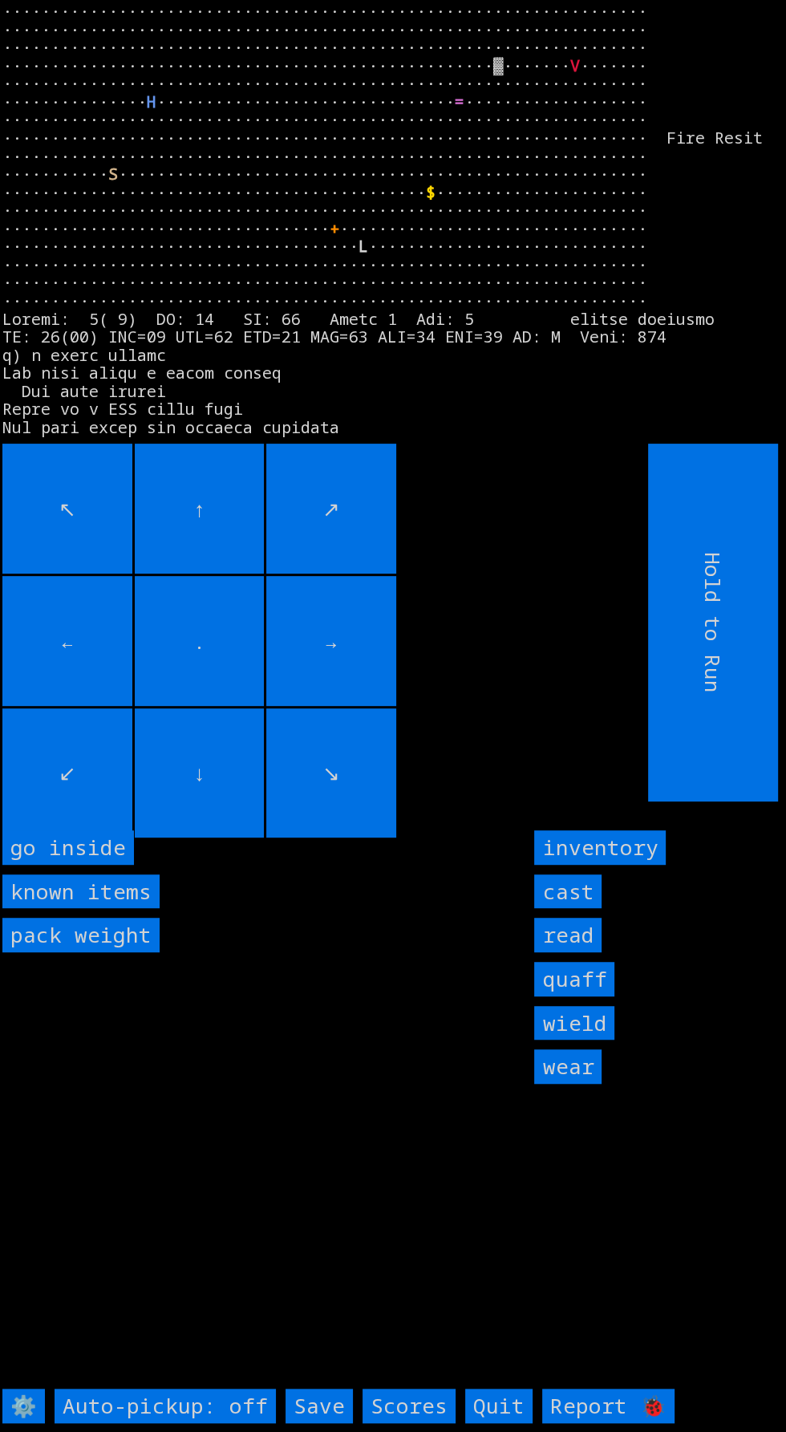
click at [101, 865] on inside "go inside" at bounding box center [68, 847] width 132 height 34
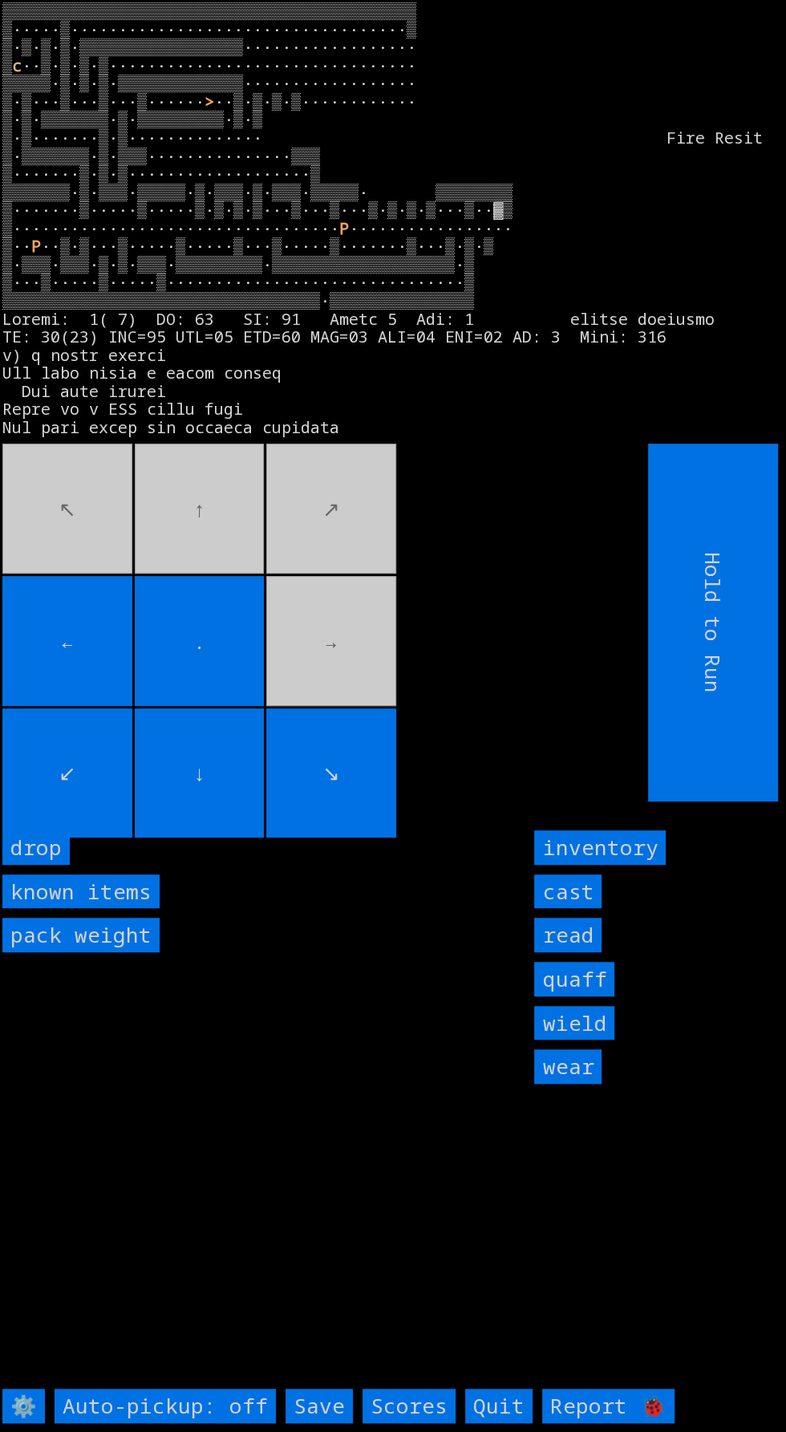
scroll to position [15, 0]
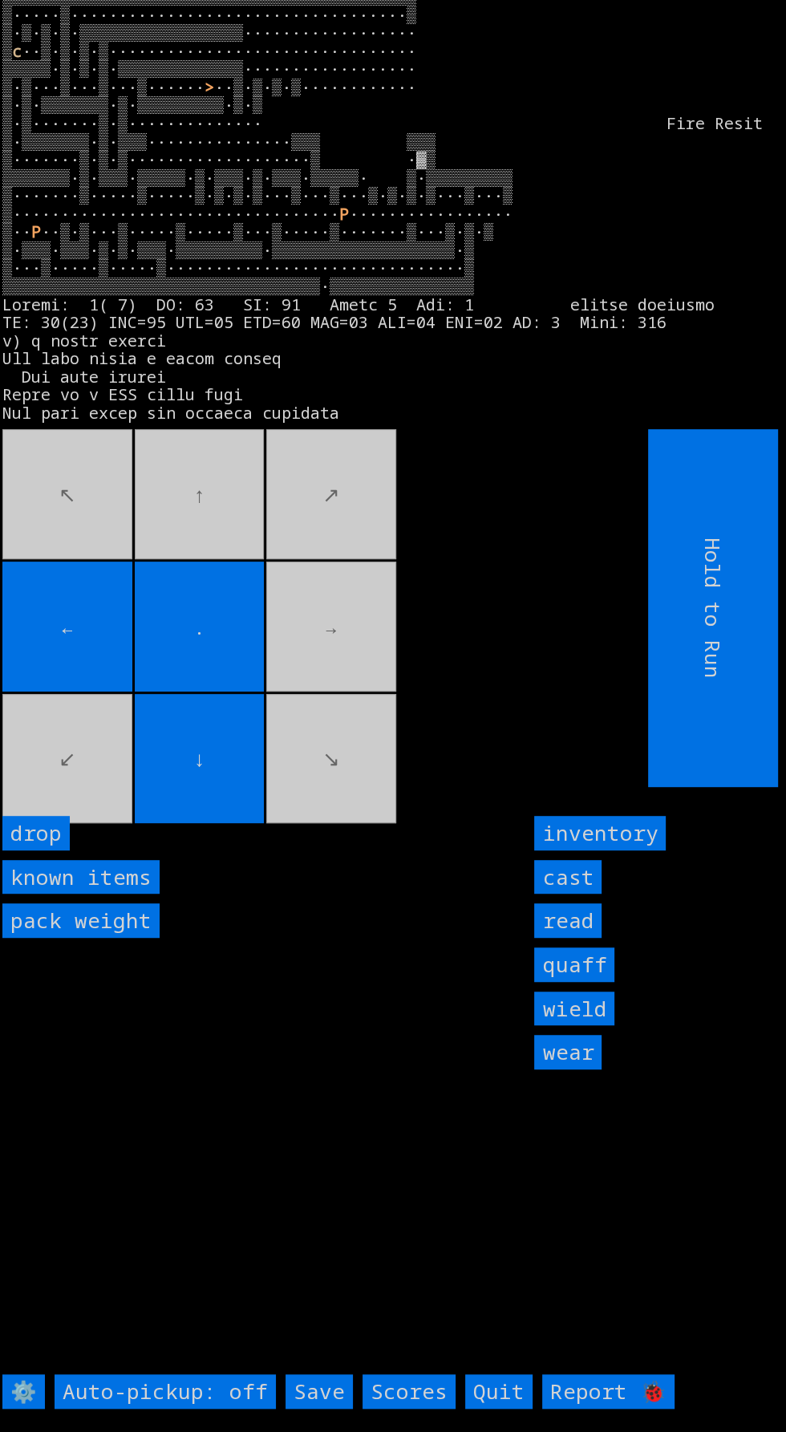
click at [574, 938] on input "read" at bounding box center [567, 920] width 67 height 34
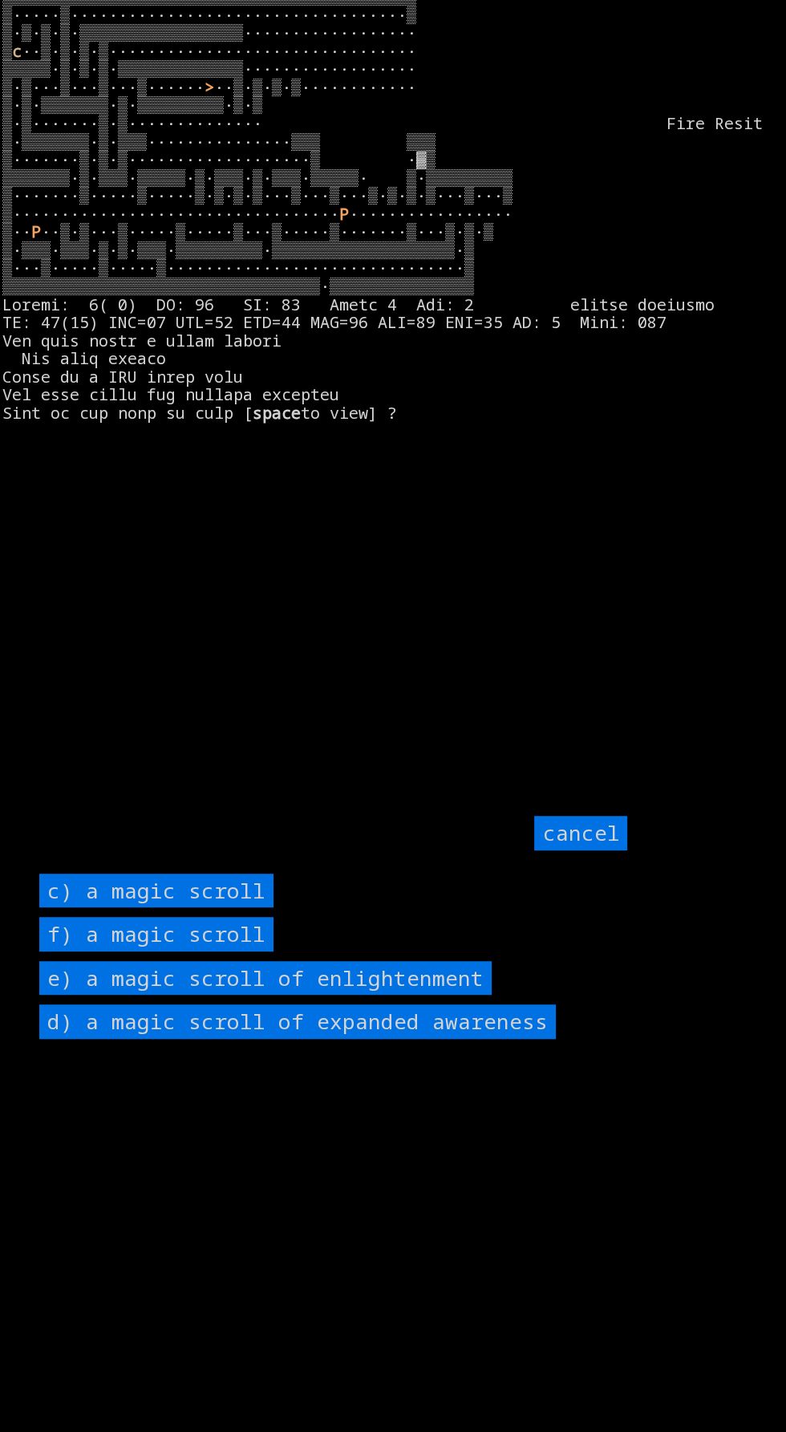
click at [467, 995] on enlightenment "e) a magic scroll of enlightenment" at bounding box center [265, 978] width 452 height 34
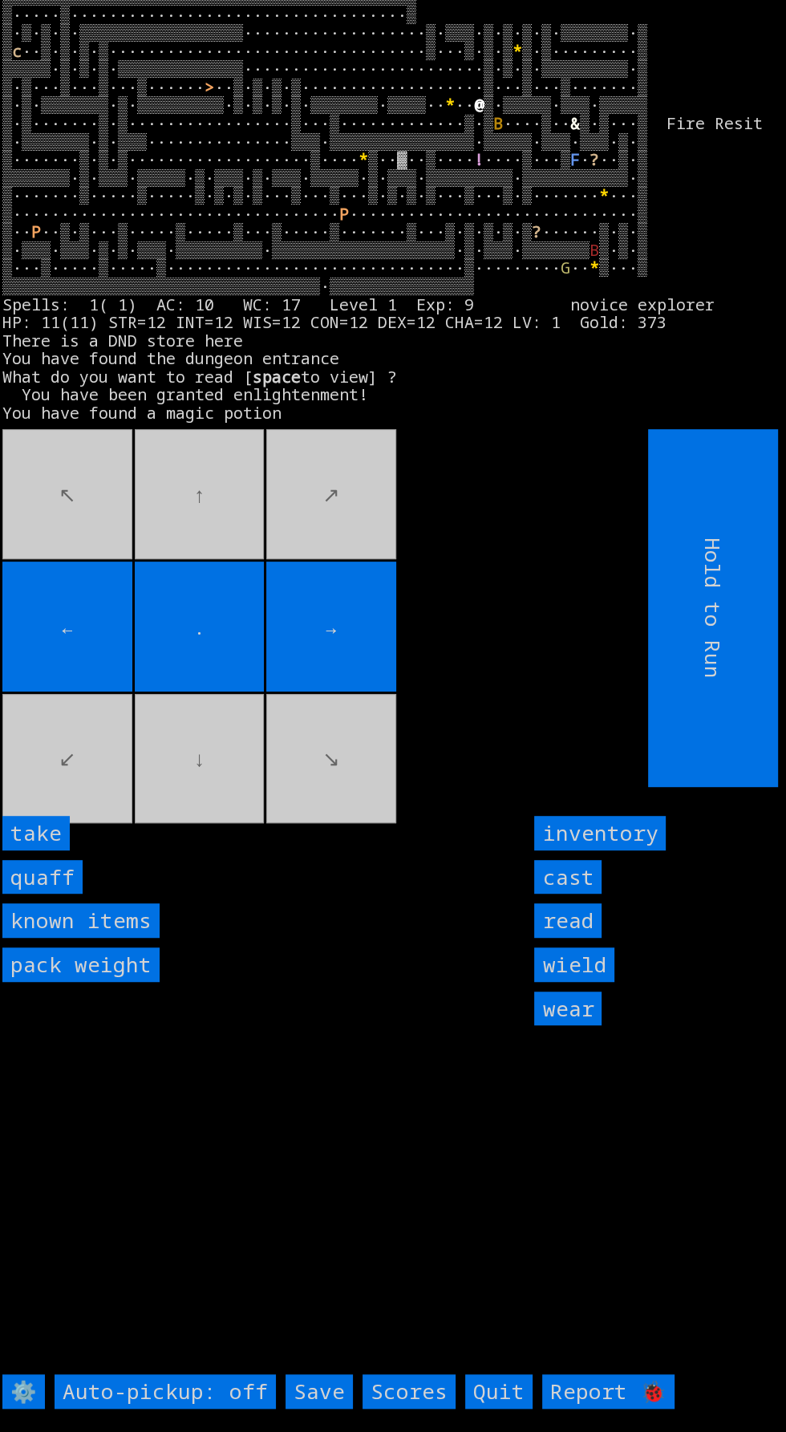
click at [60, 894] on input "quaff" at bounding box center [42, 877] width 80 height 34
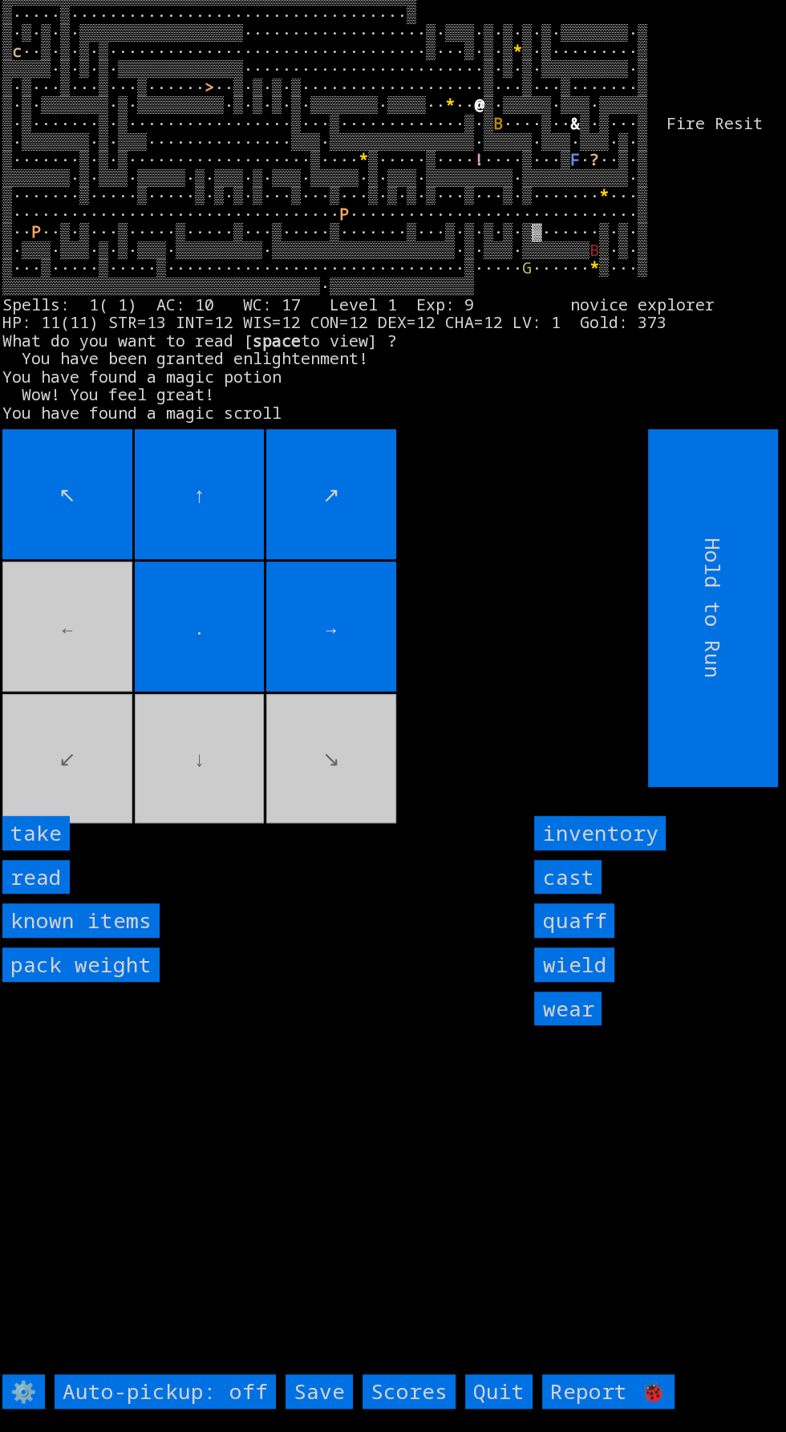
click at [60, 850] on input "take" at bounding box center [35, 833] width 67 height 34
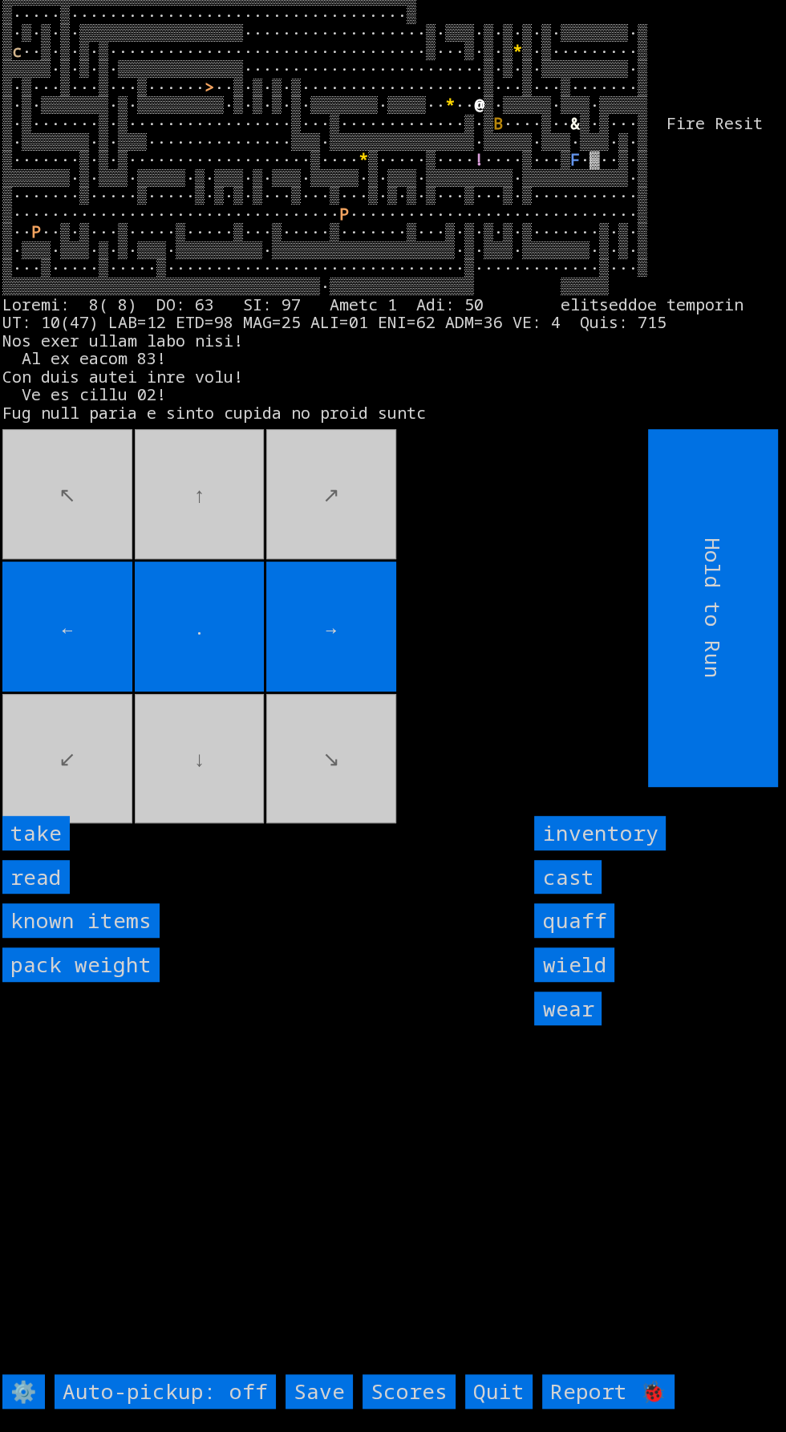
click at [85, 582] on movebuttons "↖ ↑ ↗ ← . → ↙ ↓ ↘" at bounding box center [289, 608] width 574 height 358
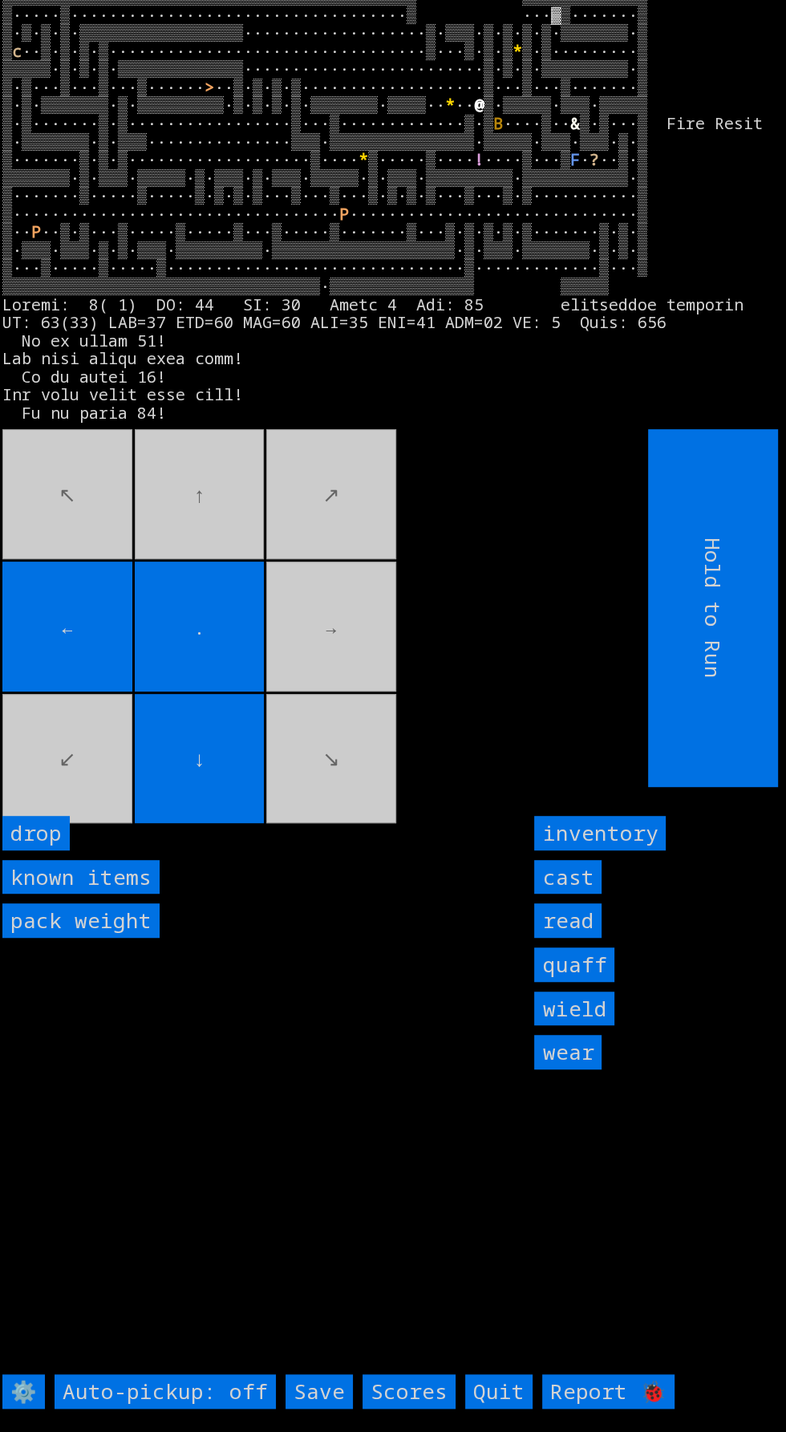
click at [160, 541] on movebuttons "↖ ↑ ↗ ← . → ↙ ↓ ↘" at bounding box center [289, 608] width 574 height 358
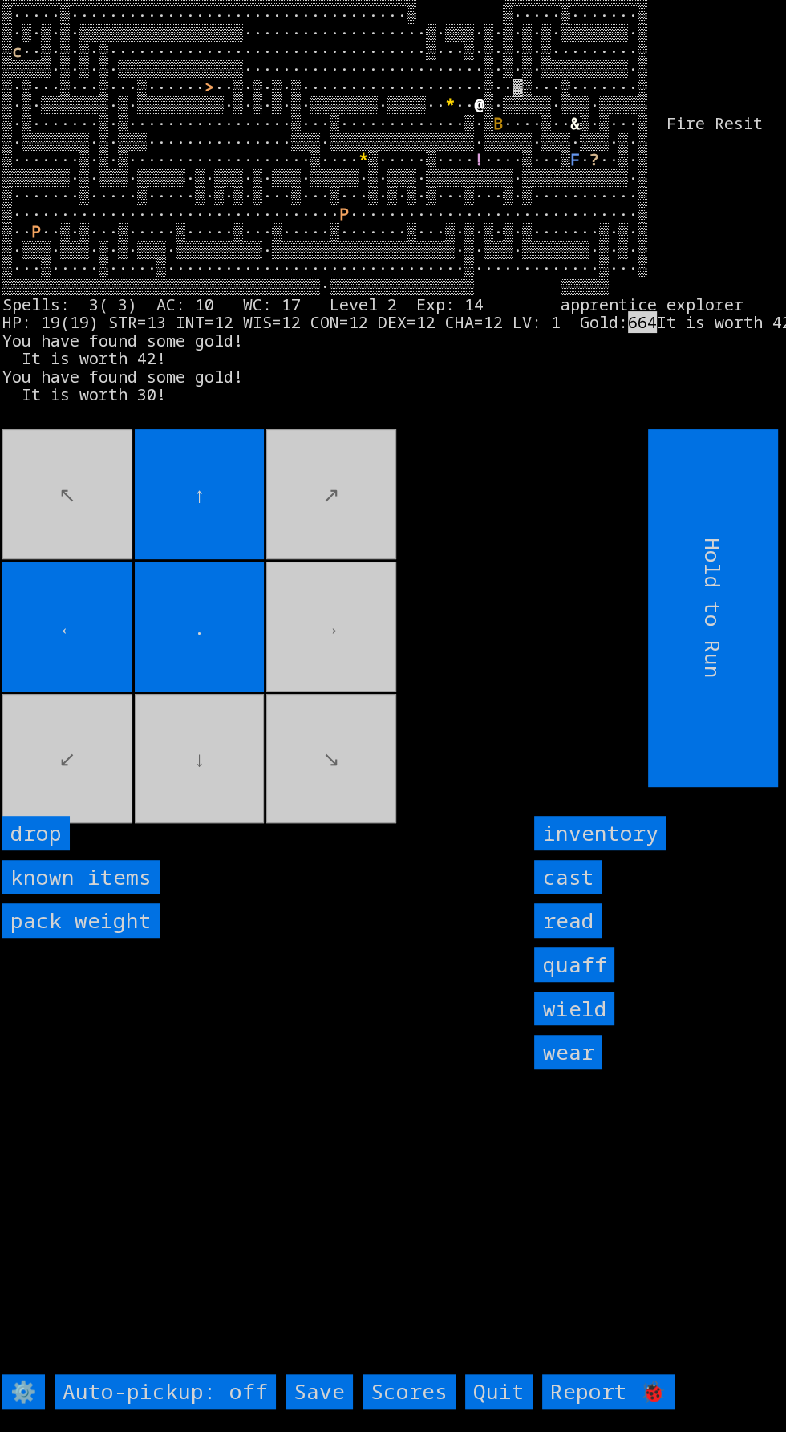
click at [95, 761] on movebuttons "↖ ↑ ↗ ← . → ↙ ↓ ↘" at bounding box center [289, 608] width 574 height 358
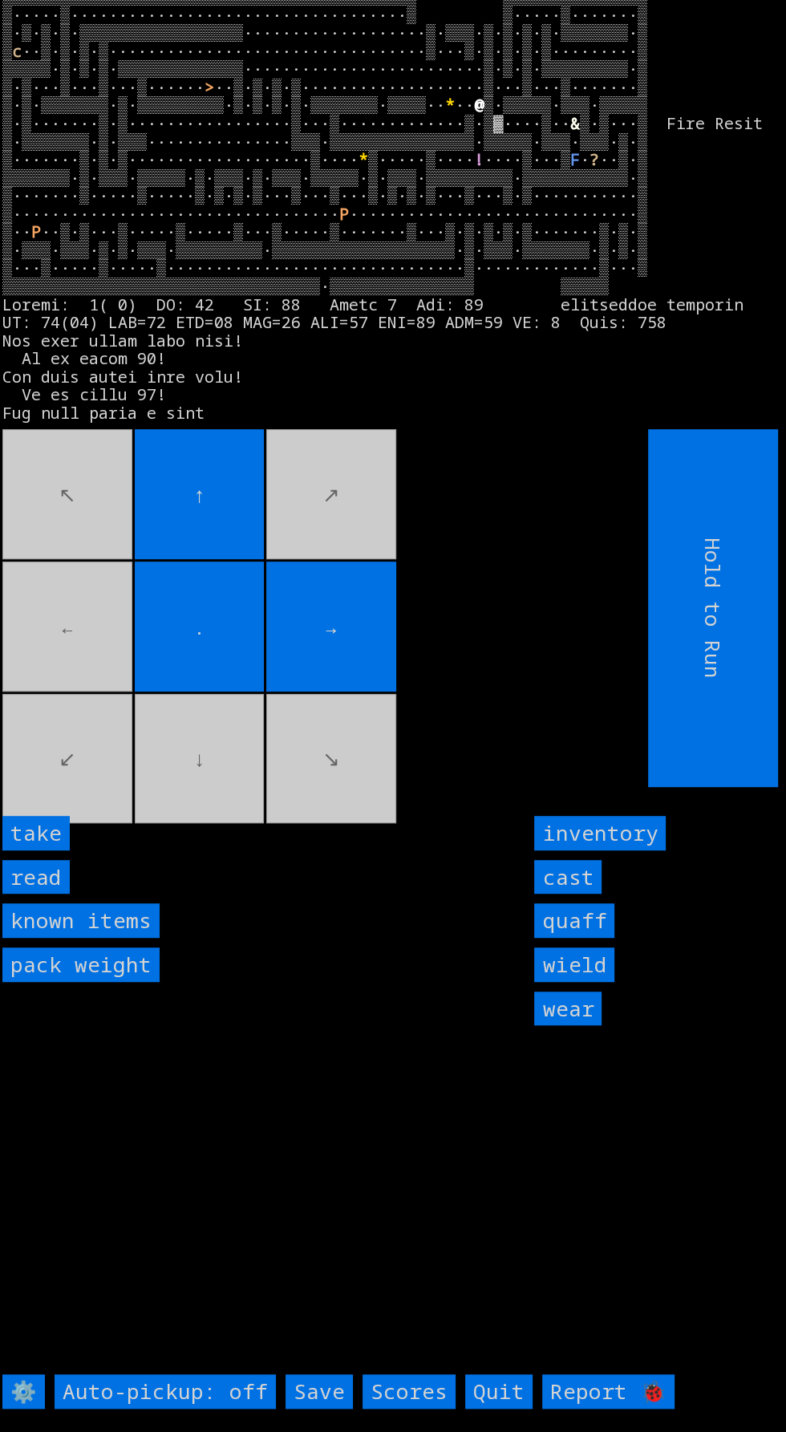
click at [60, 894] on input "read" at bounding box center [35, 877] width 67 height 34
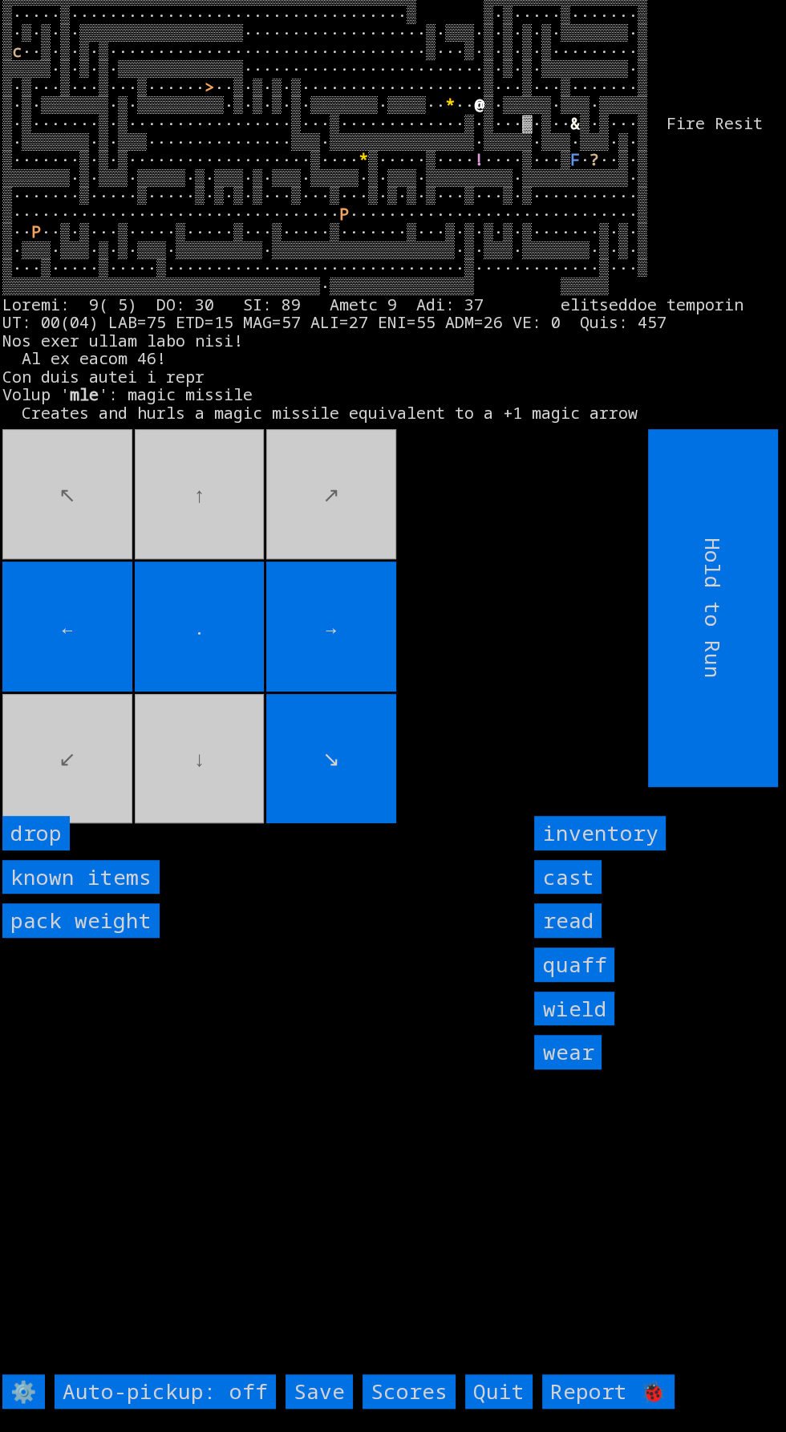
click at [123, 691] on input "←" at bounding box center [67, 626] width 130 height 130
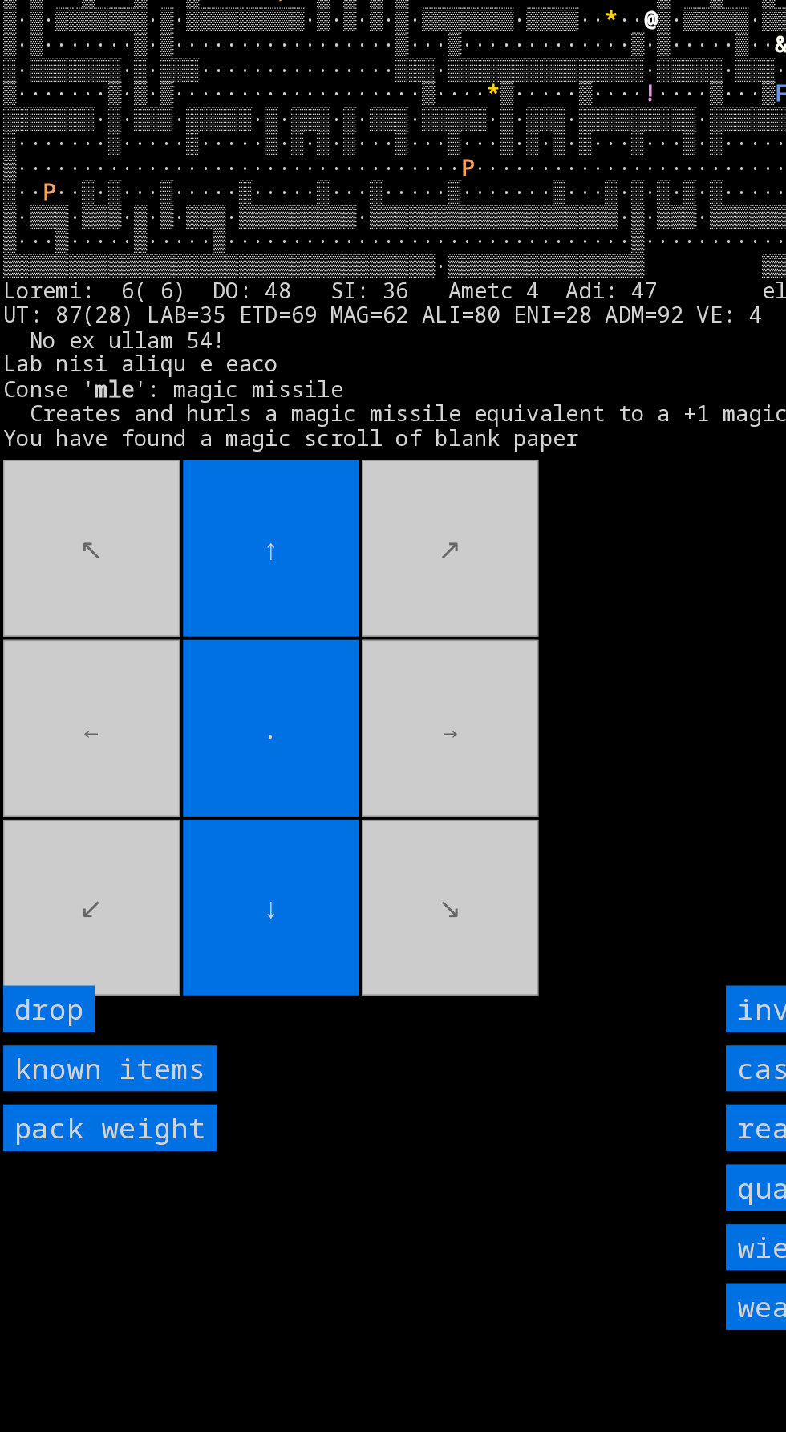
click at [90, 712] on movebuttons "↖ ↑ ↗ ← . → ↙ ↓ ↘" at bounding box center [289, 608] width 574 height 358
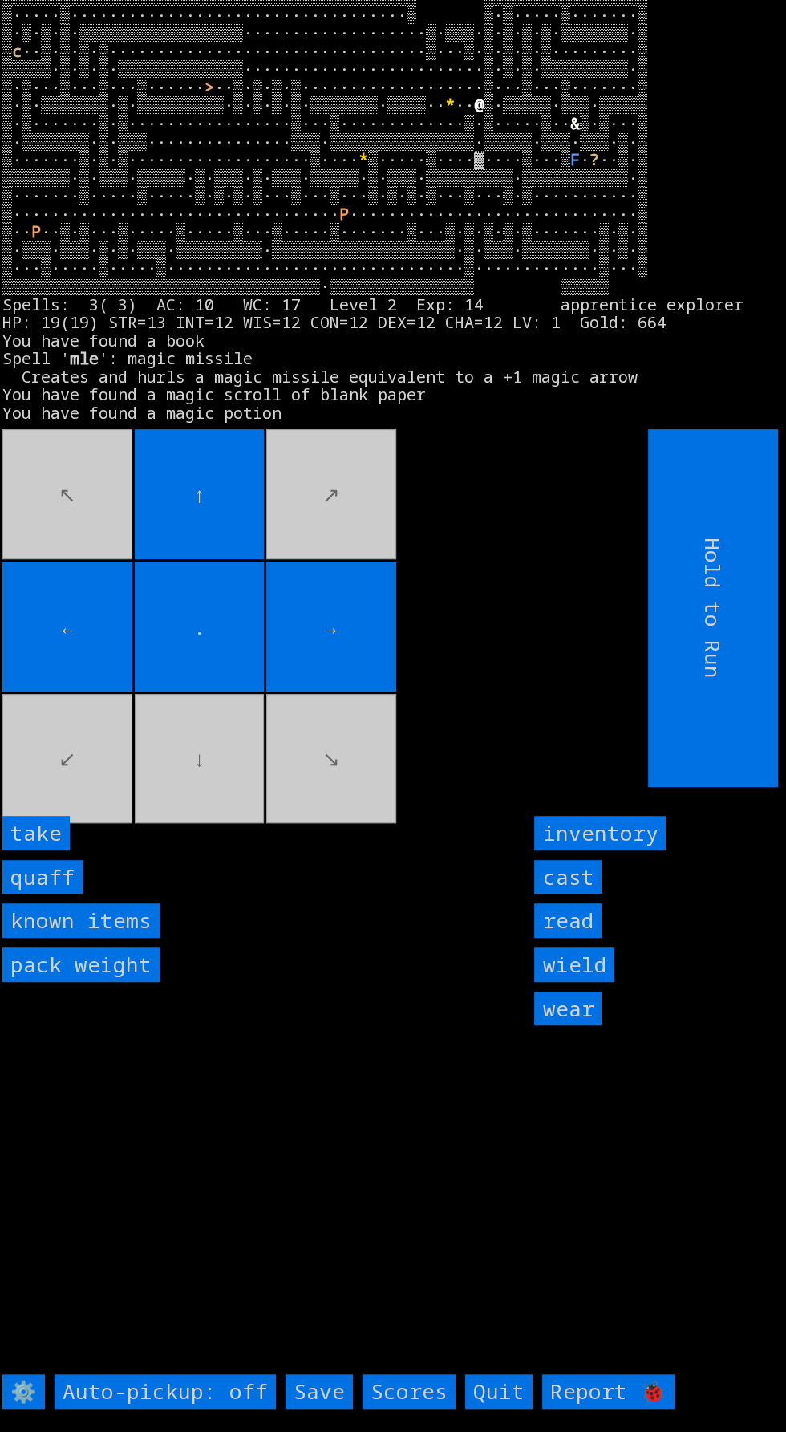
click at [69, 894] on input "quaff" at bounding box center [42, 877] width 80 height 34
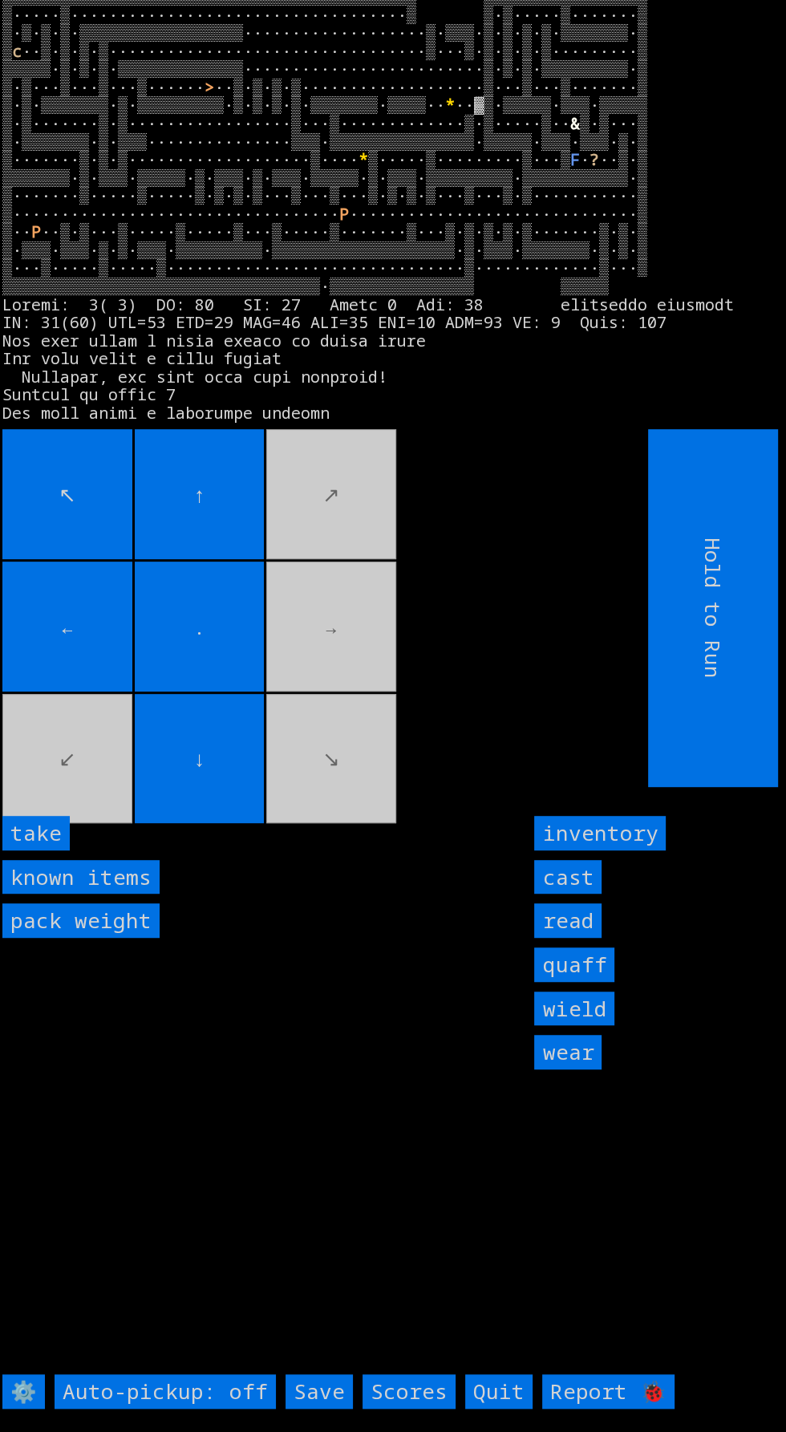
click at [52, 850] on input "take" at bounding box center [35, 833] width 67 height 34
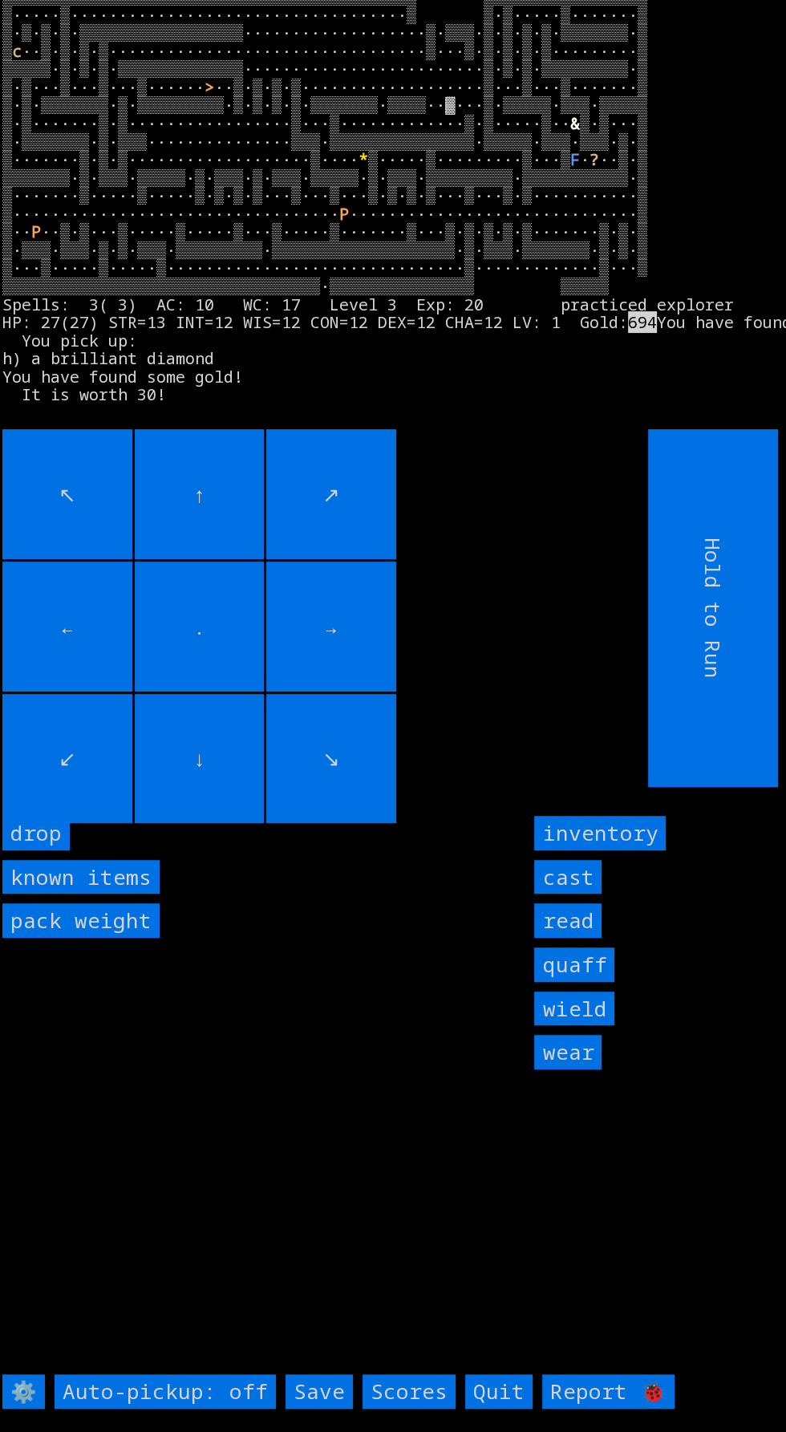
click at [322, 1409] on input "Save" at bounding box center [319, 1391] width 67 height 34
